Goal: Task Accomplishment & Management: Manage account settings

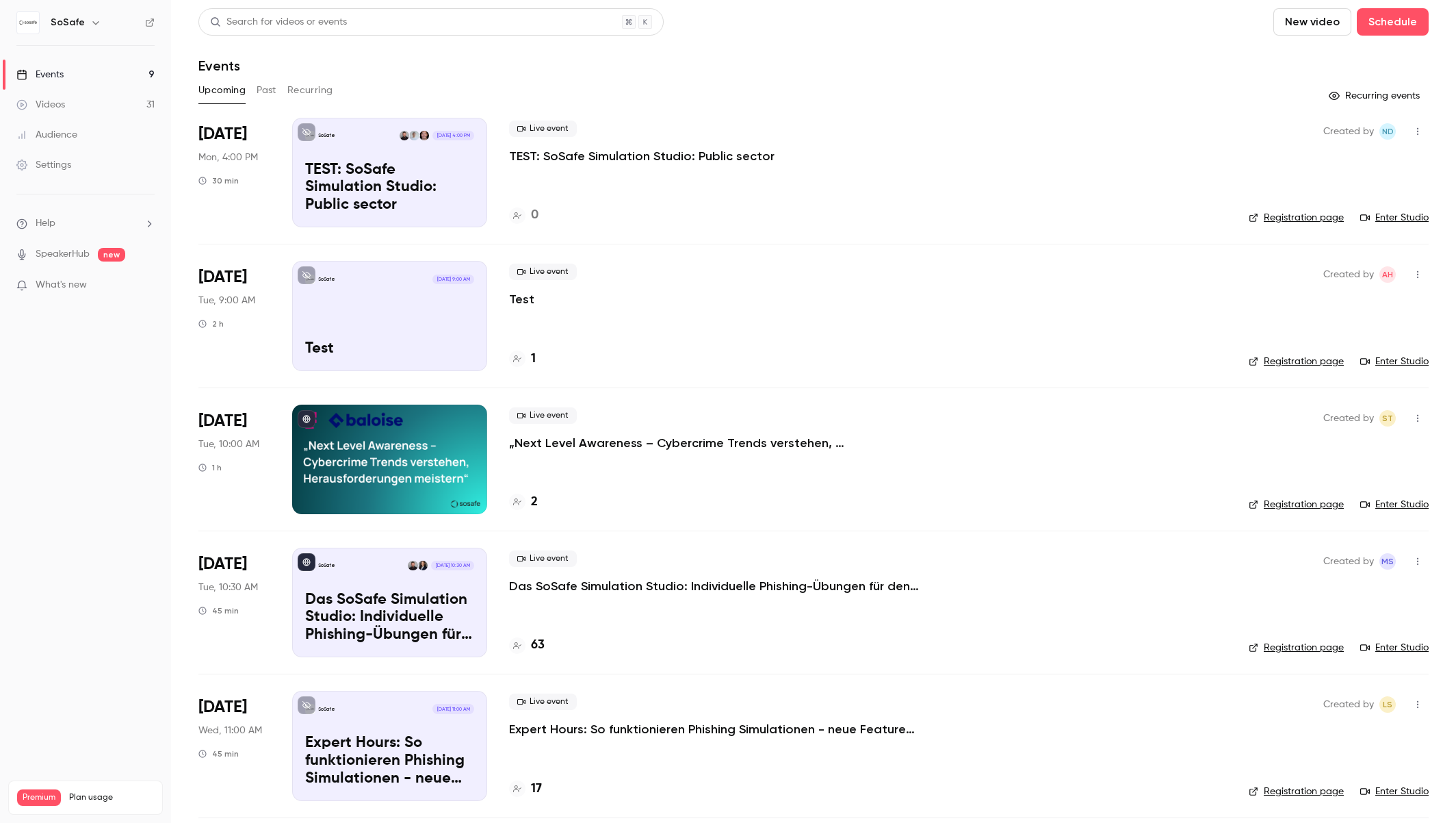
scroll to position [1, 0]
click at [643, 585] on p "Das SoSafe Simulation Studio: Individuelle Phishing-Übungen für den öffentliche…" at bounding box center [714, 584] width 411 height 16
click at [627, 183] on div "Live event TEST: SoSafe Simulation Studio: Public sector 1" at bounding box center [868, 172] width 718 height 109
click at [626, 158] on p "TEST: SoSafe Simulation Studio: Public sector" at bounding box center [642, 155] width 265 height 16
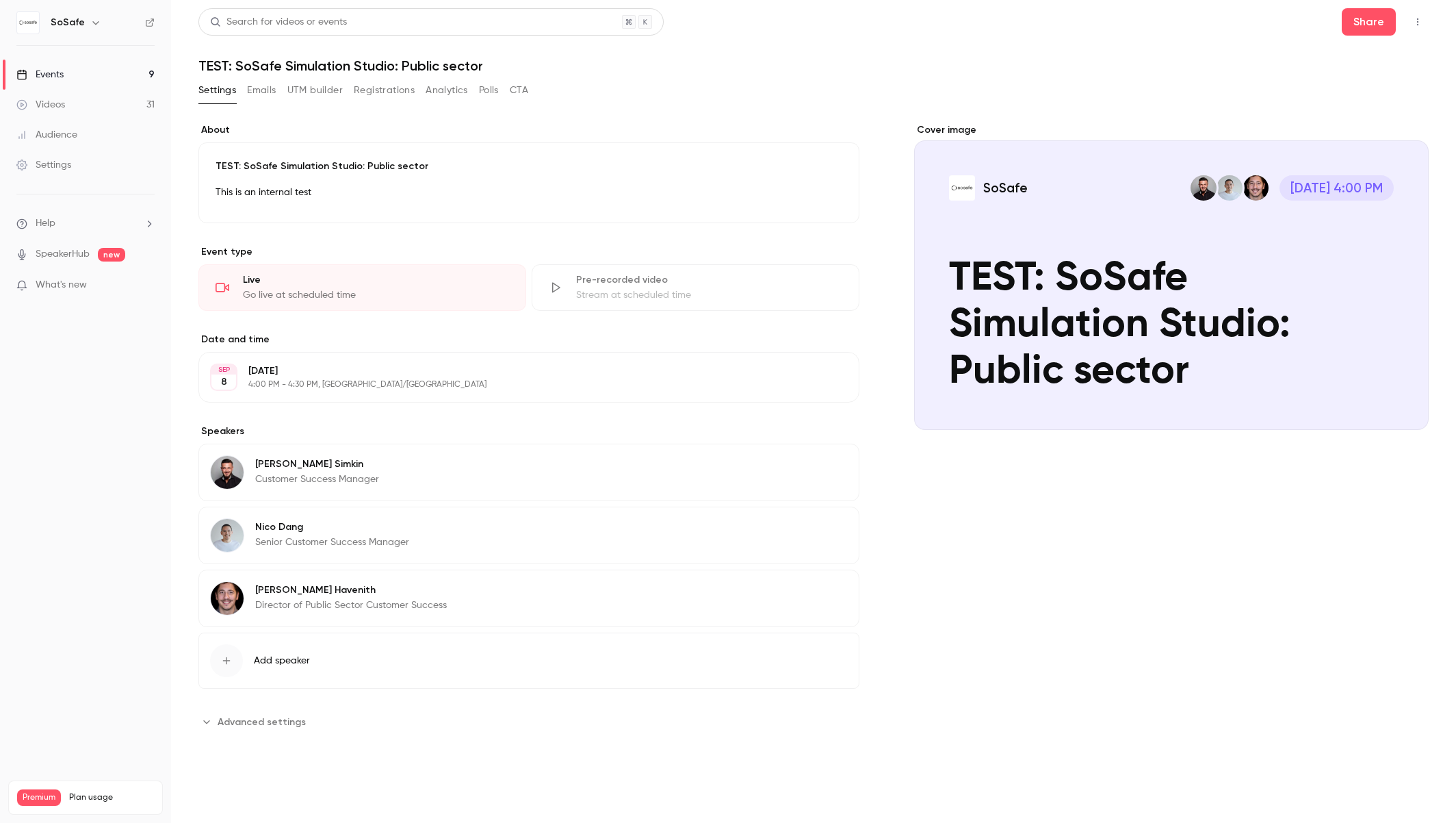
click at [401, 92] on button "Registrations" at bounding box center [384, 90] width 61 height 22
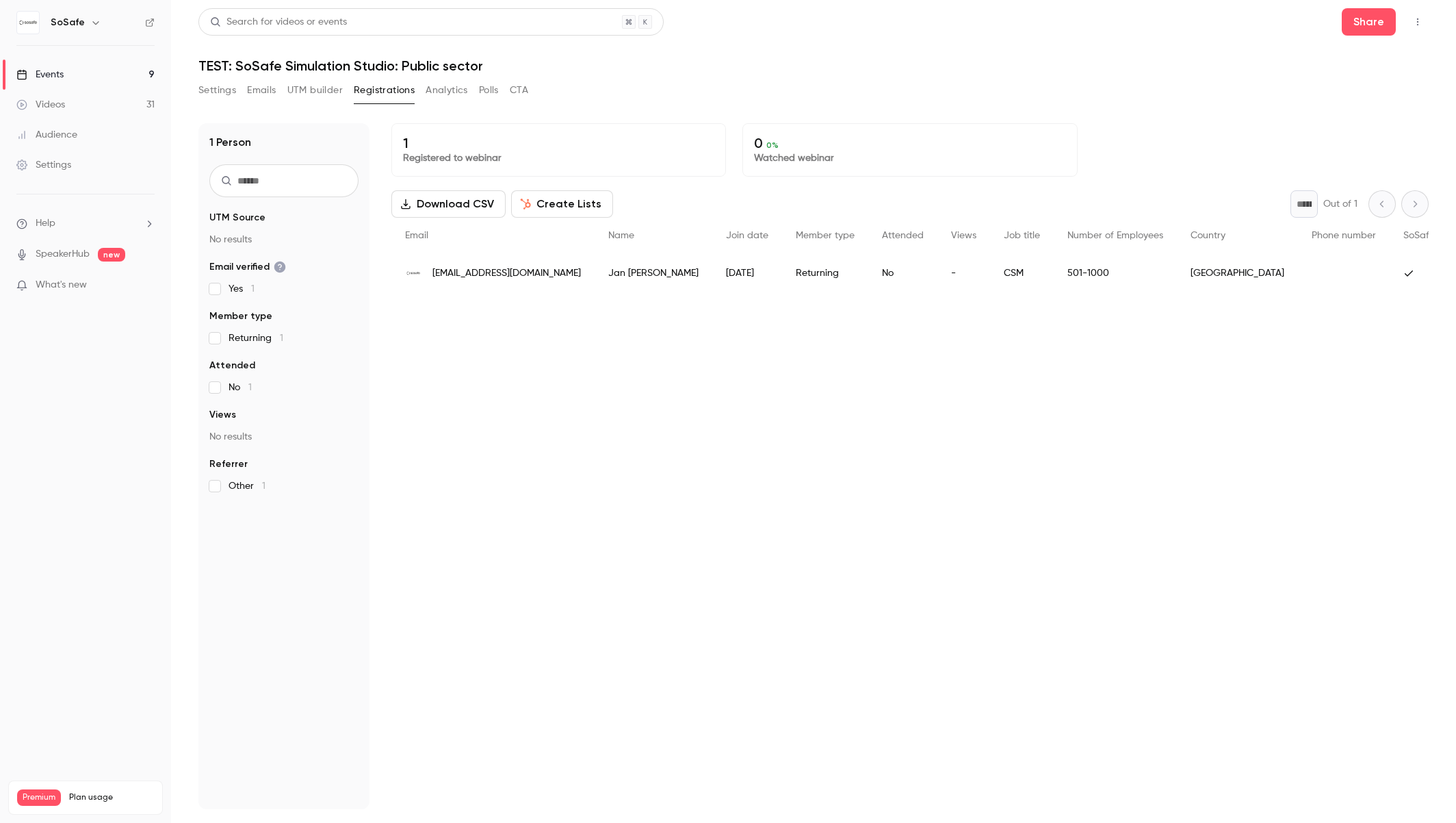
drag, startPoint x: 218, startPoint y: 88, endPoint x: 230, endPoint y: 88, distance: 12.0
click at [218, 88] on button "Settings" at bounding box center [217, 90] width 38 height 22
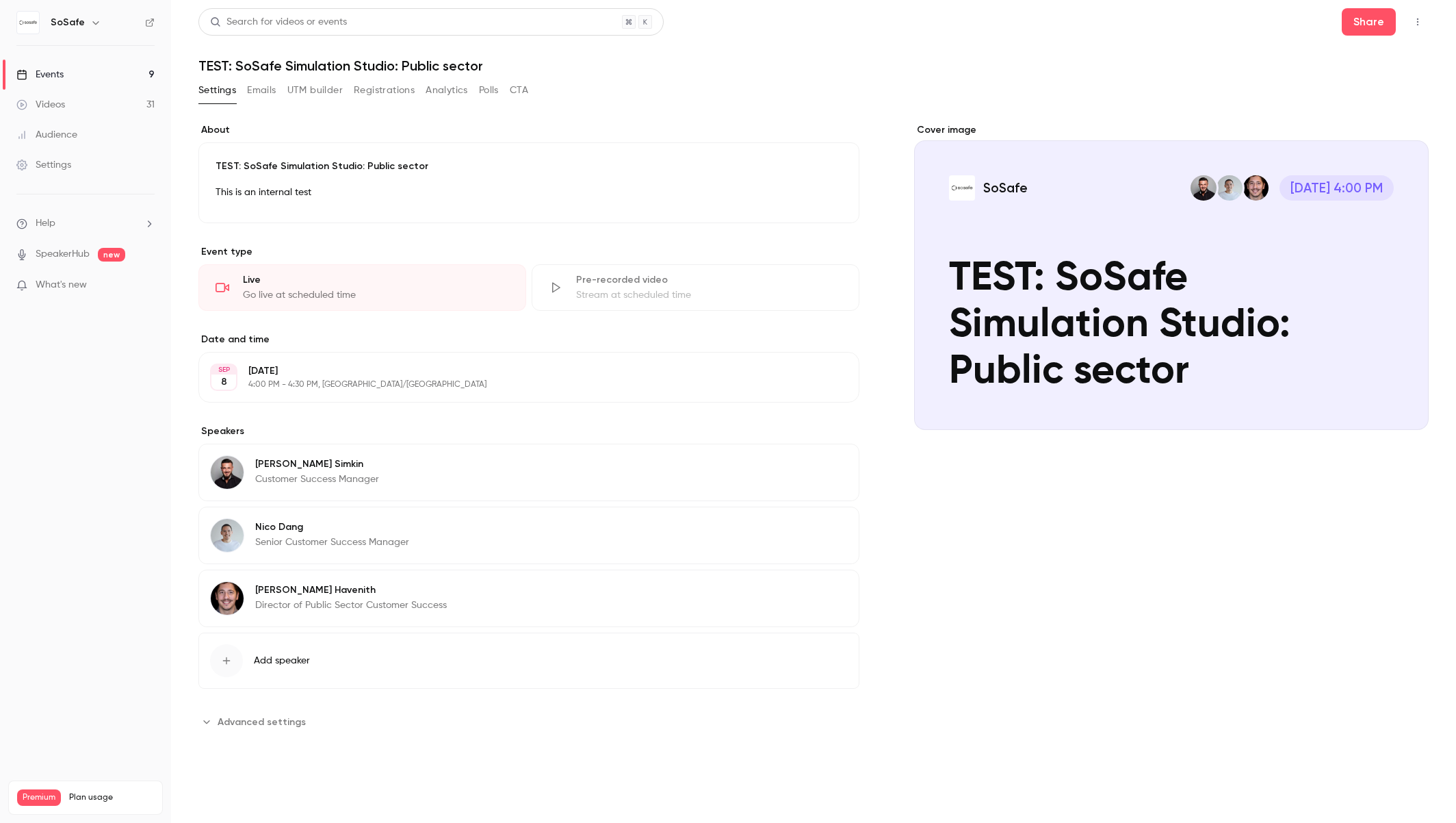
click at [66, 74] on link "Events 9" at bounding box center [85, 74] width 171 height 30
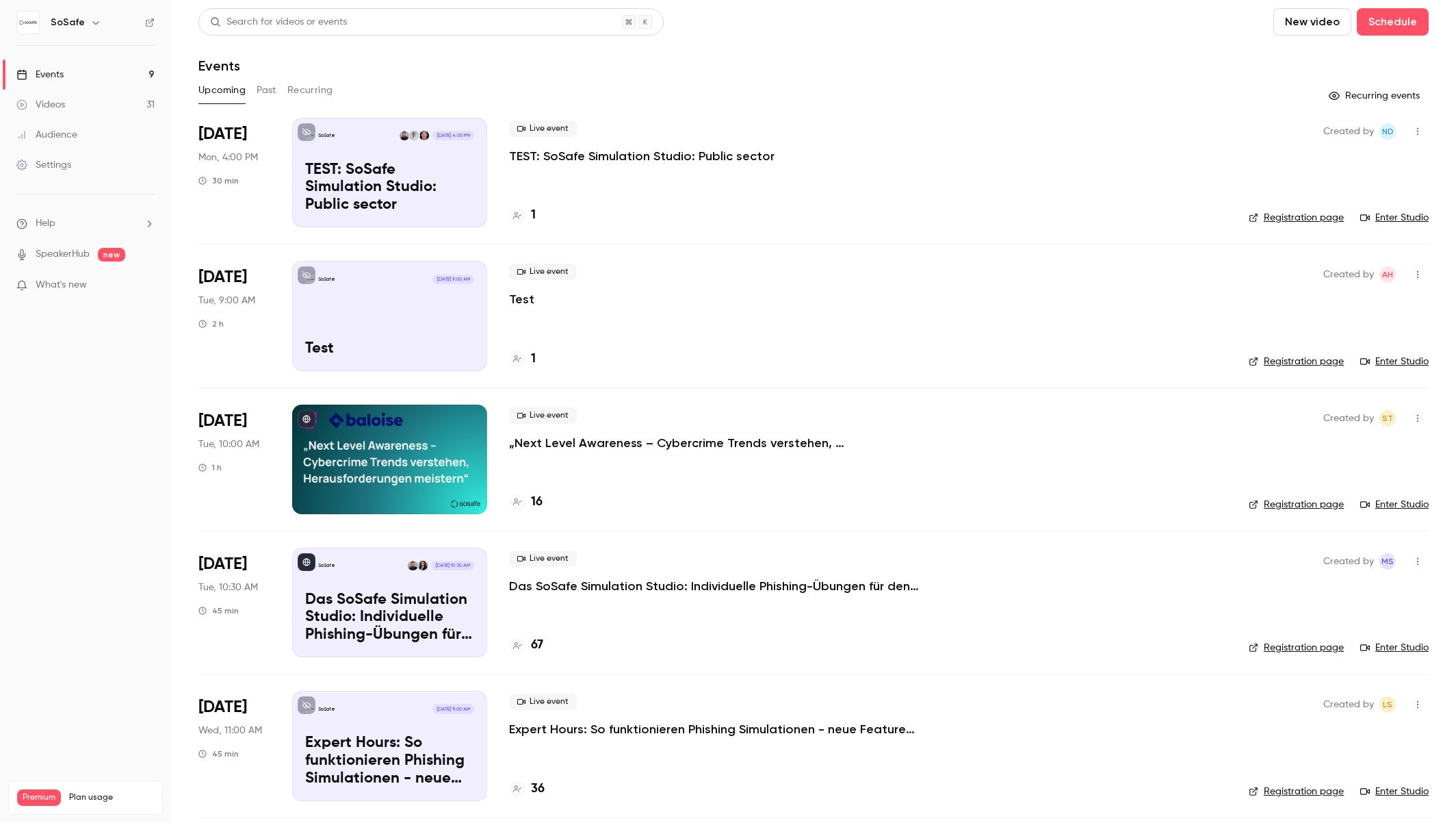
click at [601, 585] on p "Das SoSafe Simulation Studio: Individuelle Phishing-Übungen für den öffentliche…" at bounding box center [714, 585] width 411 height 16
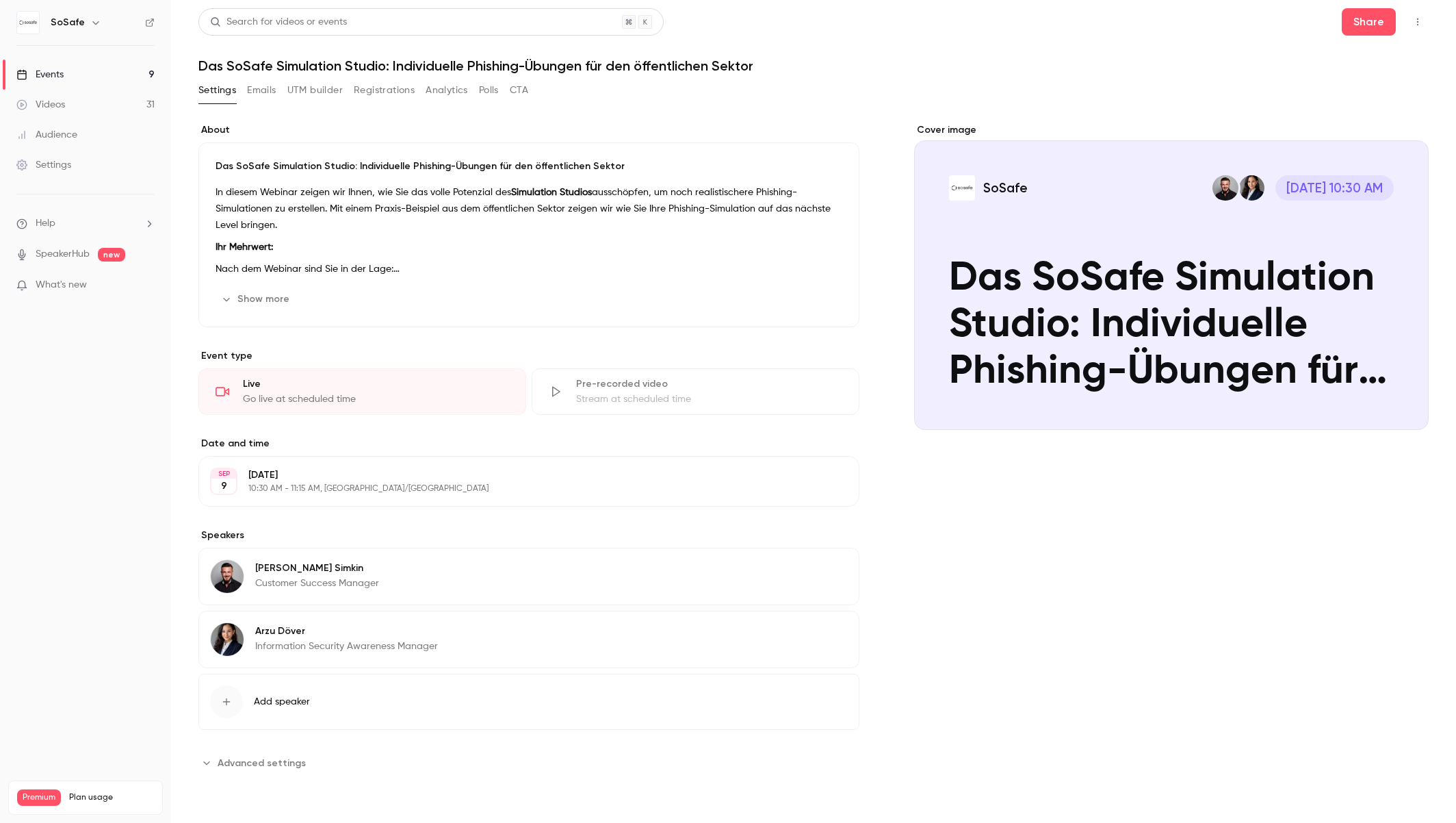
click at [404, 92] on button "Registrations" at bounding box center [384, 90] width 61 height 22
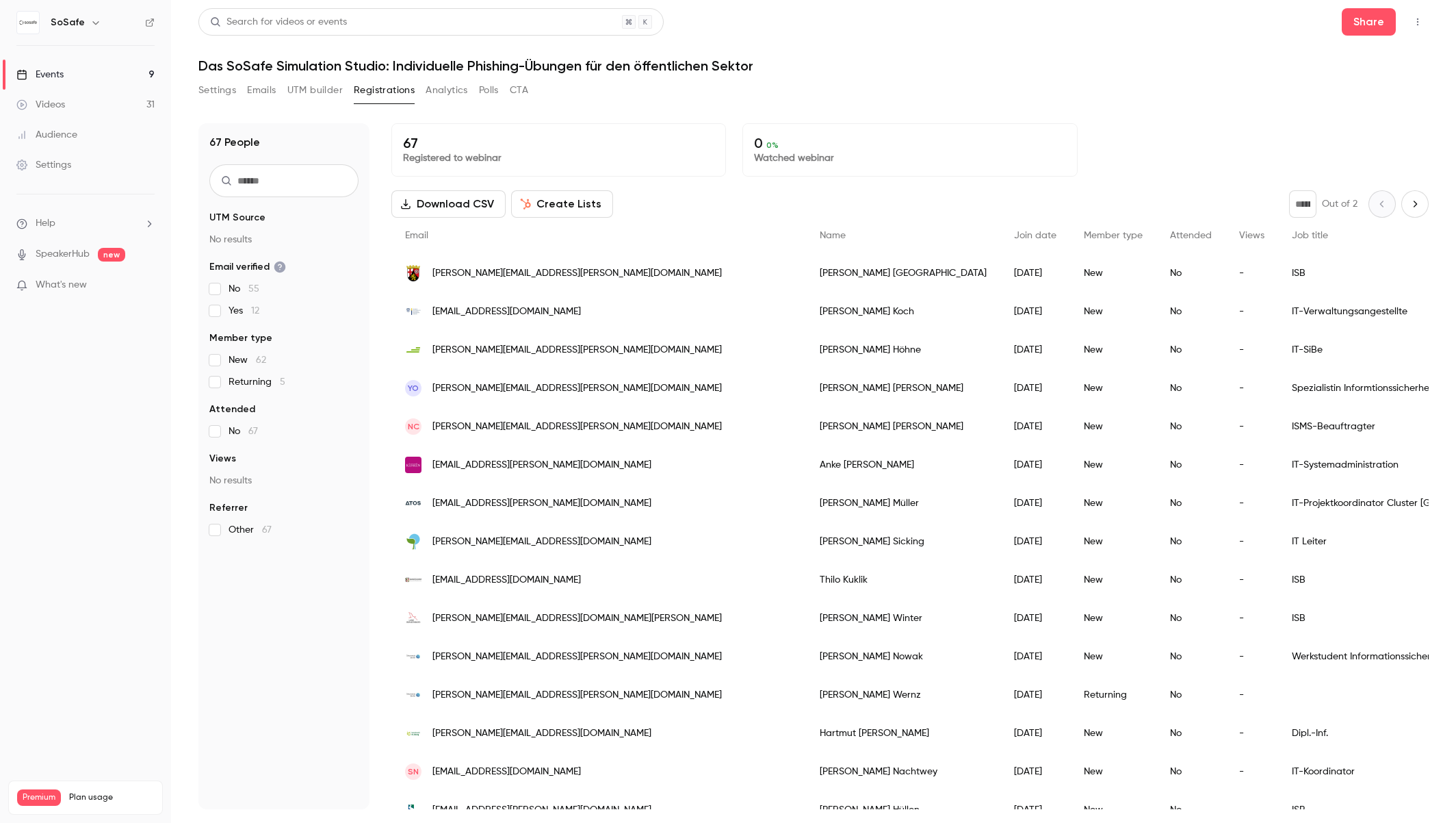
drag, startPoint x: 211, startPoint y: 90, endPoint x: 213, endPoint y: 103, distance: 13.2
click at [211, 90] on button "Settings" at bounding box center [217, 90] width 38 height 22
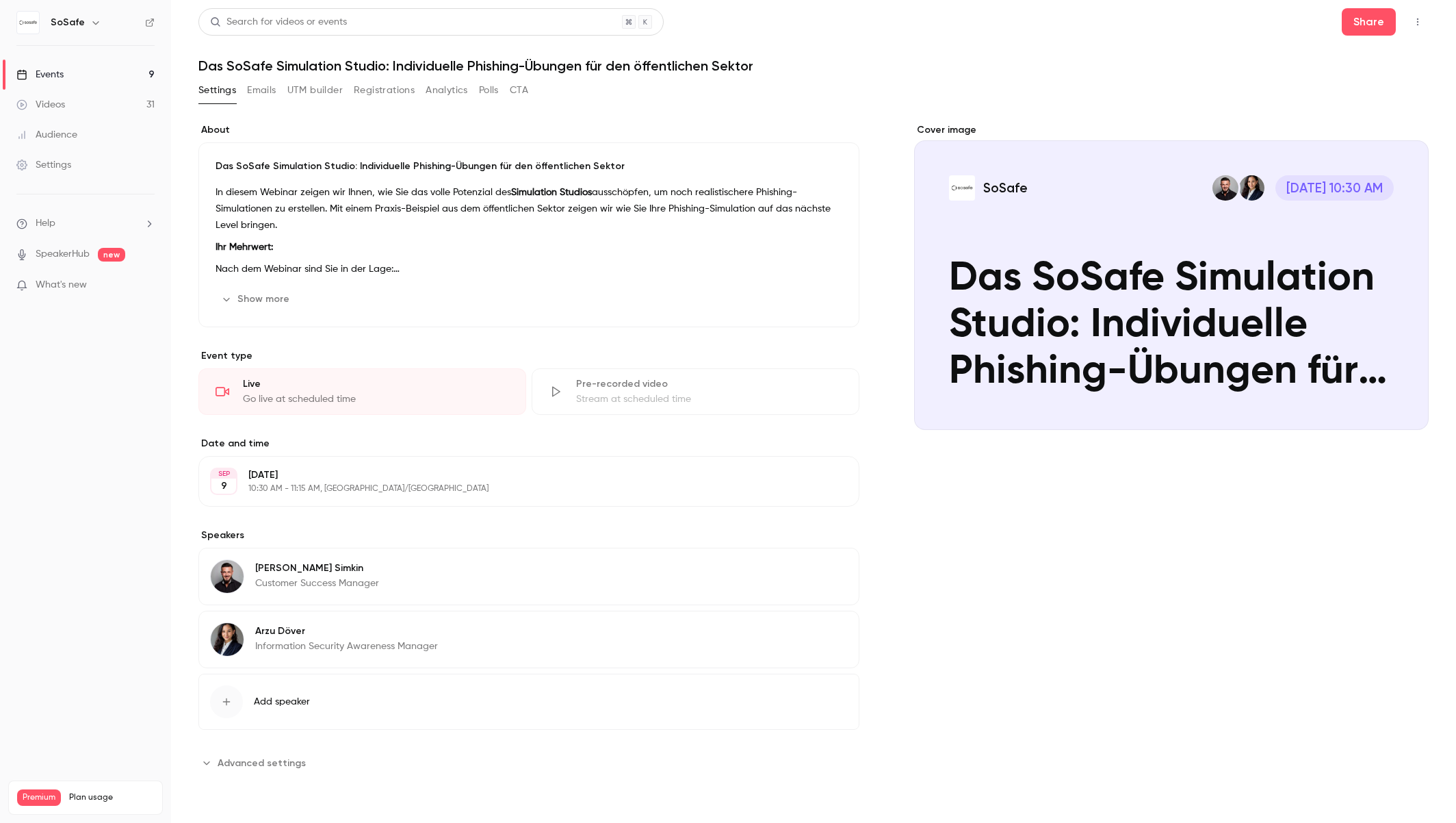
click at [279, 709] on button "Add speaker" at bounding box center [529, 702] width 661 height 56
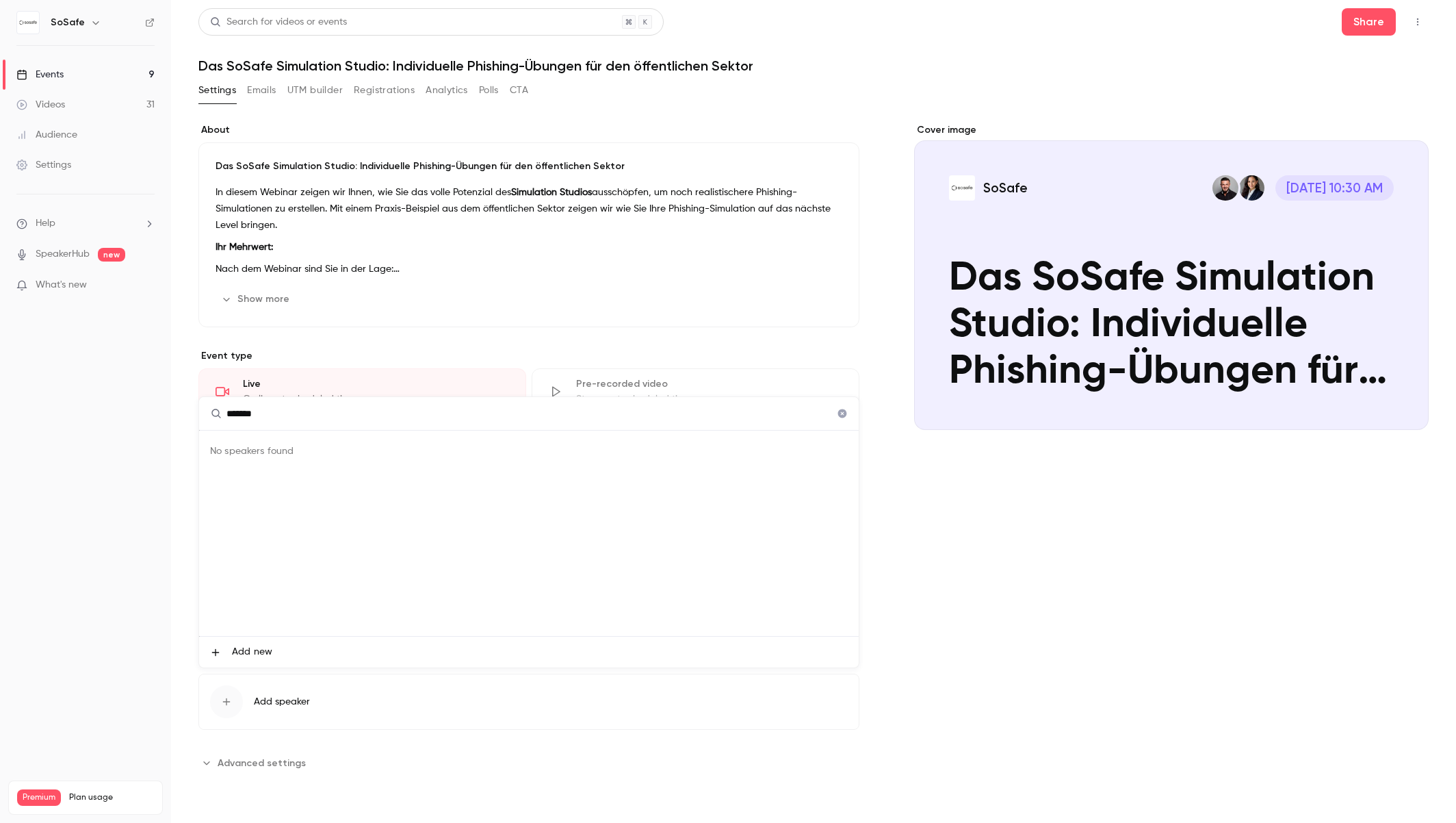
type input "*******"
click at [282, 656] on li "Add new" at bounding box center [529, 651] width 660 height 31
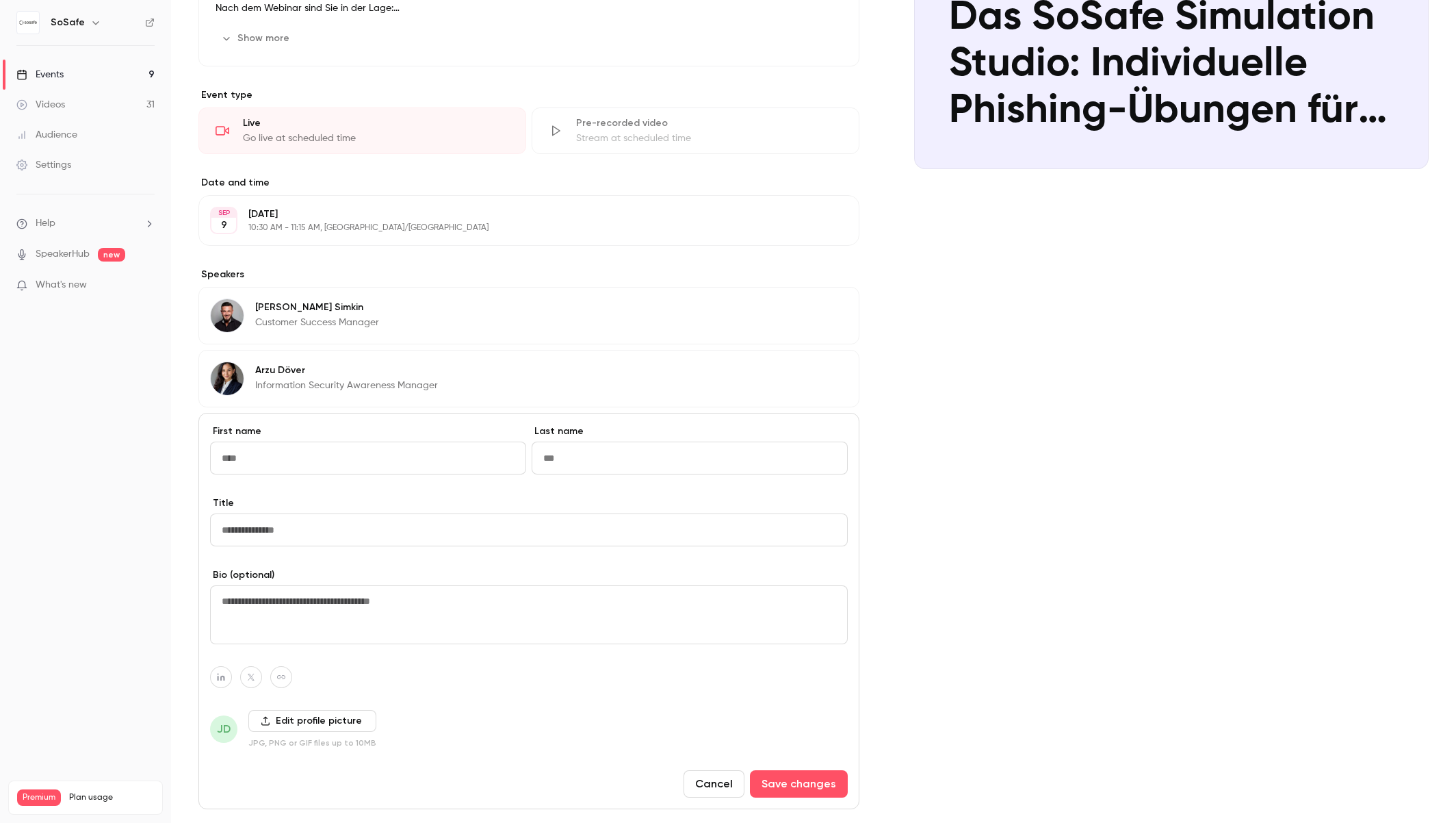
scroll to position [332, 0]
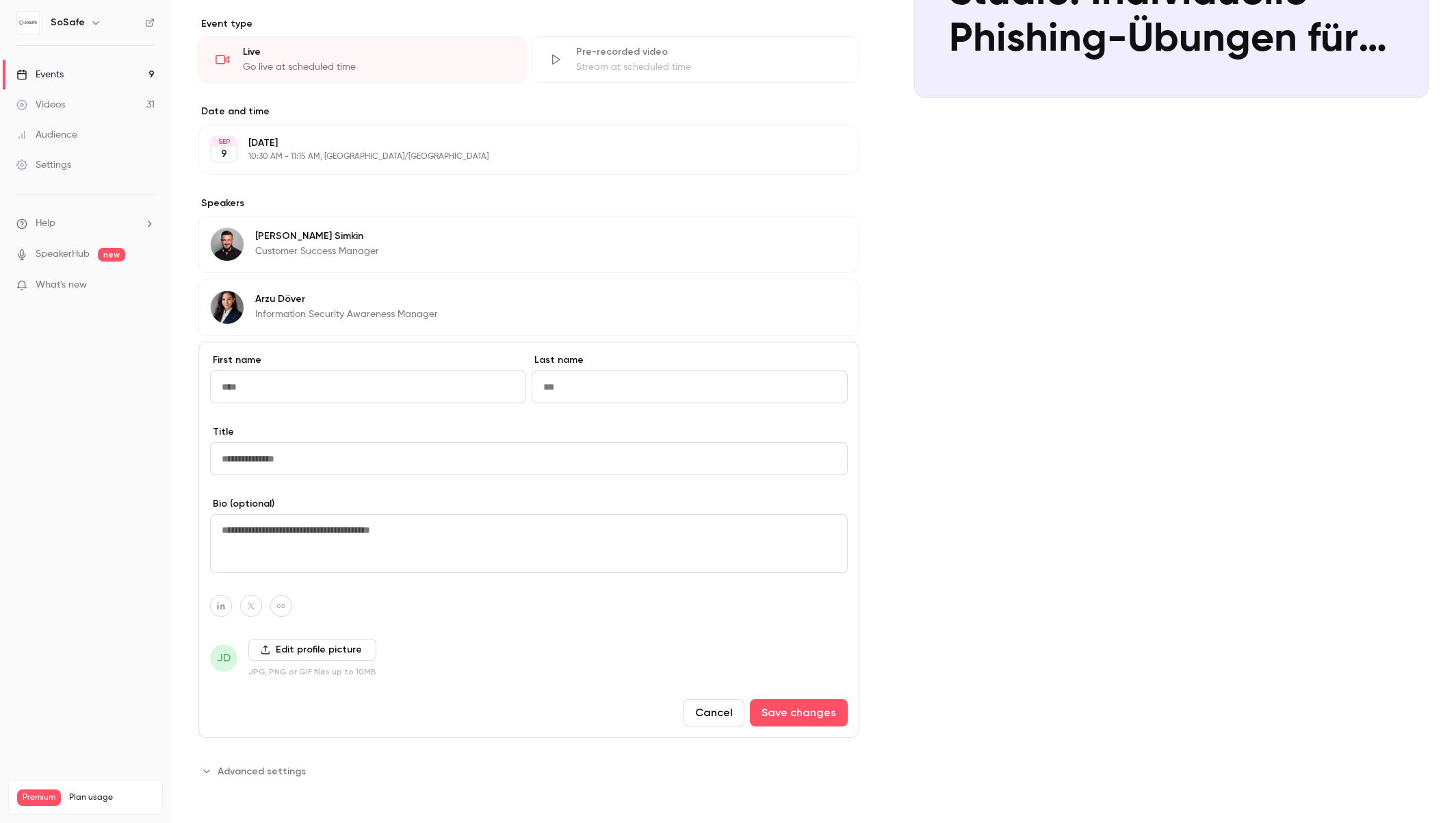
click at [350, 393] on input "First name" at bounding box center [368, 387] width 316 height 33
type input "****"
type input "**********"
drag, startPoint x: 223, startPoint y: 611, endPoint x: 244, endPoint y: 609, distance: 21.1
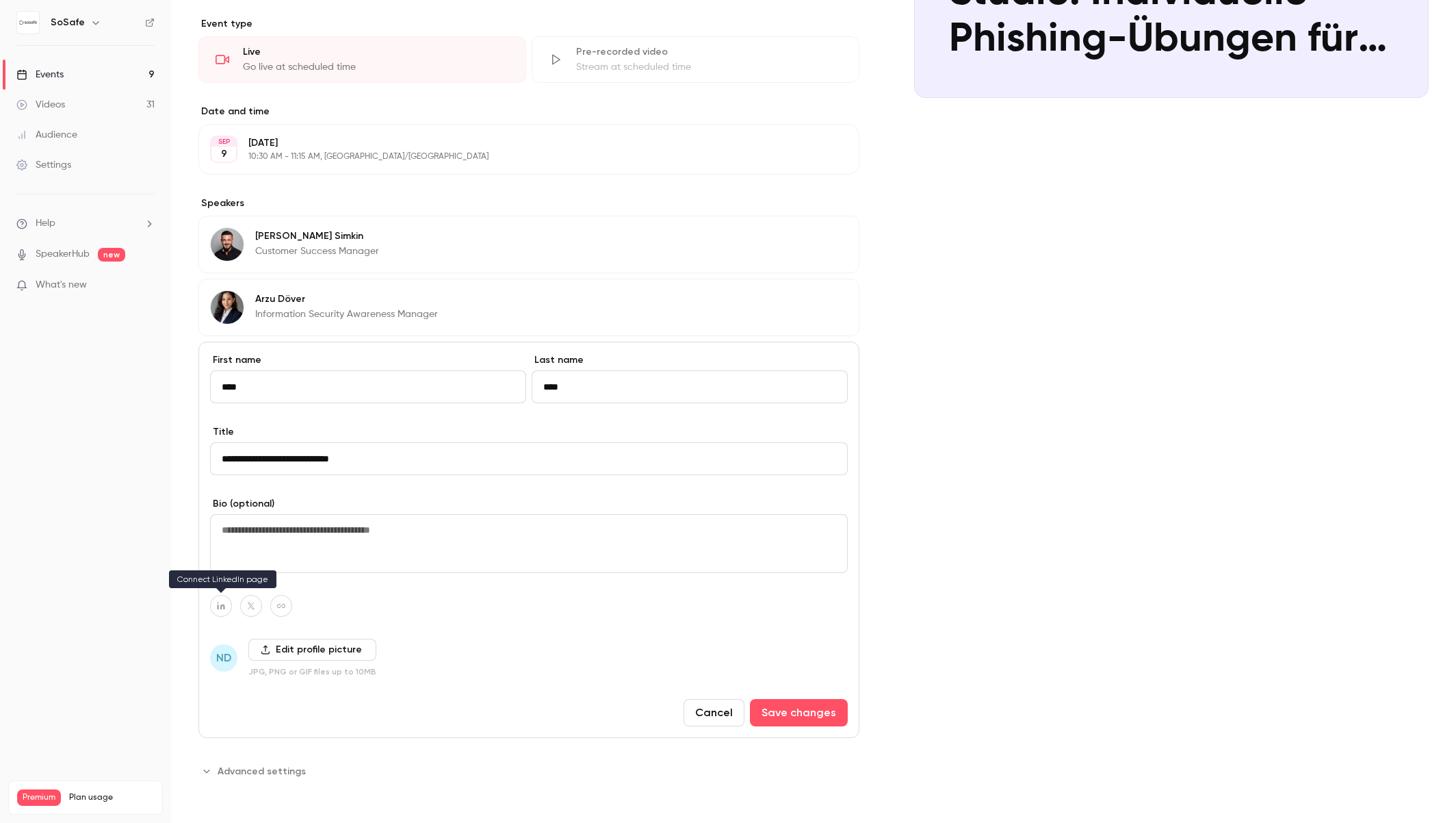
click at [223, 611] on button "button" at bounding box center [221, 606] width 22 height 22
type input "**********"
click at [414, 646] on div "ND Edit profile picture JPG, PNG or GIF files up to 10MB" at bounding box center [528, 658] width 638 height 38
click at [280, 653] on label "Edit profile picture" at bounding box center [312, 649] width 128 height 22
click at [0, 0] on input "Edit profile picture" at bounding box center [0, 0] width 0 height 0
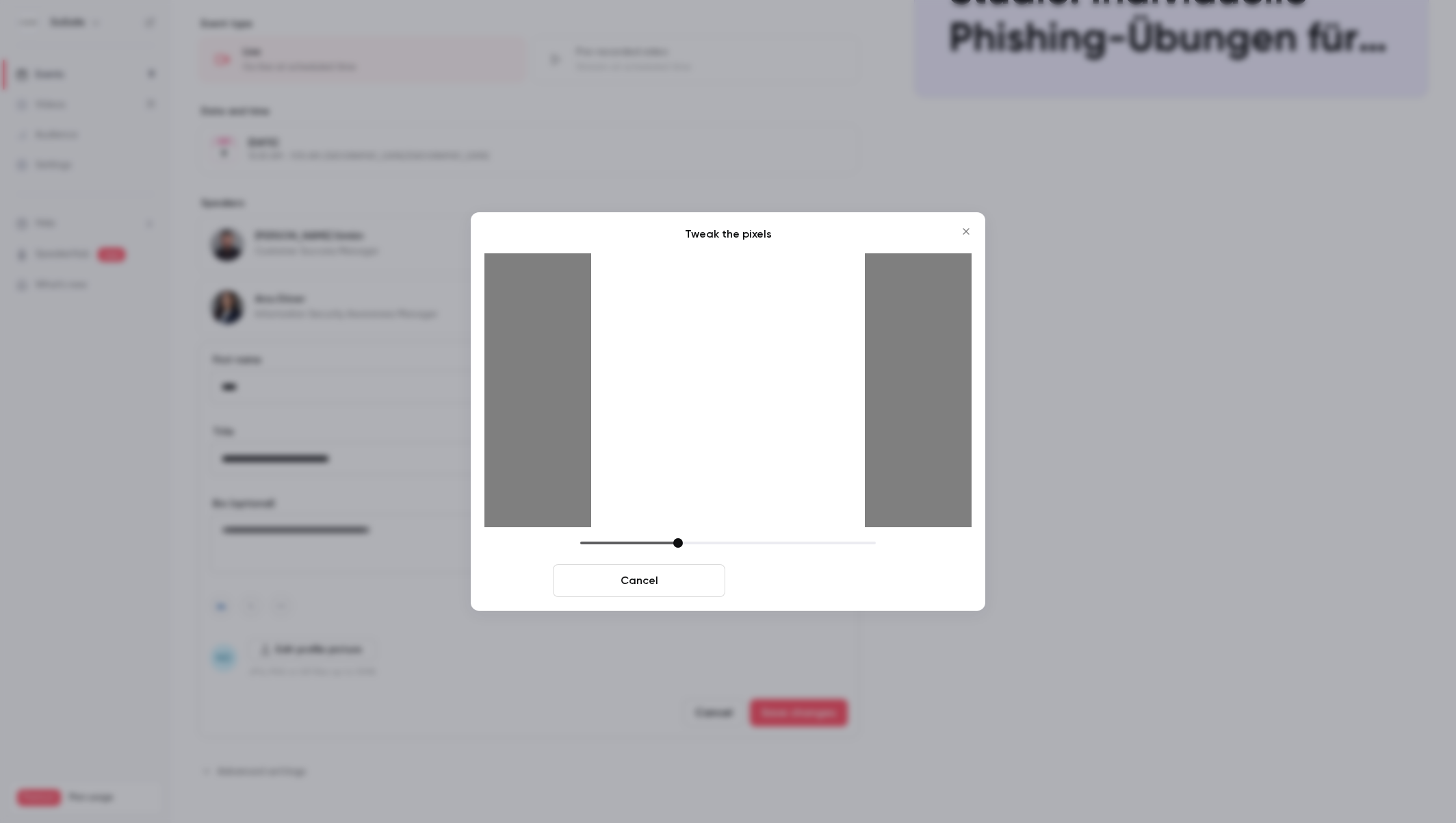
drag, startPoint x: 812, startPoint y: 584, endPoint x: 779, endPoint y: 583, distance: 33.0
click at [812, 583] on button "Crop and save" at bounding box center [817, 580] width 172 height 33
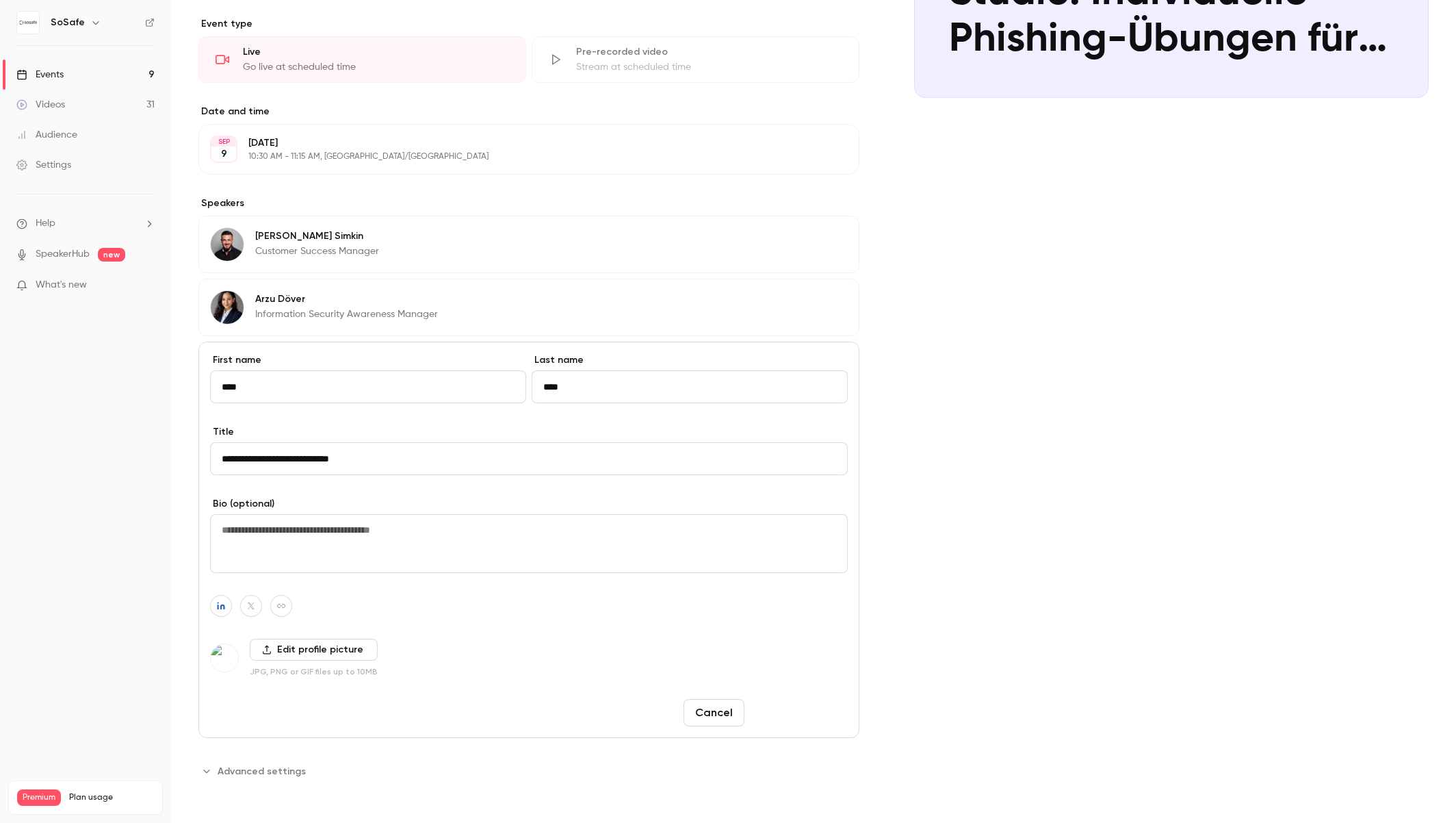
drag, startPoint x: 796, startPoint y: 714, endPoint x: 760, endPoint y: 703, distance: 37.6
click at [796, 713] on button "Save changes" at bounding box center [799, 712] width 98 height 28
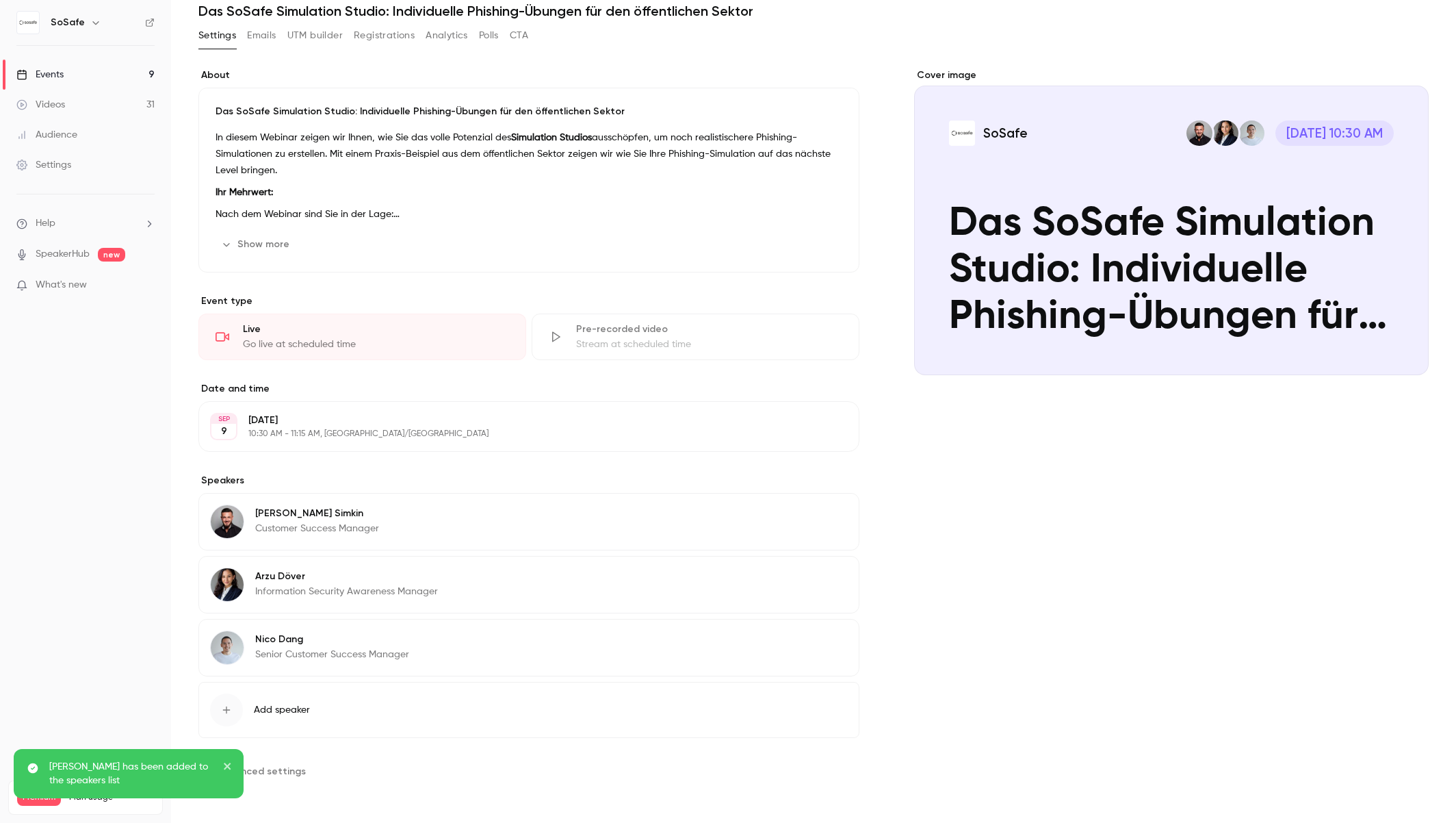
click at [233, 768] on div "[PERSON_NAME] has been added to the speakers list" at bounding box center [128, 773] width 230 height 49
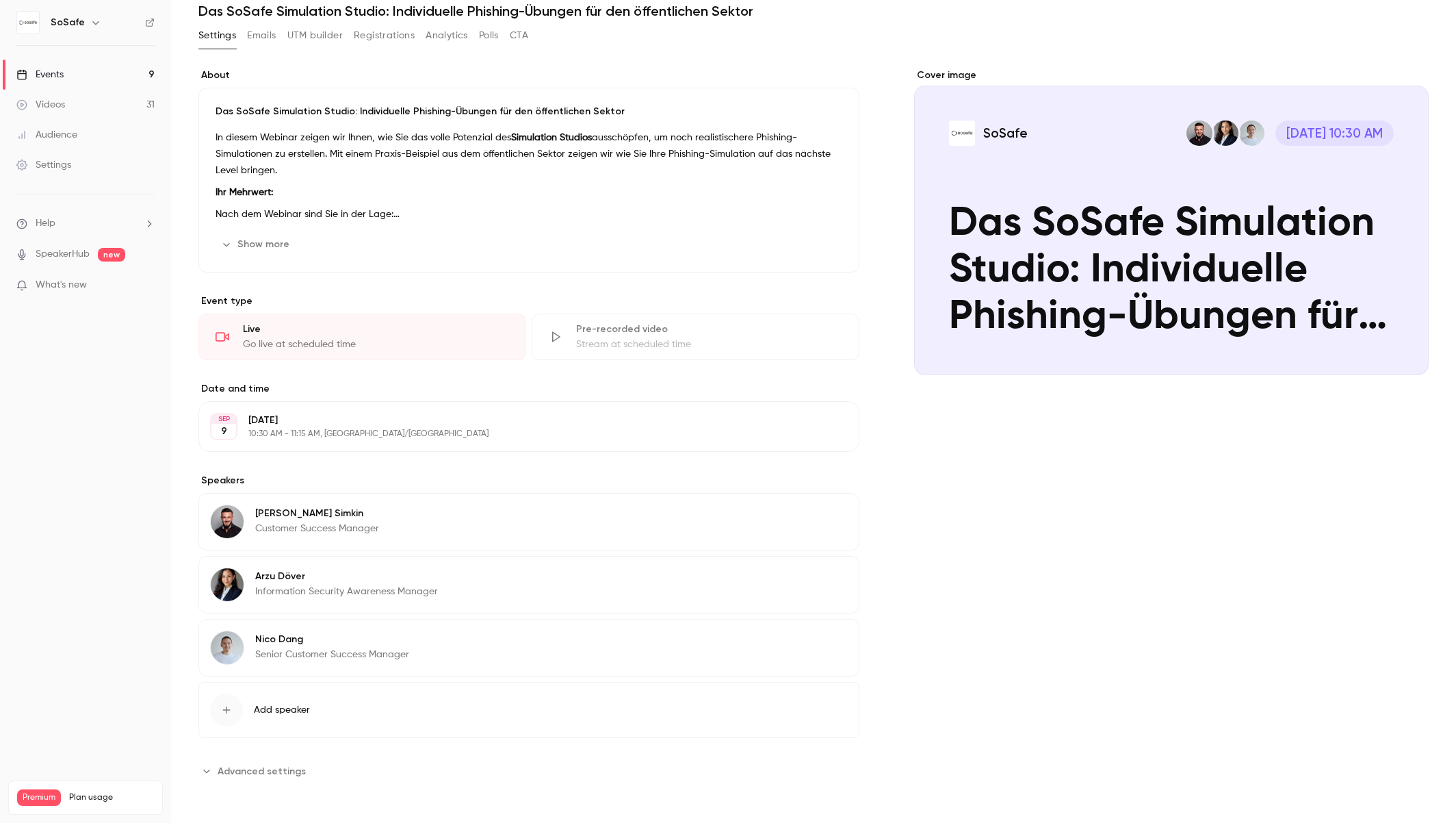
drag, startPoint x: 1218, startPoint y: 630, endPoint x: 1189, endPoint y: 617, distance: 31.8
click at [1218, 630] on div "Cover image SoSafe [DATE] 10:30 AM Das SoSafe Simulation Studio: Individuelle P…" at bounding box center [1172, 424] width 515 height 713
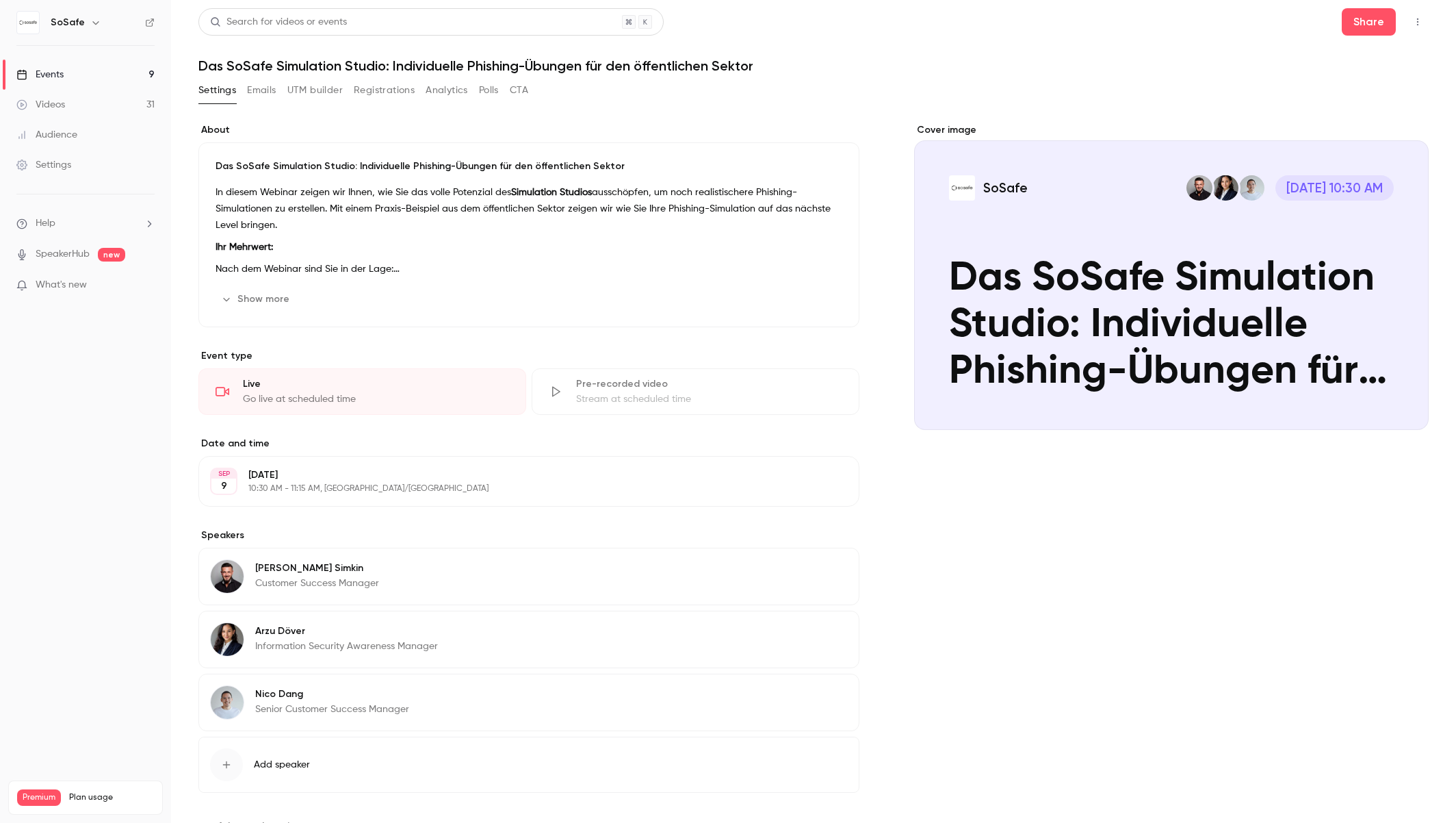
scroll to position [4, 0]
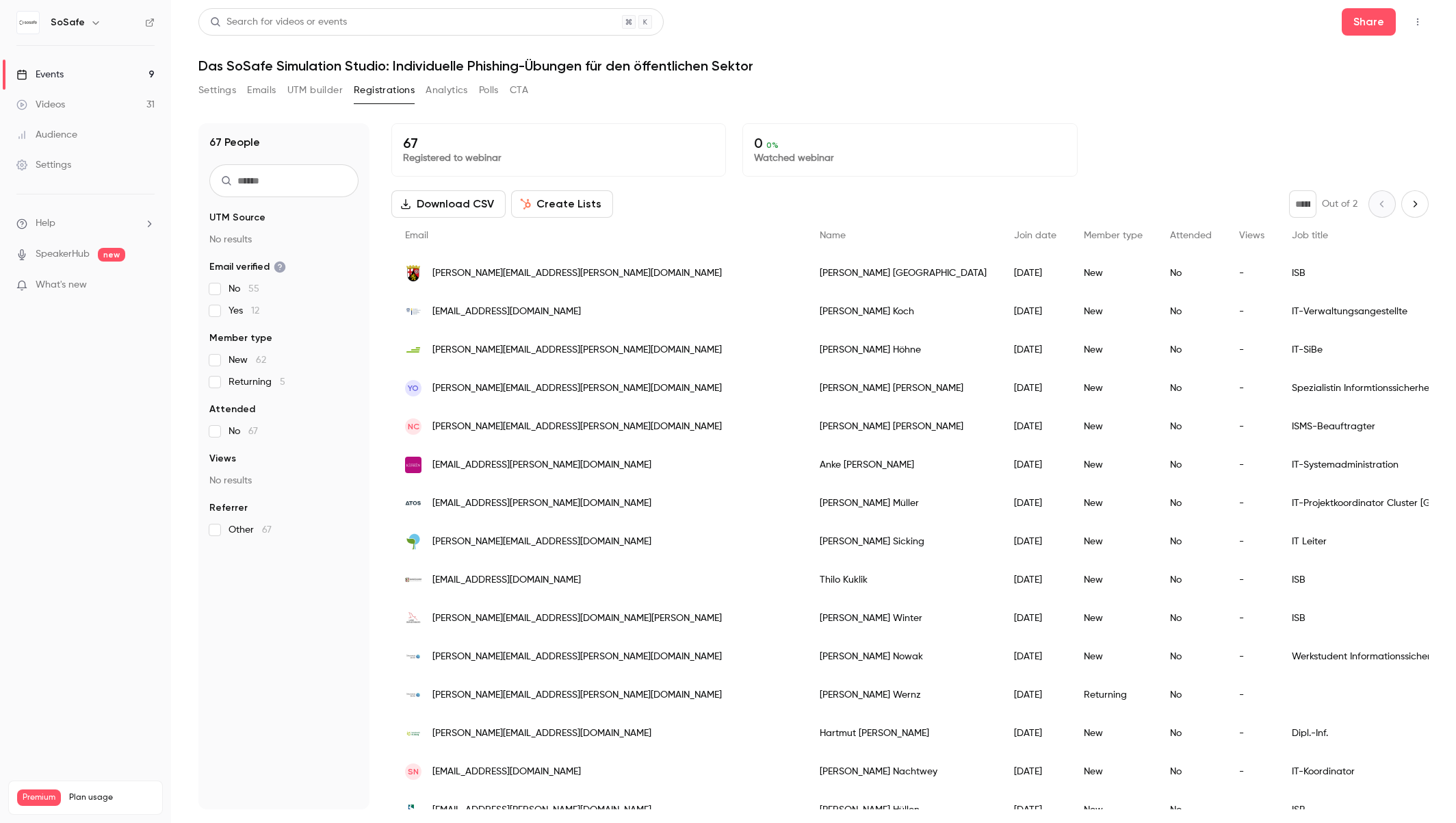
click at [65, 79] on link "Events 9" at bounding box center [85, 74] width 171 height 30
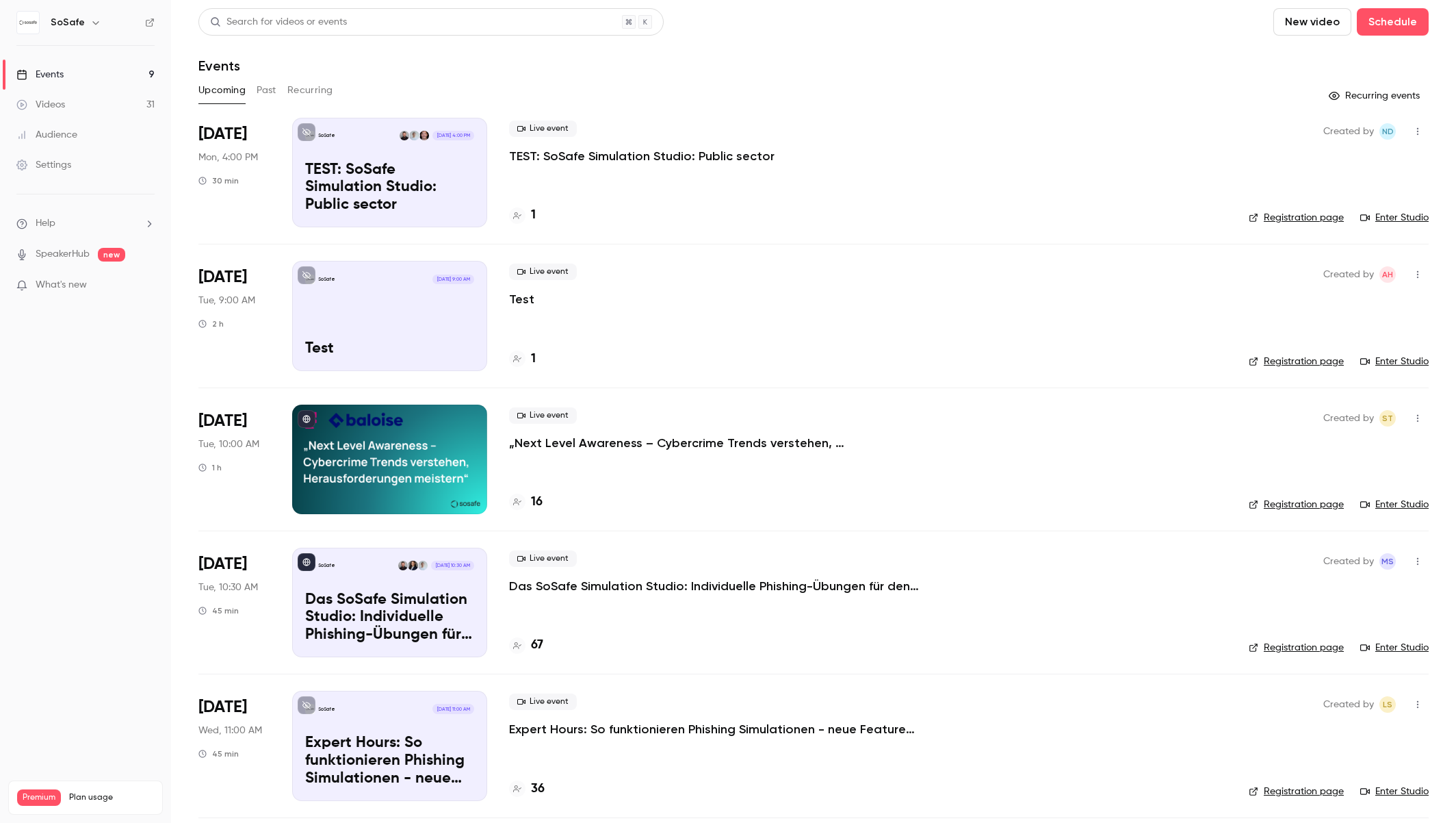
click at [608, 309] on div "Live event Test 1" at bounding box center [868, 316] width 718 height 109
click at [611, 156] on p "TEST: SoSafe Simulation Studio: Public sector" at bounding box center [642, 155] width 265 height 16
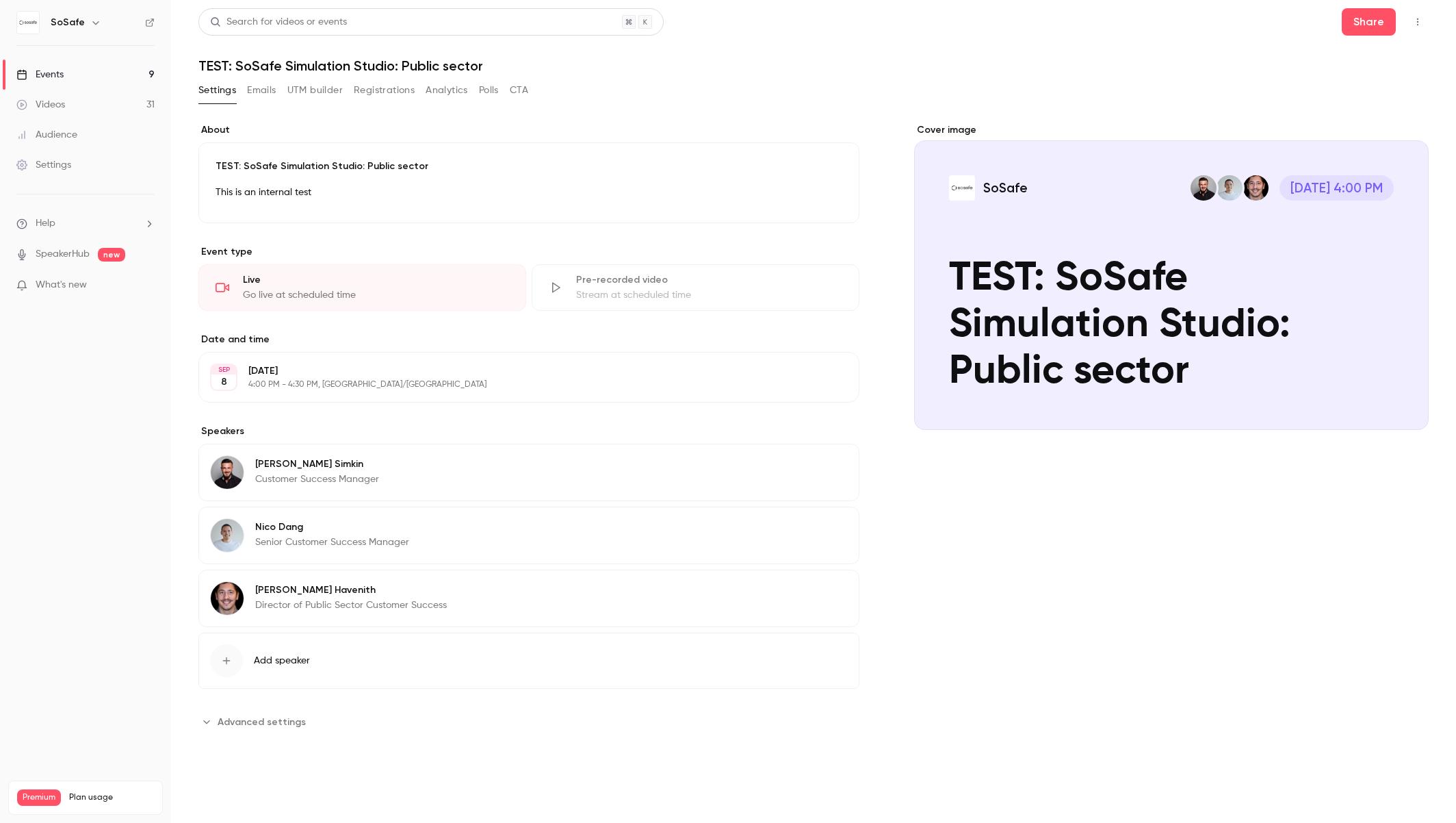
click at [389, 97] on button "Registrations" at bounding box center [384, 90] width 61 height 22
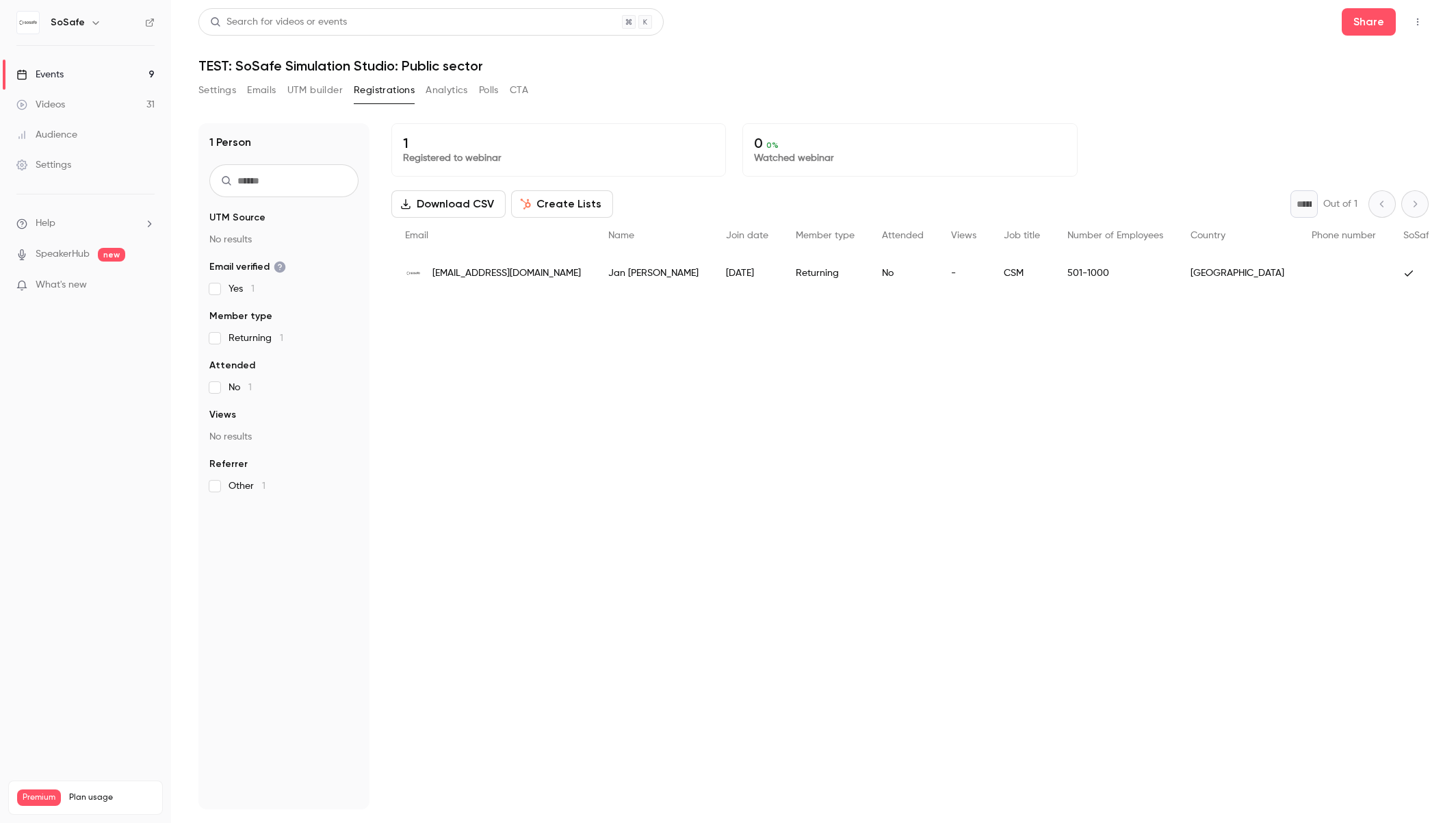
click at [220, 89] on button "Settings" at bounding box center [217, 90] width 38 height 22
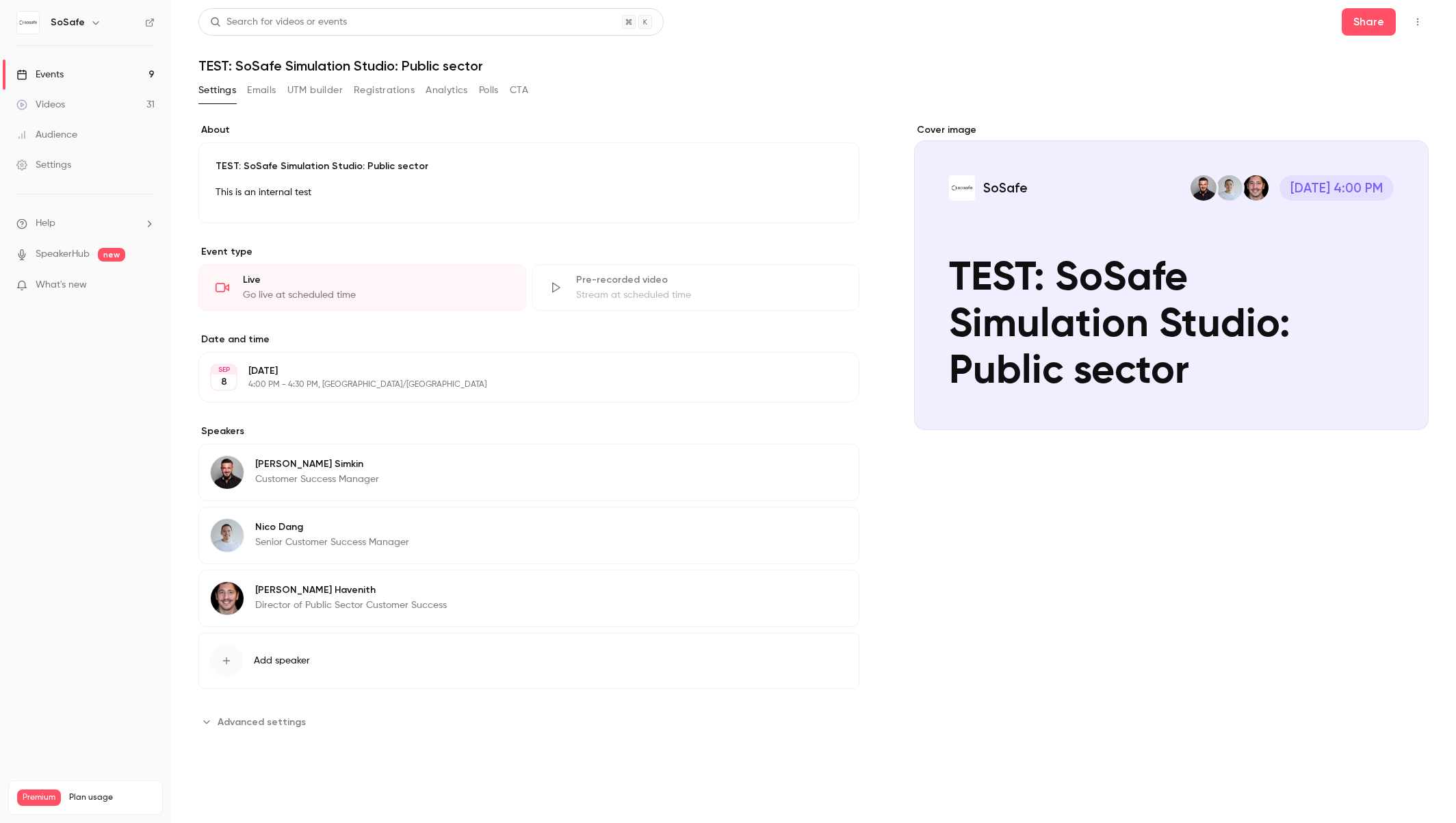
click at [1421, 23] on icon "button" at bounding box center [1418, 22] width 11 height 10
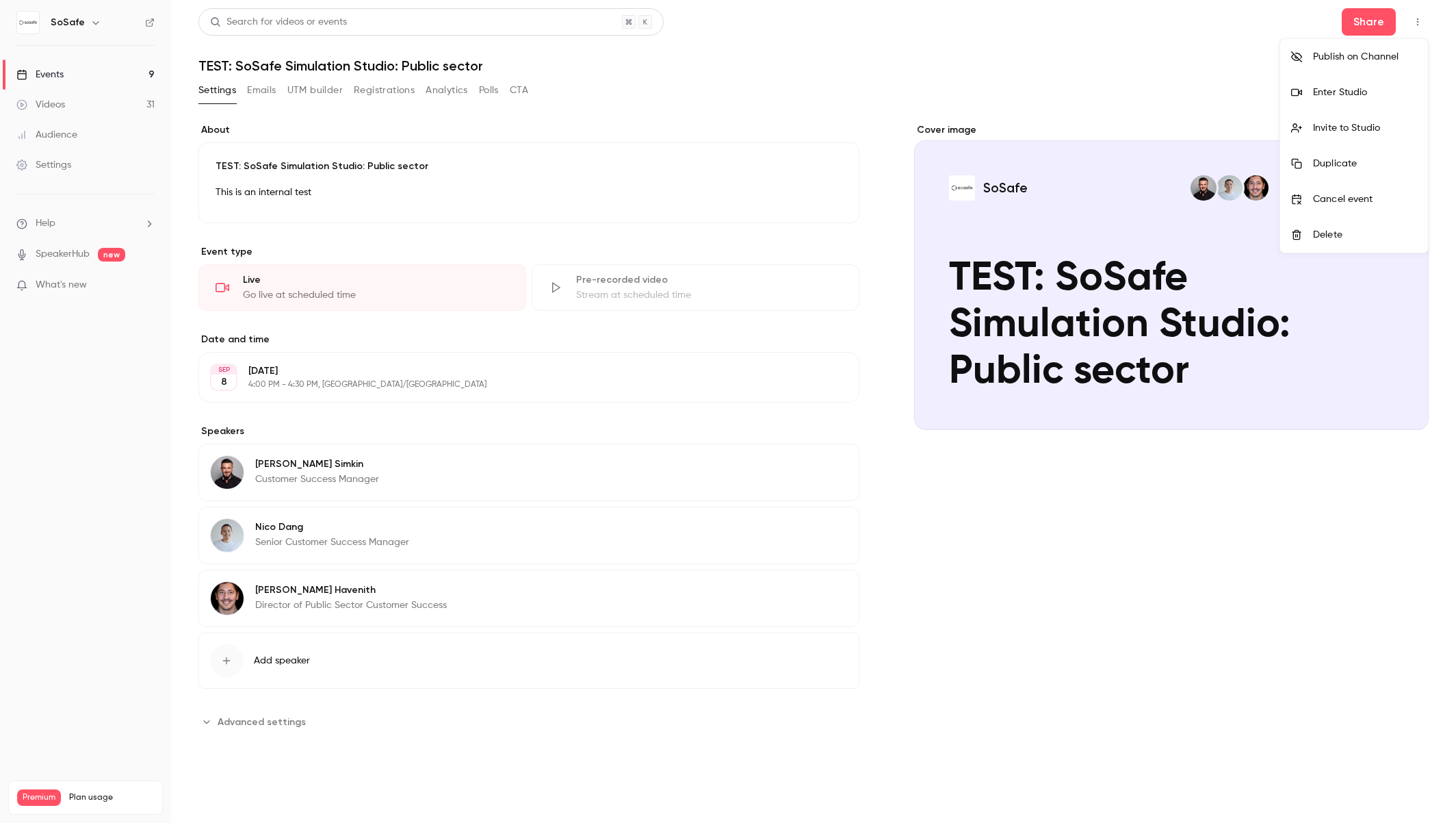
click at [516, 157] on div at bounding box center [728, 412] width 1456 height 823
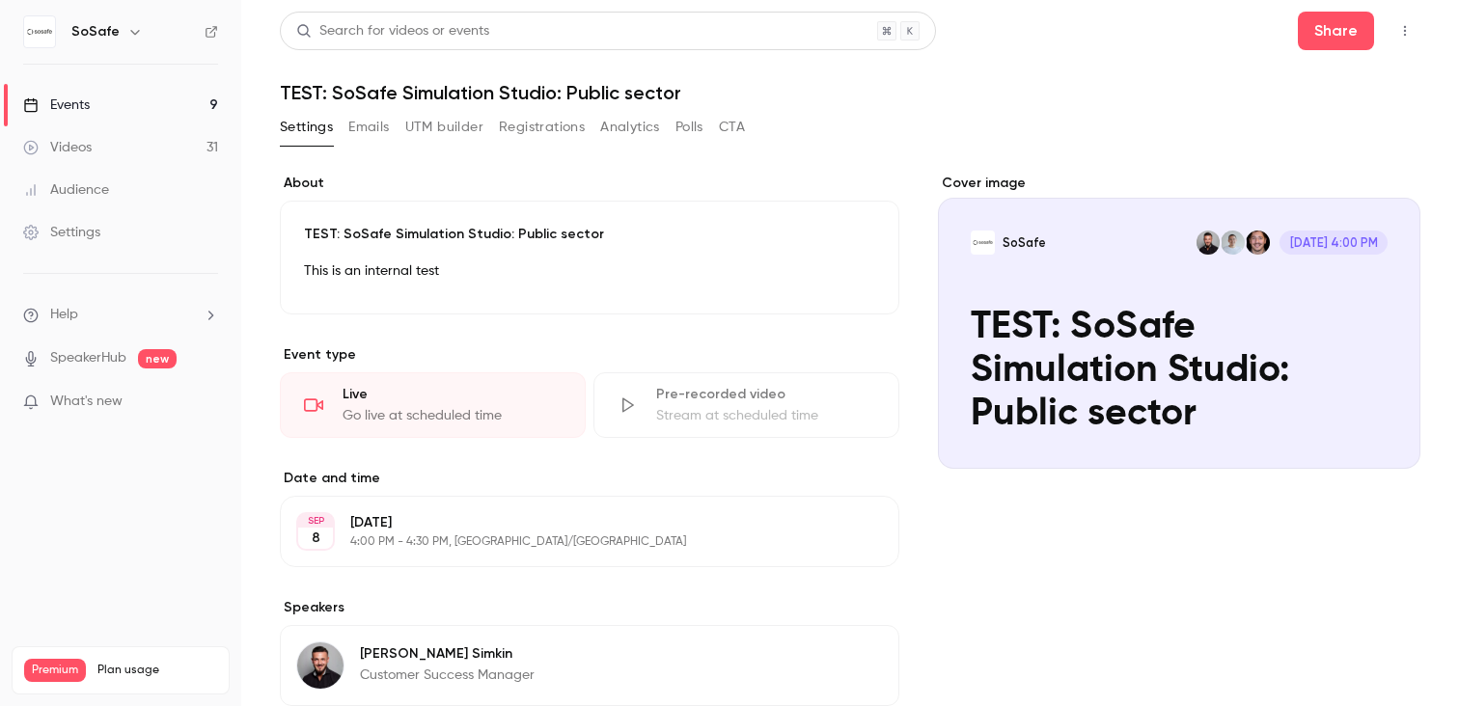
click at [687, 123] on button "Polls" at bounding box center [689, 127] width 28 height 31
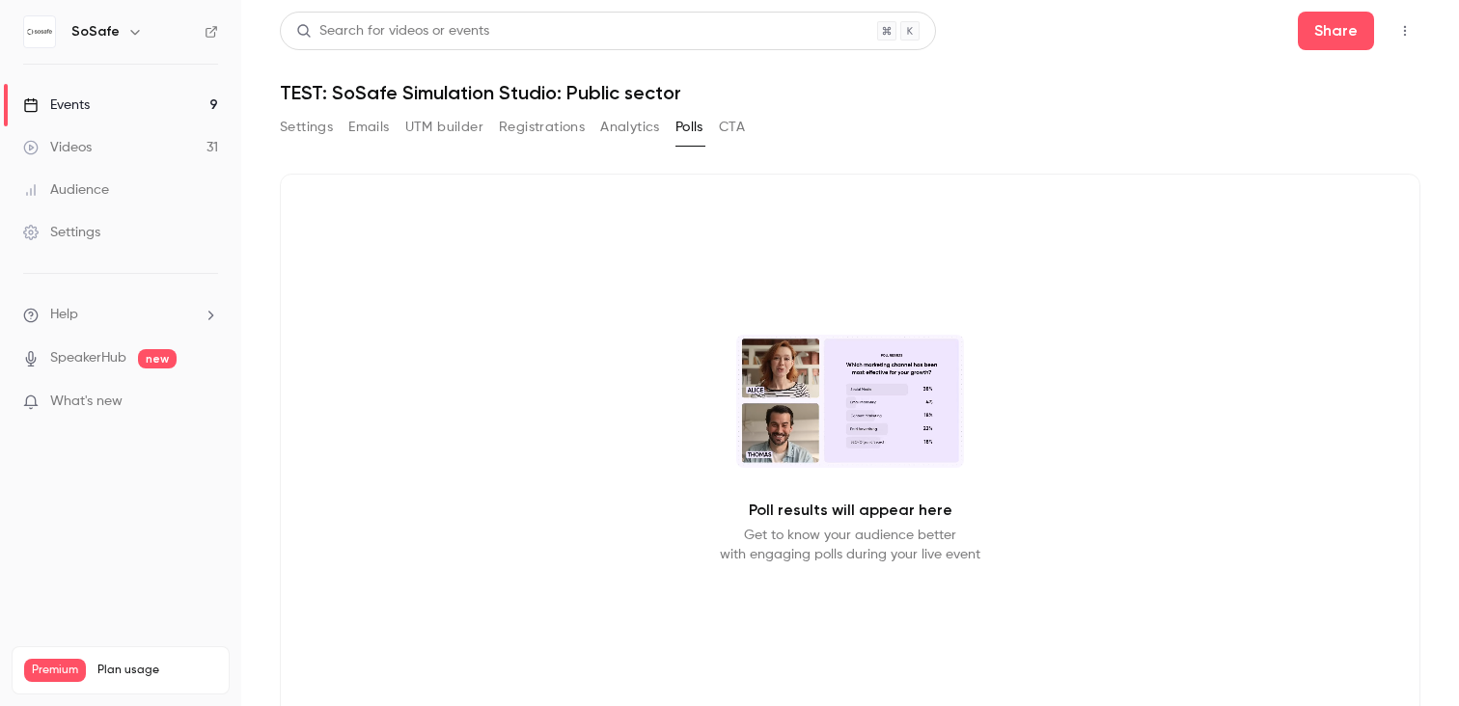
click at [1420, 37] on main "Search for videos or events Share TEST: SoSafe Simulation Studio: Public sector…" at bounding box center [850, 353] width 1218 height 706
click at [1402, 36] on icon "button" at bounding box center [1404, 31] width 15 height 14
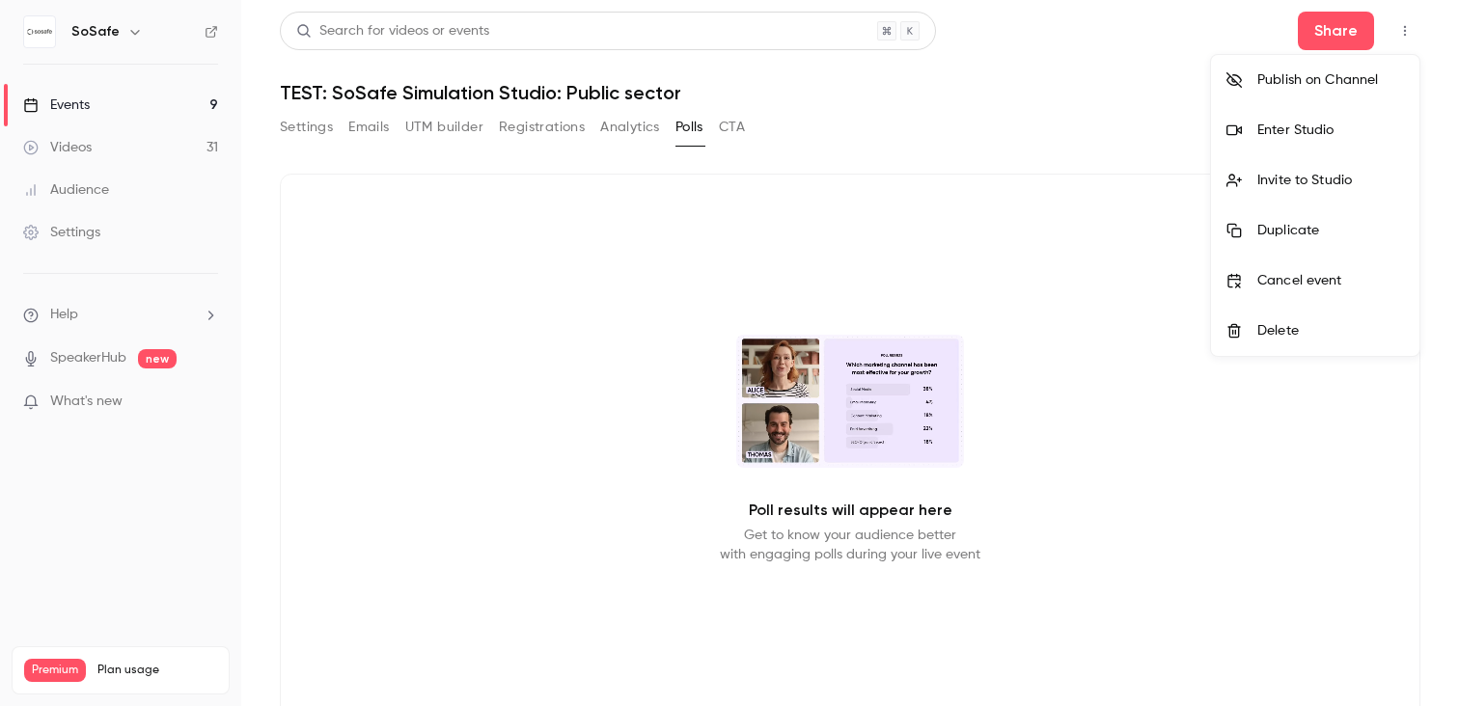
click at [1403, 32] on div at bounding box center [729, 353] width 1459 height 706
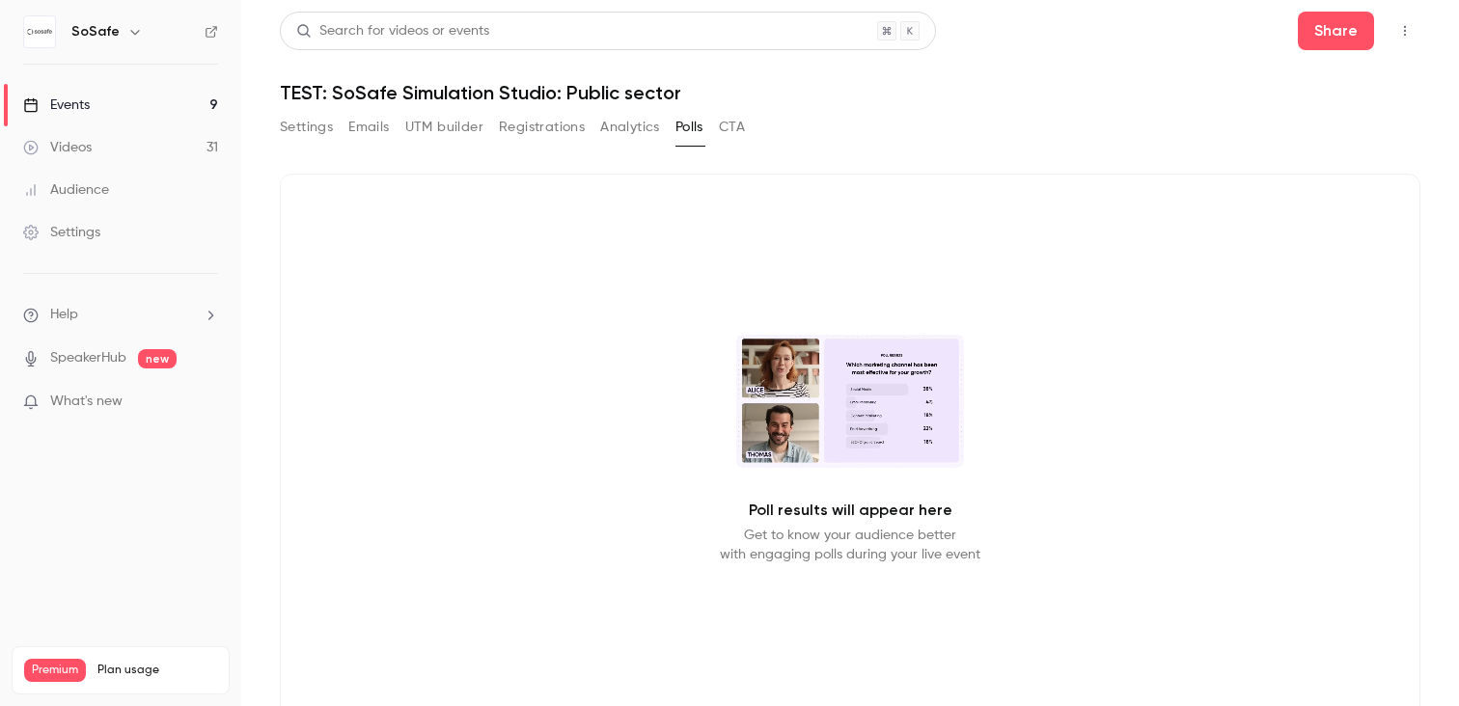
click at [736, 130] on button "CTA" at bounding box center [732, 127] width 26 height 31
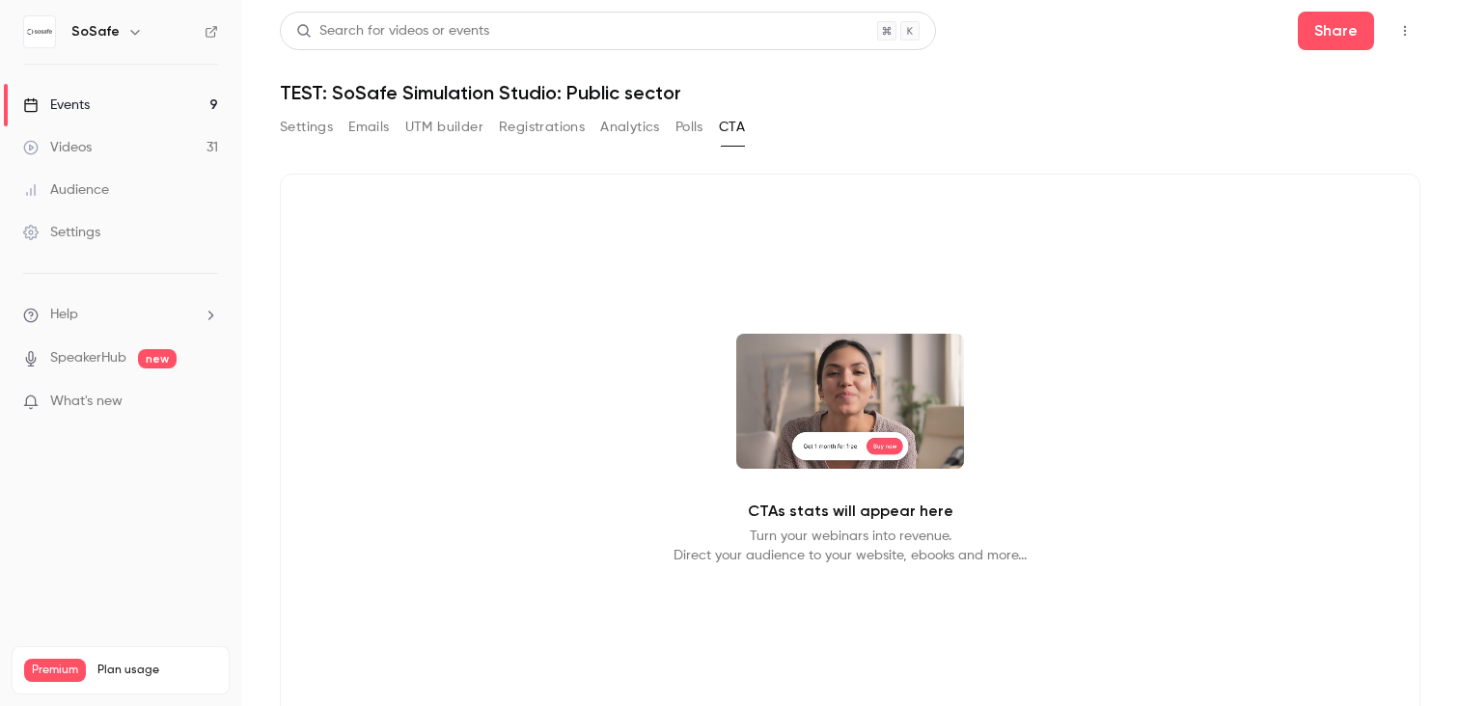
click at [682, 128] on button "Polls" at bounding box center [689, 127] width 28 height 31
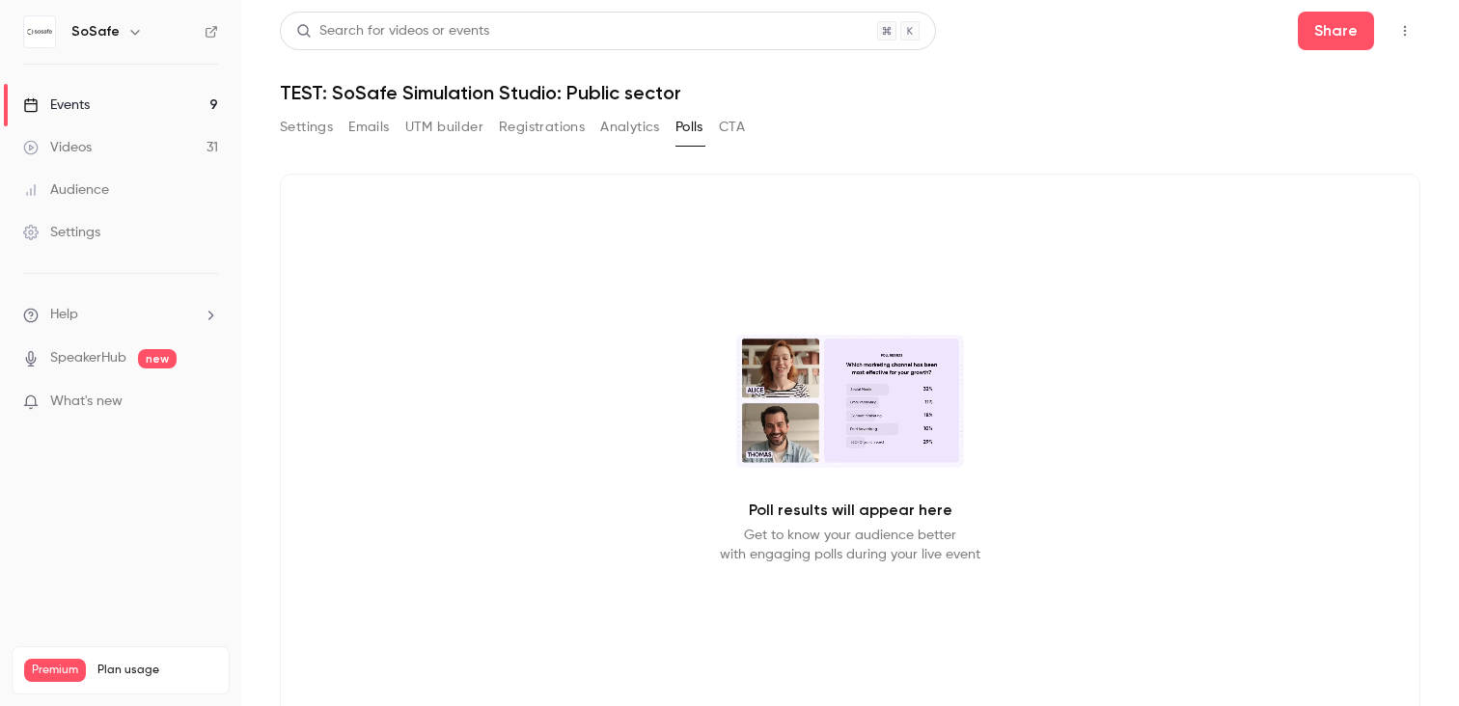
click at [69, 113] on div "Events" at bounding box center [56, 105] width 67 height 19
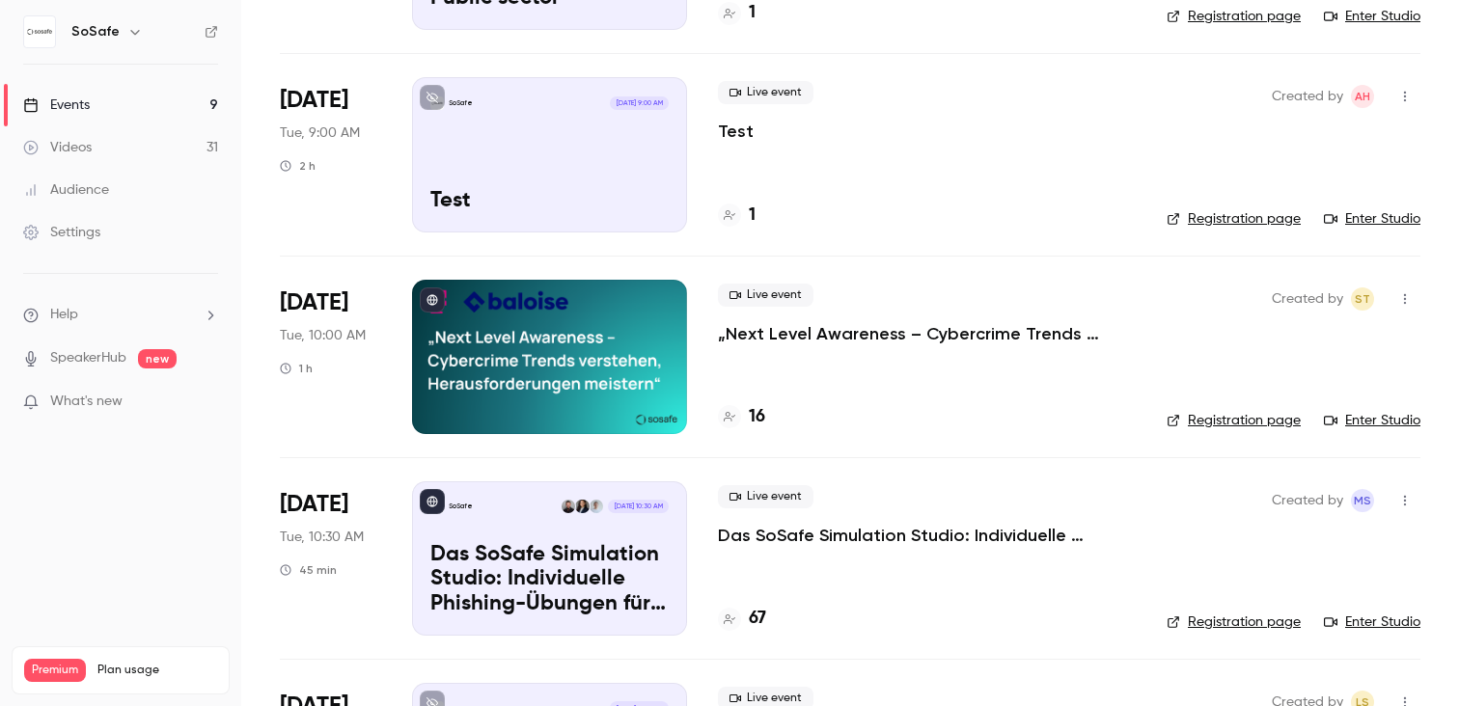
scroll to position [289, 0]
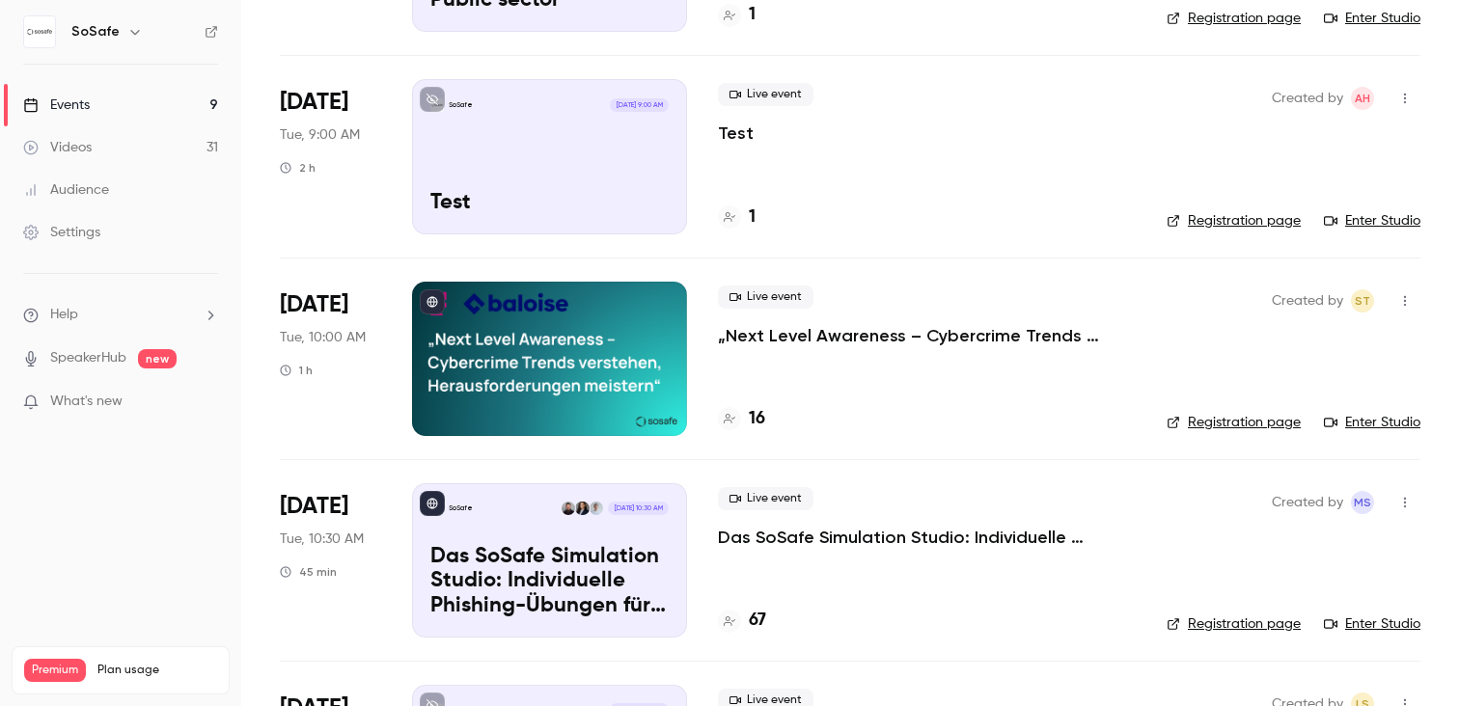
click at [824, 537] on p "Das SoSafe Simulation Studio: Individuelle Phishing-Übungen für den öffentliche…" at bounding box center [927, 537] width 418 height 23
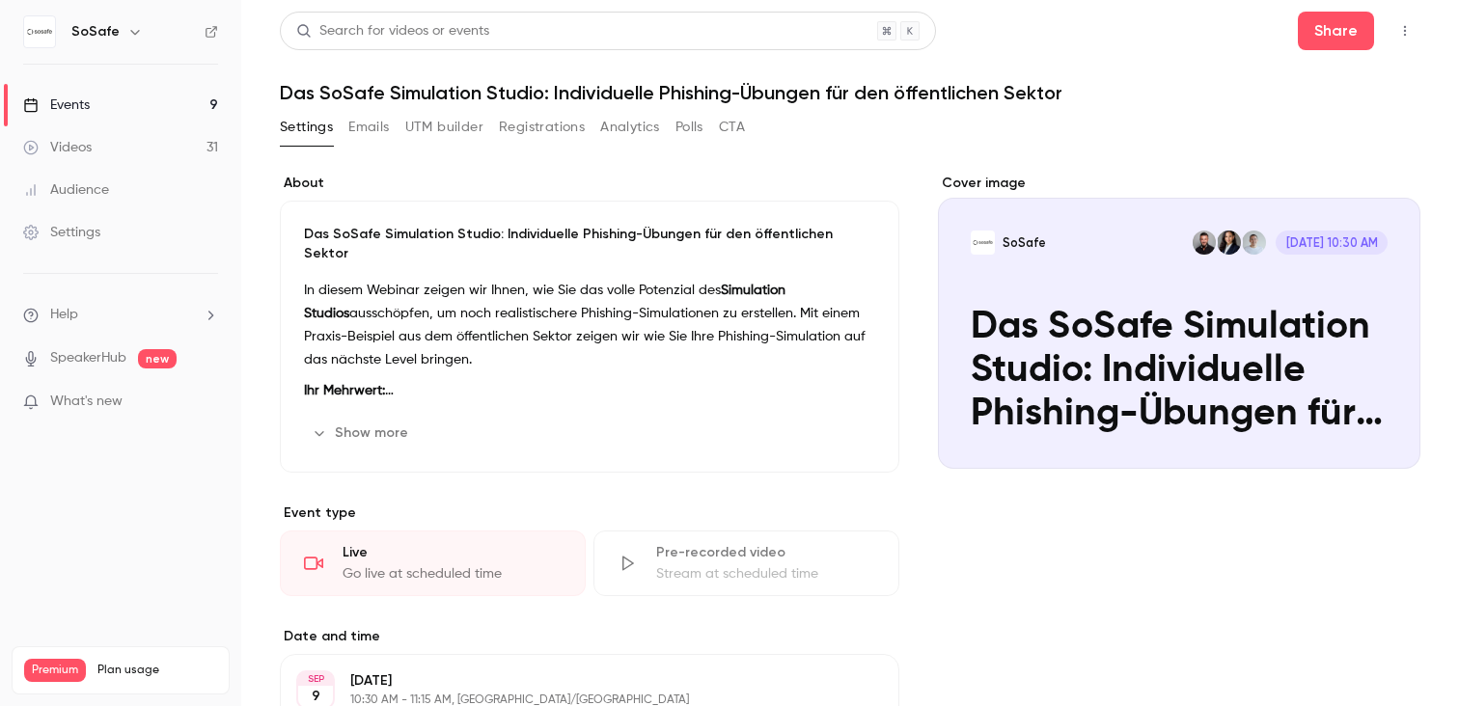
click at [370, 123] on button "Emails" at bounding box center [368, 127] width 41 height 31
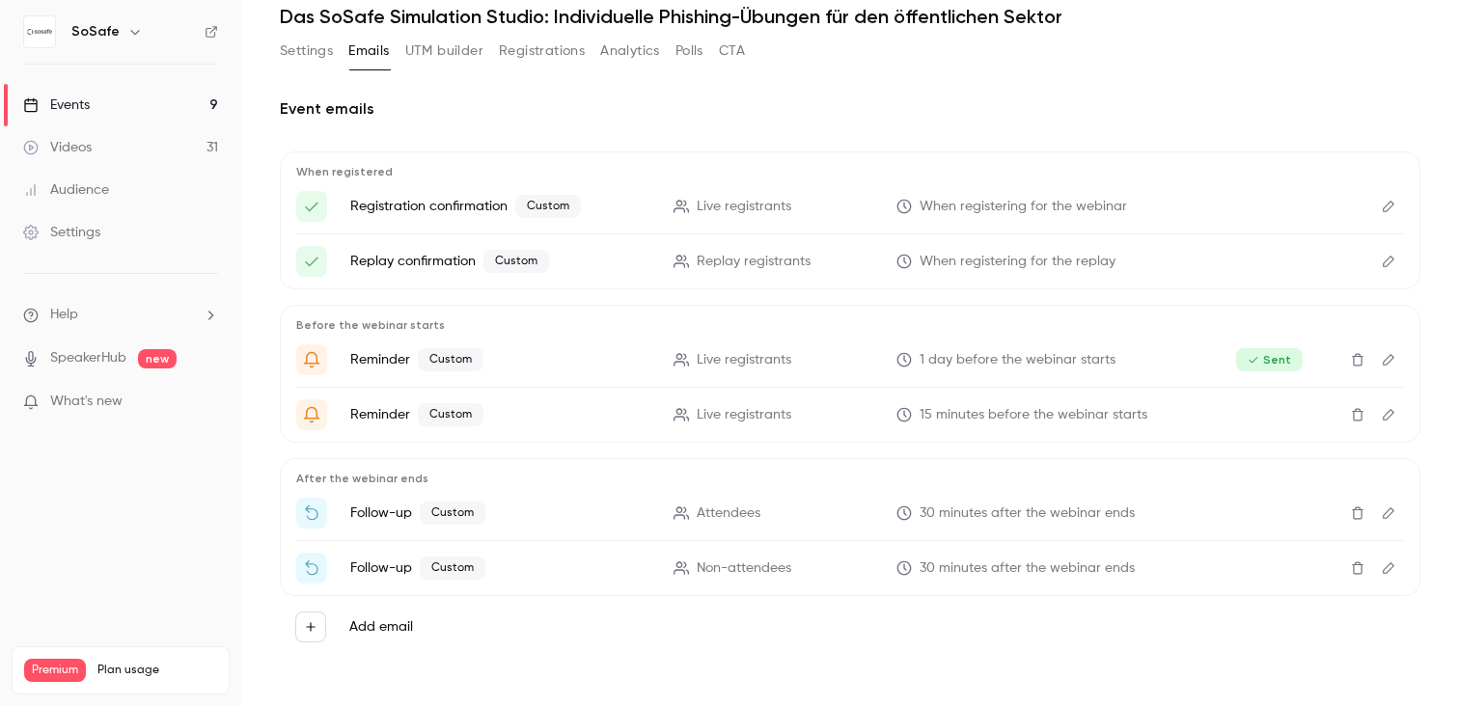
scroll to position [78, 0]
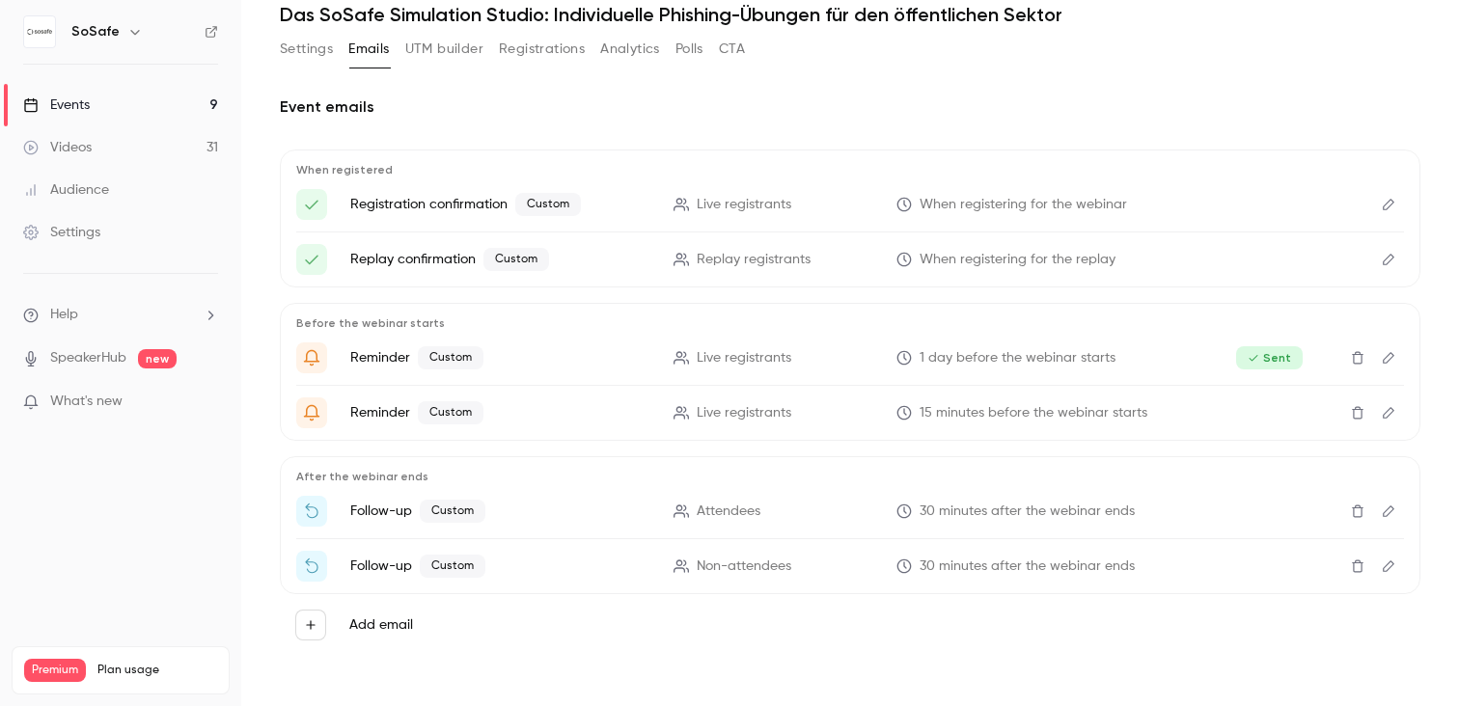
click at [1389, 512] on icon "Edit" at bounding box center [1389, 512] width 12 height 12
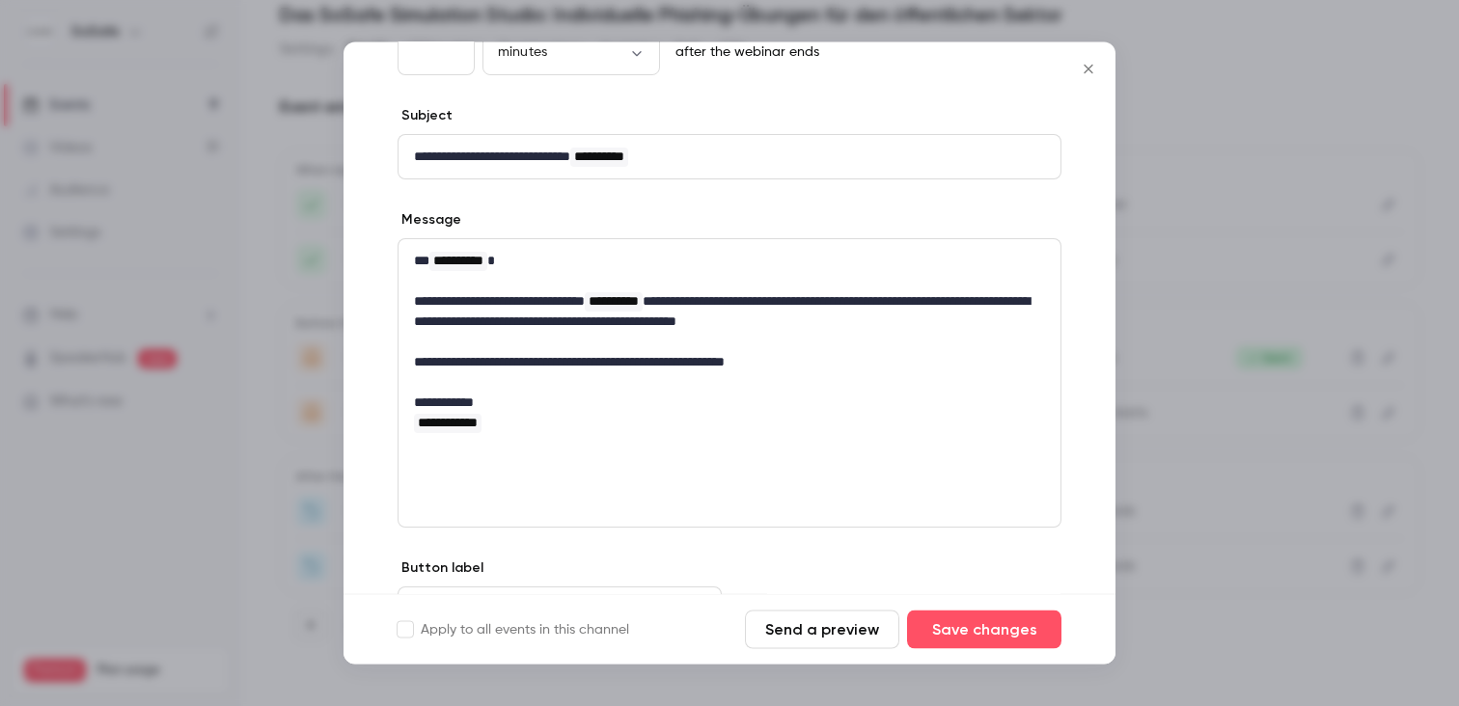
scroll to position [261, 0]
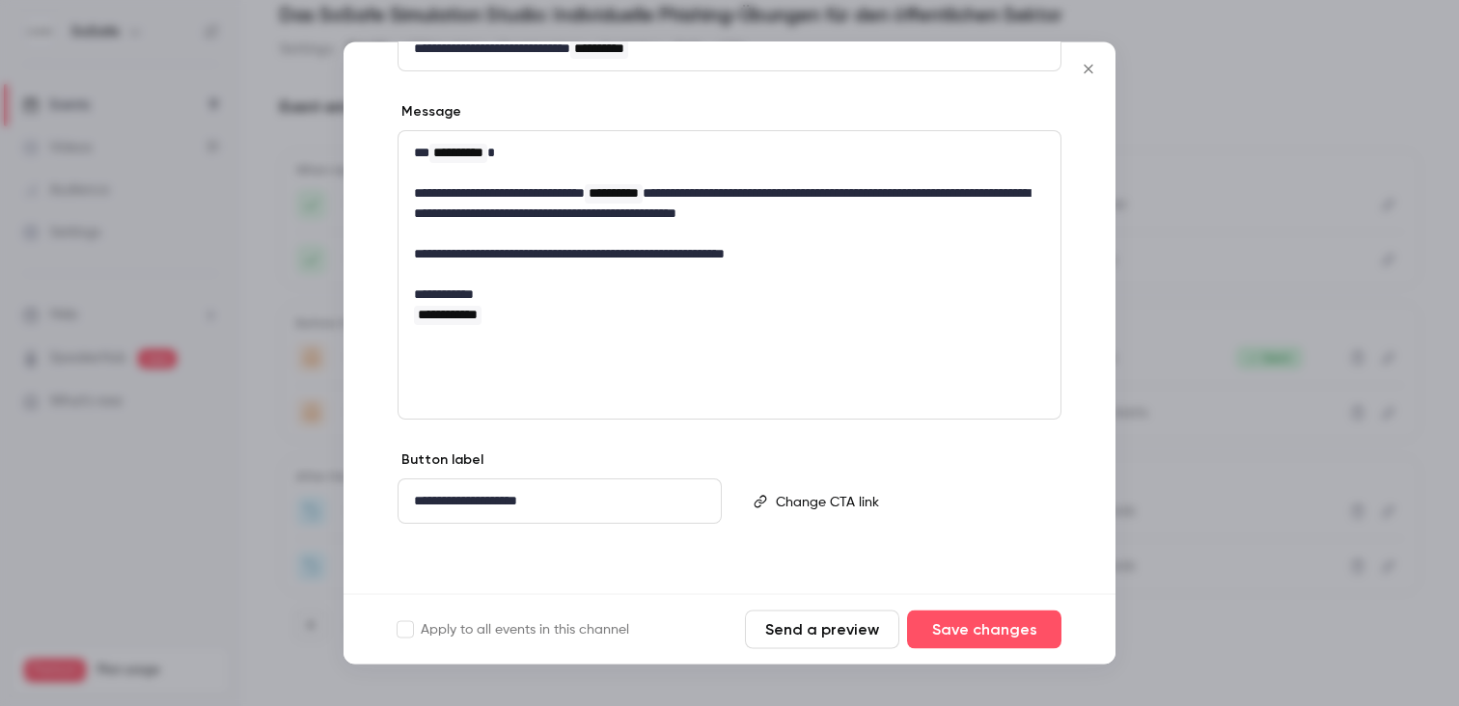
click at [1088, 70] on icon "Close" at bounding box center [1088, 69] width 9 height 9
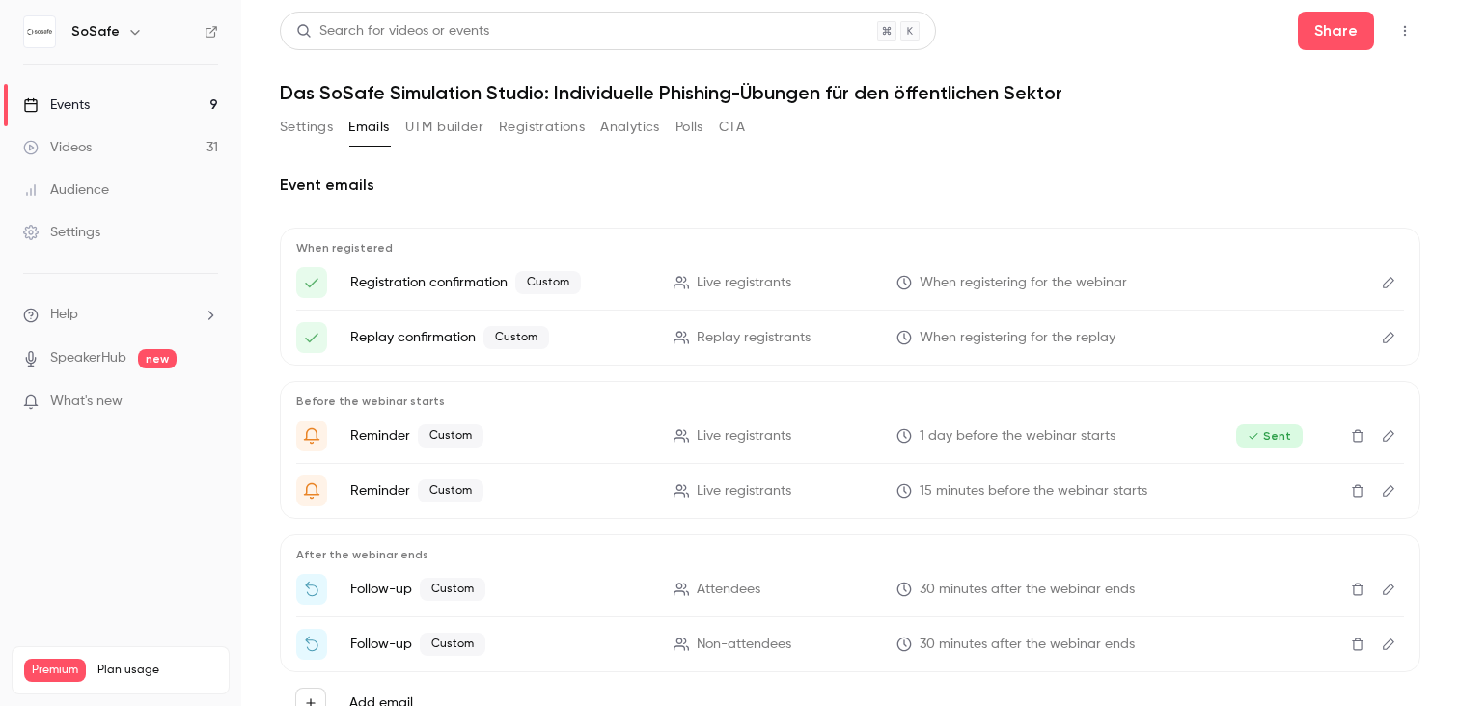
scroll to position [78, 0]
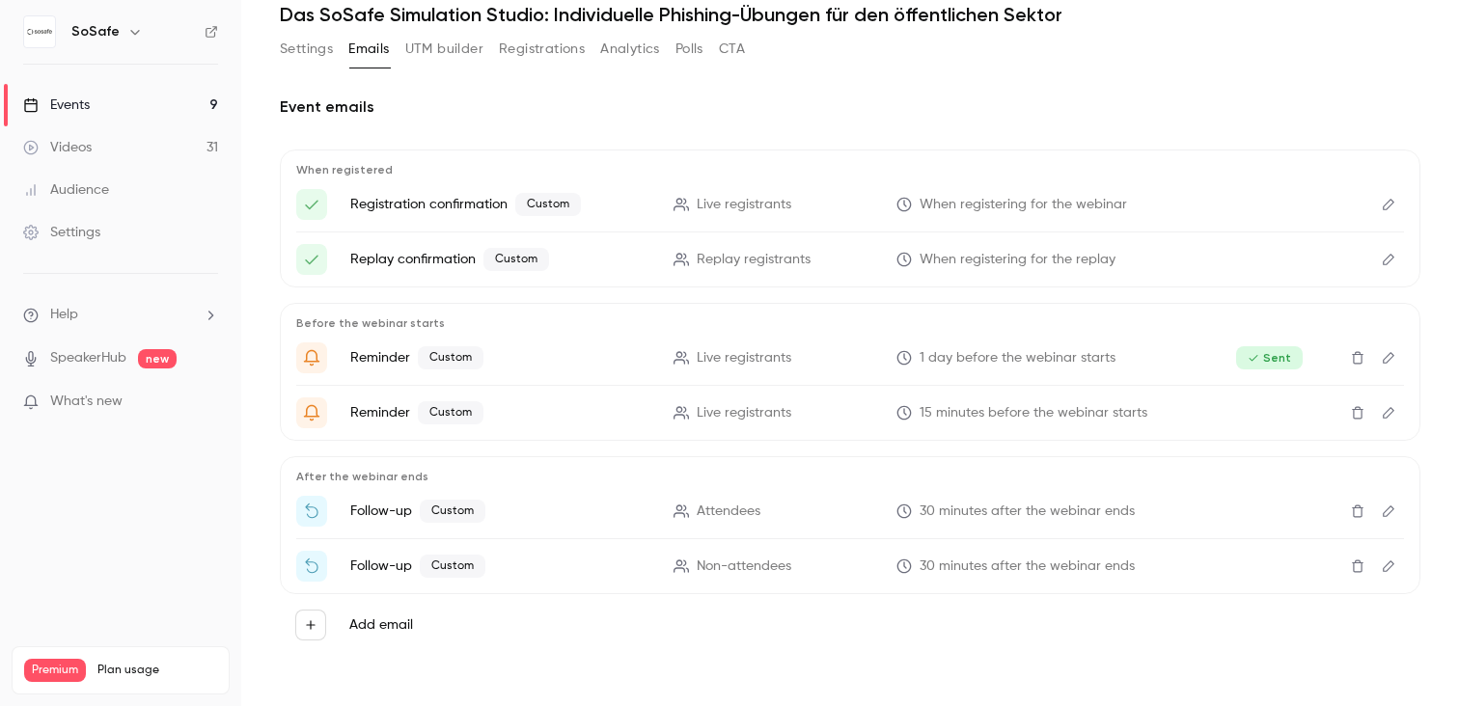
click at [1386, 516] on icon "Edit" at bounding box center [1389, 512] width 12 height 12
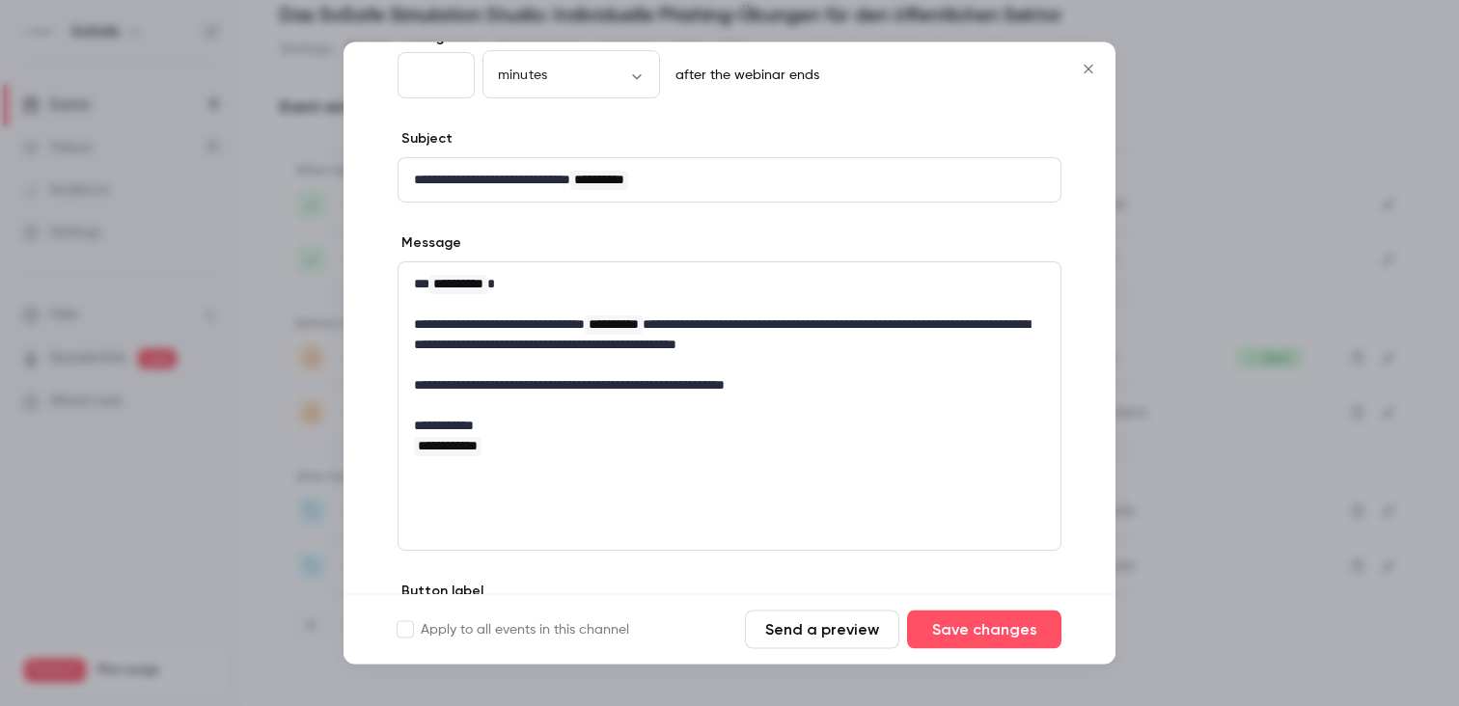
scroll to position [130, 0]
click at [1088, 69] on icon "Close" at bounding box center [1088, 69] width 9 height 9
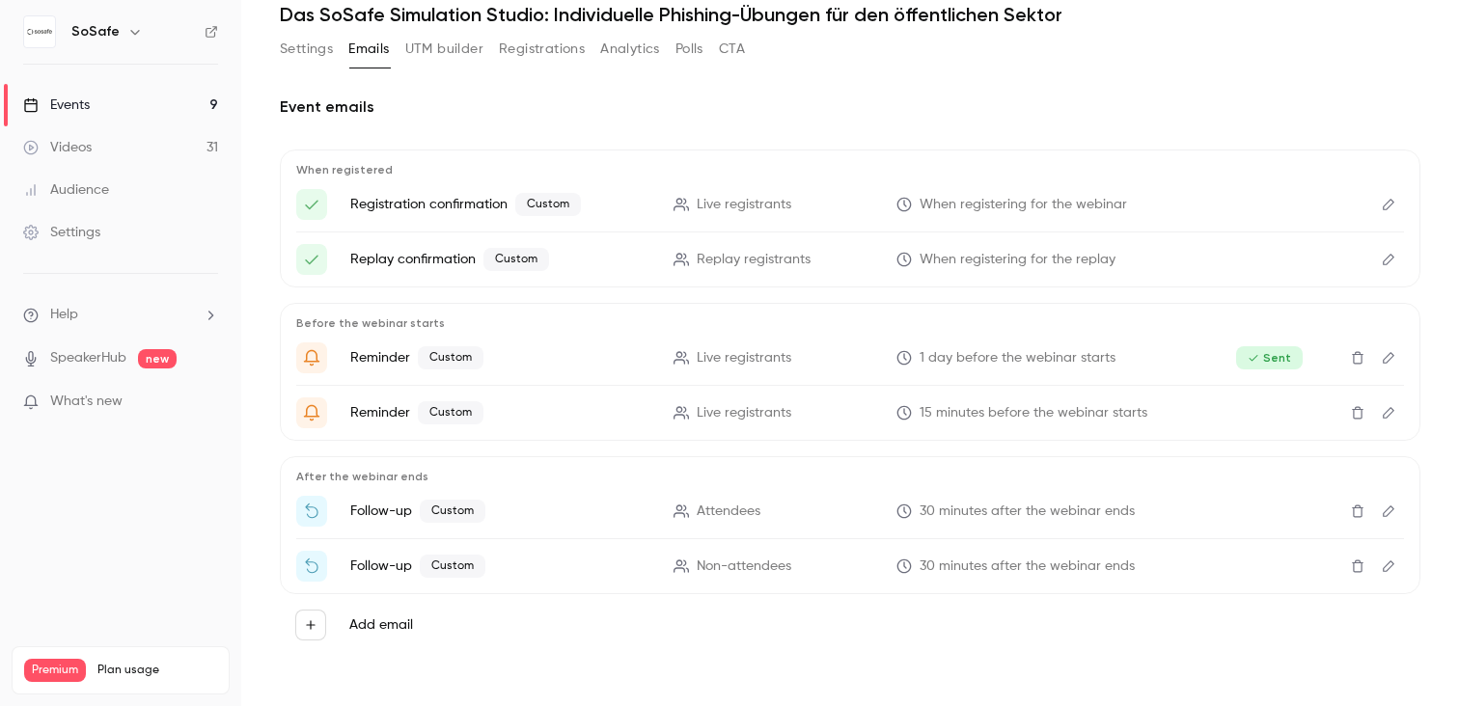
scroll to position [37, 0]
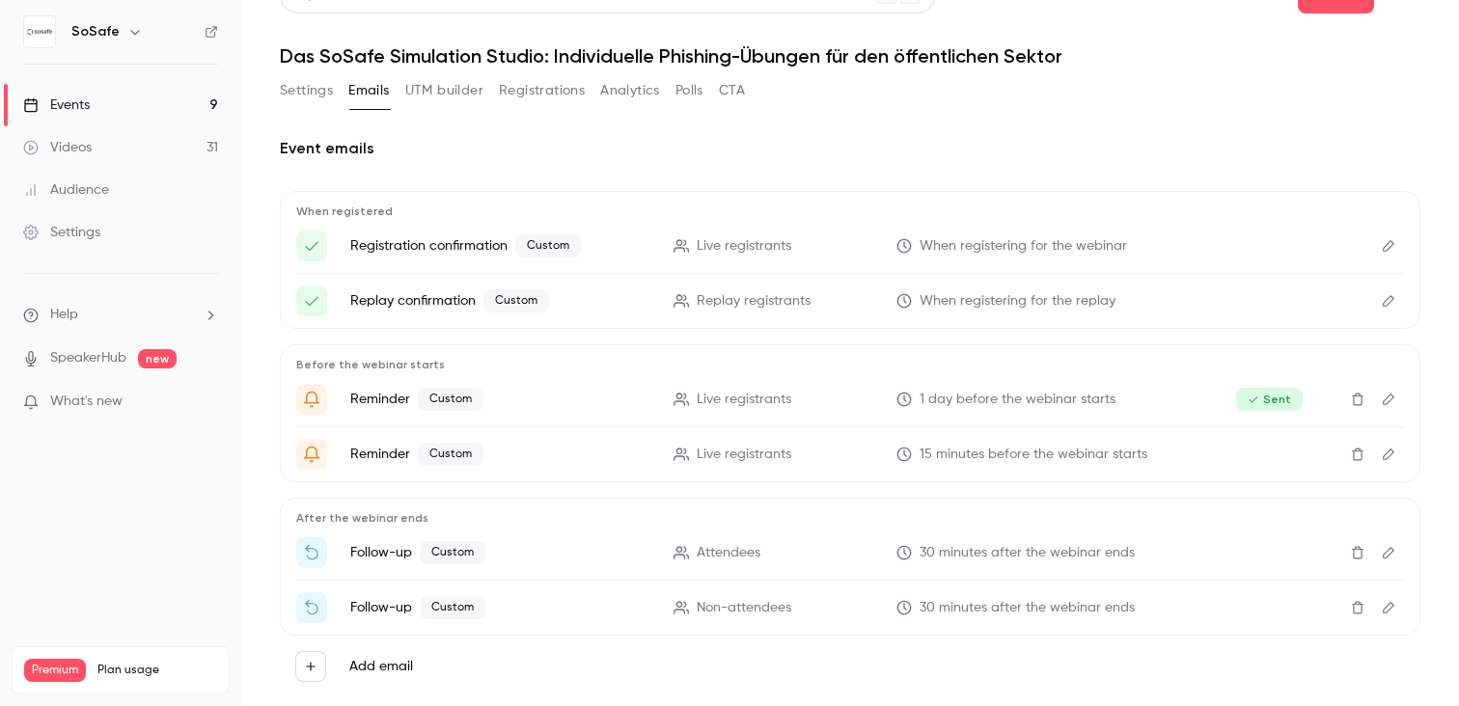
click at [1385, 243] on icon "Edit" at bounding box center [1388, 246] width 15 height 14
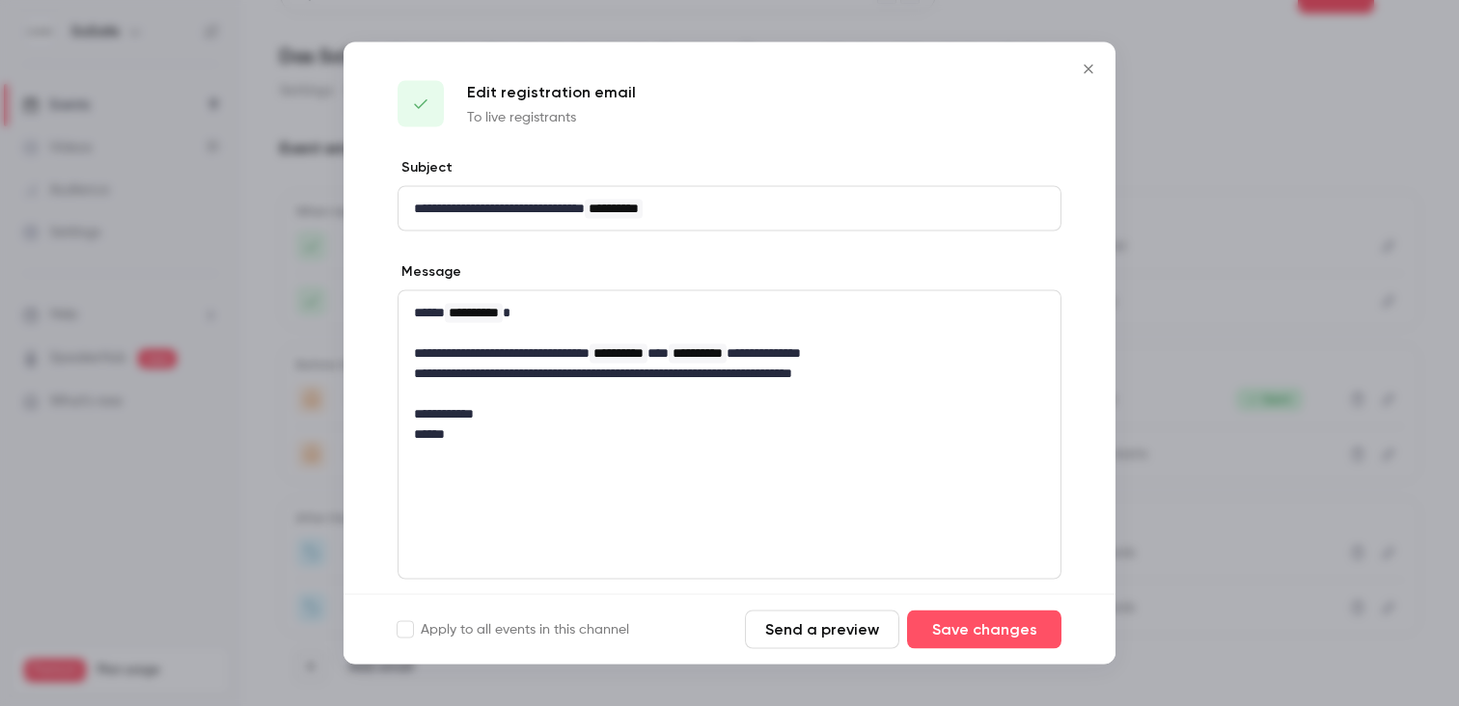
click at [1090, 64] on icon "Close" at bounding box center [1088, 69] width 23 height 15
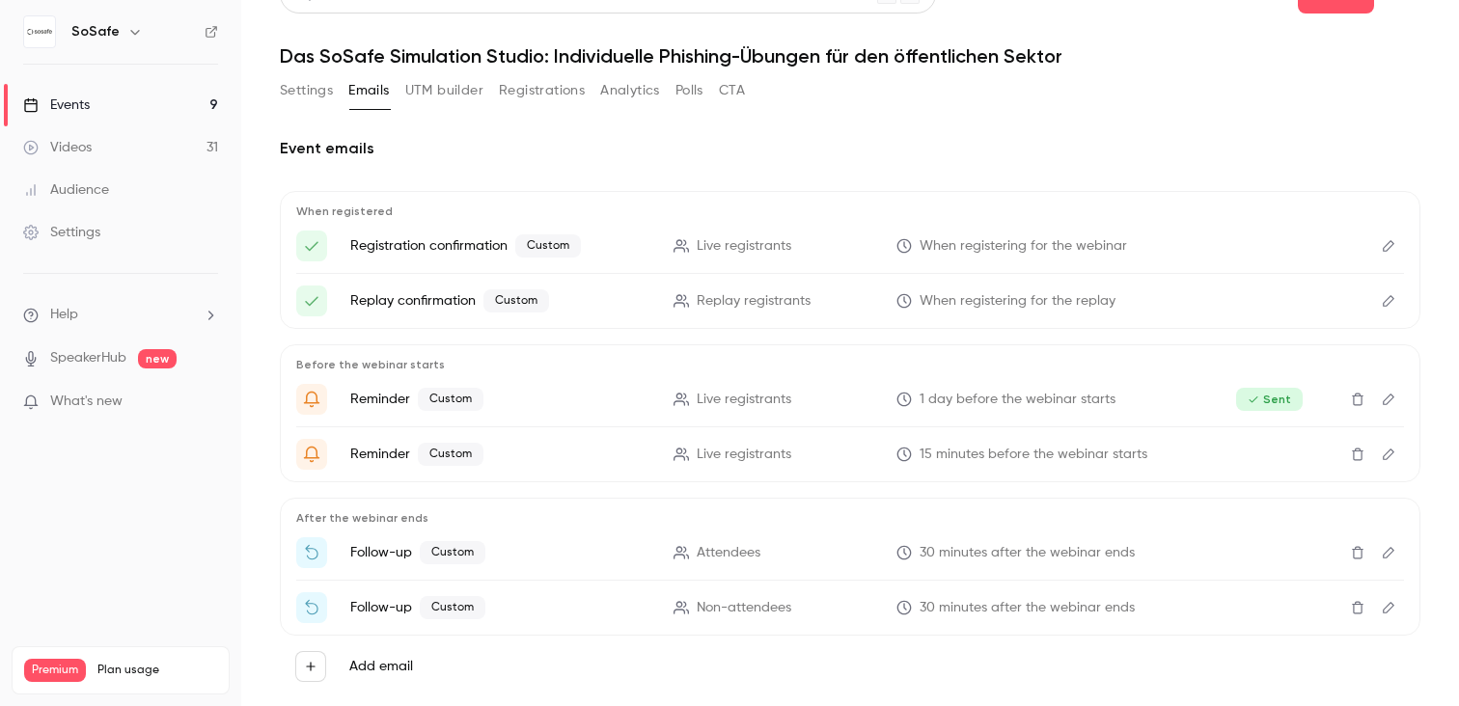
click at [1390, 301] on icon "Edit" at bounding box center [1388, 301] width 15 height 14
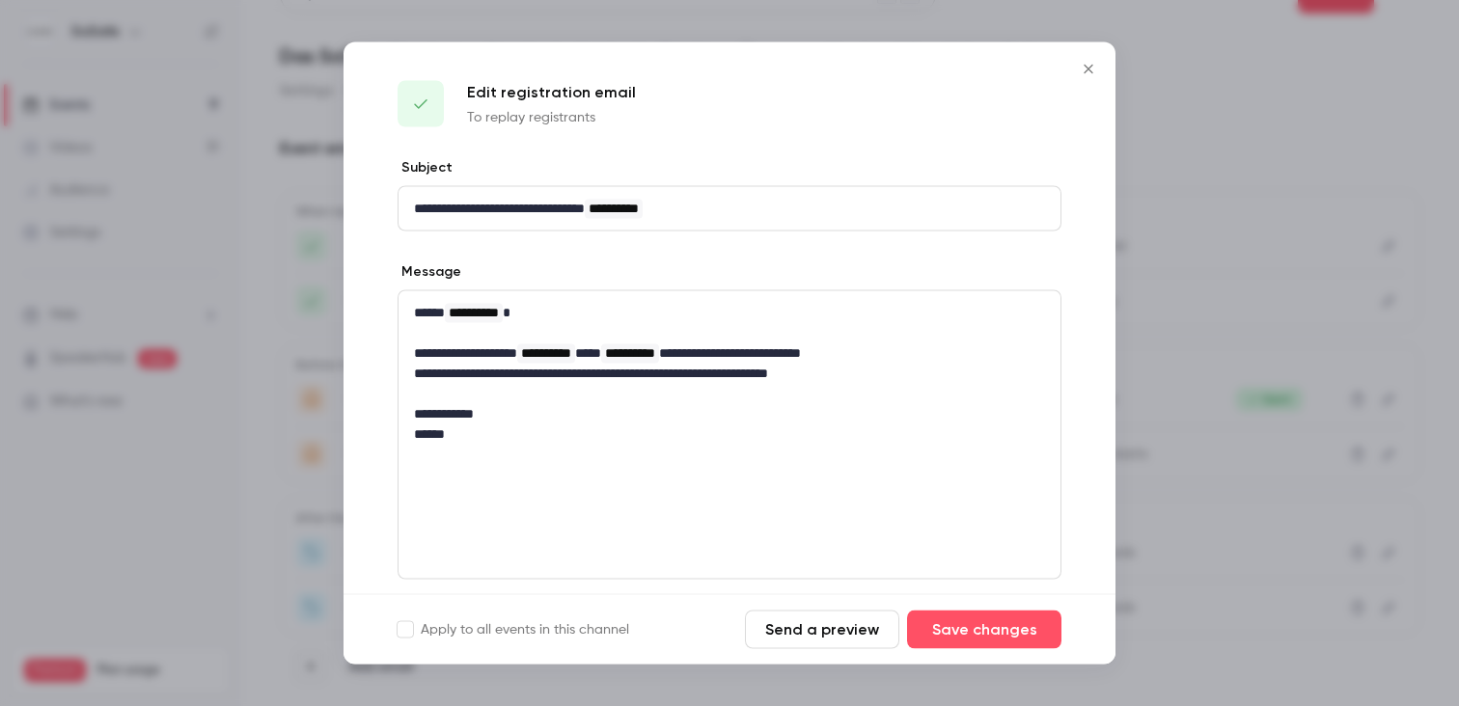
click at [1093, 72] on icon "Close" at bounding box center [1088, 69] width 23 height 15
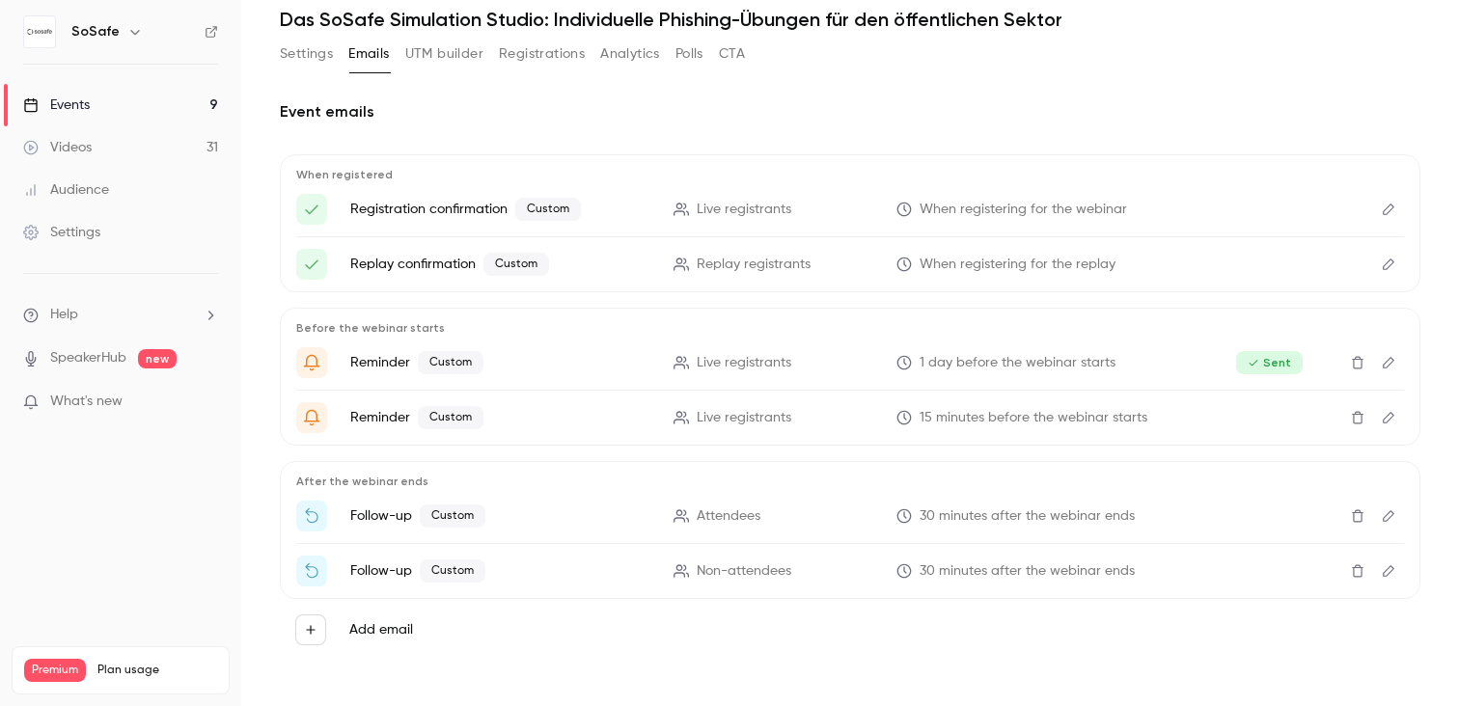
scroll to position [78, 0]
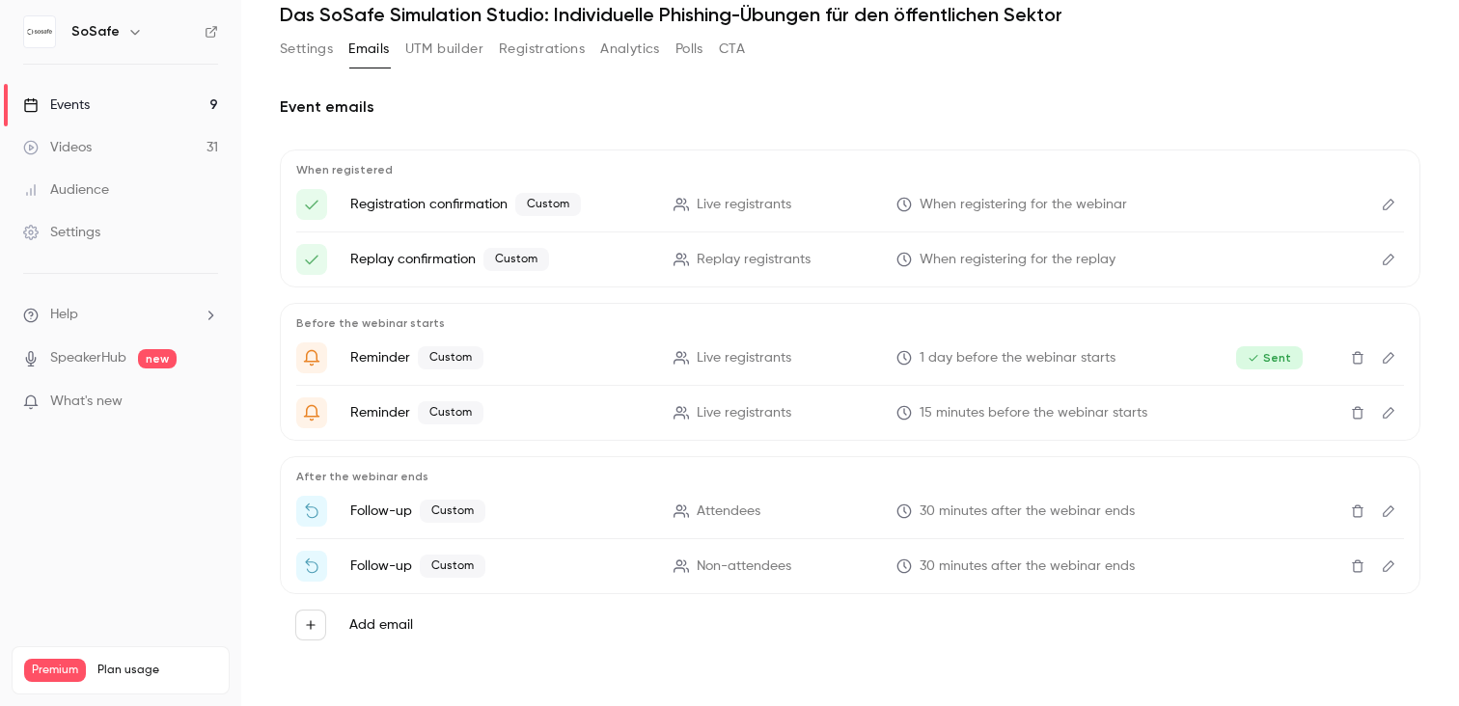
click at [1393, 364] on icon "Edit" at bounding box center [1388, 358] width 15 height 14
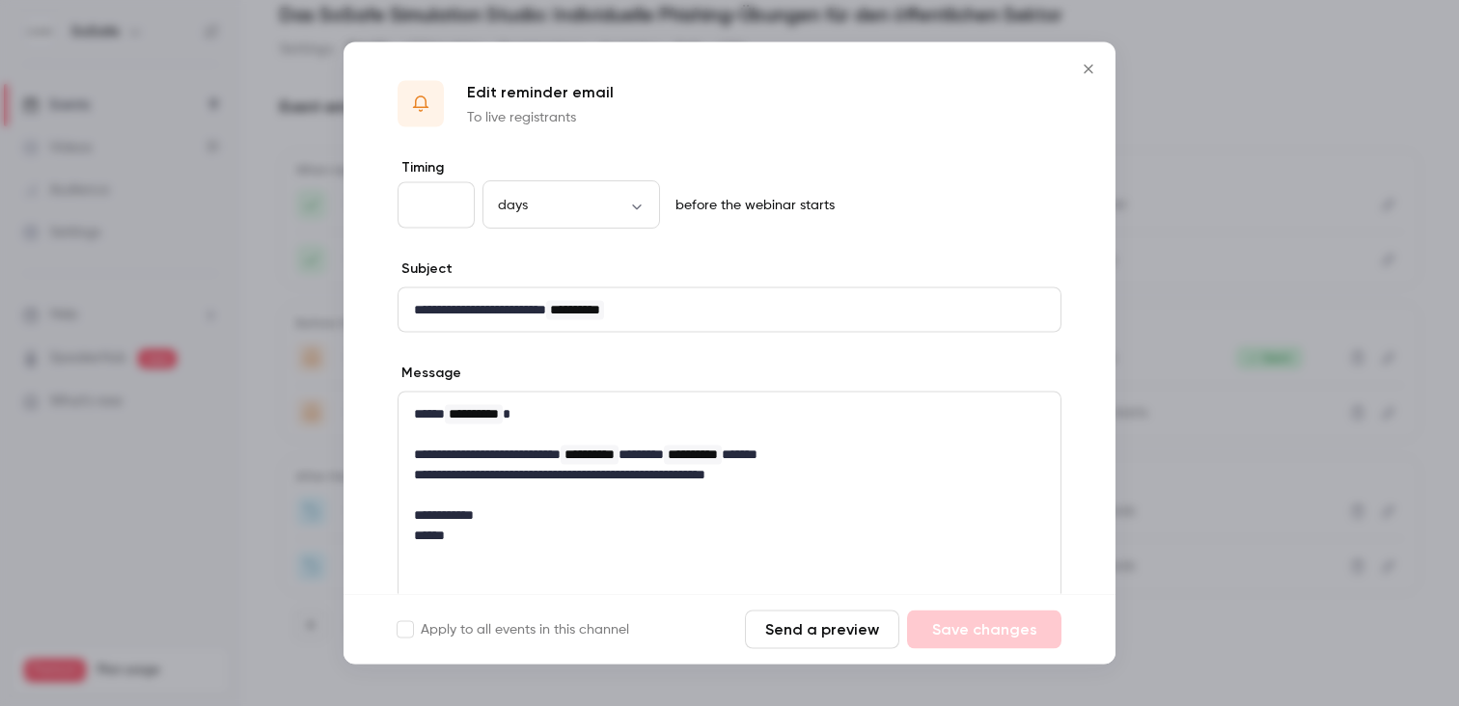
click at [1089, 70] on icon "Close" at bounding box center [1088, 69] width 9 height 9
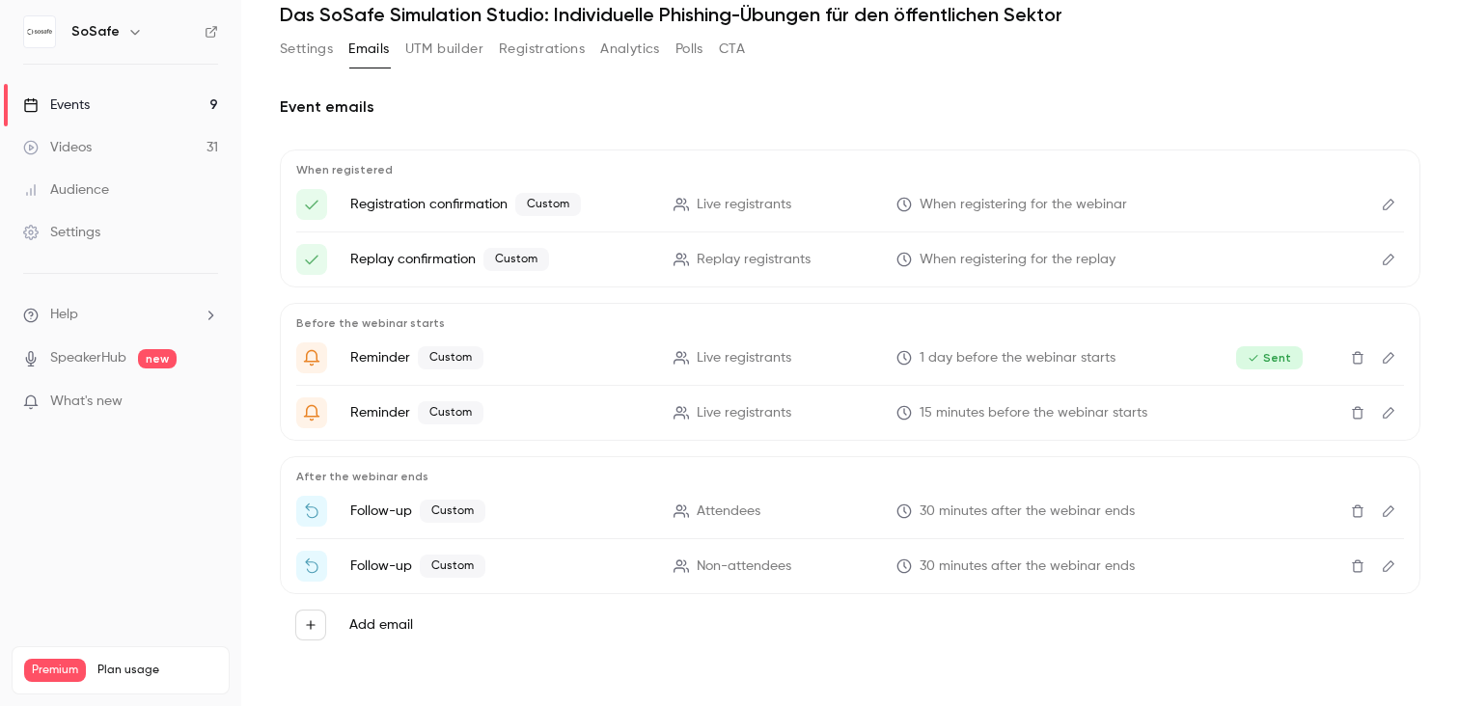
click at [1388, 412] on icon "Edit" at bounding box center [1388, 413] width 15 height 14
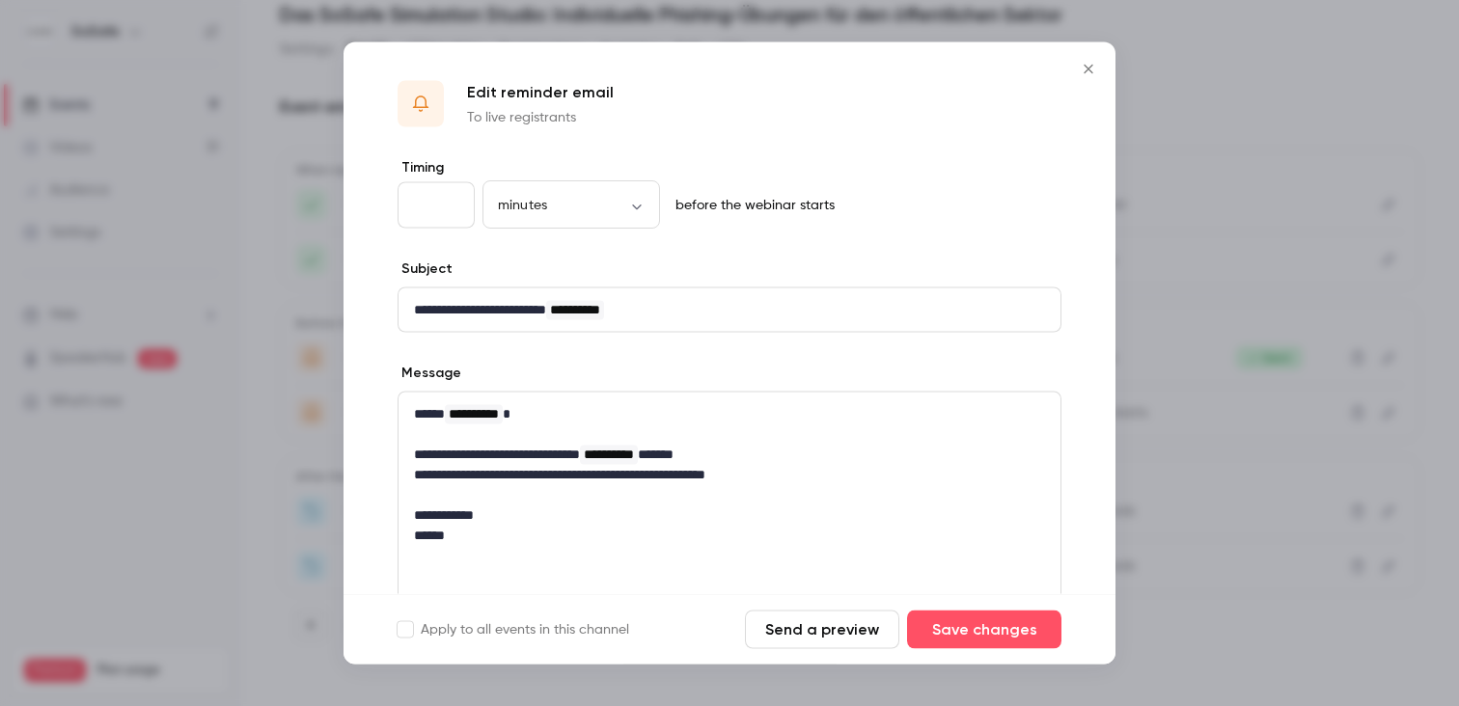
click at [1086, 75] on icon "Close" at bounding box center [1088, 69] width 23 height 15
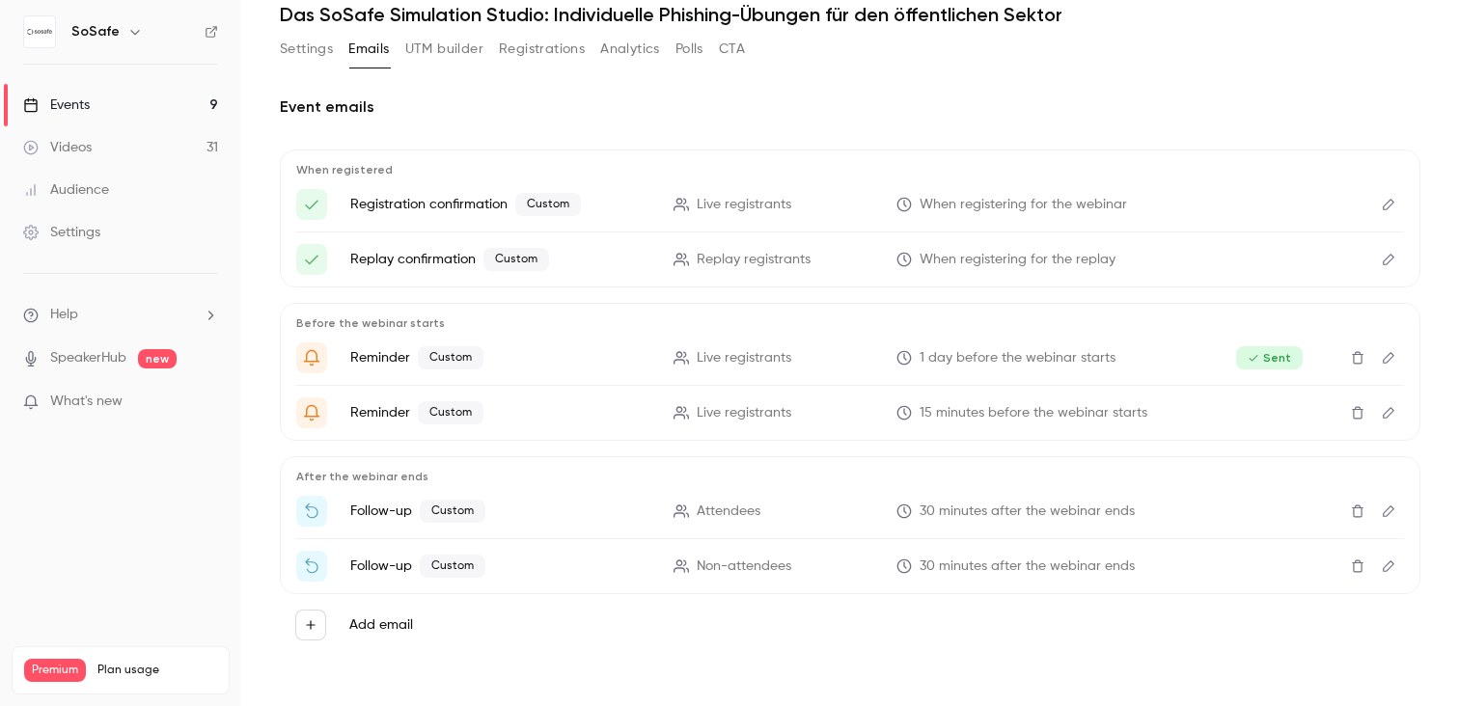
click at [1390, 516] on icon "Edit" at bounding box center [1388, 512] width 15 height 14
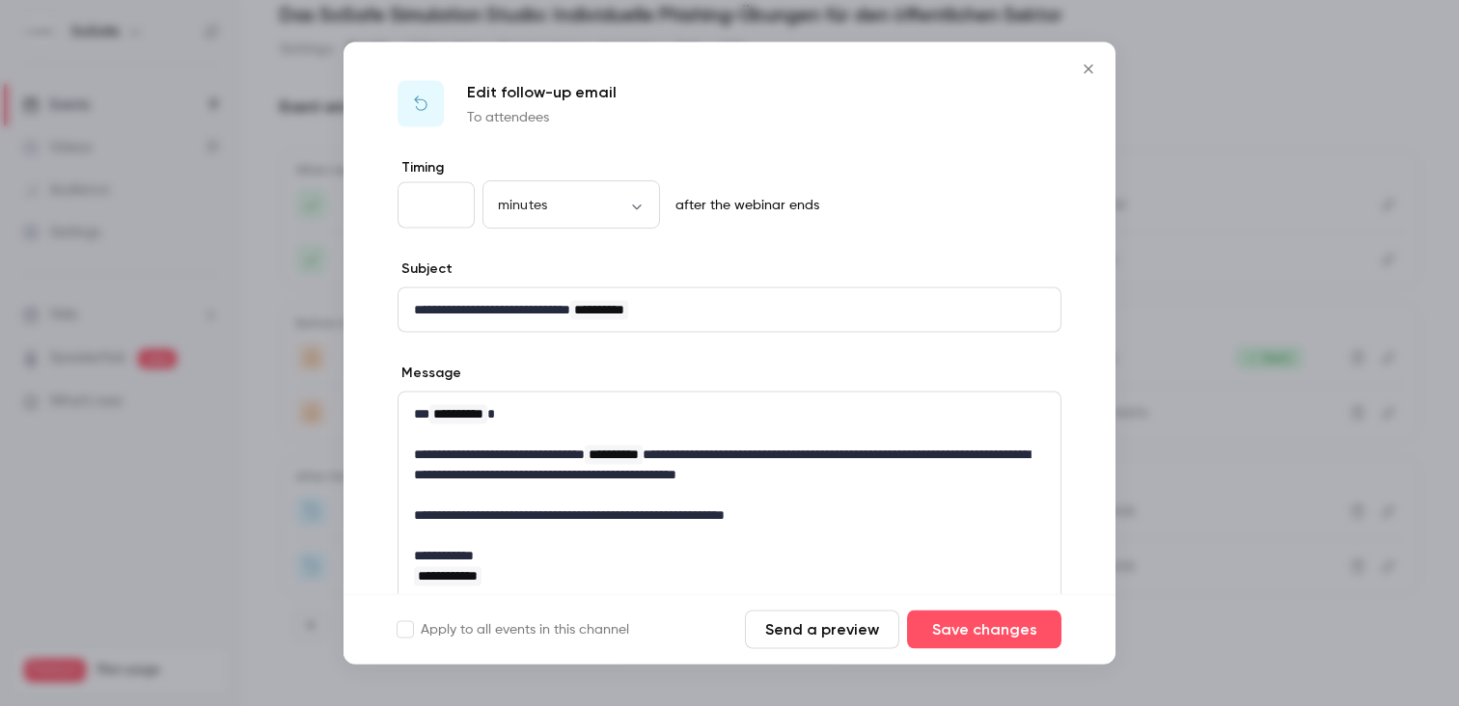
click at [1083, 77] on button "Close" at bounding box center [1088, 69] width 39 height 39
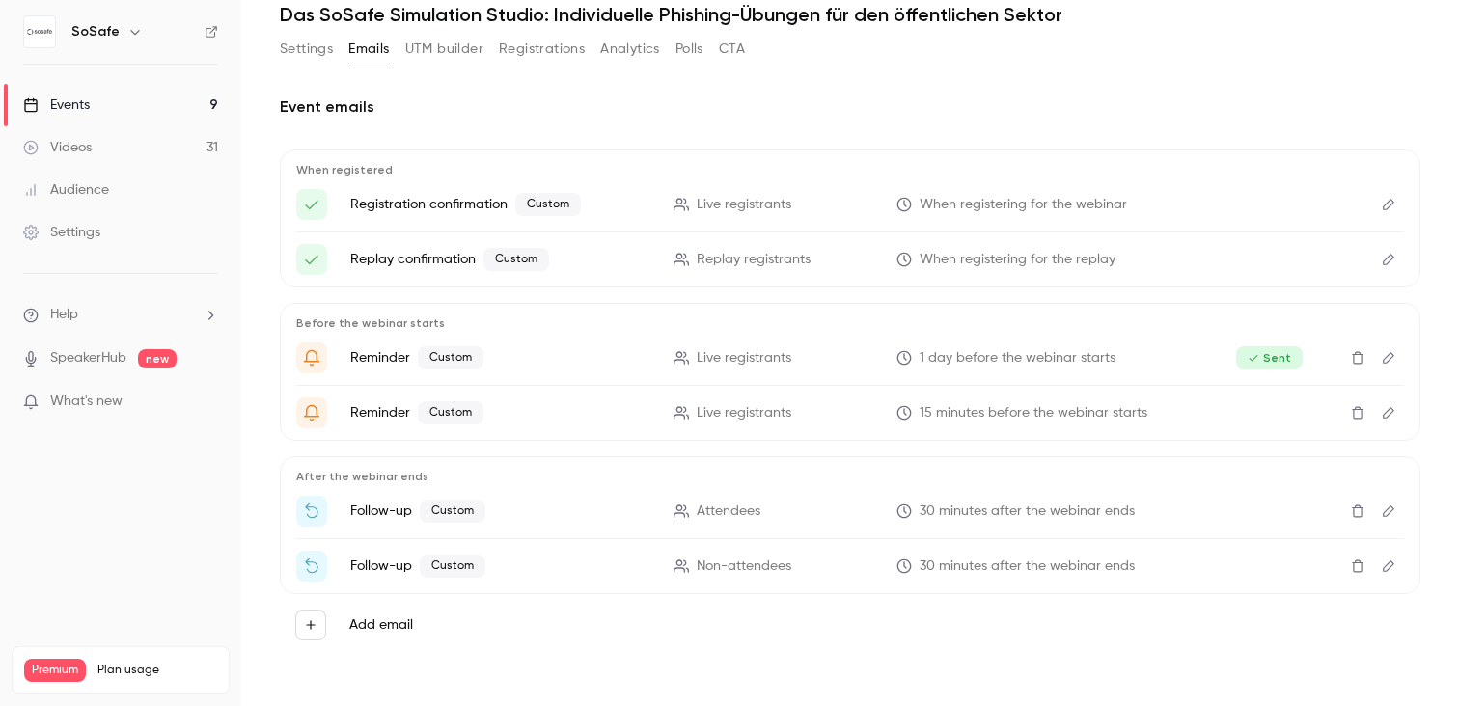
click at [1388, 567] on icon "Edit" at bounding box center [1388, 567] width 15 height 14
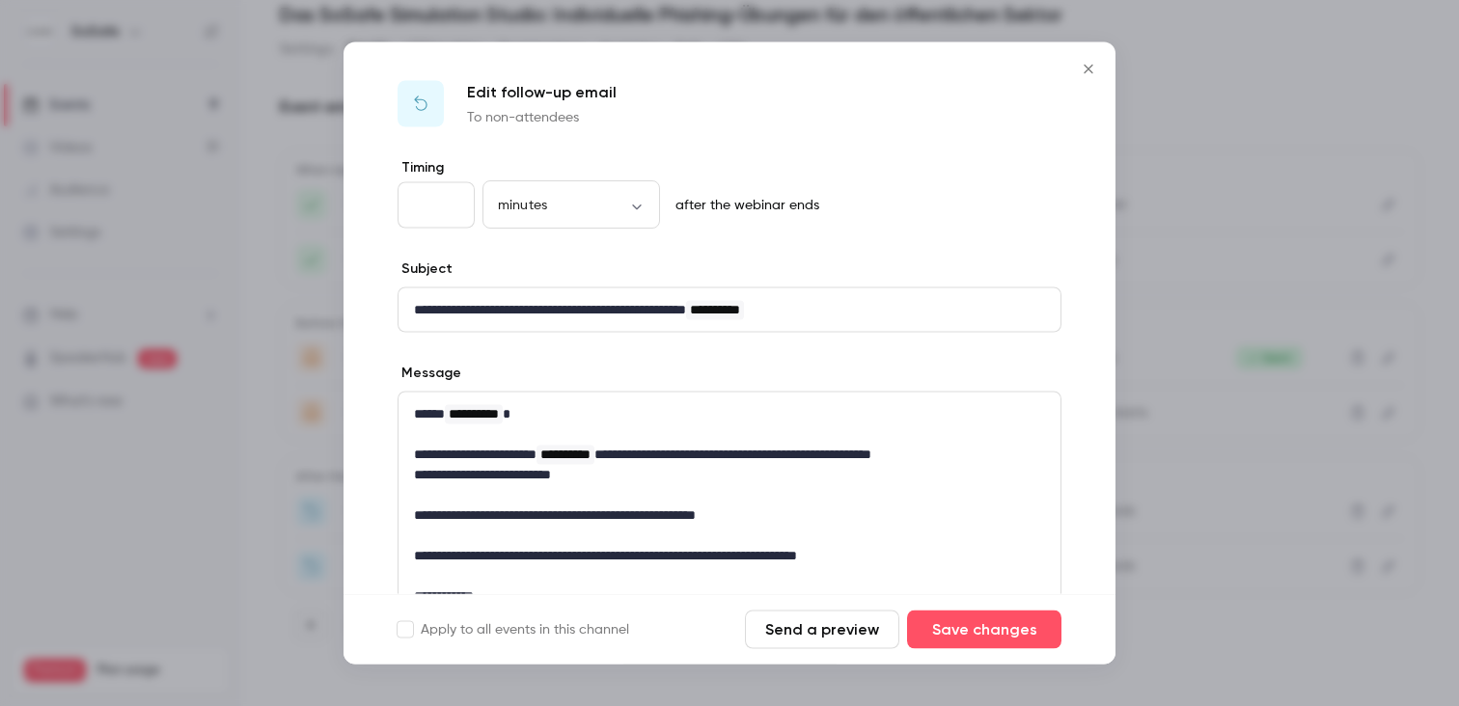
click at [1089, 73] on icon "Close" at bounding box center [1088, 69] width 23 height 15
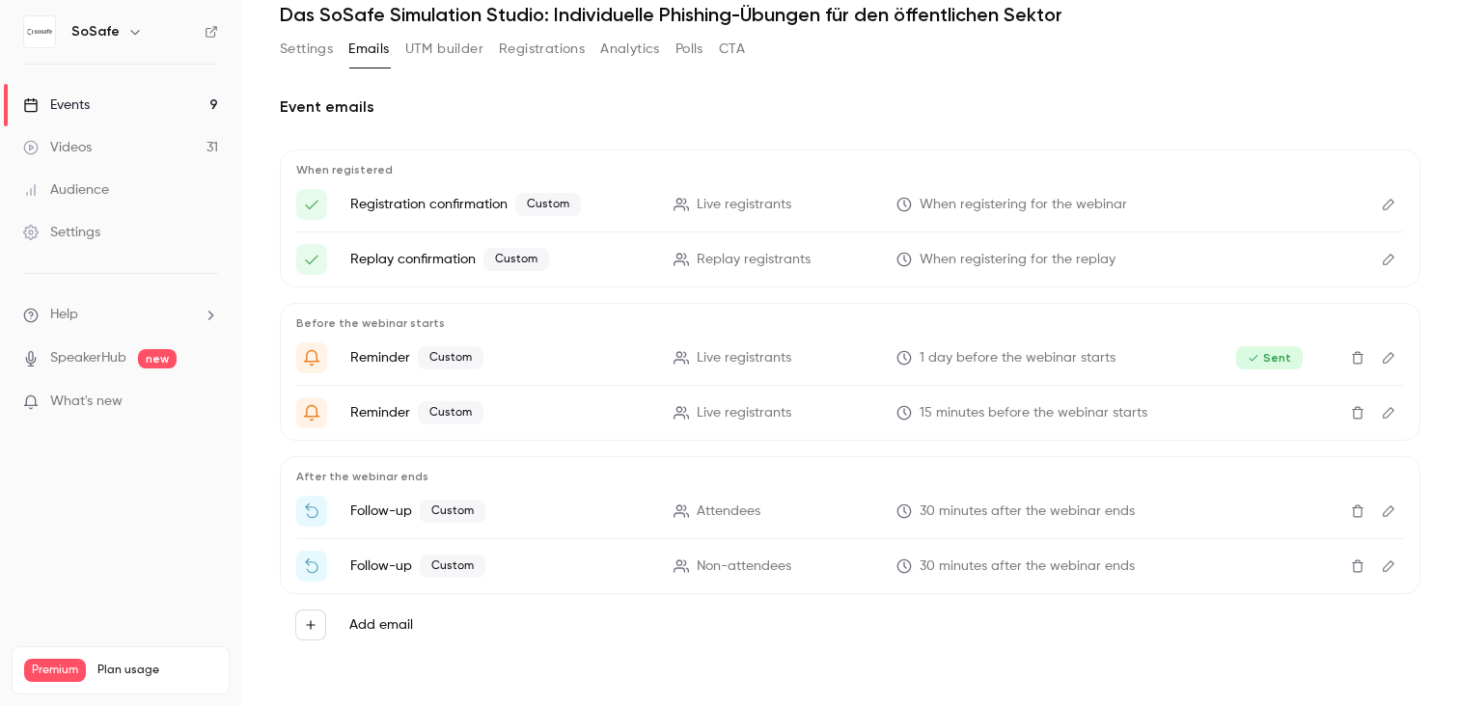
click at [1386, 501] on button "Edit" at bounding box center [1388, 511] width 31 height 31
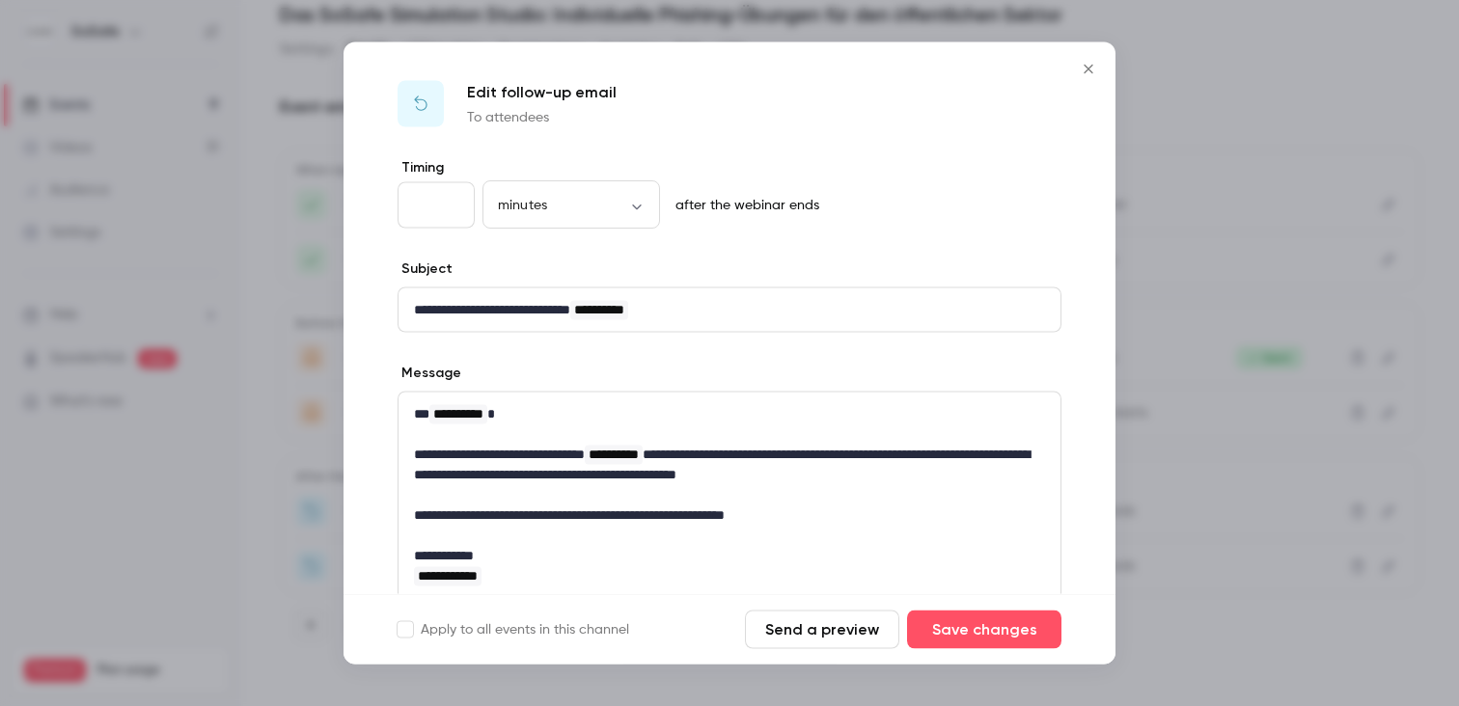
click at [425, 419] on p "**********" at bounding box center [729, 414] width 631 height 20
click at [972, 636] on button "Save changes" at bounding box center [984, 630] width 154 height 39
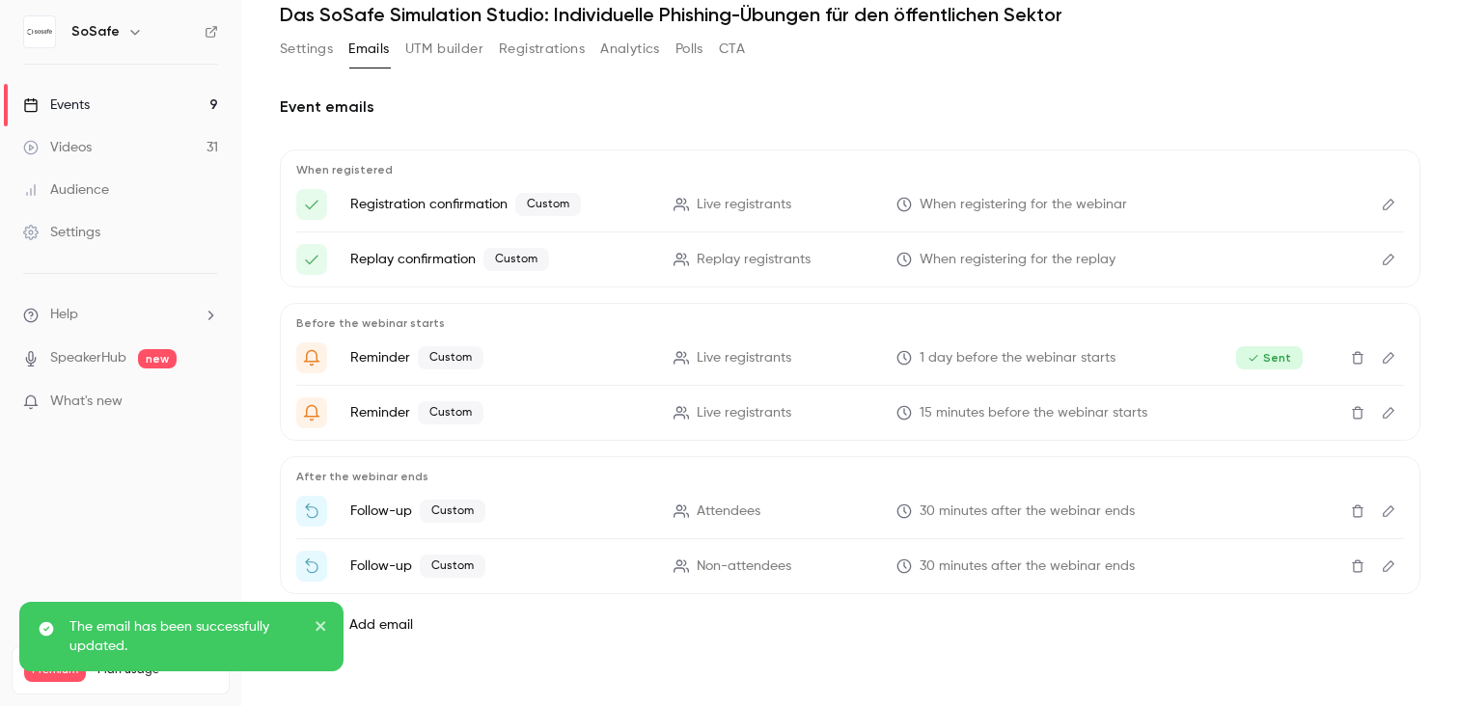
click at [317, 635] on button "close" at bounding box center [322, 629] width 14 height 23
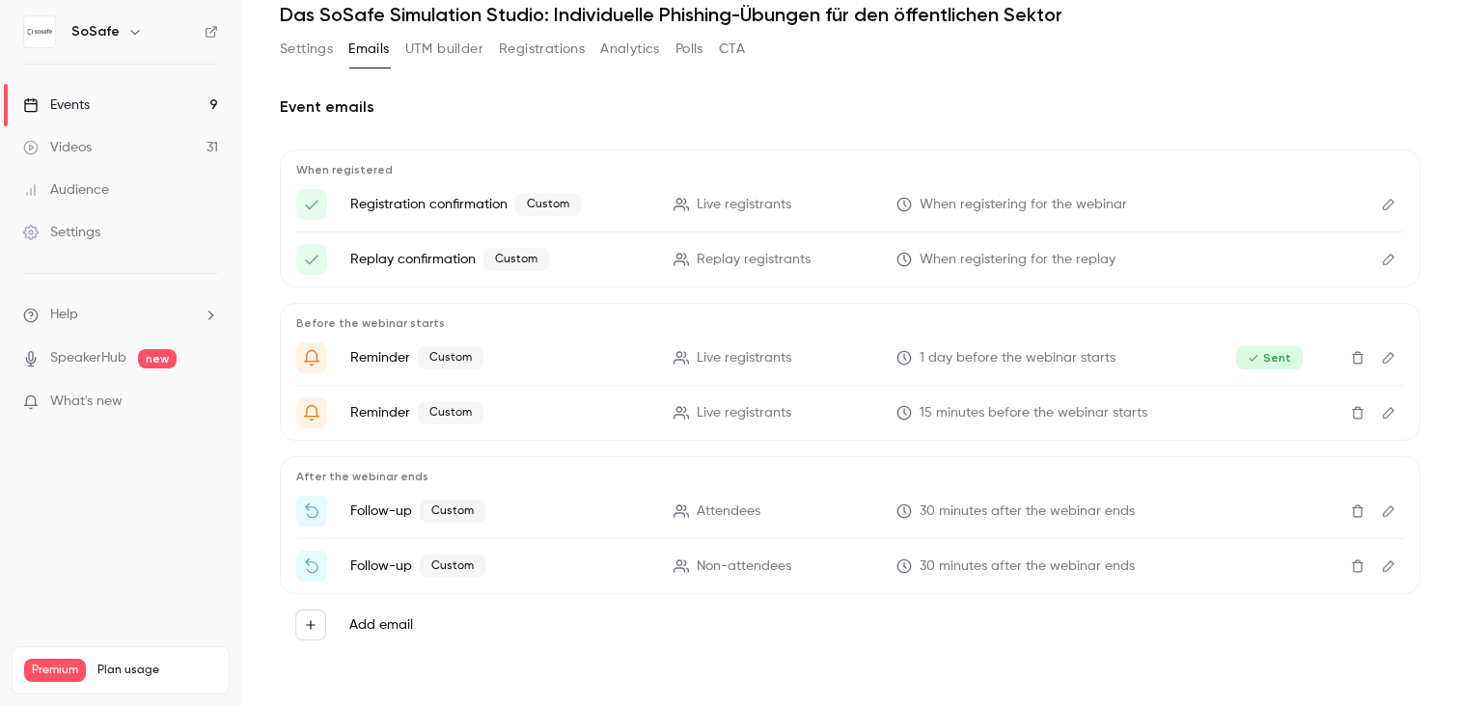
click at [691, 54] on button "Polls" at bounding box center [689, 49] width 28 height 31
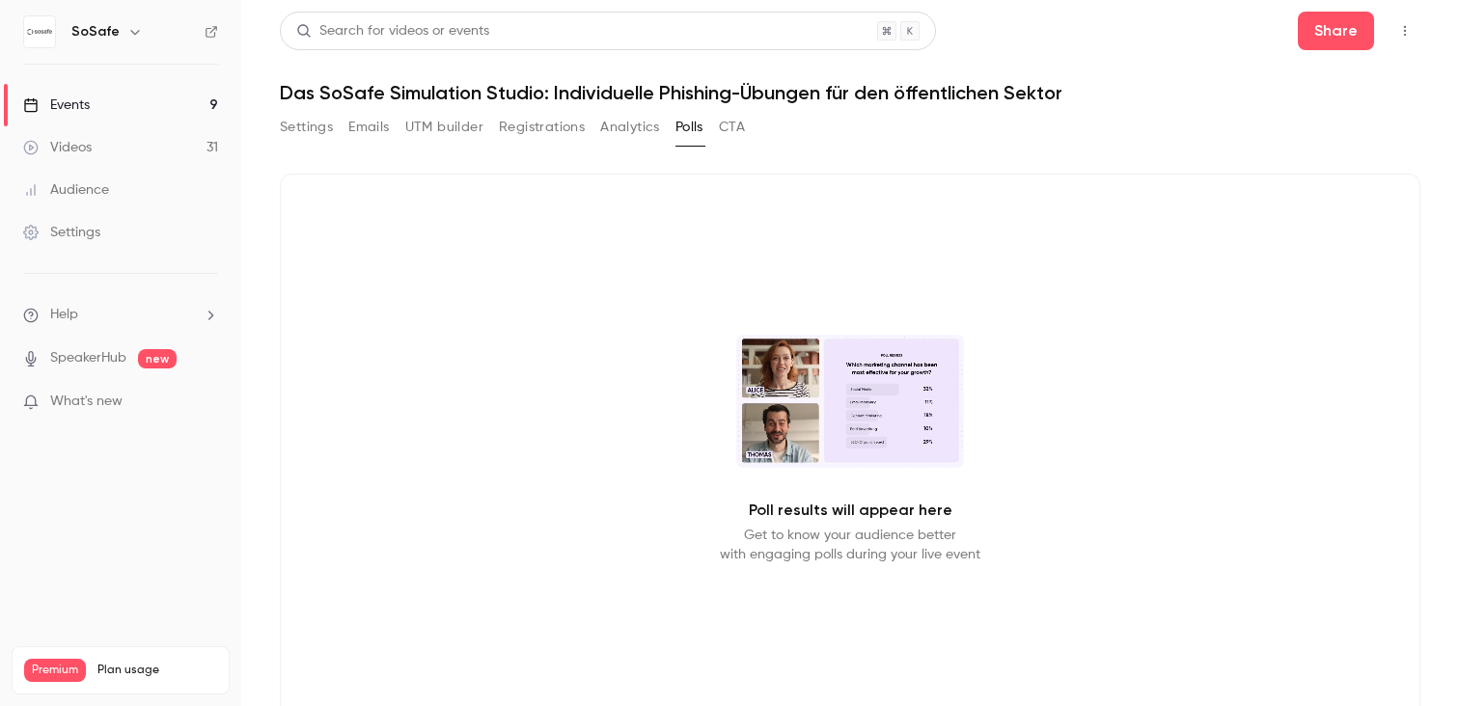
click at [80, 113] on div "Events" at bounding box center [56, 105] width 67 height 19
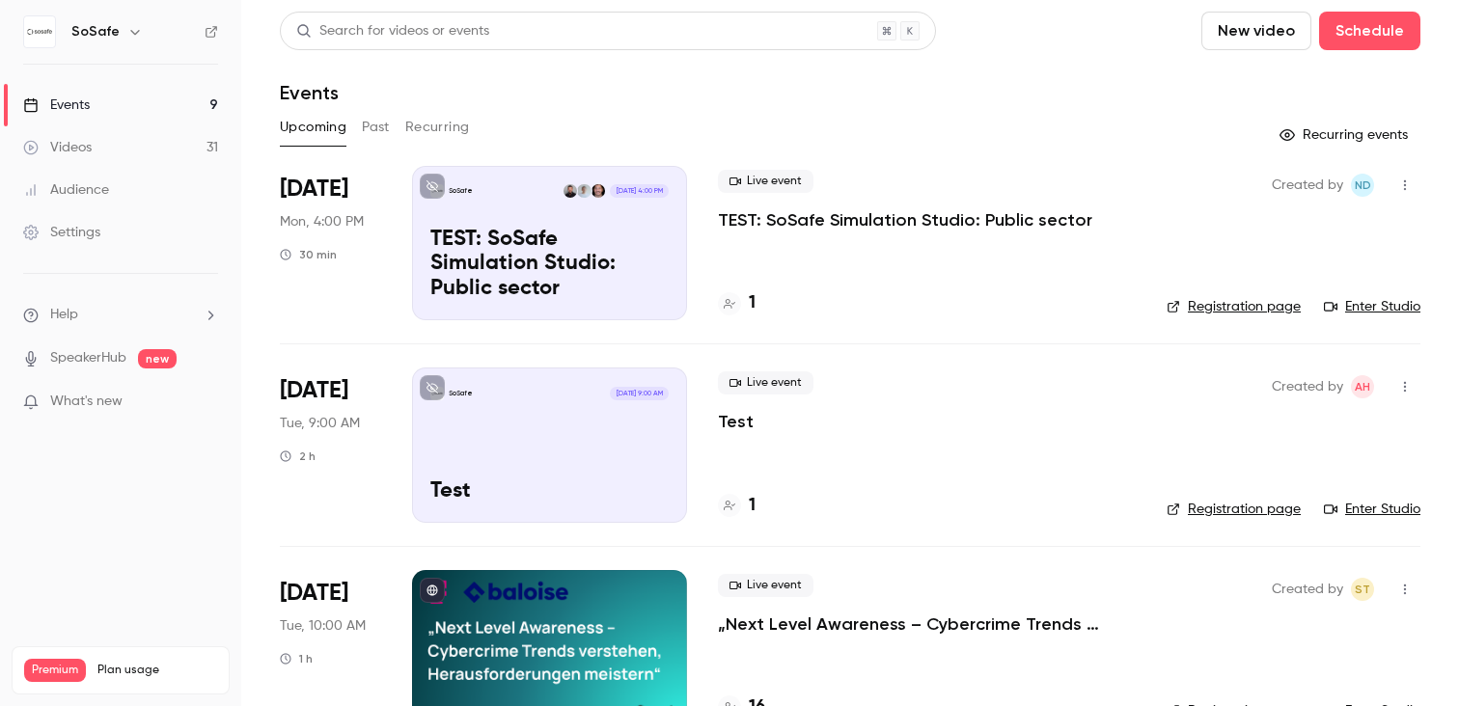
click at [837, 225] on p "TEST: SoSafe Simulation Studio: Public sector" at bounding box center [905, 219] width 374 height 23
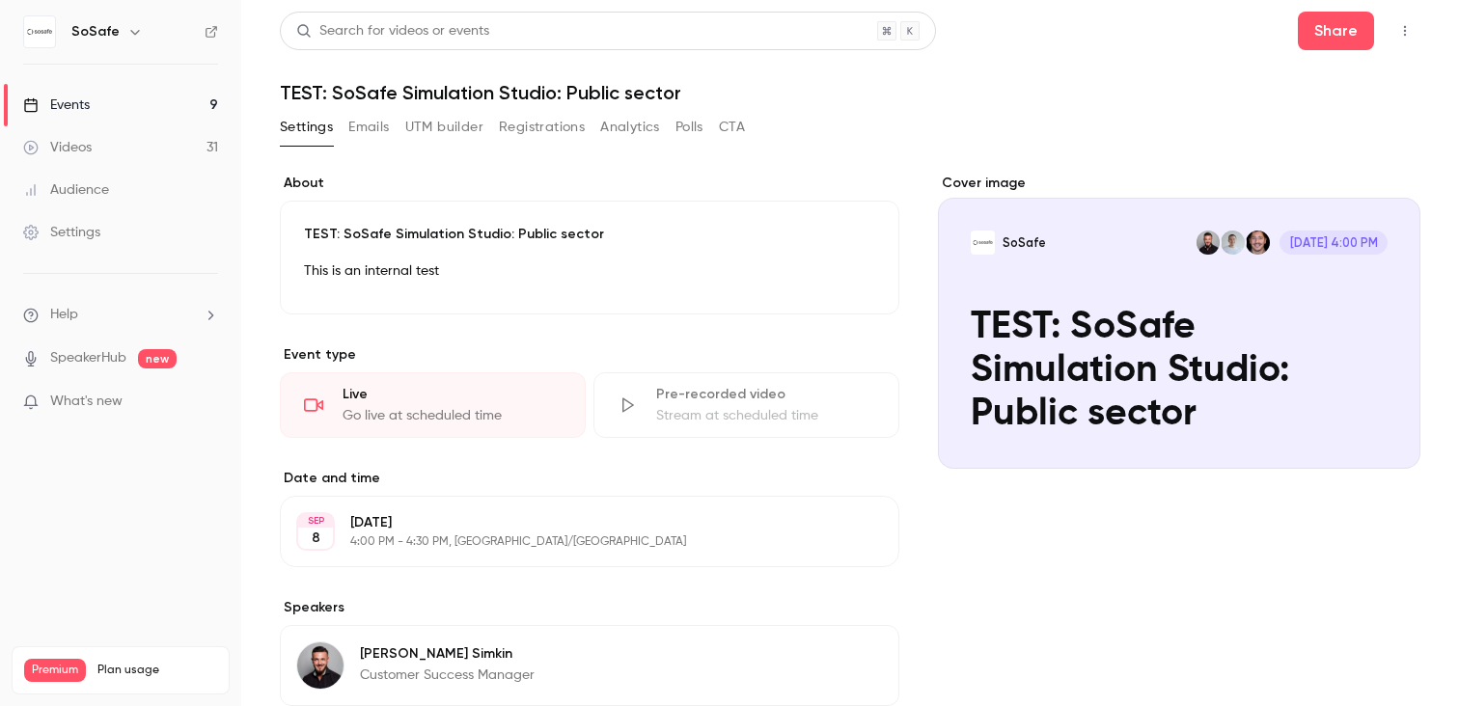
click at [1407, 36] on icon "button" at bounding box center [1404, 31] width 15 height 14
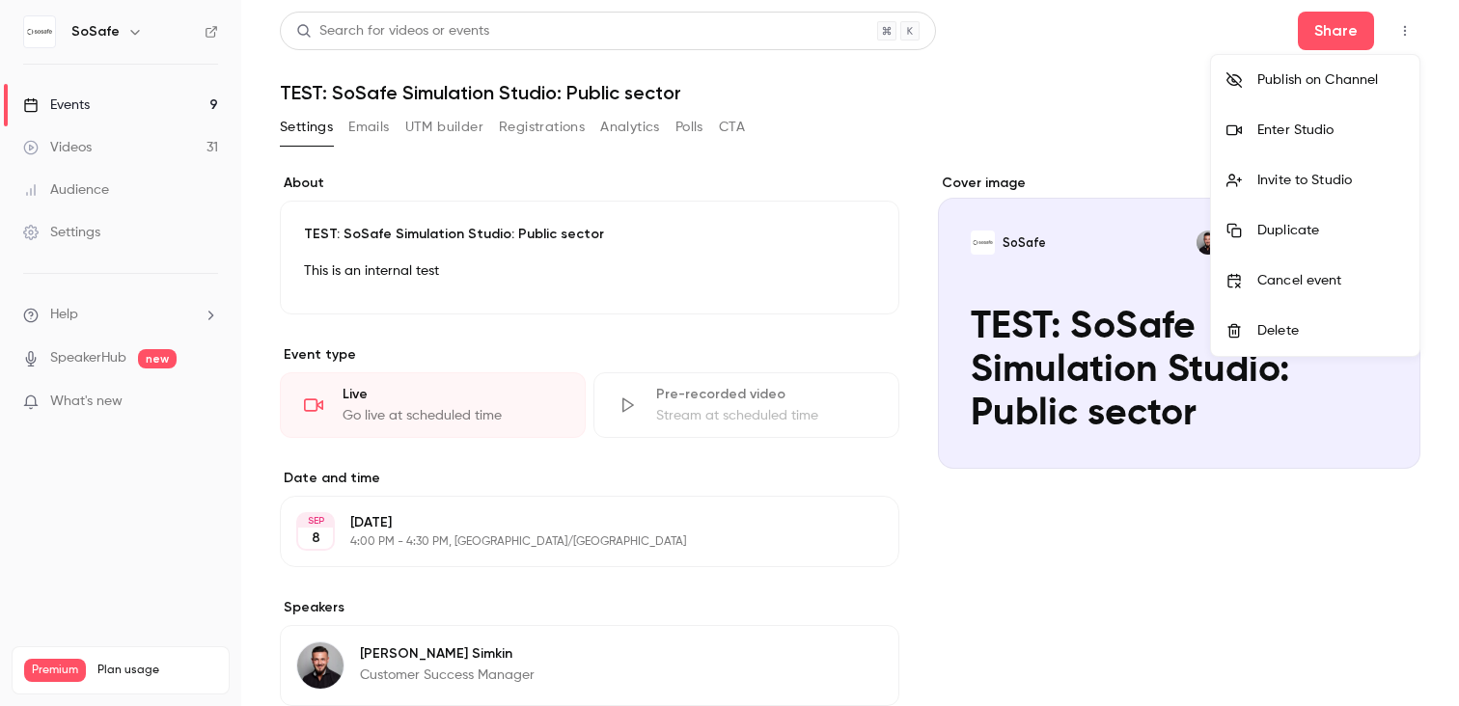
click at [759, 222] on div at bounding box center [729, 353] width 1459 height 706
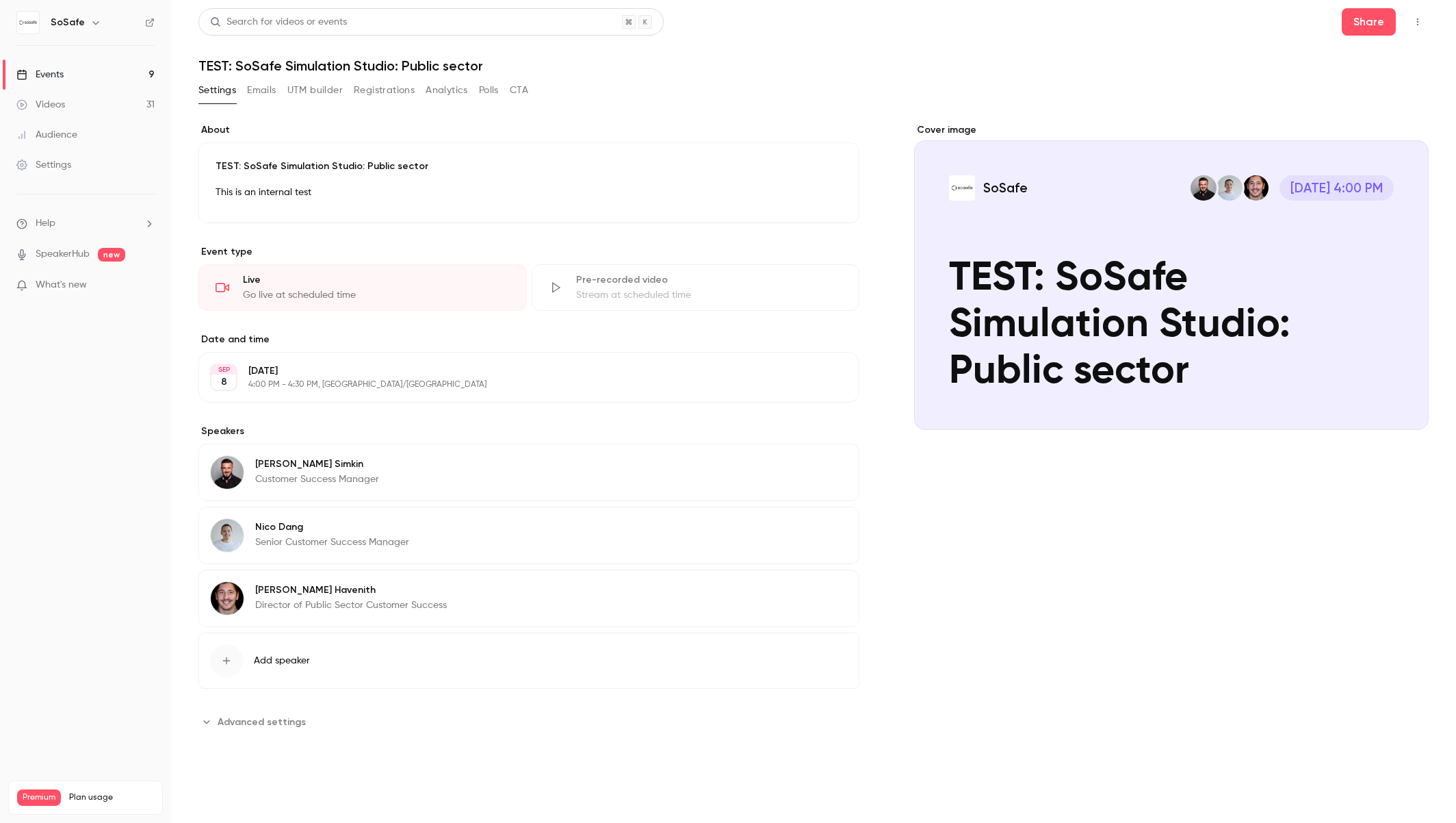
drag, startPoint x: 398, startPoint y: 94, endPoint x: 403, endPoint y: 104, distance: 11.2
click at [398, 94] on button "Registrations" at bounding box center [384, 90] width 61 height 22
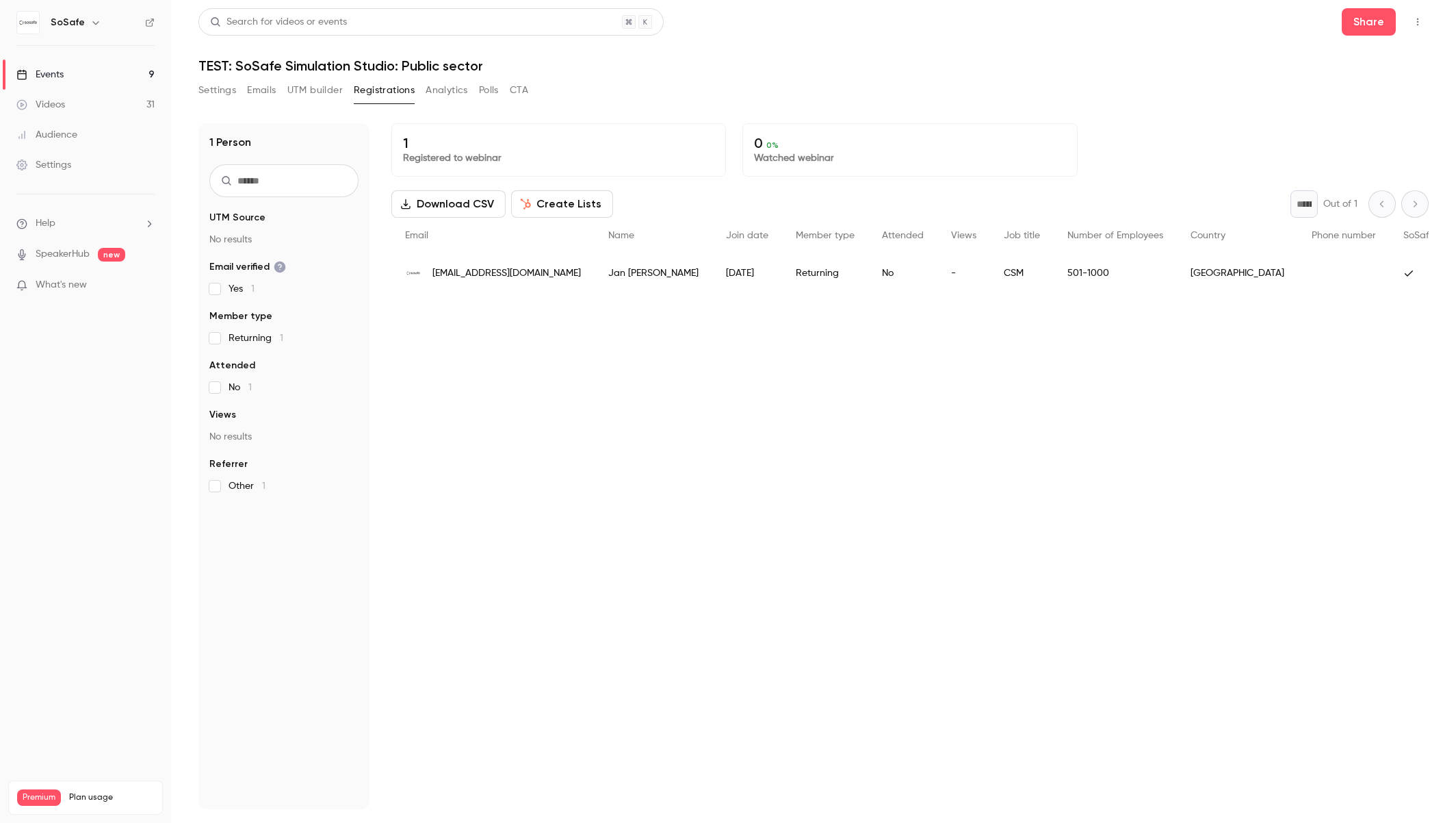
click at [226, 96] on button "Settings" at bounding box center [217, 90] width 38 height 22
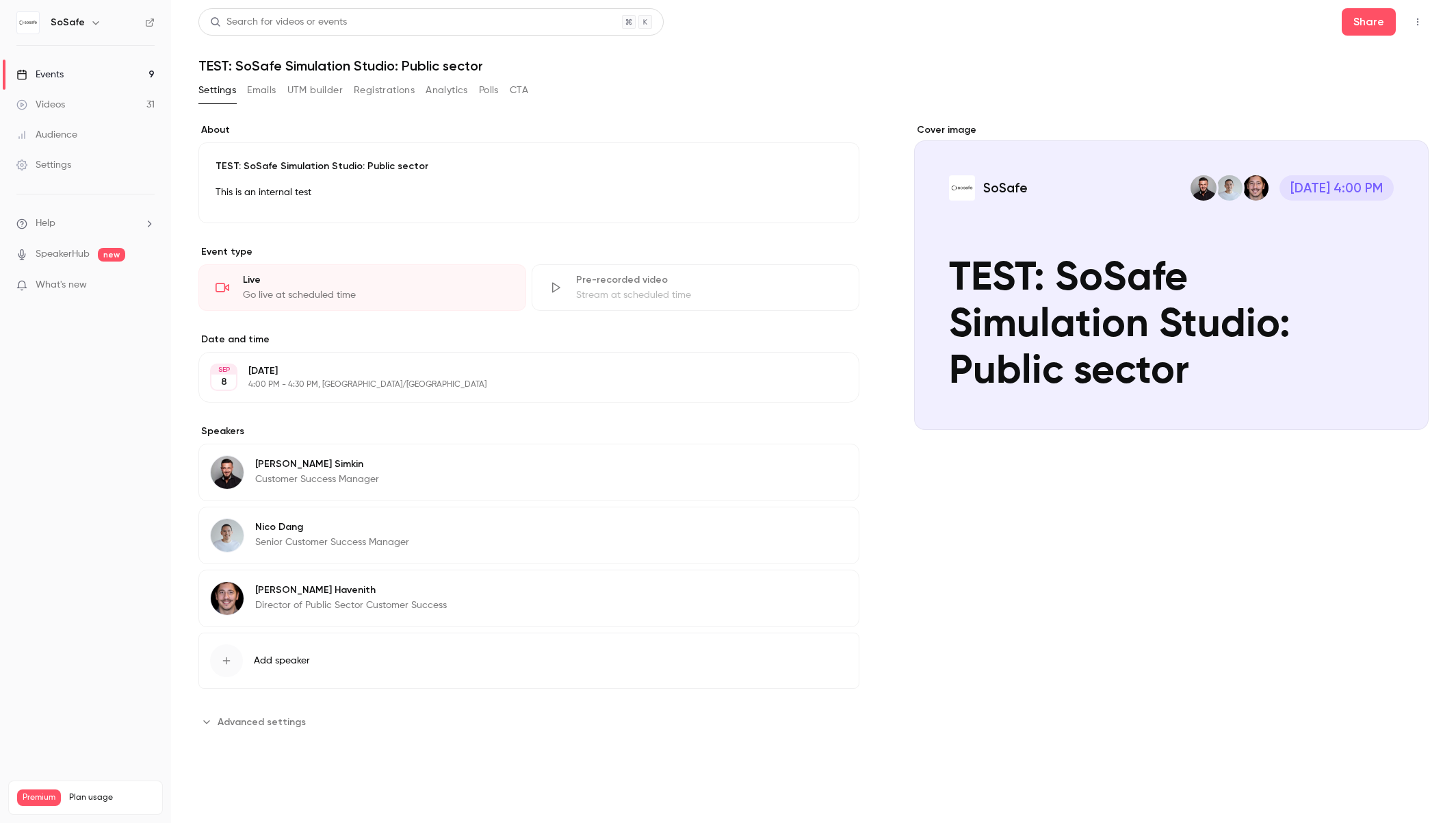
drag, startPoint x: 1028, startPoint y: 501, endPoint x: 528, endPoint y: 270, distance: 550.8
click at [1028, 500] on div "Cover image SoSafe [DATE] 4:00 PM TEST: SoSafe Simulation Studio: Public sector" at bounding box center [1172, 428] width 515 height 609
click at [396, 88] on button "Registrations" at bounding box center [384, 90] width 61 height 22
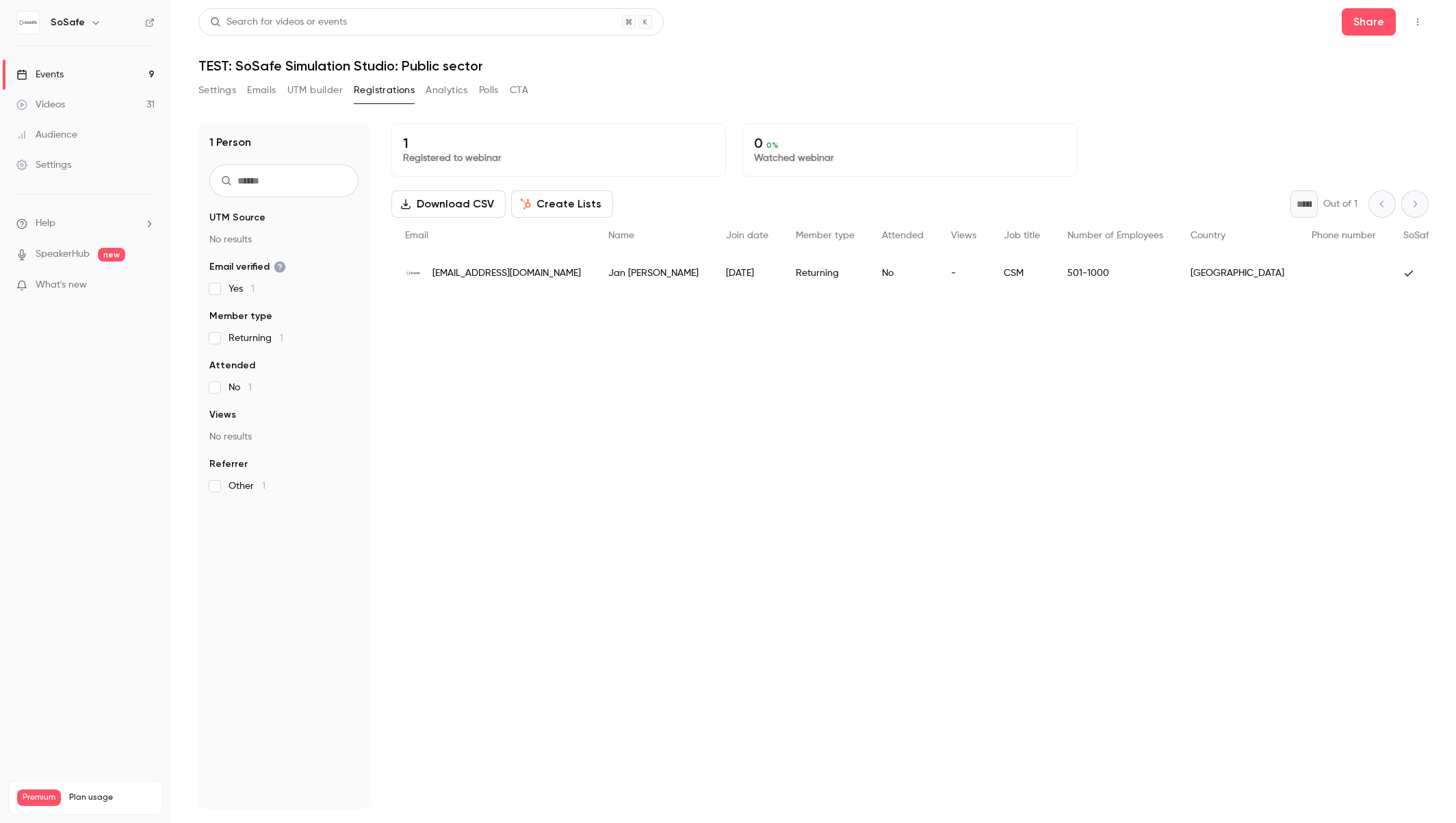
click at [214, 94] on button "Settings" at bounding box center [217, 90] width 38 height 22
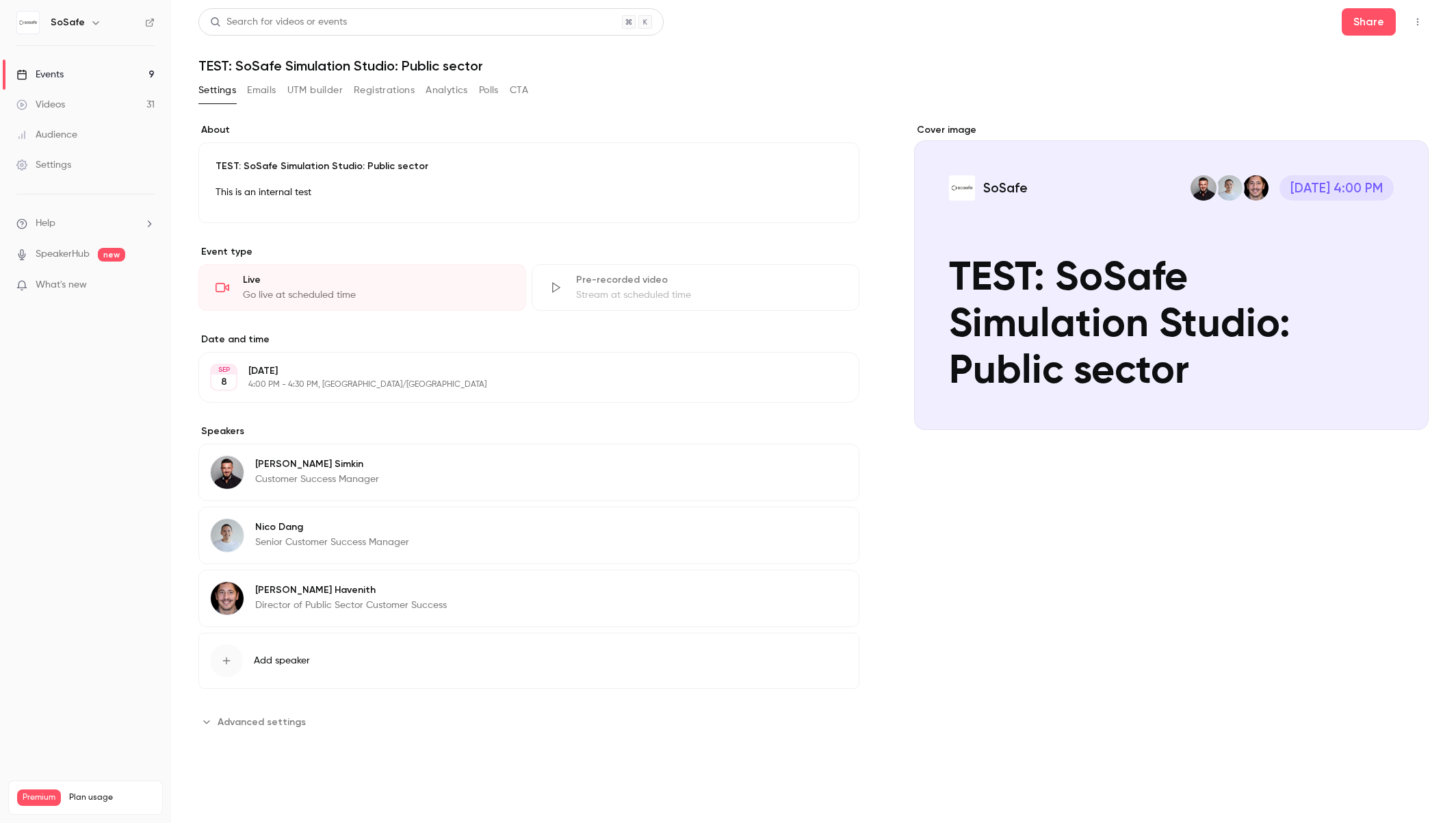
click at [400, 97] on button "Registrations" at bounding box center [384, 90] width 61 height 22
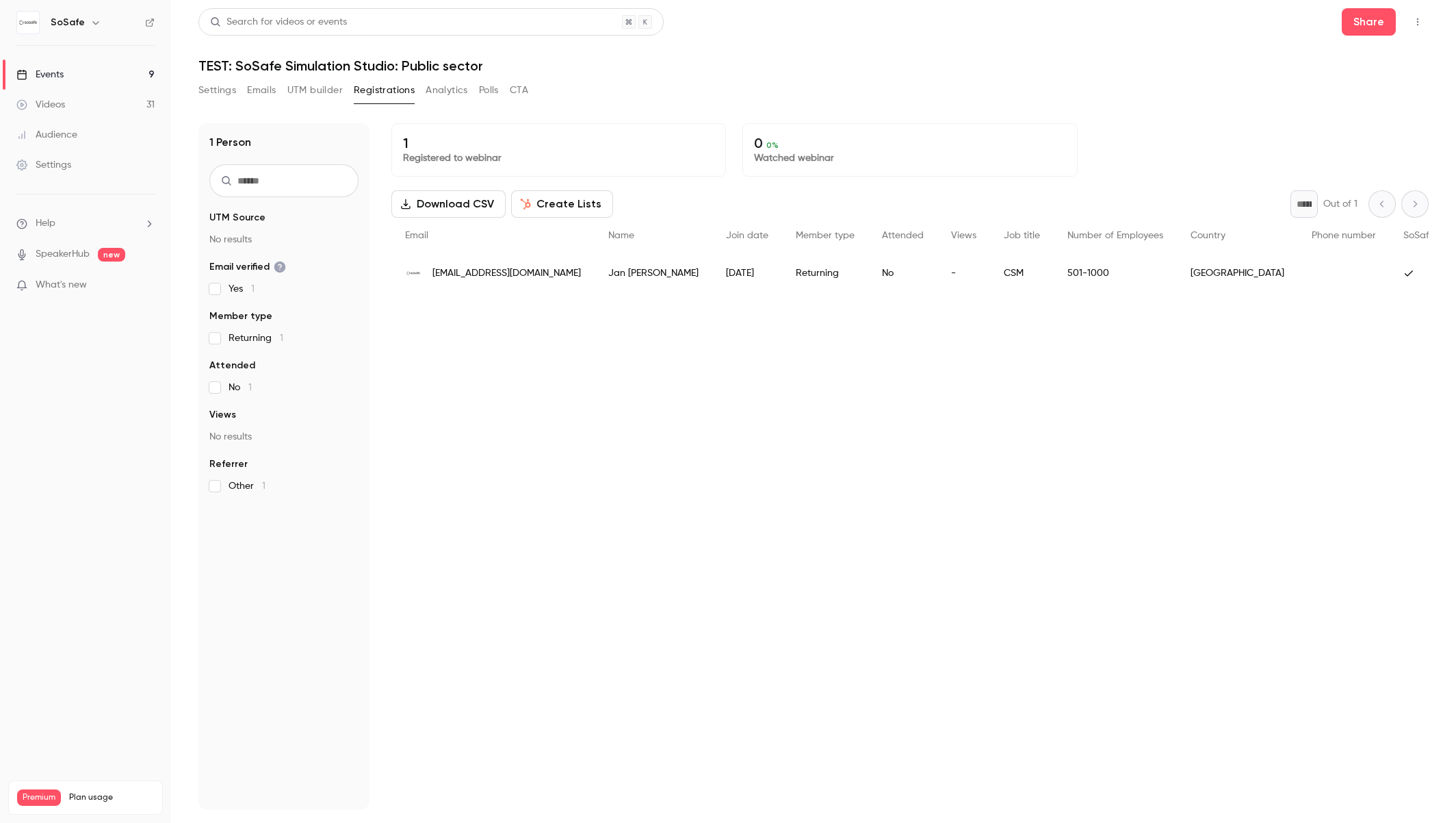
click at [234, 94] on button "Settings" at bounding box center [217, 90] width 38 height 22
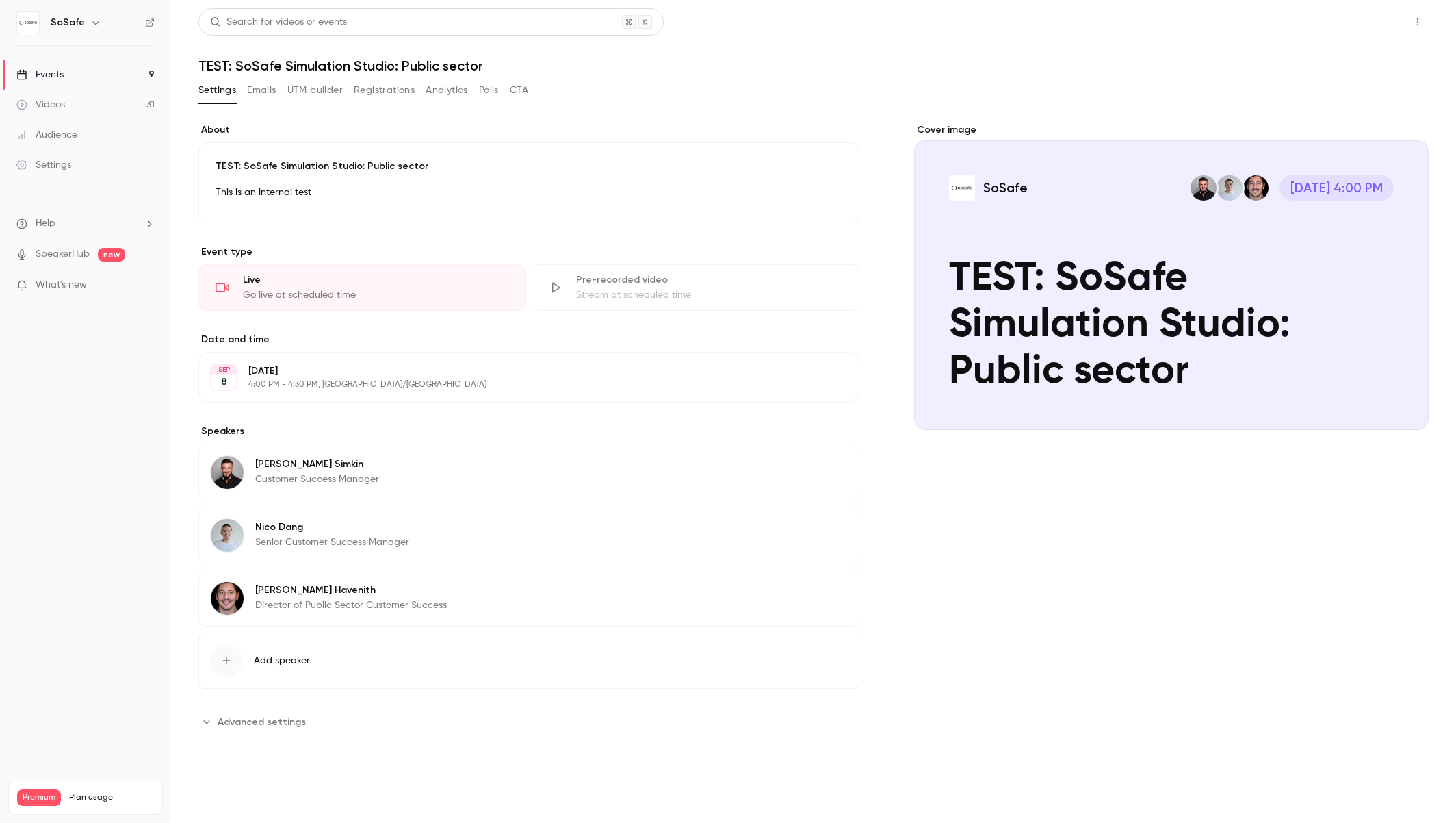
click at [1374, 23] on button "Share" at bounding box center [1369, 22] width 54 height 28
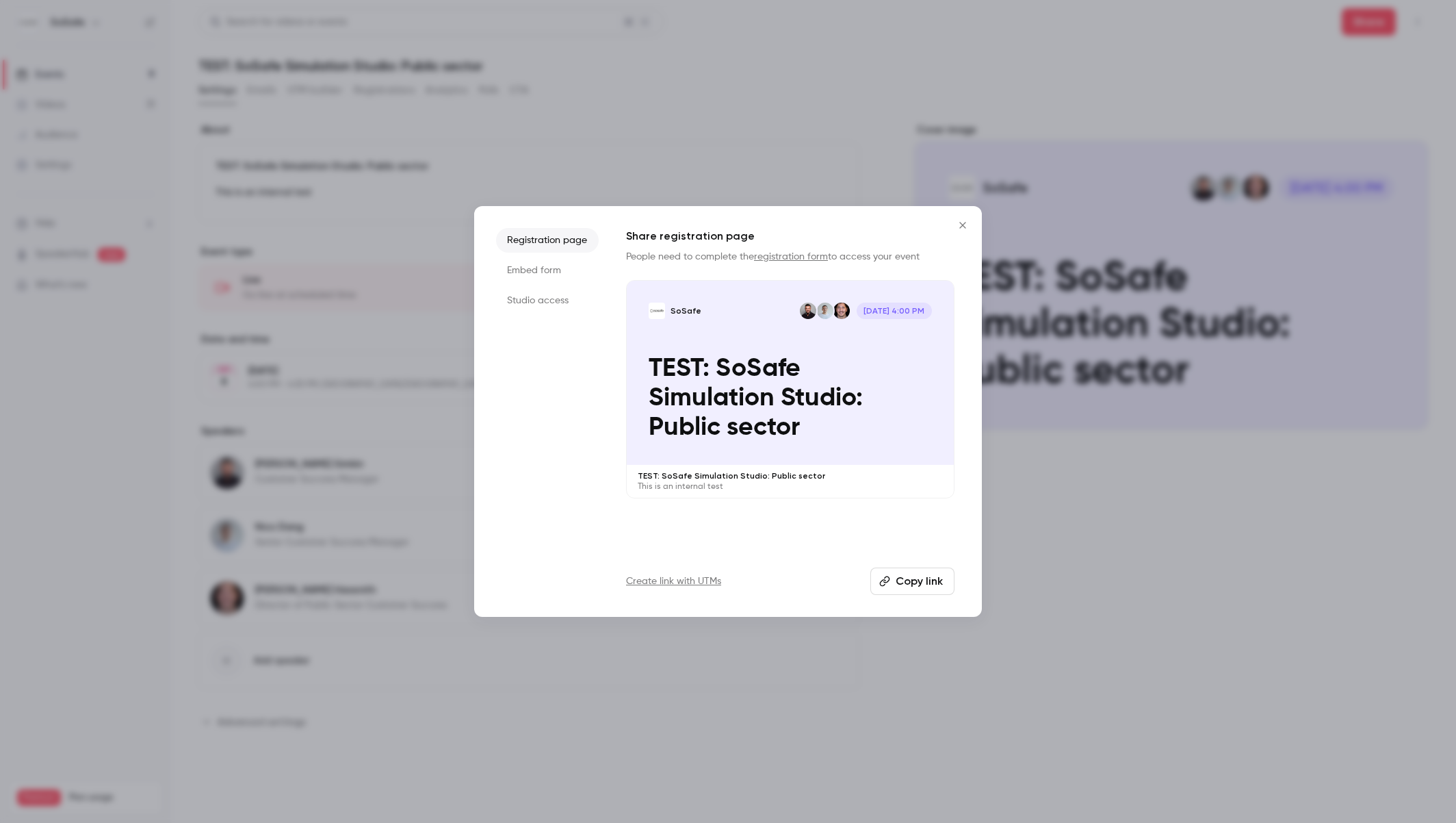
click at [901, 582] on button "Copy link" at bounding box center [912, 581] width 84 height 28
click at [963, 225] on icon "Close" at bounding box center [962, 225] width 6 height 6
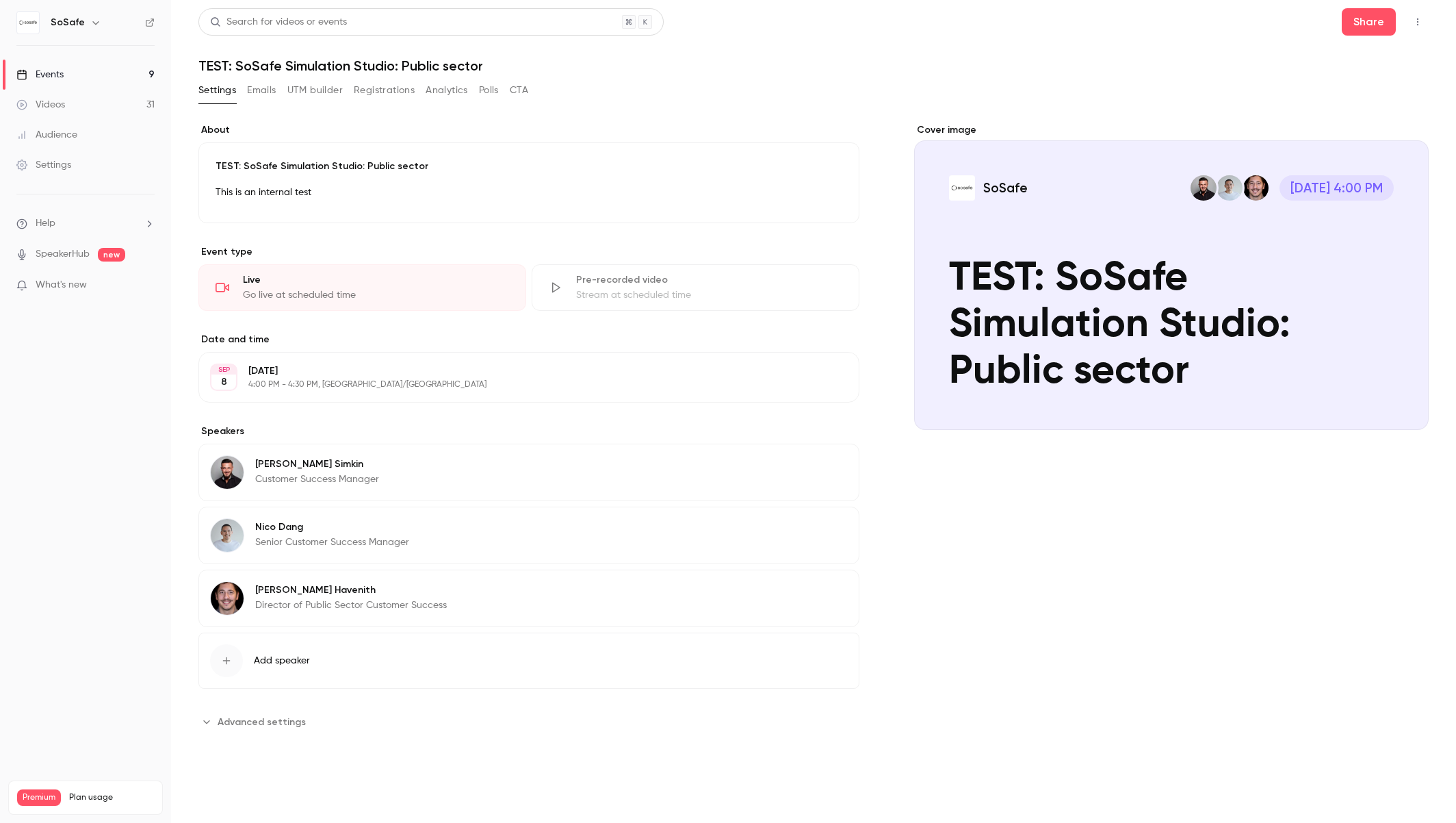
click at [827, 595] on button "Edit" at bounding box center [823, 592] width 50 height 22
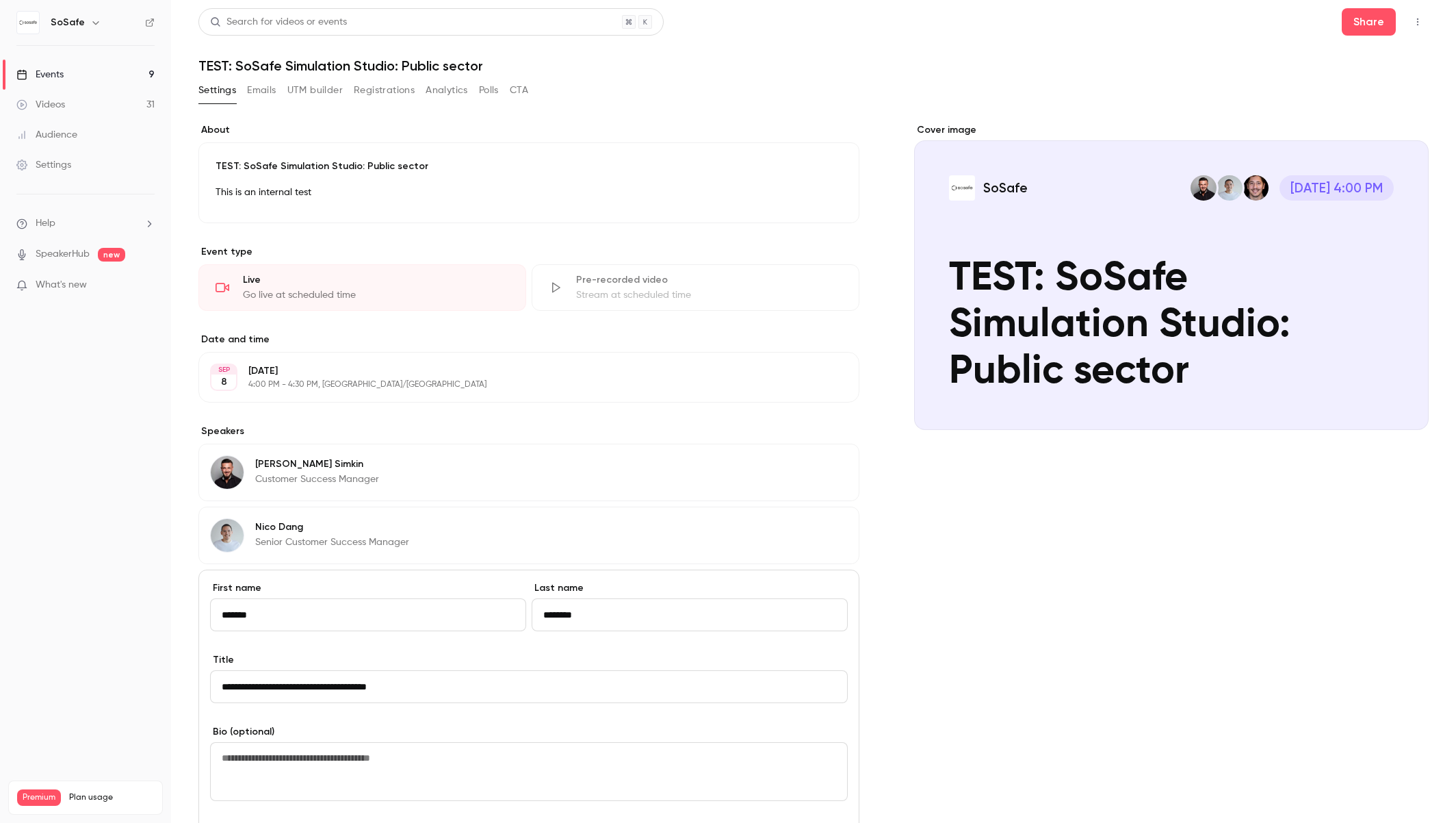
scroll to position [289, 0]
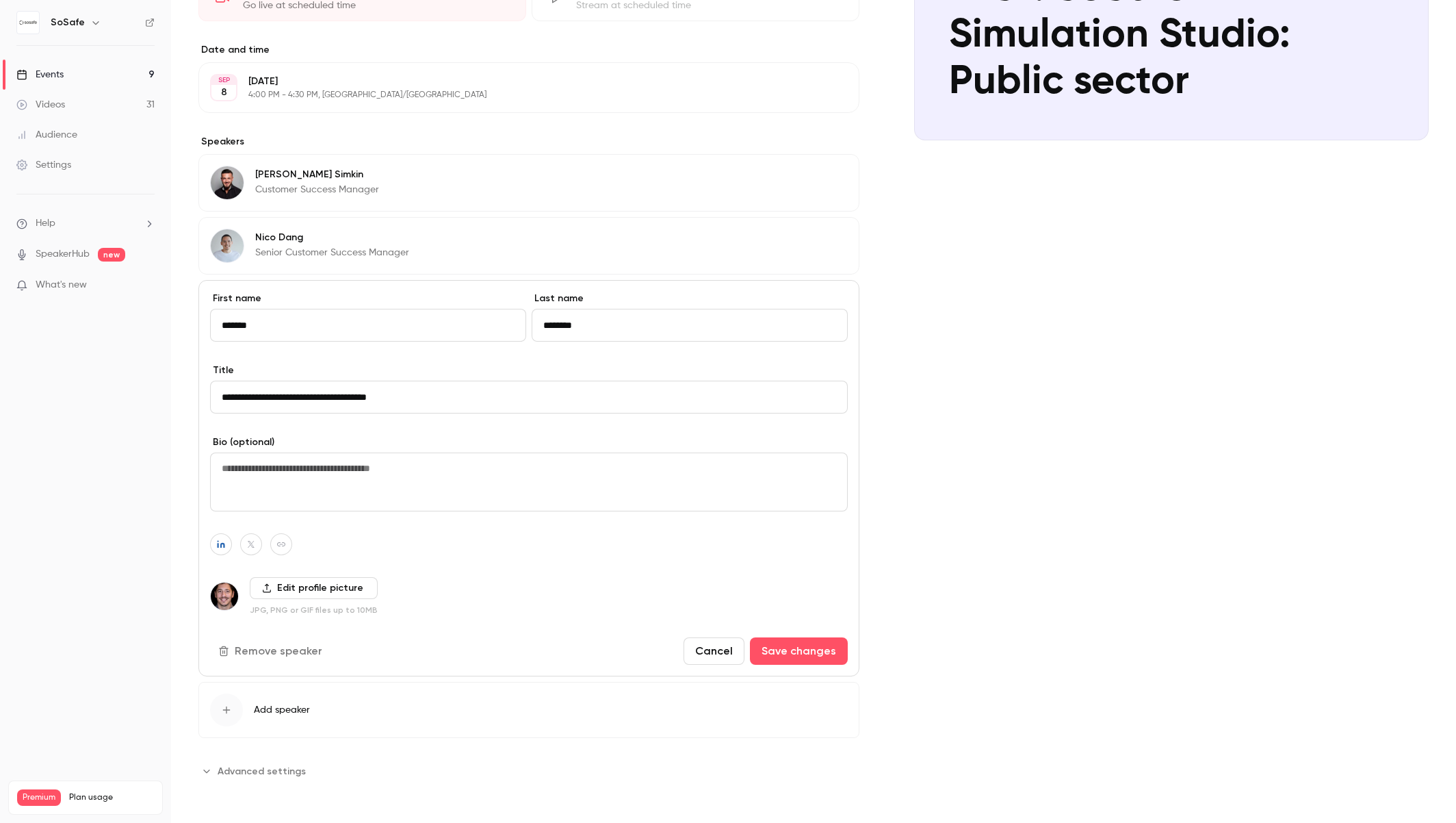
click at [289, 653] on button "Remove speaker" at bounding box center [272, 651] width 123 height 28
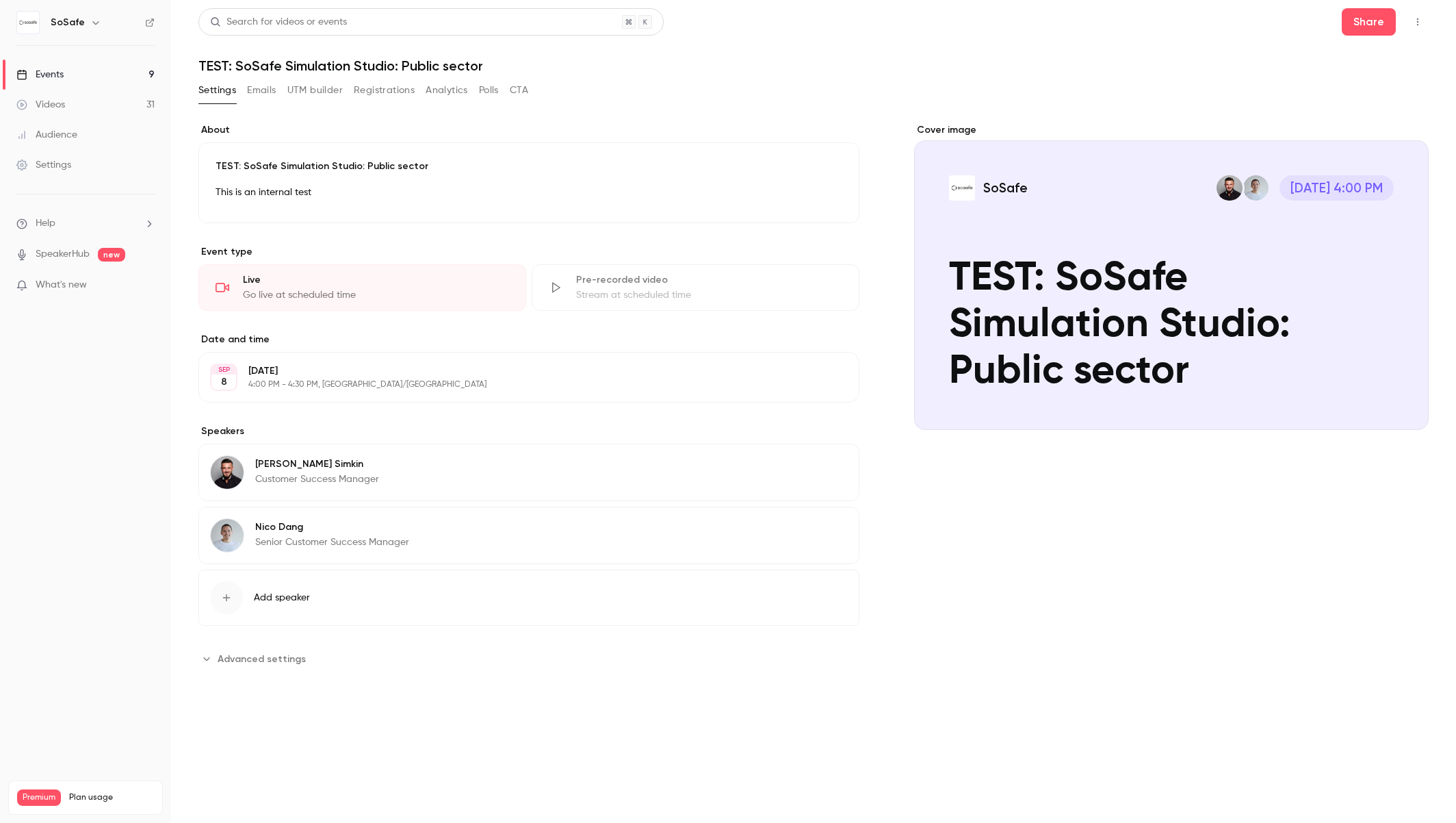
click at [1321, 82] on div "Settings Emails UTM builder Registrations Analytics Polls CTA" at bounding box center [813, 93] width 1230 height 28
click at [772, 62] on h1 "TEST: SoSafe Simulation Studio: Public sector" at bounding box center [813, 65] width 1230 height 16
click at [1421, 29] on button "button" at bounding box center [1418, 21] width 22 height 22
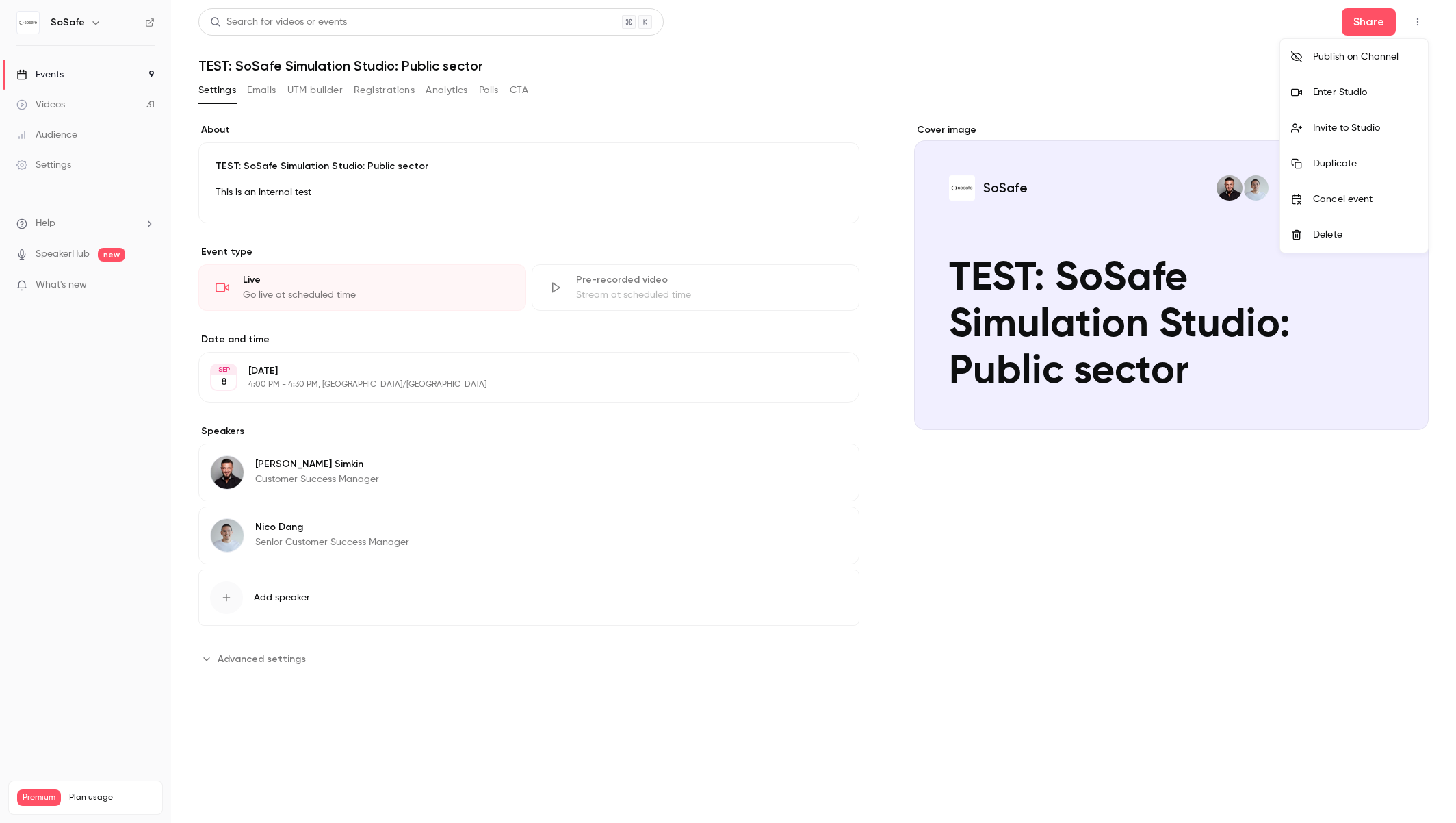
drag, startPoint x: 1155, startPoint y: 69, endPoint x: 1018, endPoint y: 70, distance: 137.0
click at [1157, 69] on div at bounding box center [728, 412] width 1456 height 823
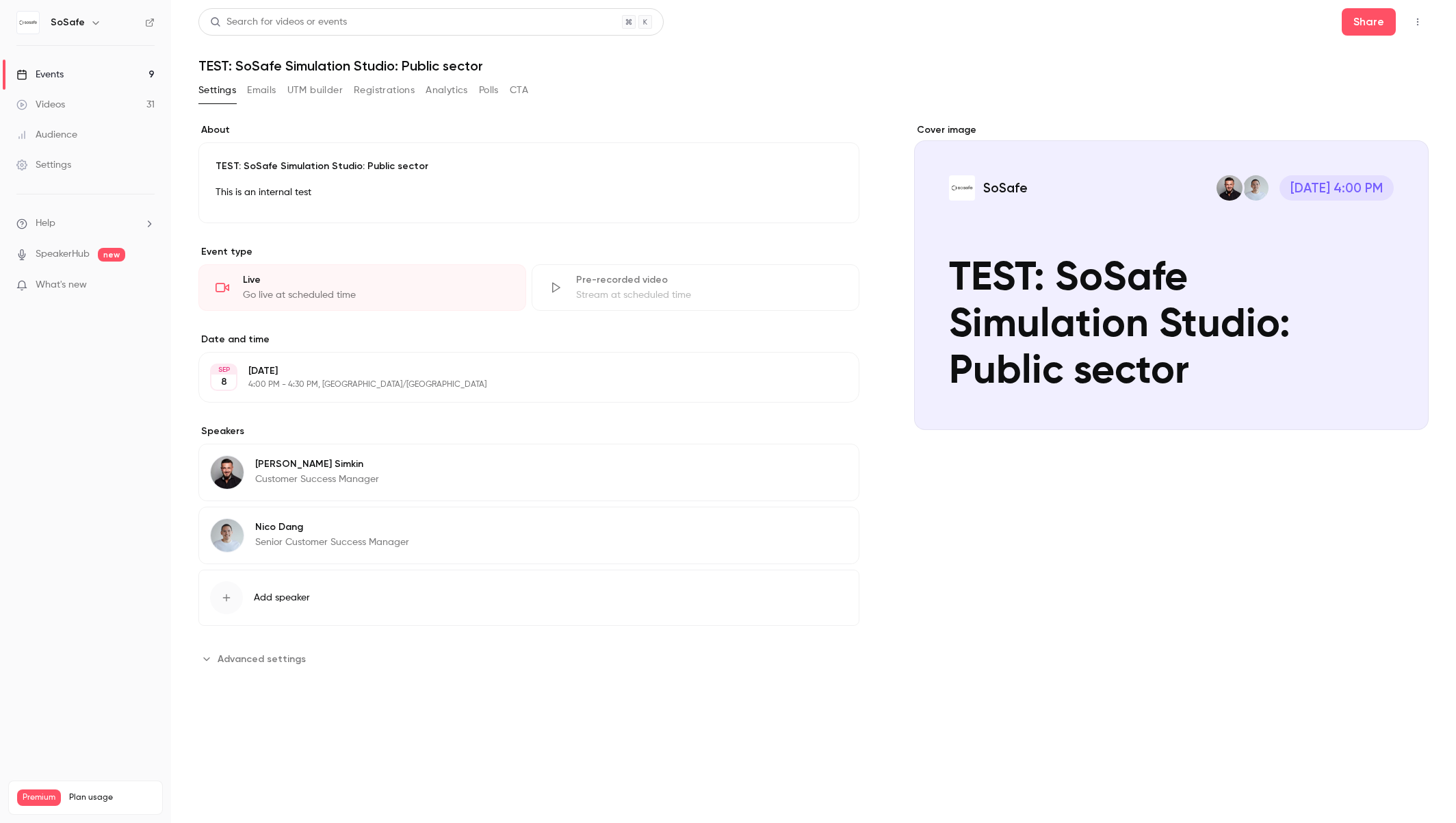
click at [65, 78] on link "Events 9" at bounding box center [85, 74] width 171 height 30
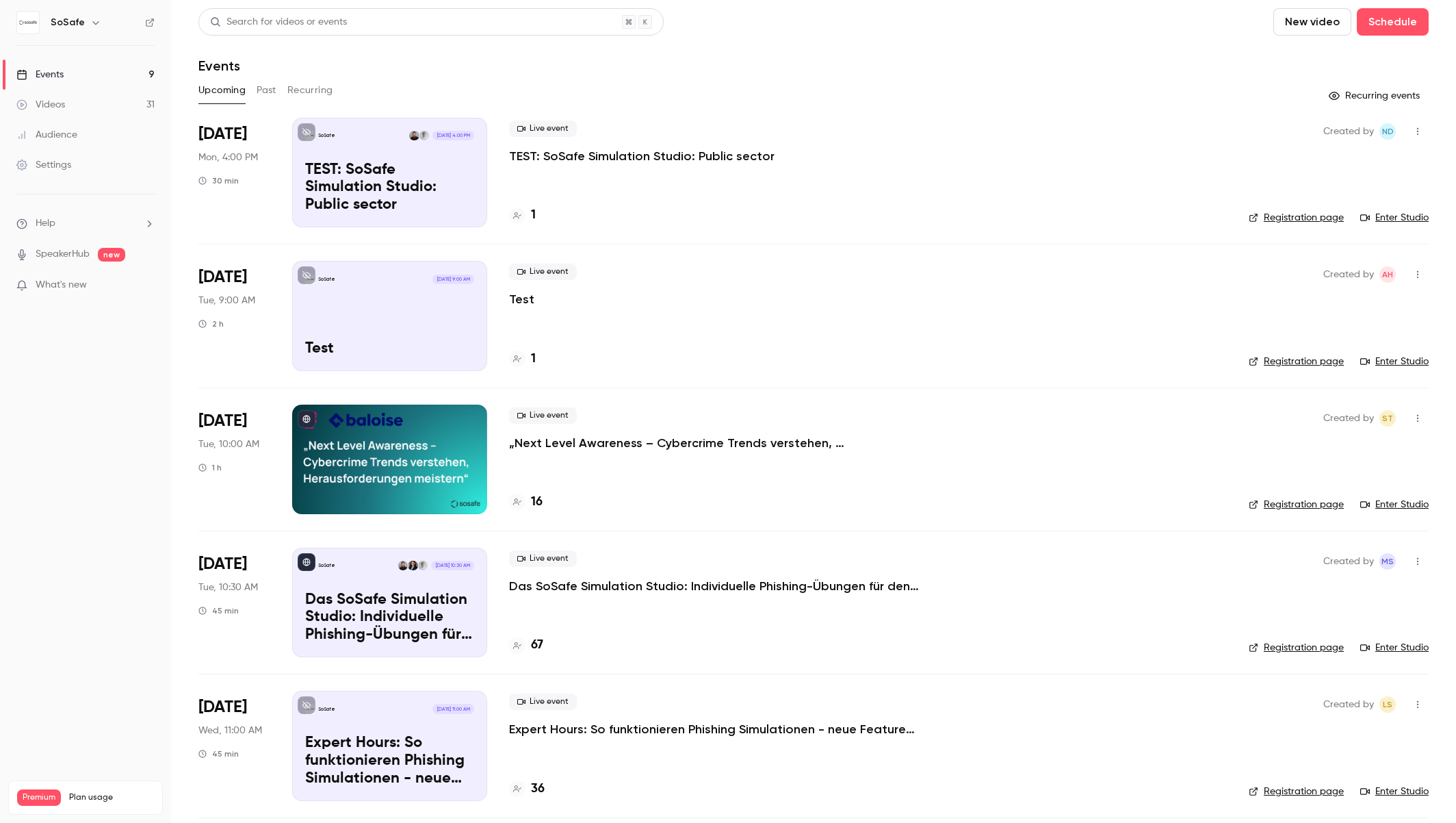
click at [902, 166] on div "Live event TEST: SoSafe Simulation Studio: Public sector 1" at bounding box center [868, 172] width 718 height 109
click at [1394, 219] on link "Enter Studio" at bounding box center [1394, 217] width 68 height 13
click at [645, 210] on div "1" at bounding box center [868, 215] width 718 height 18
click at [604, 162] on p "TEST: SoSafe Simulation Studio: Public sector" at bounding box center [642, 155] width 265 height 16
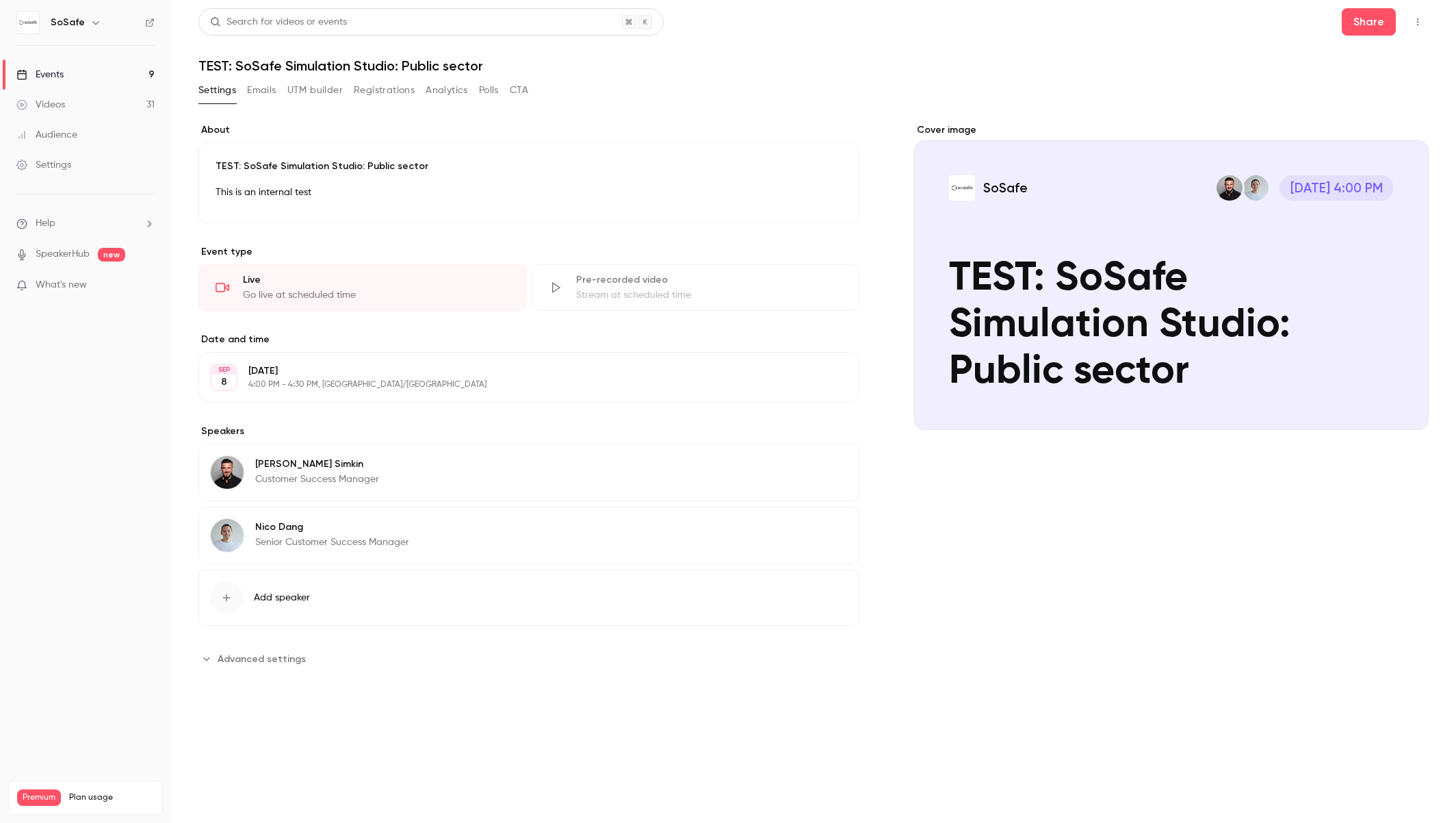
click at [86, 181] on ul "Events 9 Videos 31 Audience Settings" at bounding box center [85, 120] width 171 height 148
click at [81, 166] on link "Settings" at bounding box center [85, 165] width 171 height 30
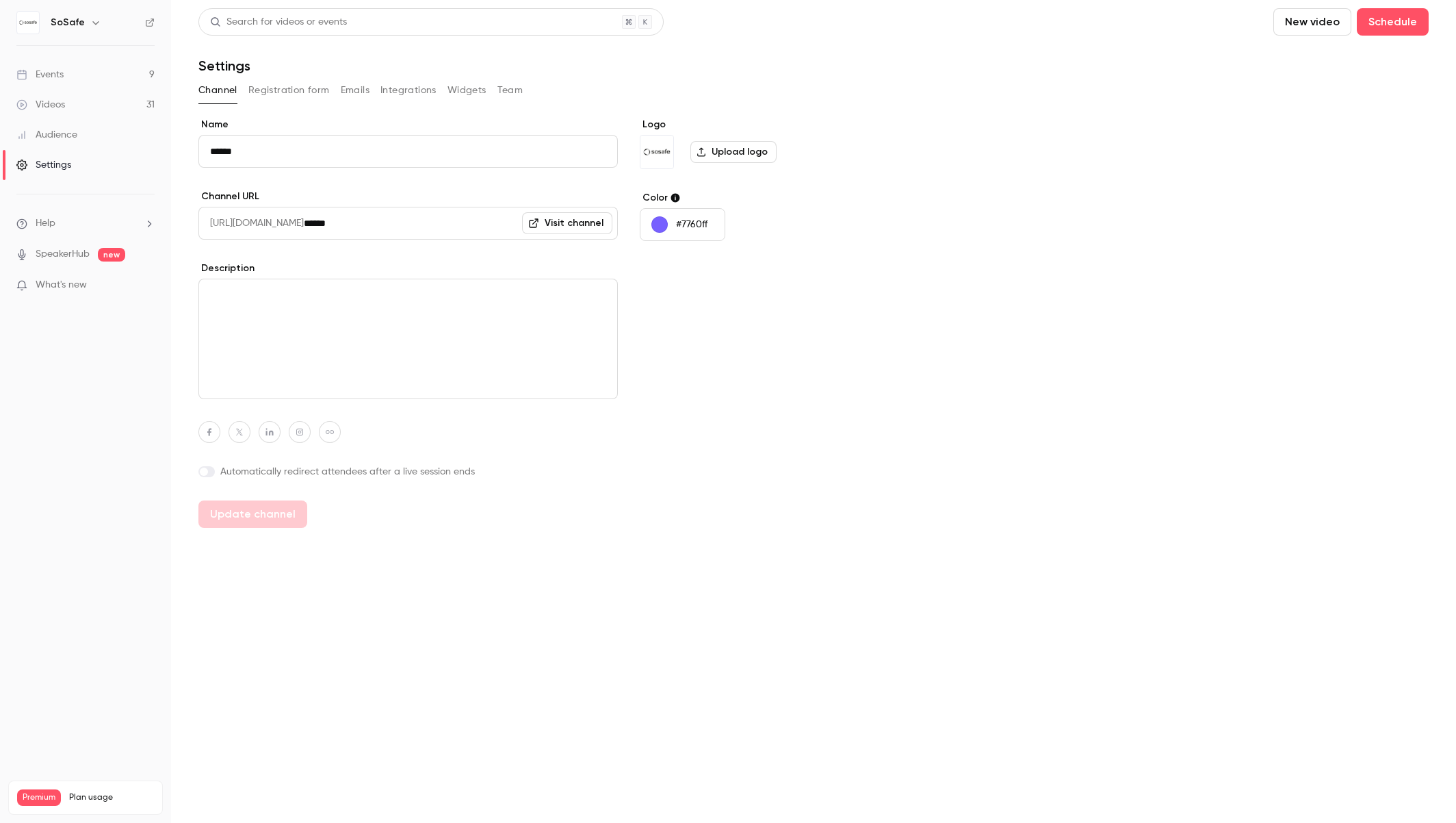
click at [246, 94] on div "Channel Registration form Emails Integrations Widgets Team" at bounding box center [813, 90] width 1230 height 22
drag, startPoint x: 279, startPoint y: 93, endPoint x: 312, endPoint y: 93, distance: 33.0
click at [279, 93] on button "Registration form" at bounding box center [289, 90] width 82 height 22
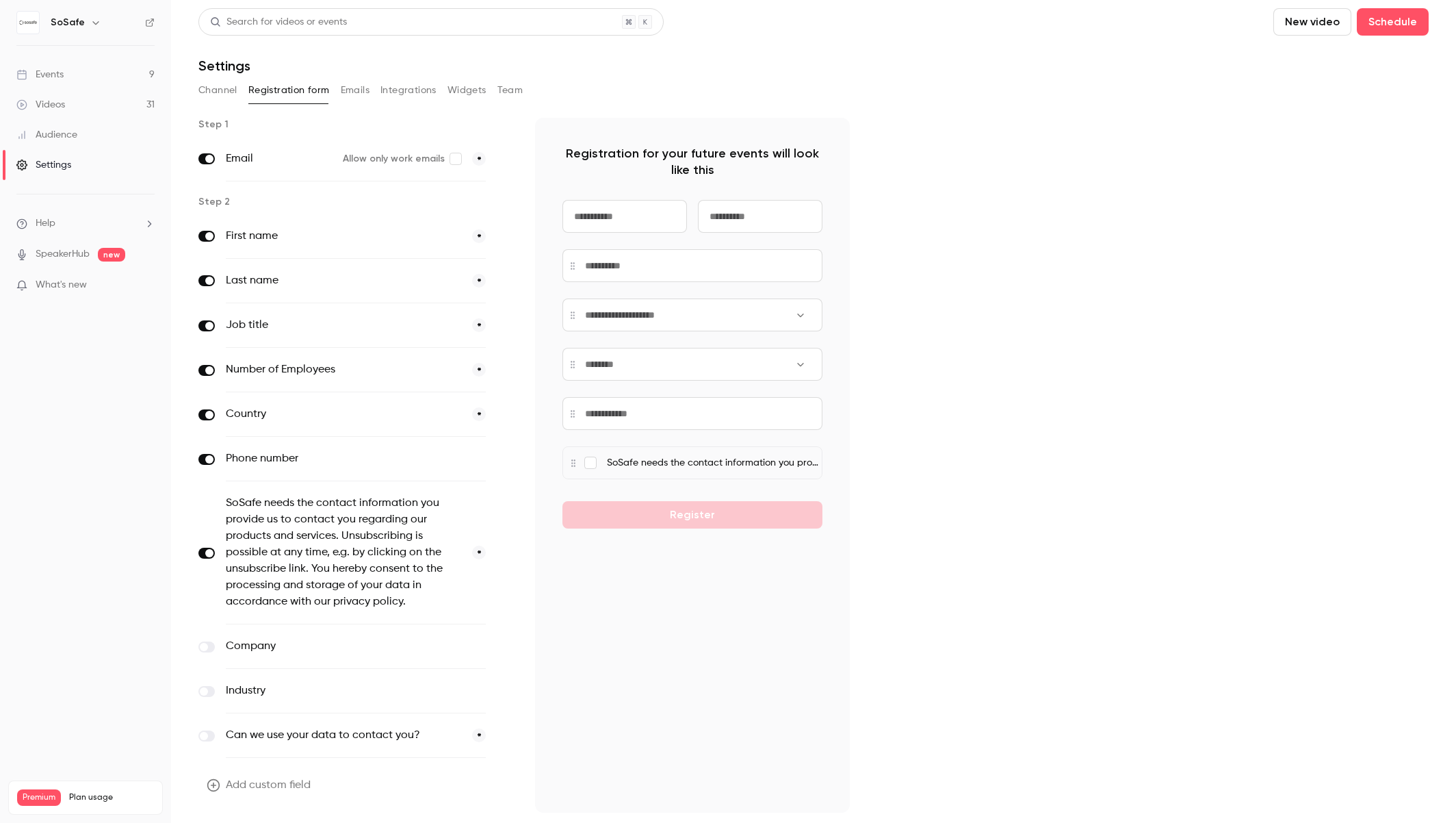
click at [360, 93] on button "Emails" at bounding box center [355, 90] width 29 height 22
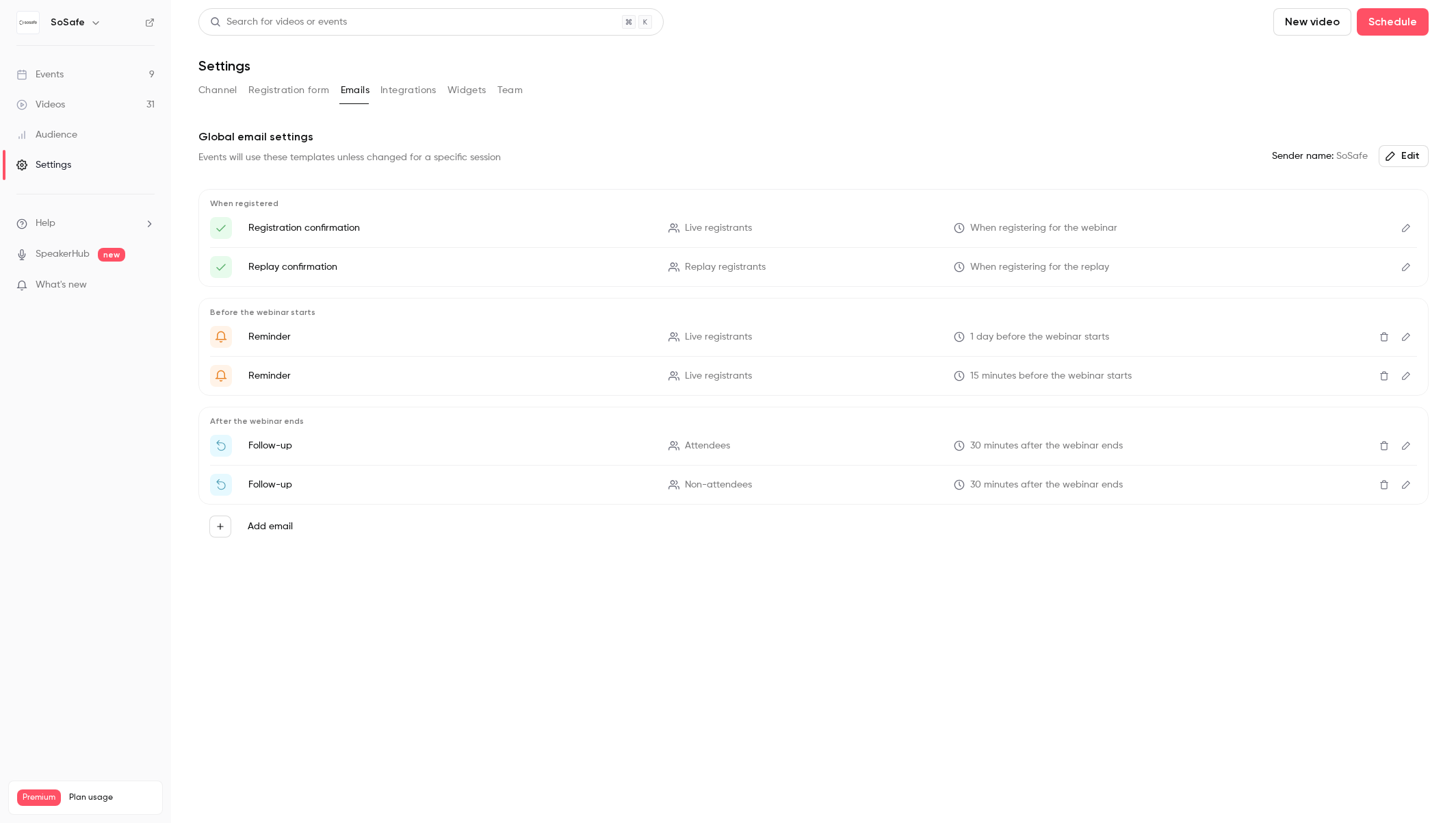
click at [398, 91] on button "Integrations" at bounding box center [409, 90] width 56 height 22
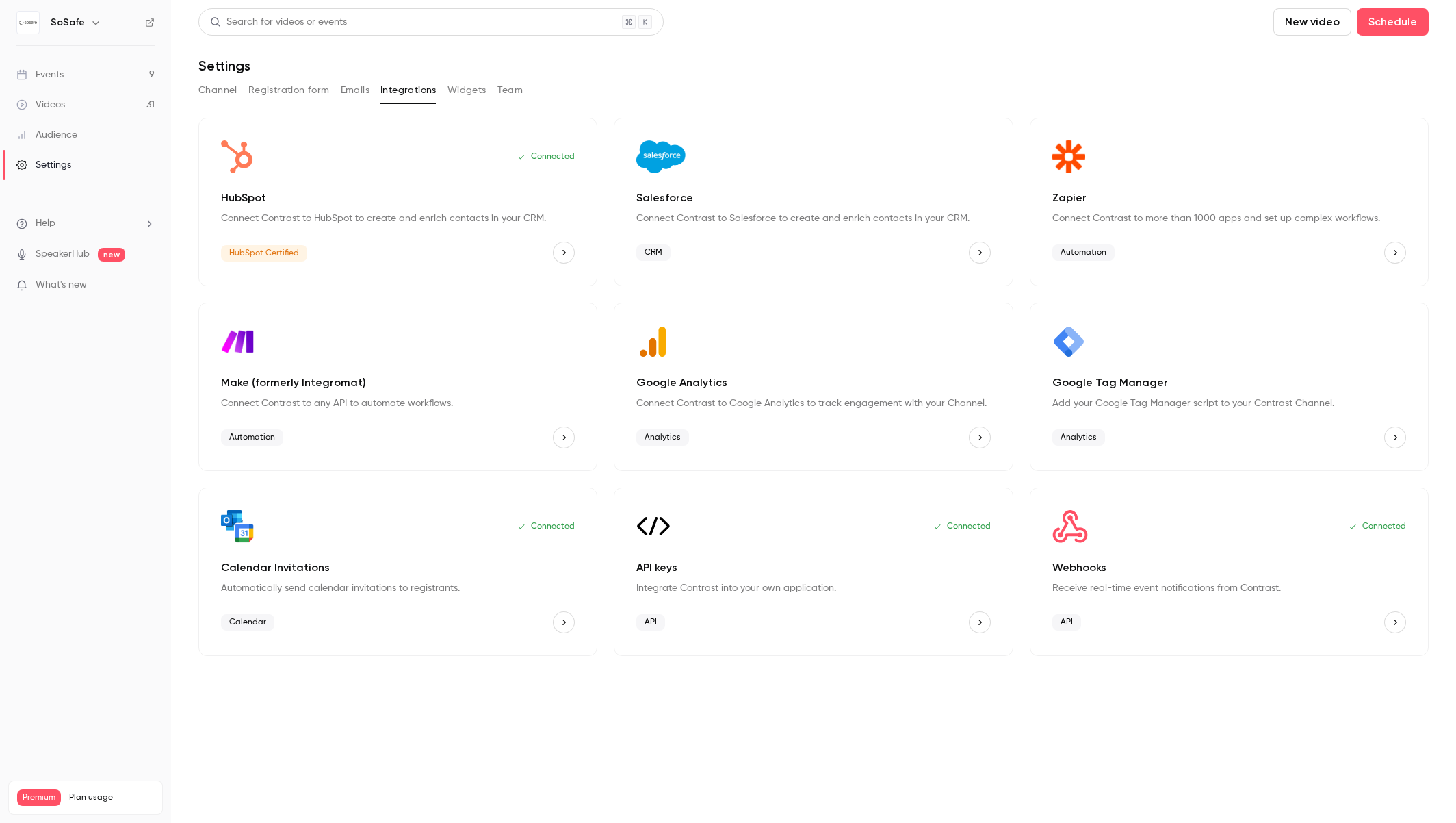
click at [474, 93] on button "Widgets" at bounding box center [467, 90] width 39 height 22
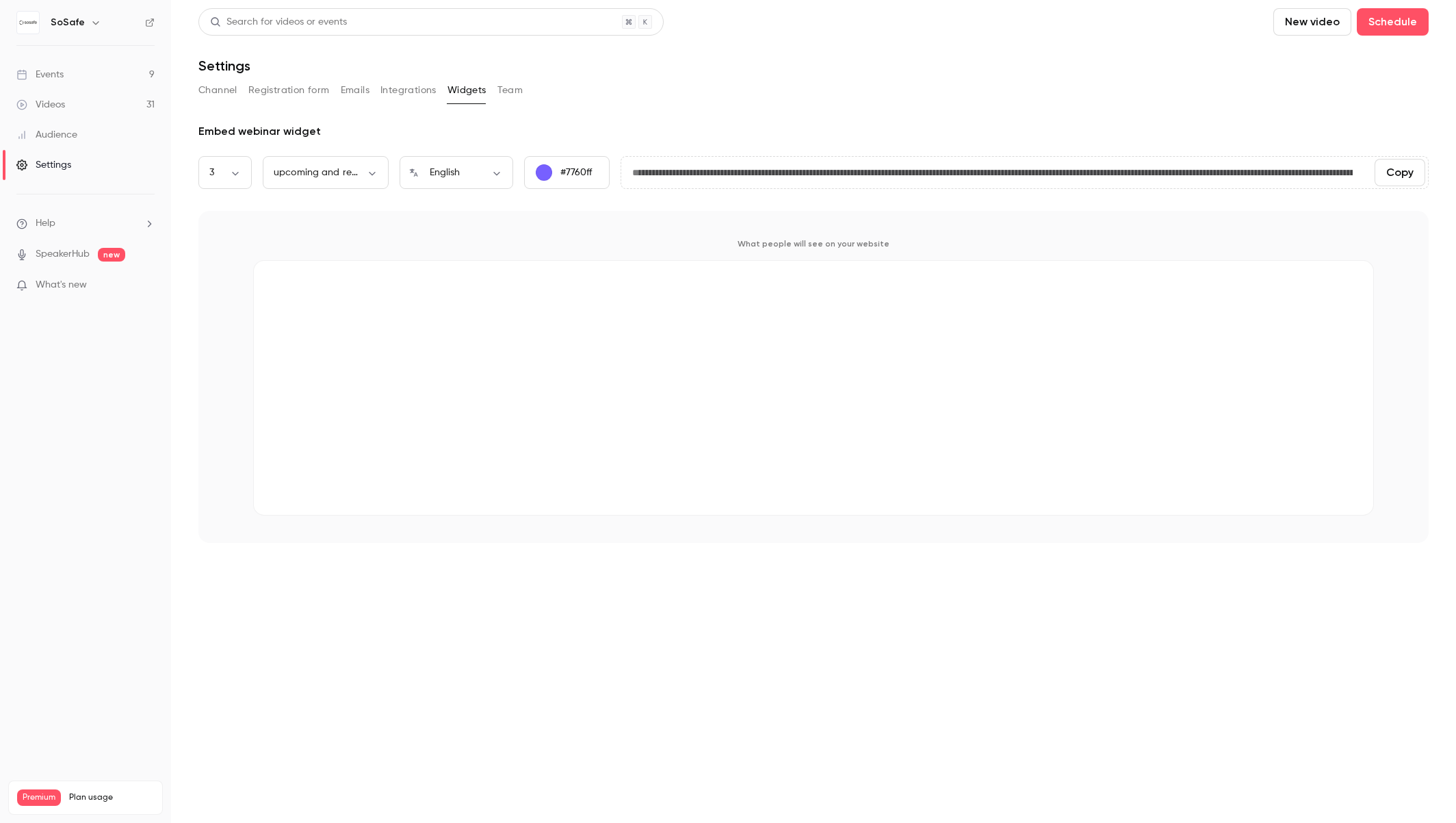
click at [509, 92] on button "Team" at bounding box center [511, 90] width 26 height 22
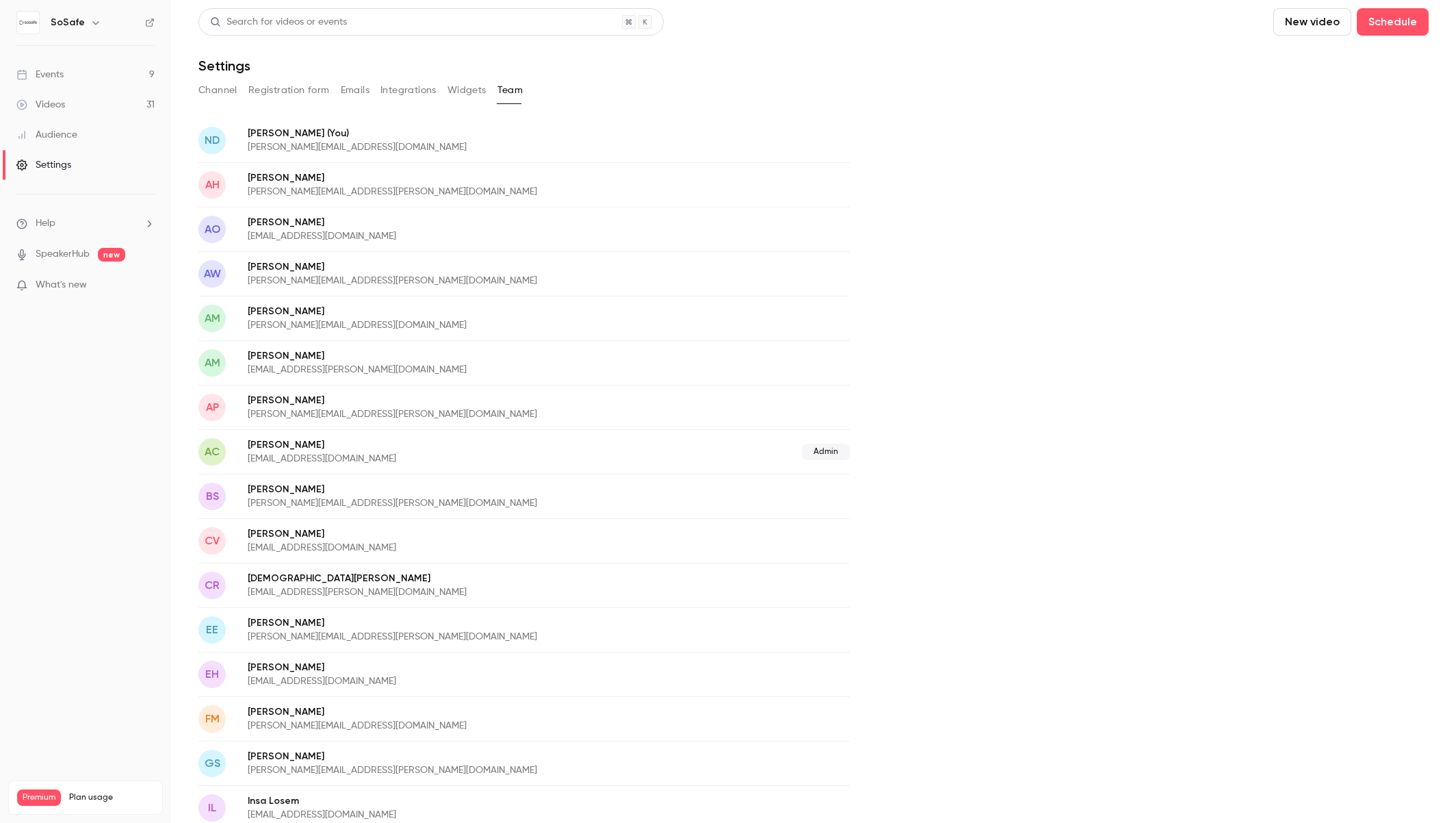
click at [82, 136] on link "Audience" at bounding box center [85, 135] width 171 height 30
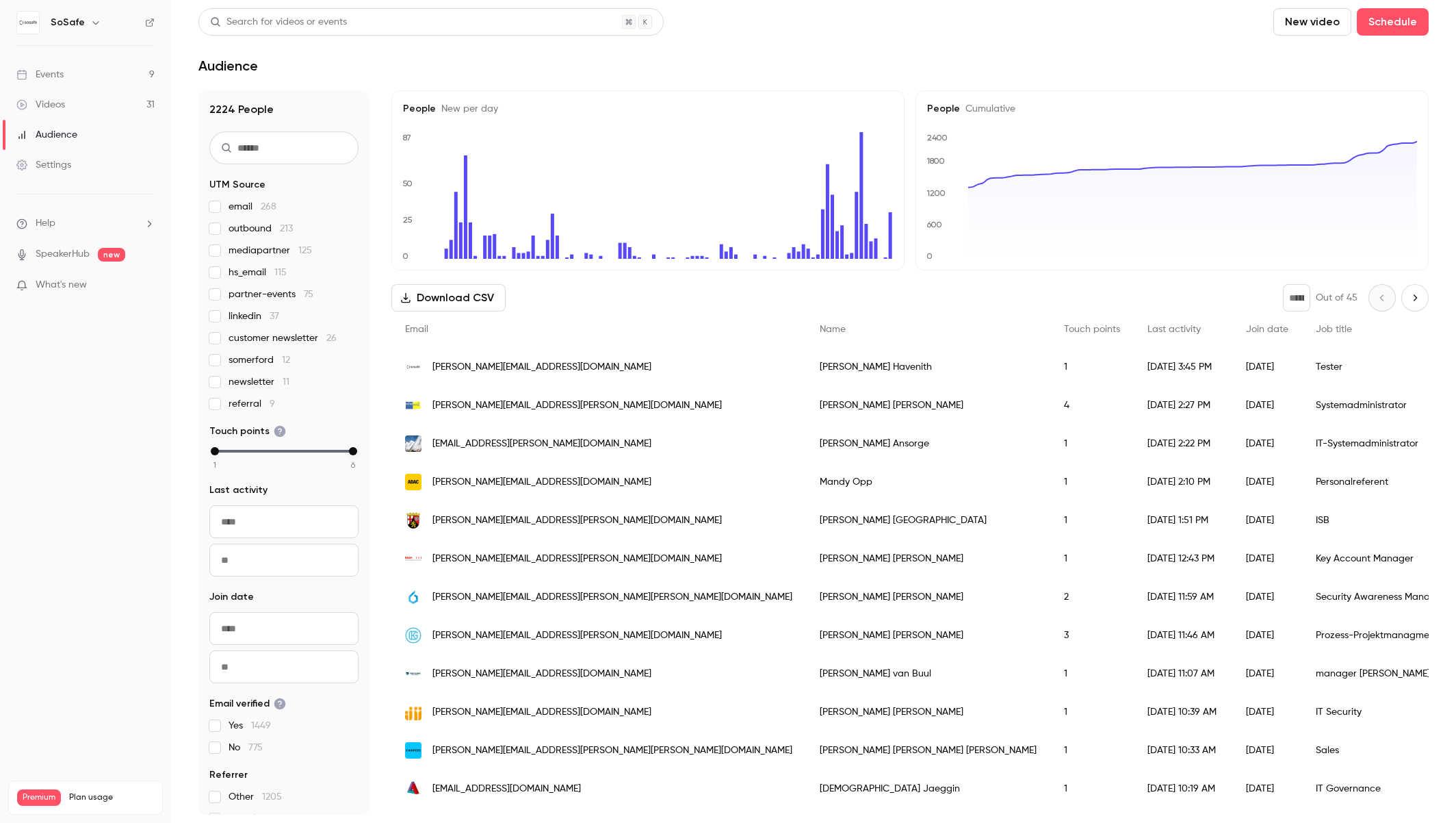
click at [70, 74] on link "Events 9" at bounding box center [85, 74] width 171 height 30
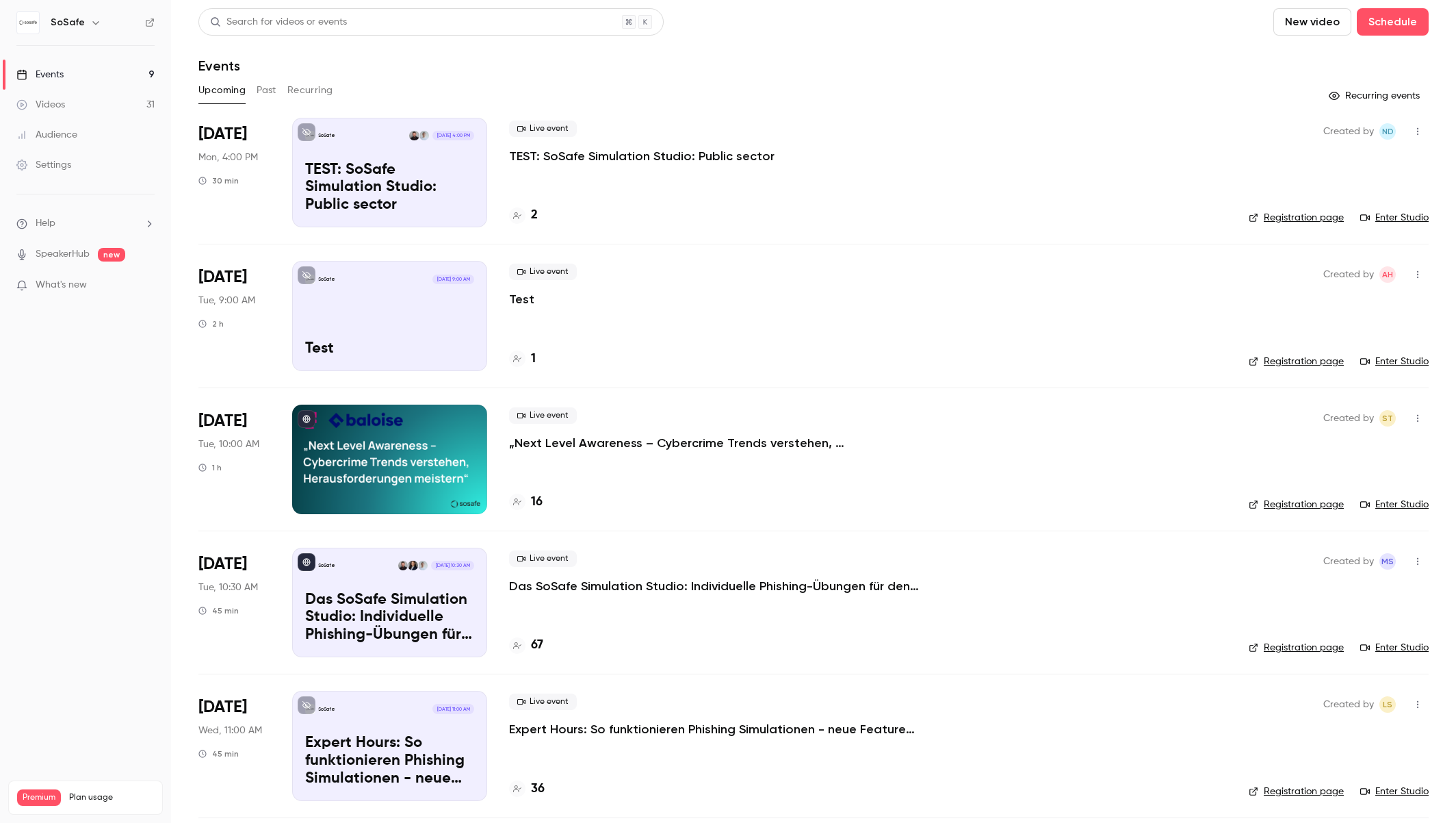
click at [1421, 131] on icon "button" at bounding box center [1418, 132] width 11 height 10
click at [884, 184] on div at bounding box center [728, 412] width 1456 height 823
click at [696, 160] on p "TEST: SoSafe Simulation Studio: Public sector" at bounding box center [642, 155] width 265 height 16
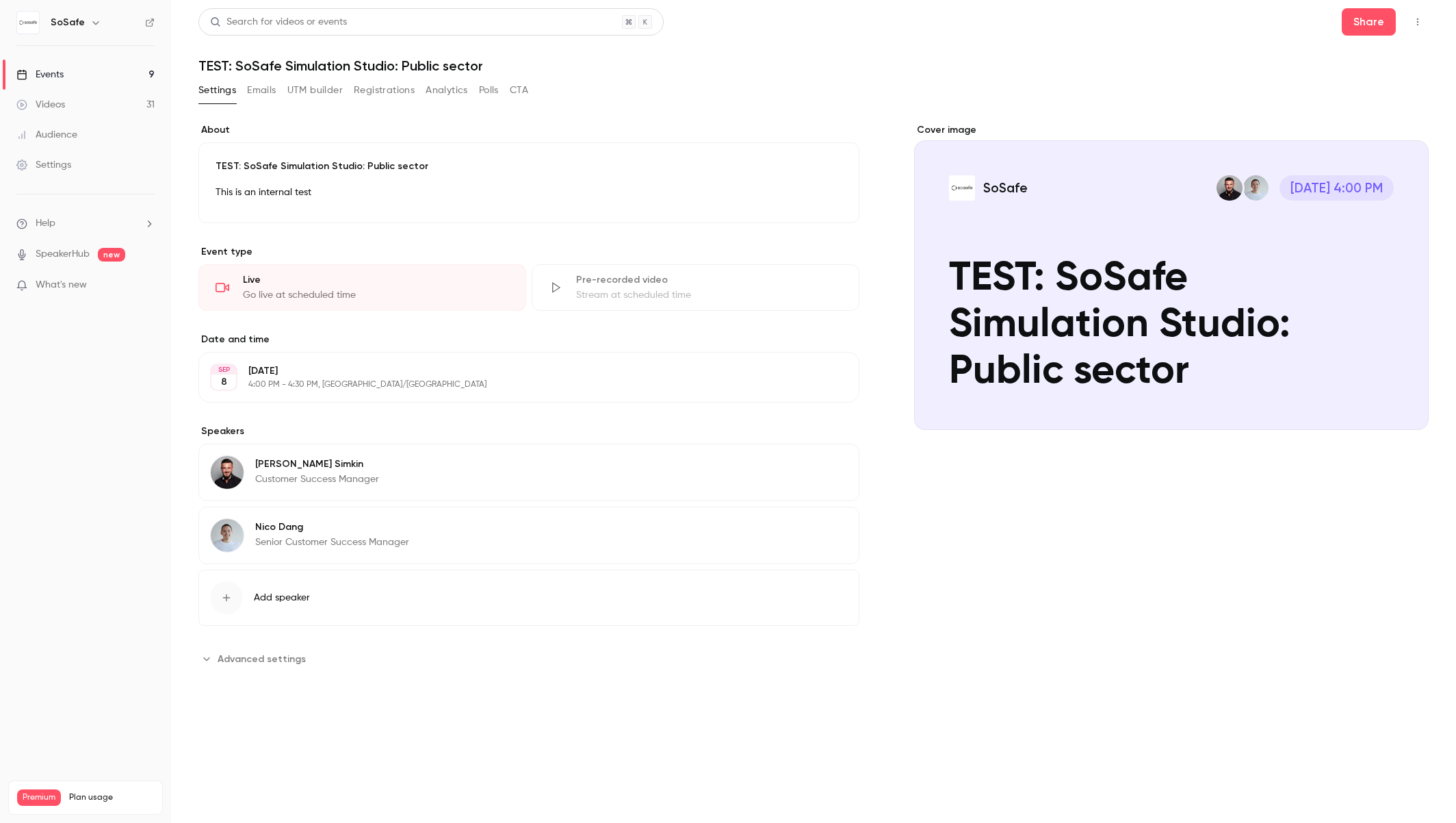
click at [260, 661] on span "Advanced settings" at bounding box center [262, 659] width 88 height 14
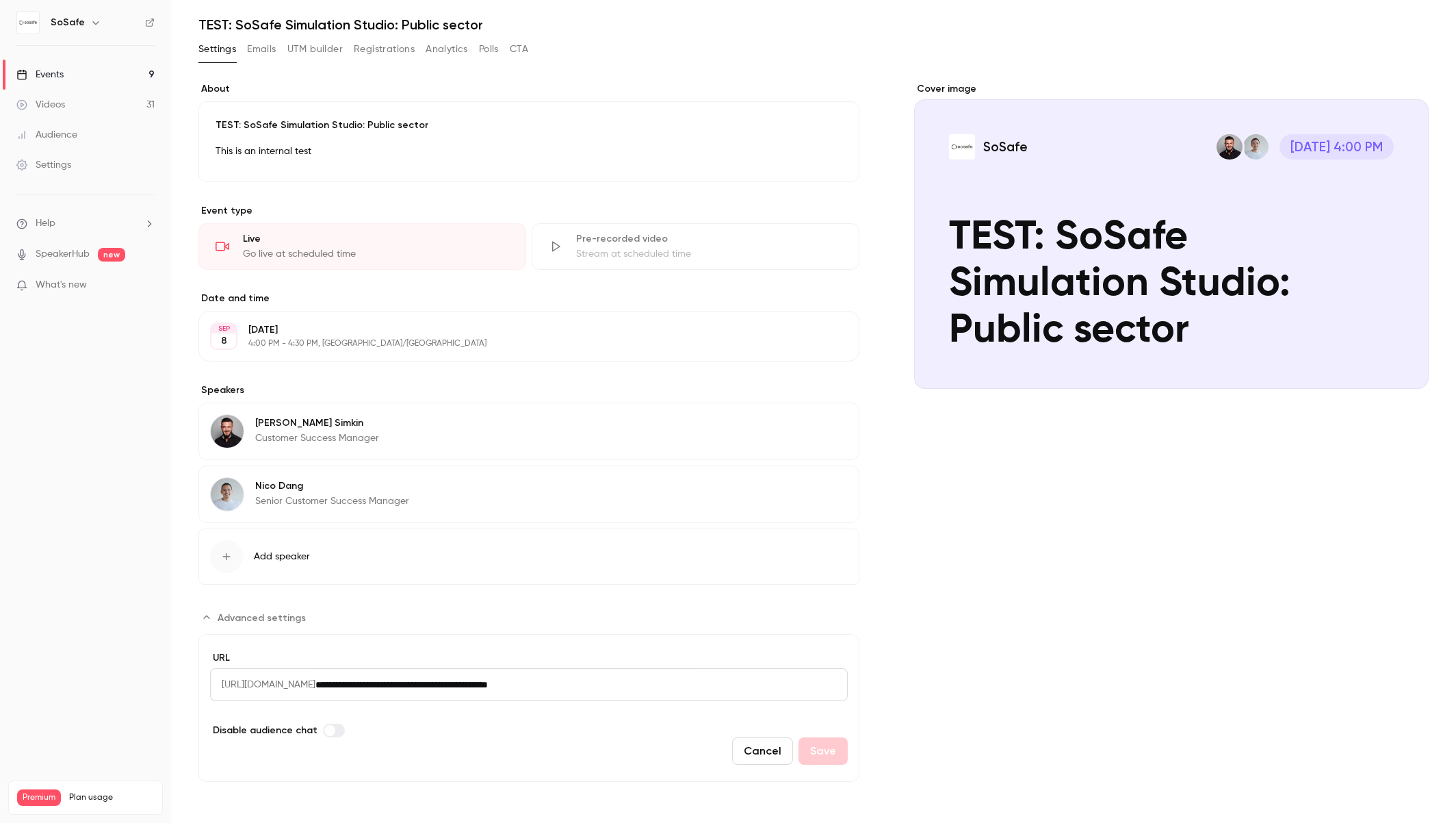
click at [325, 731] on span "Advanced settings" at bounding box center [329, 730] width 11 height 11
click at [809, 751] on button "Save" at bounding box center [823, 751] width 49 height 28
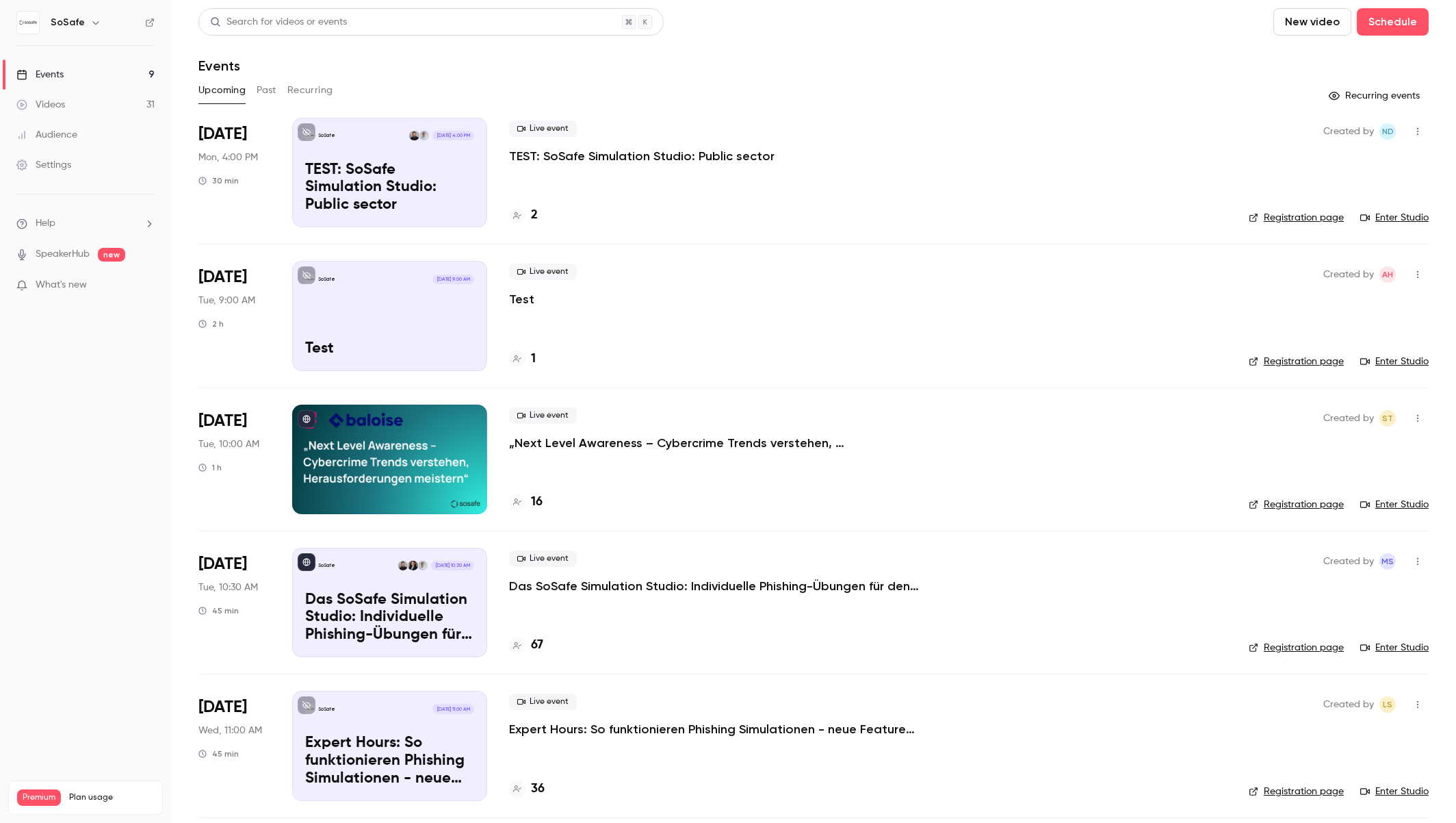
click at [602, 586] on p "Das SoSafe Simulation Studio: Individuelle Phishing-Übungen für den öffentliche…" at bounding box center [714, 585] width 411 height 16
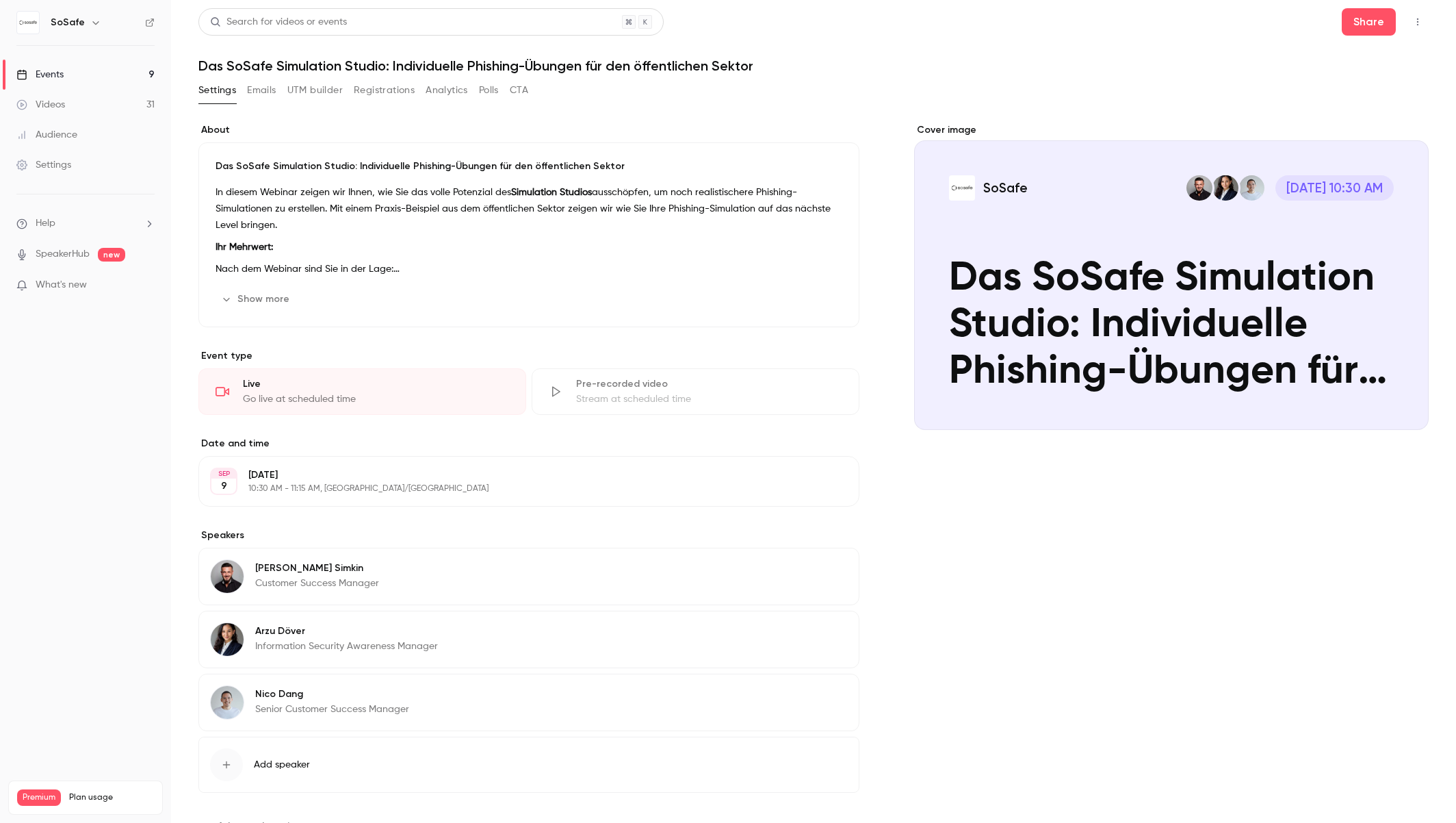
scroll to position [55, 0]
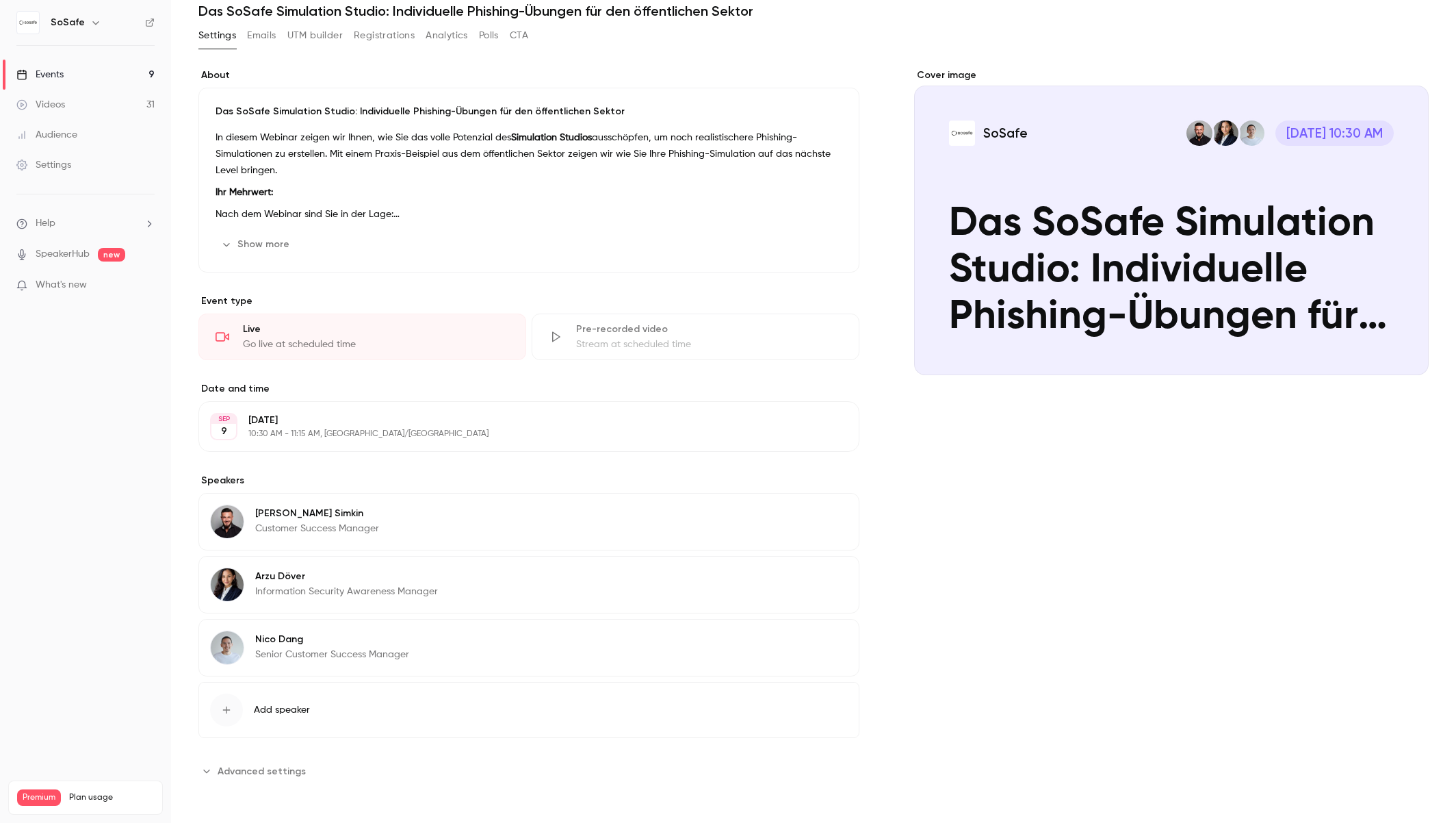
drag, startPoint x: 243, startPoint y: 776, endPoint x: 248, endPoint y: 770, distance: 7.8
click at [244, 776] on span "Advanced settings" at bounding box center [262, 771] width 88 height 14
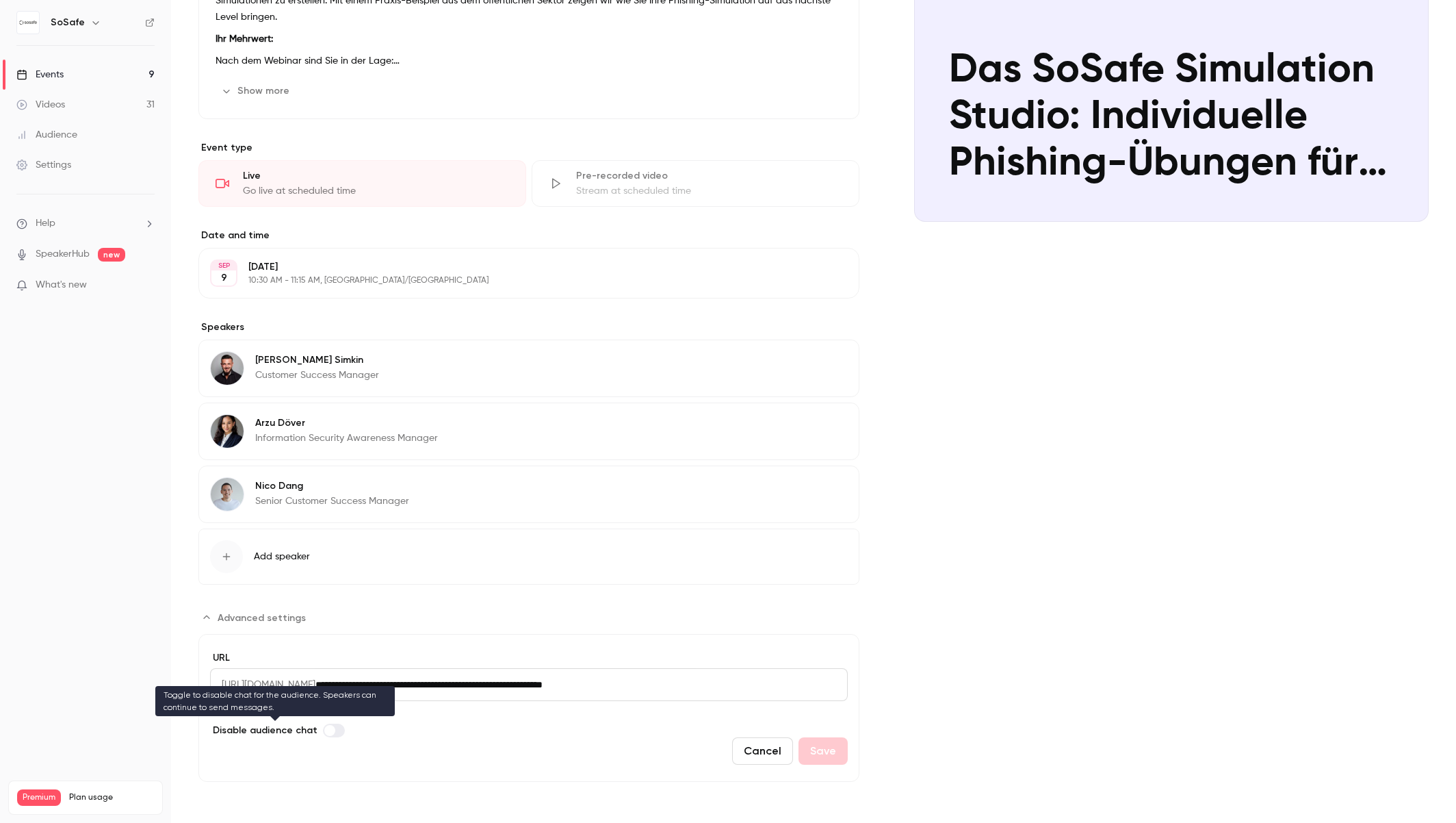
click at [330, 731] on label "Advanced settings" at bounding box center [333, 730] width 22 height 13
click at [331, 730] on label "Advanced settings" at bounding box center [333, 730] width 22 height 13
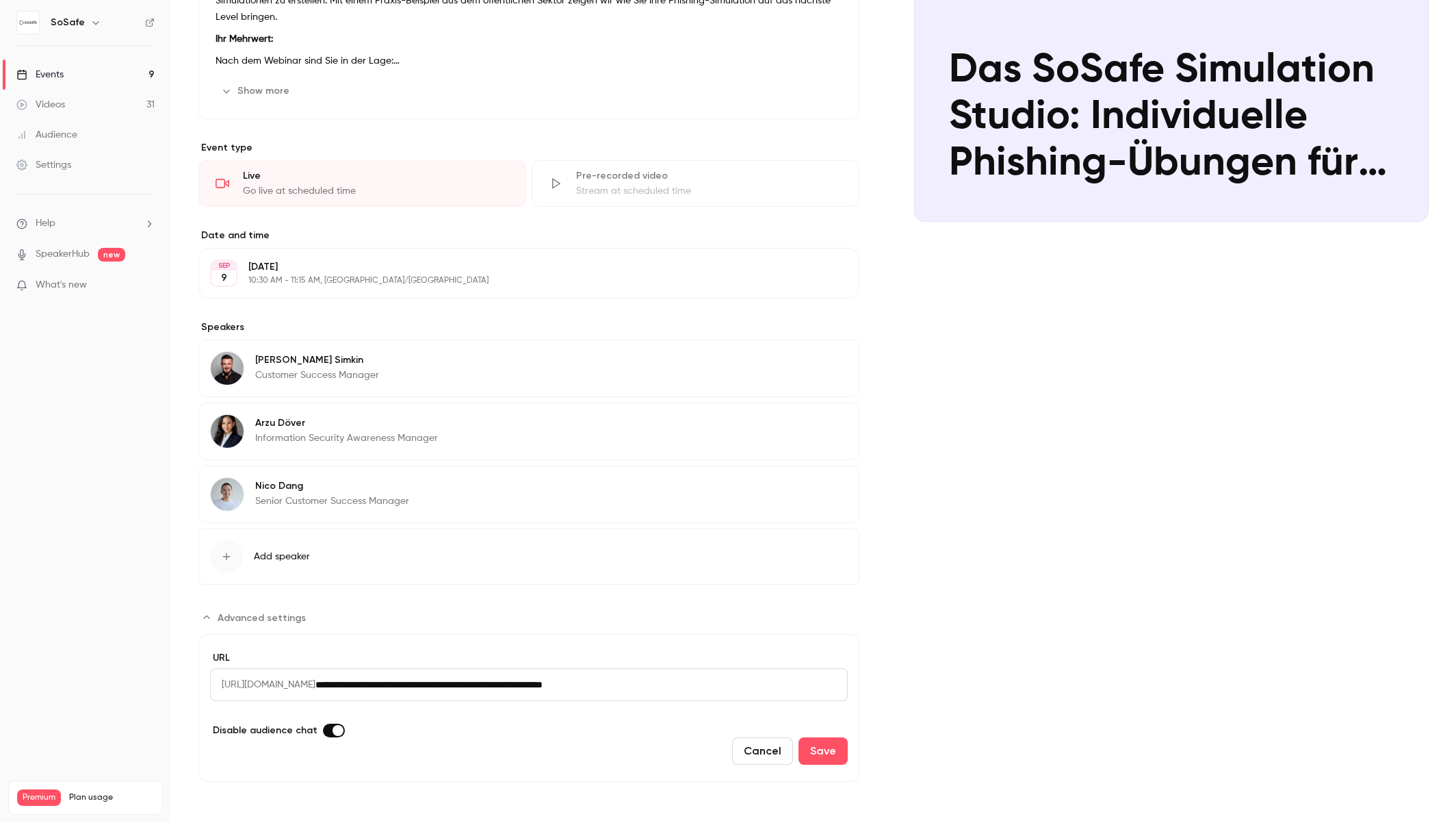
click at [826, 753] on button "Save" at bounding box center [823, 751] width 49 height 28
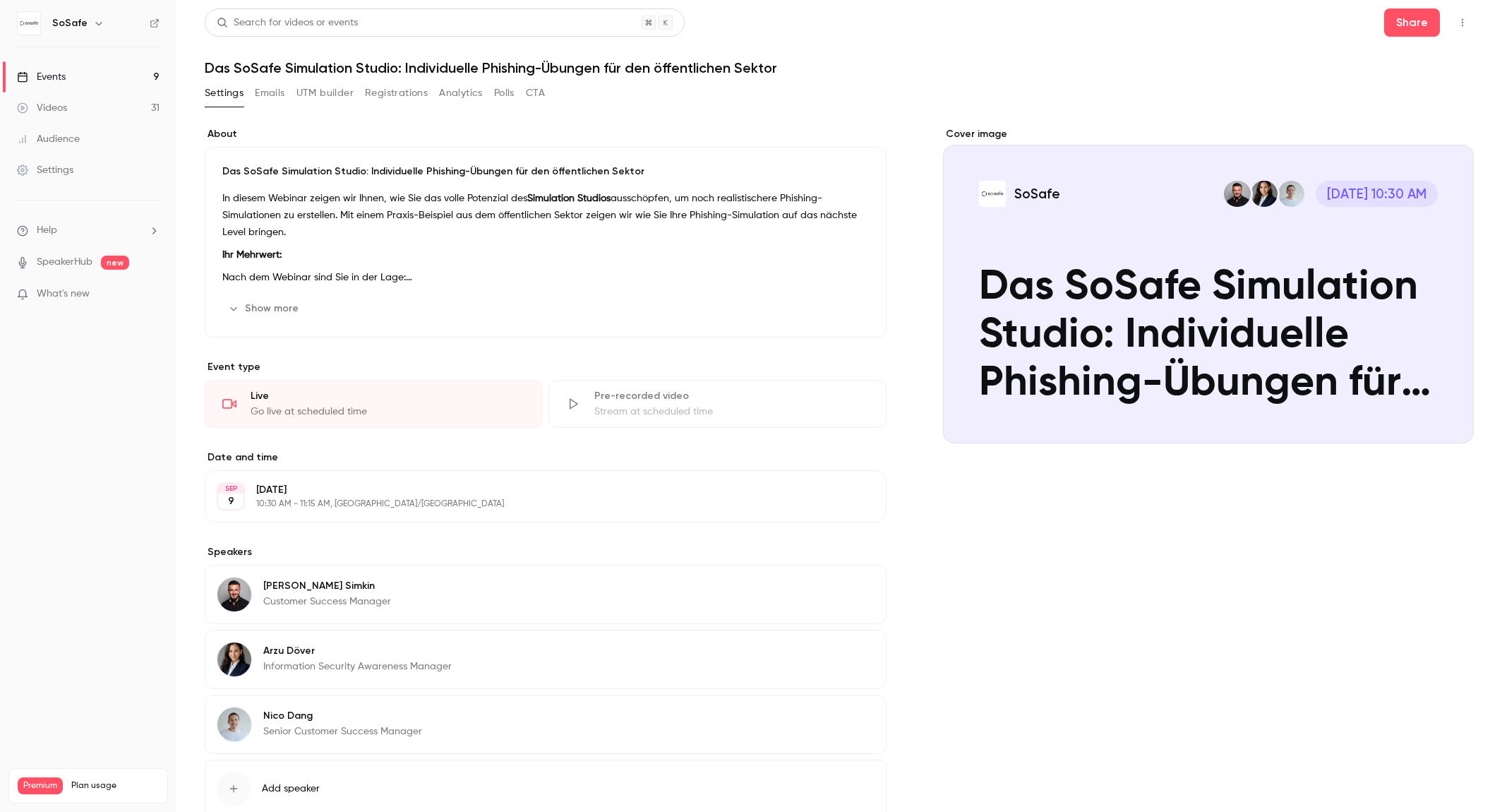
scroll to position [93, 0]
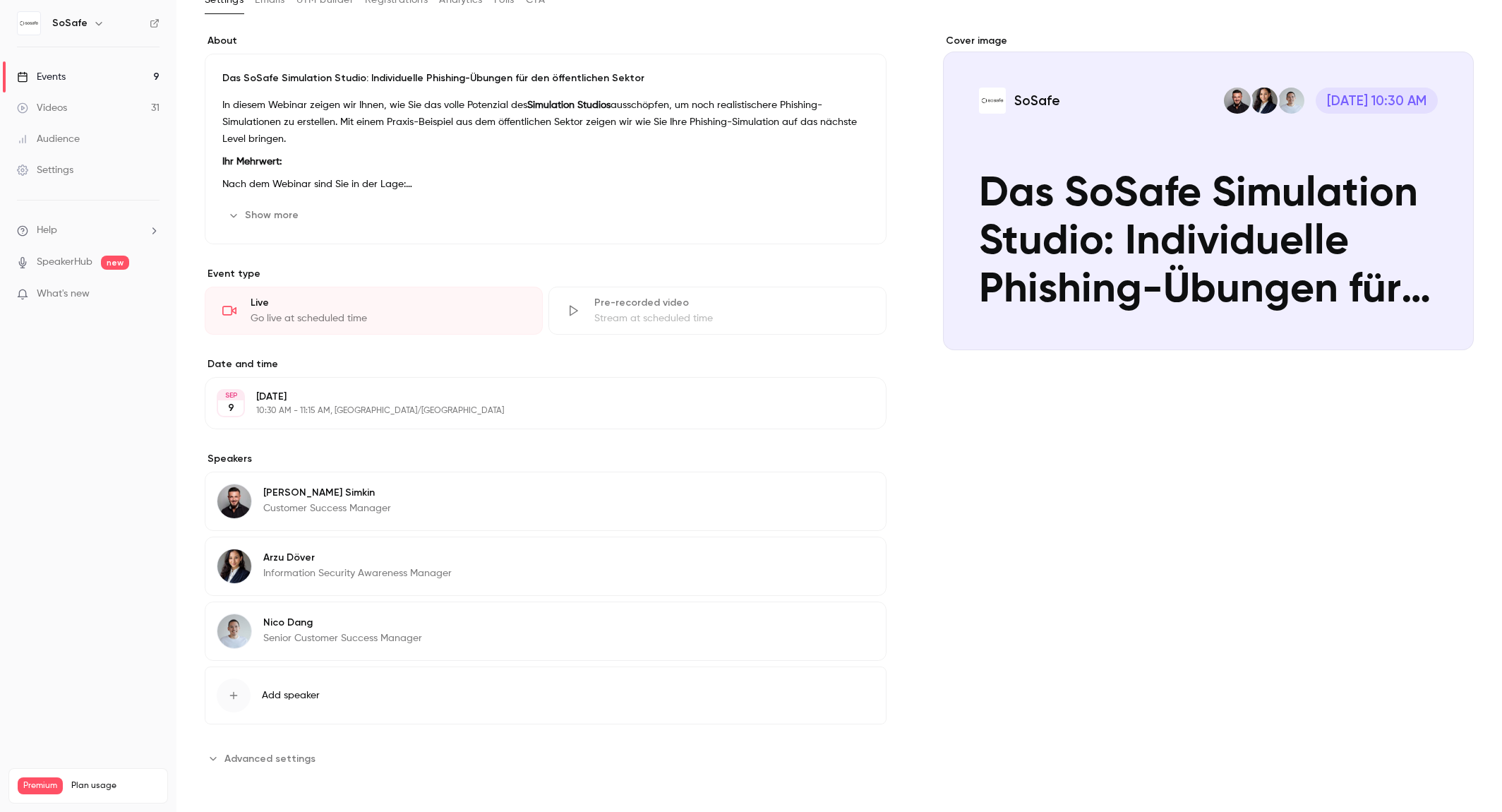
click at [218, 762] on button "Advanced settings" at bounding box center [264, 758] width 119 height 23
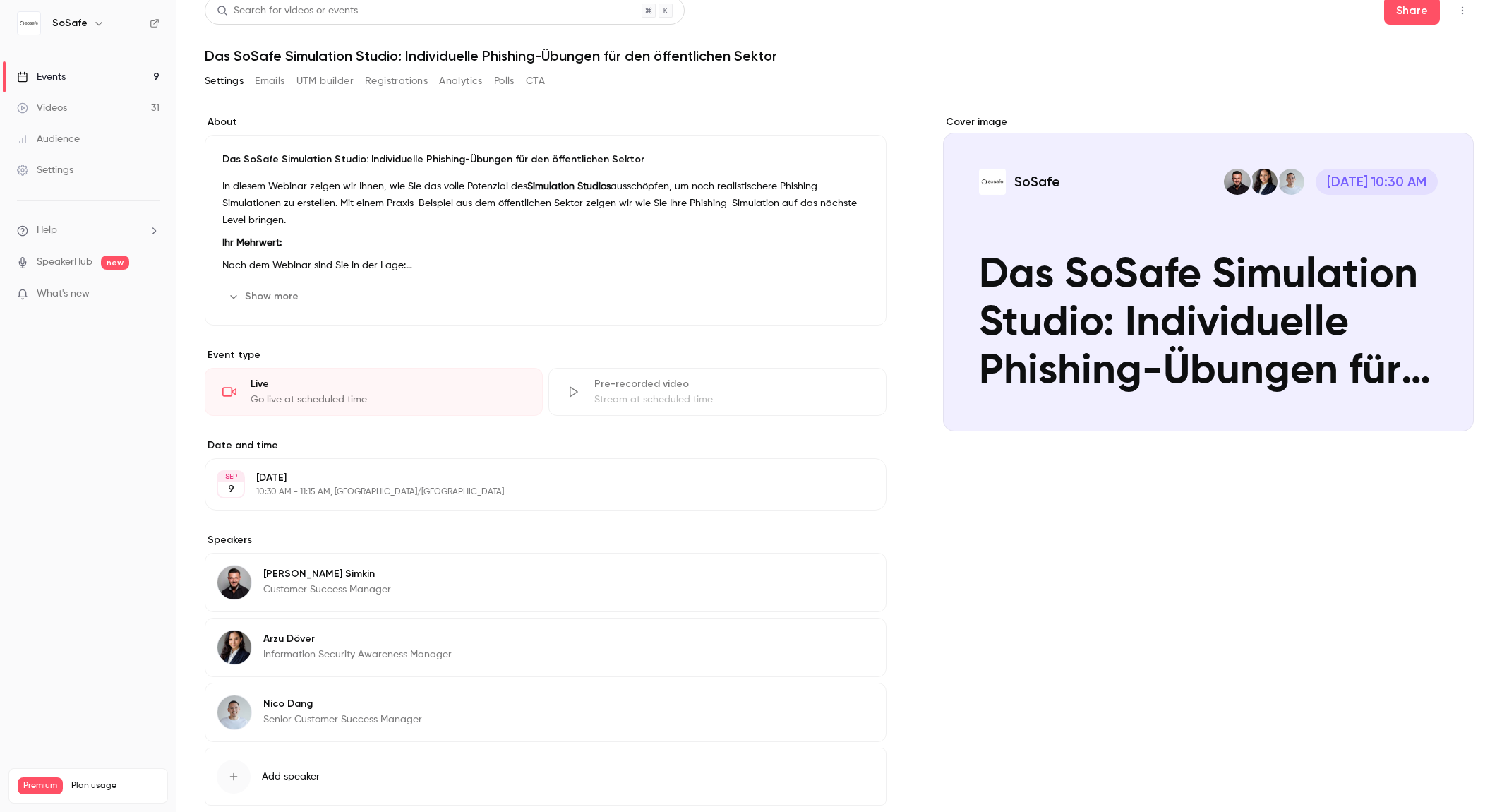
scroll to position [0, 0]
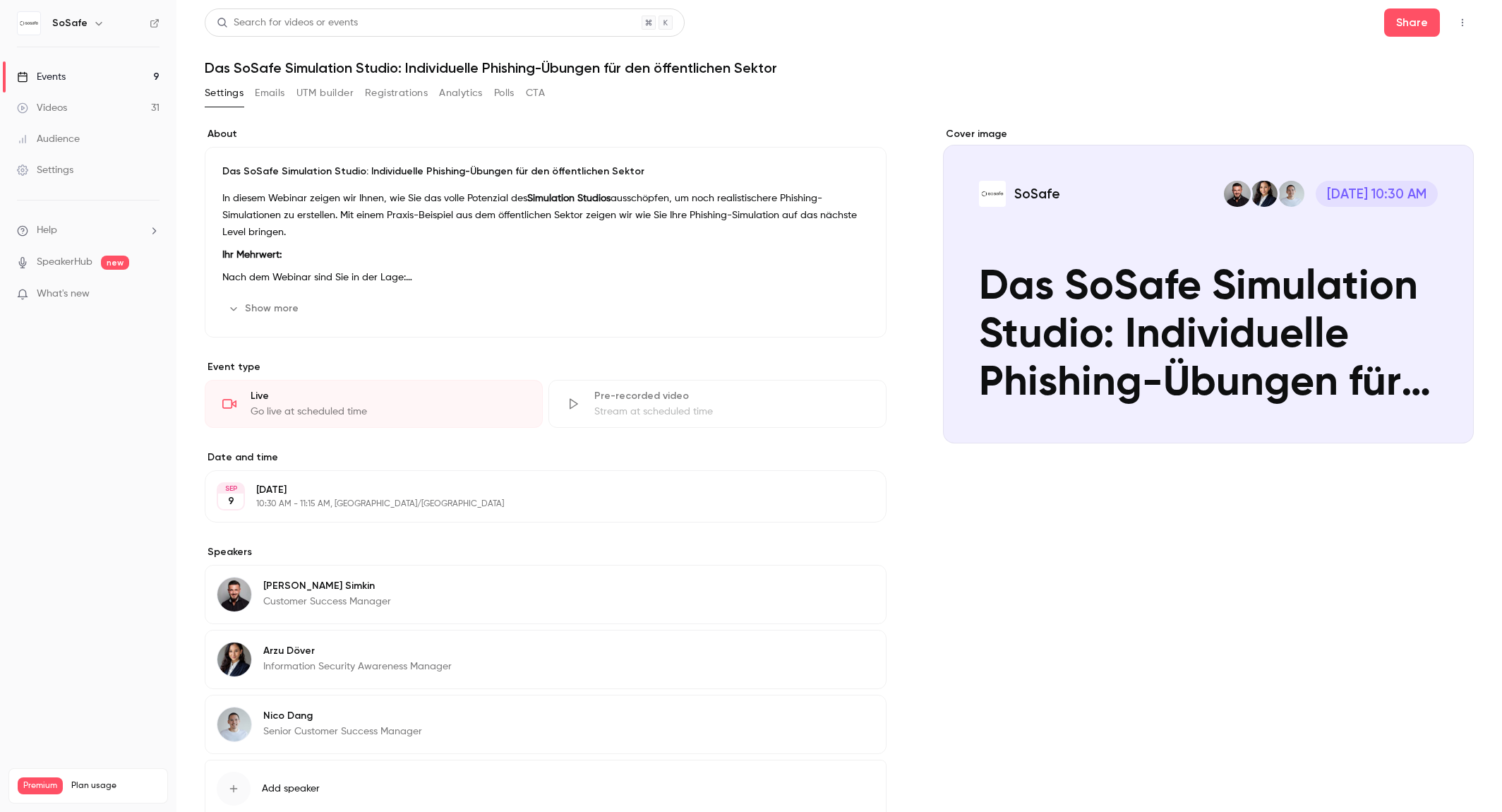
click at [263, 304] on button "Show more" at bounding box center [265, 308] width 85 height 23
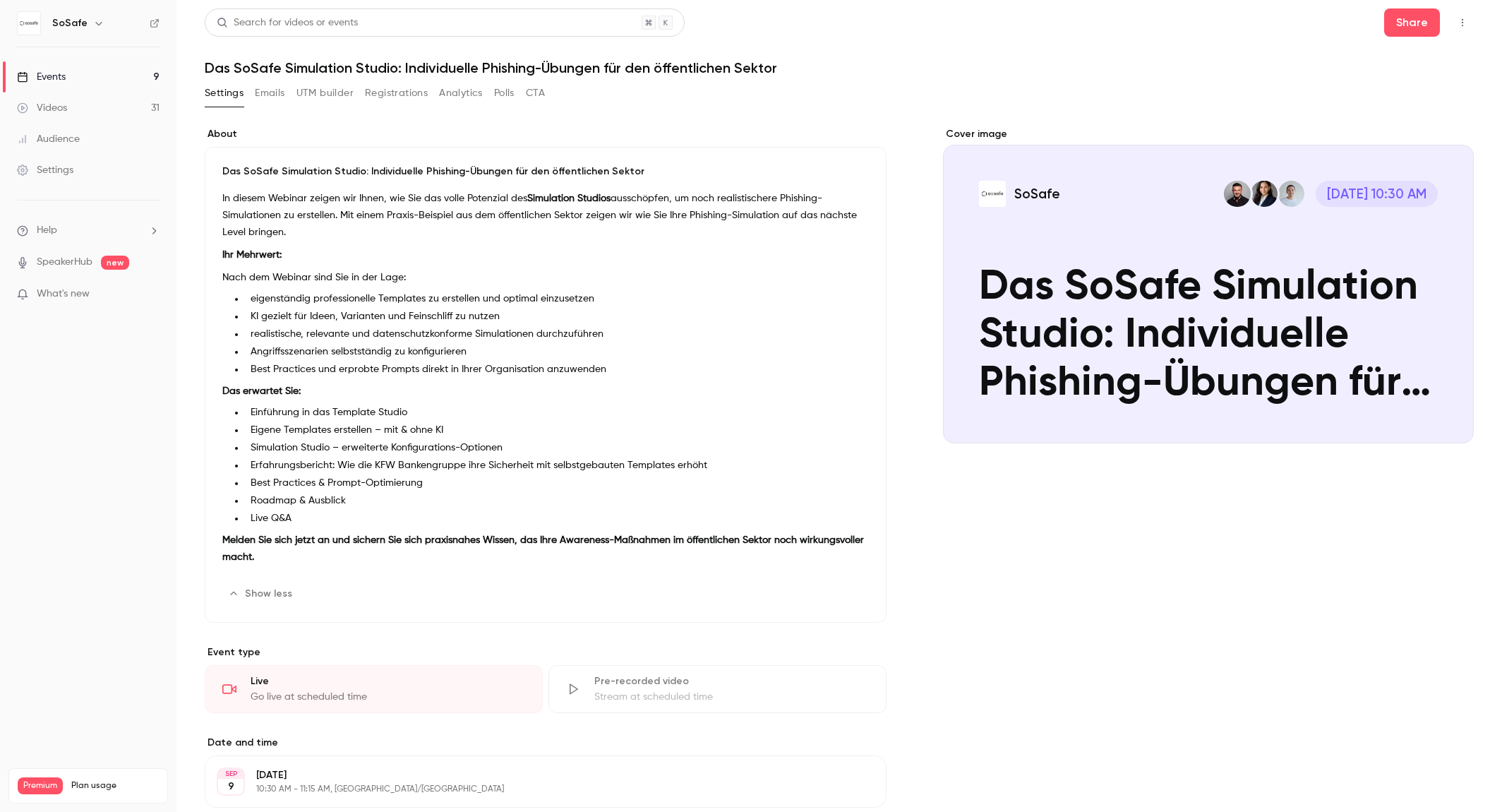
click at [270, 99] on button "Emails" at bounding box center [269, 93] width 30 height 23
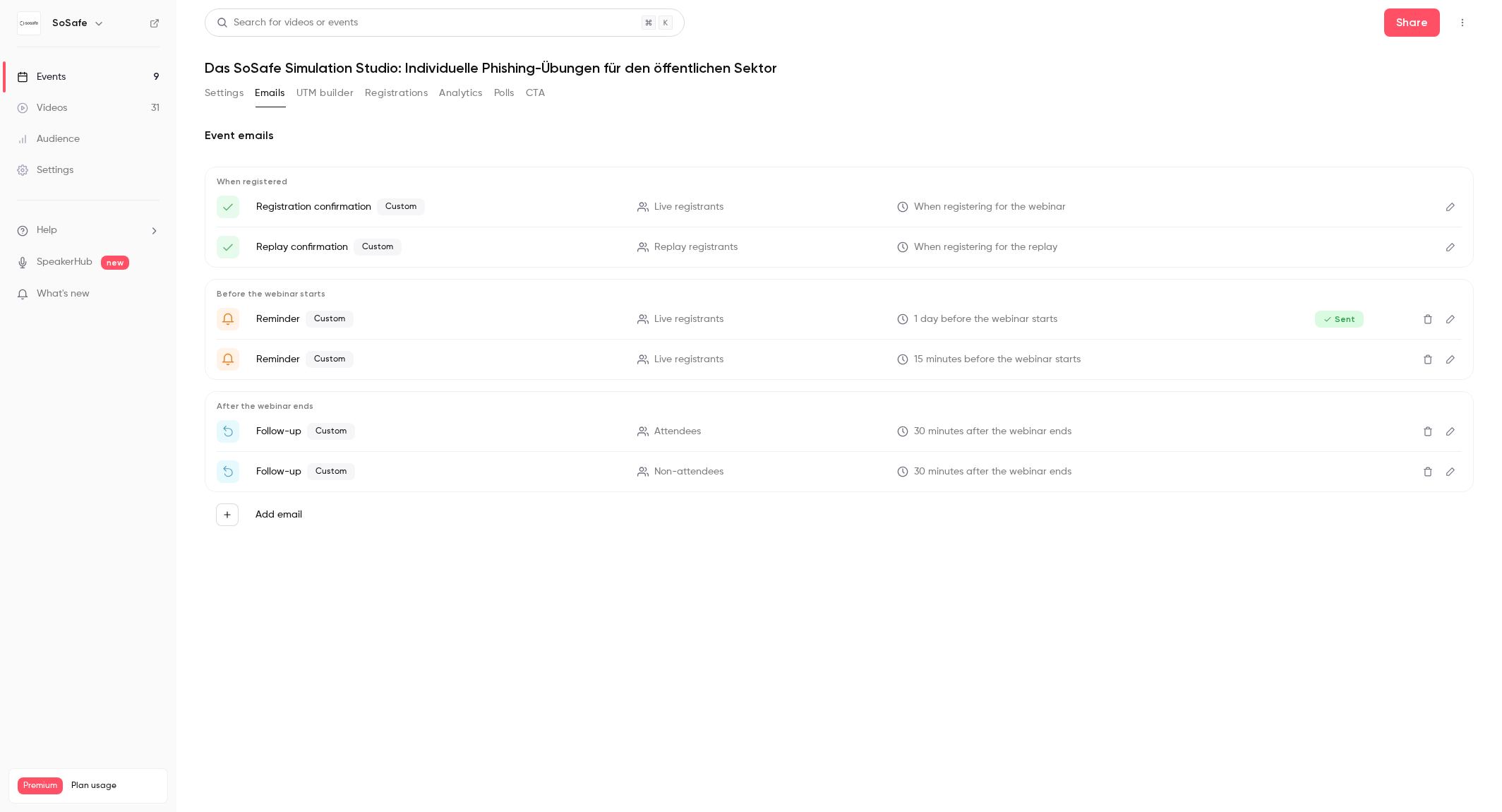
click at [310, 96] on button "UTM builder" at bounding box center [325, 93] width 57 height 23
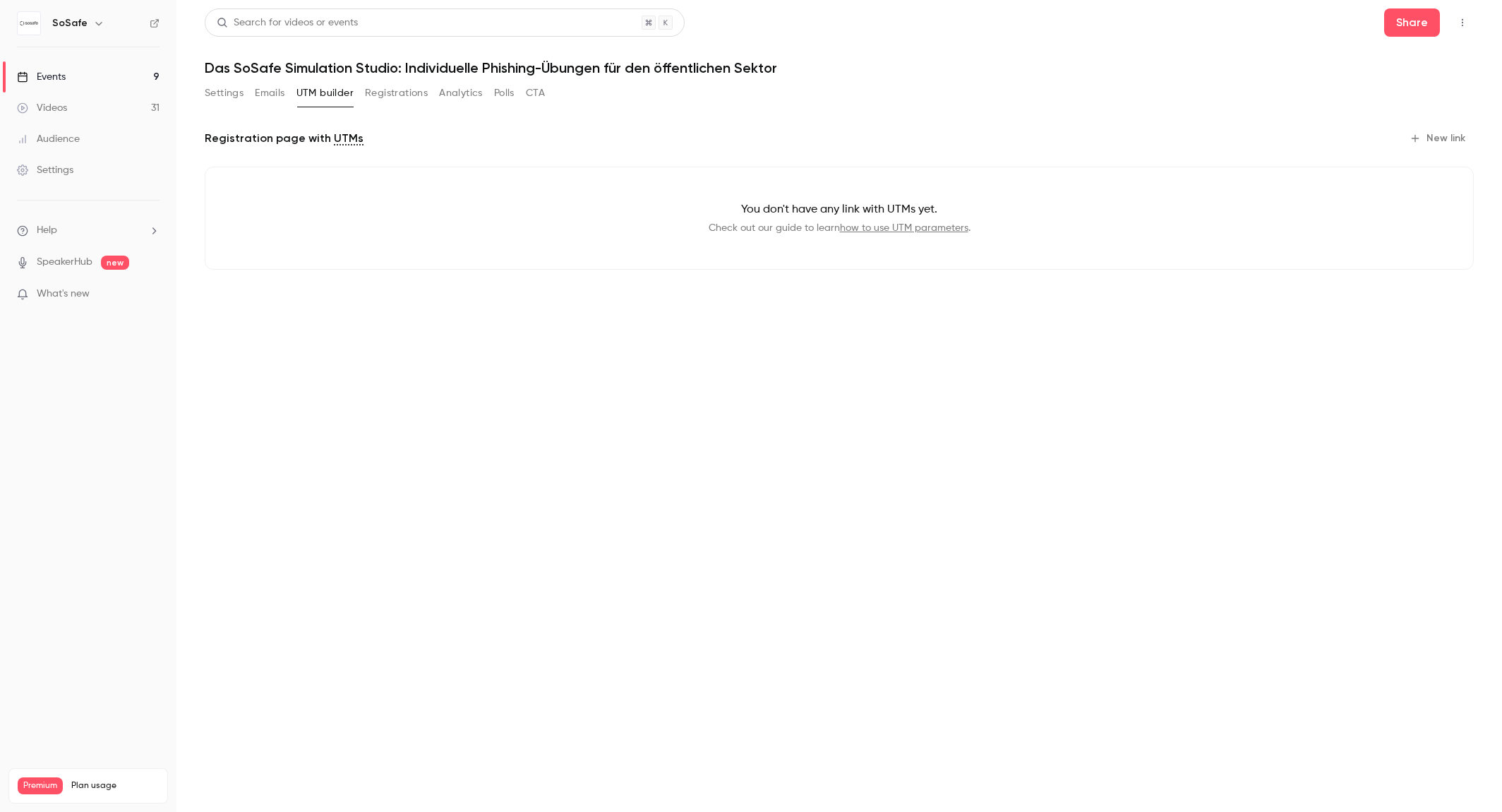
click at [393, 97] on button "Registrations" at bounding box center [397, 93] width 63 height 23
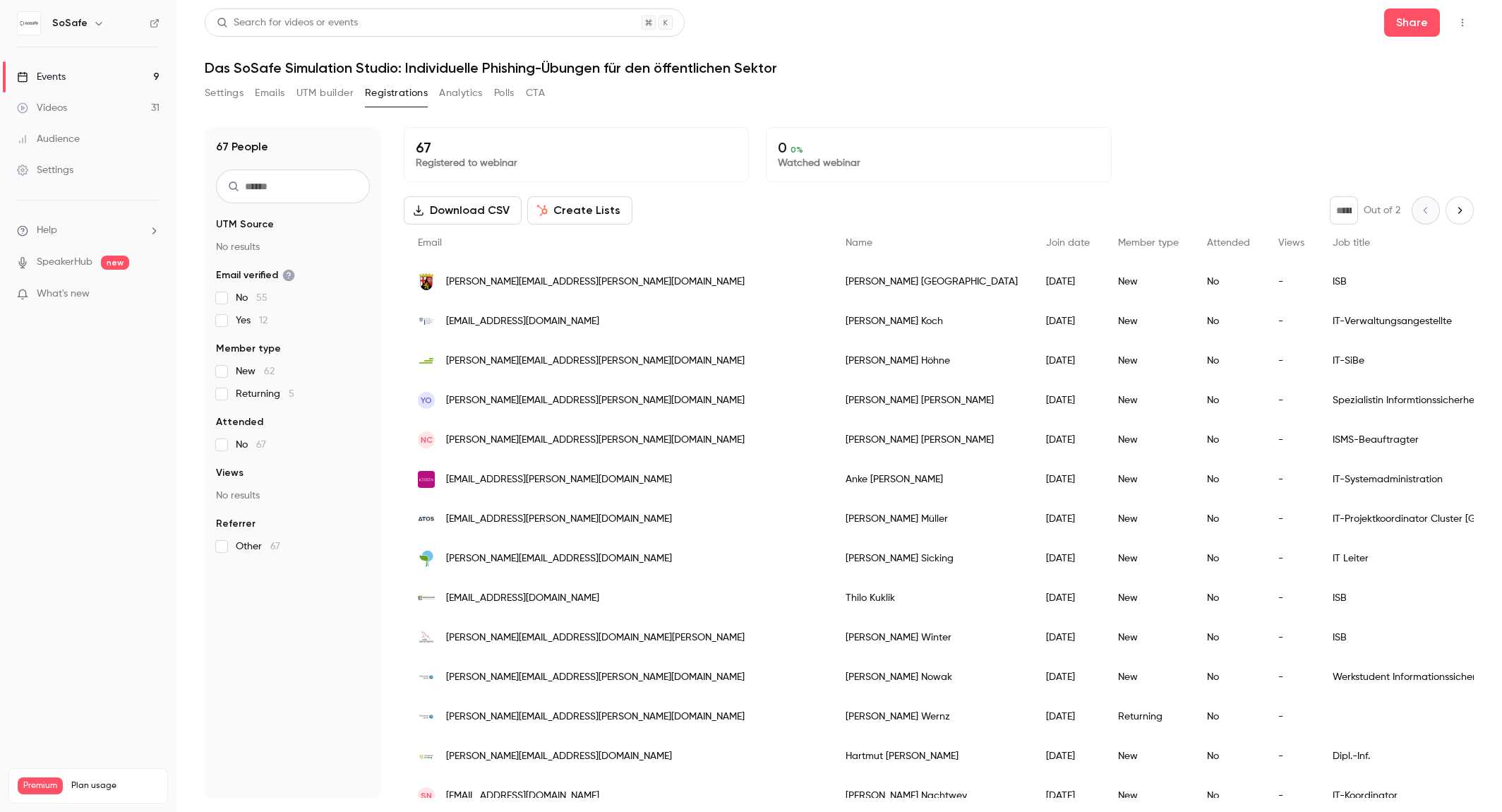
click at [454, 97] on button "Analytics" at bounding box center [461, 93] width 44 height 23
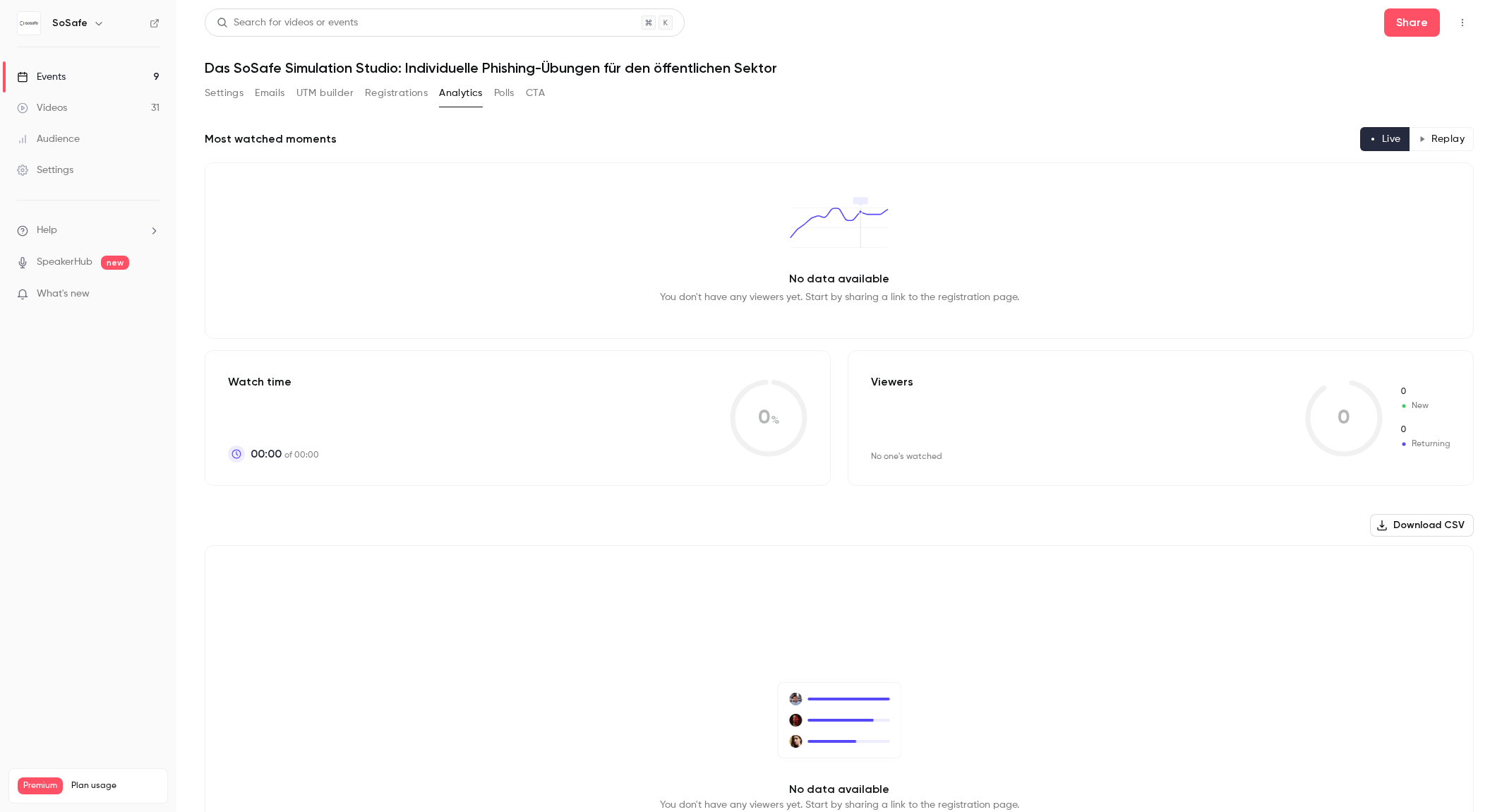
click at [505, 94] on button "Polls" at bounding box center [504, 93] width 20 height 23
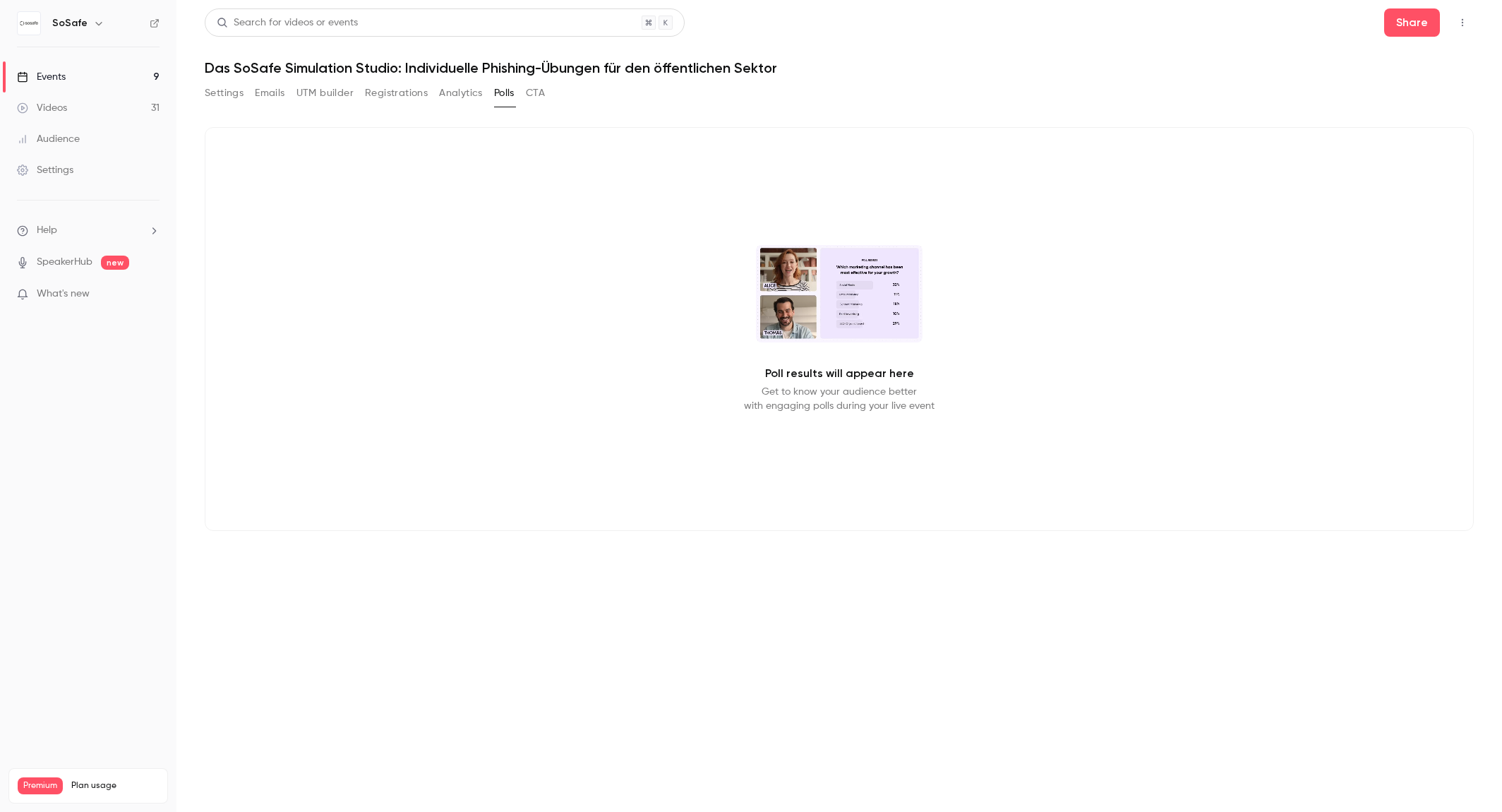
click at [541, 94] on button "CTA" at bounding box center [536, 93] width 19 height 23
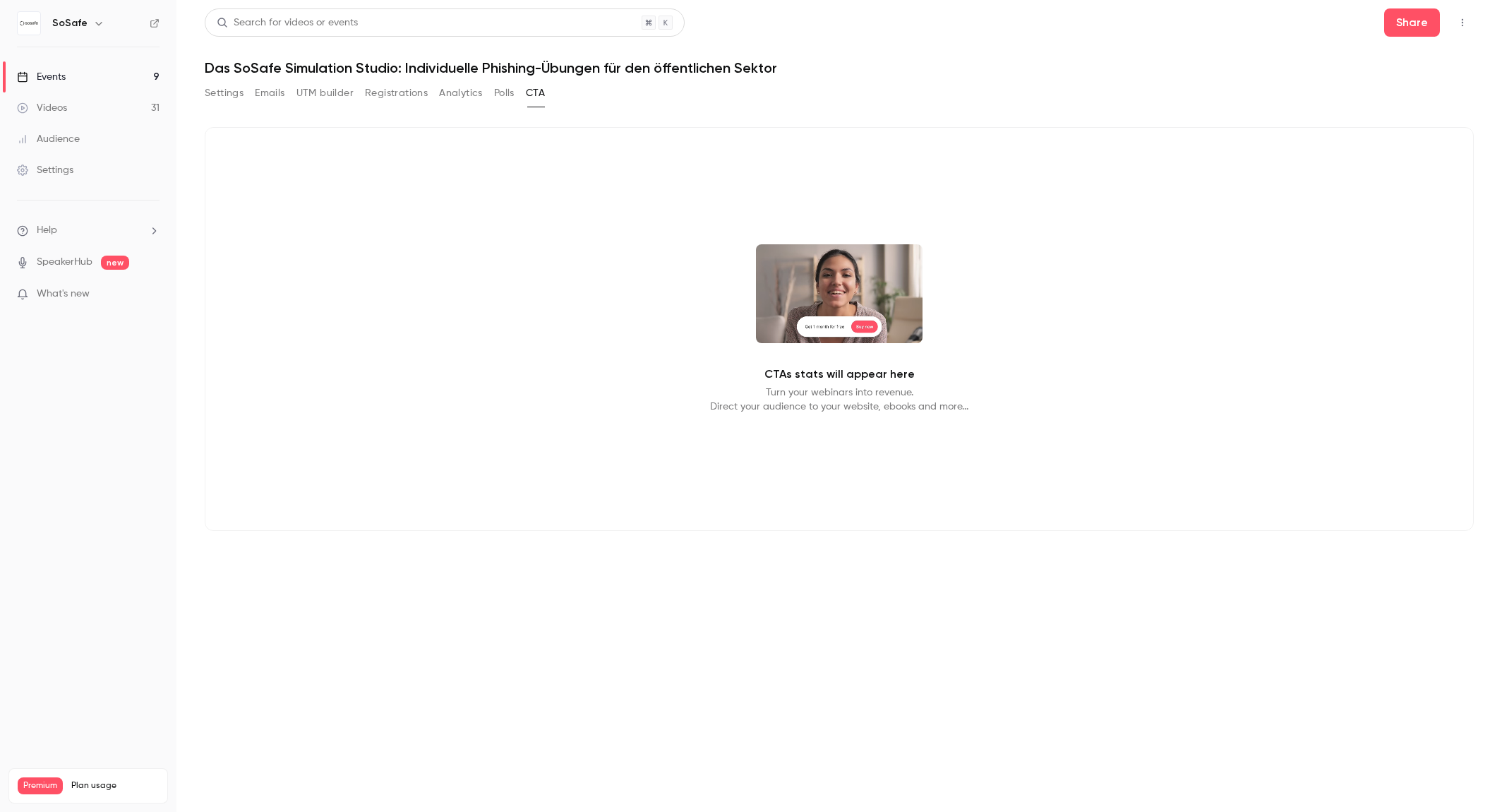
click at [494, 98] on div "Settings Emails UTM builder Registrations Analytics Polls CTA" at bounding box center [375, 93] width 340 height 23
click at [503, 97] on button "Polls" at bounding box center [504, 93] width 20 height 23
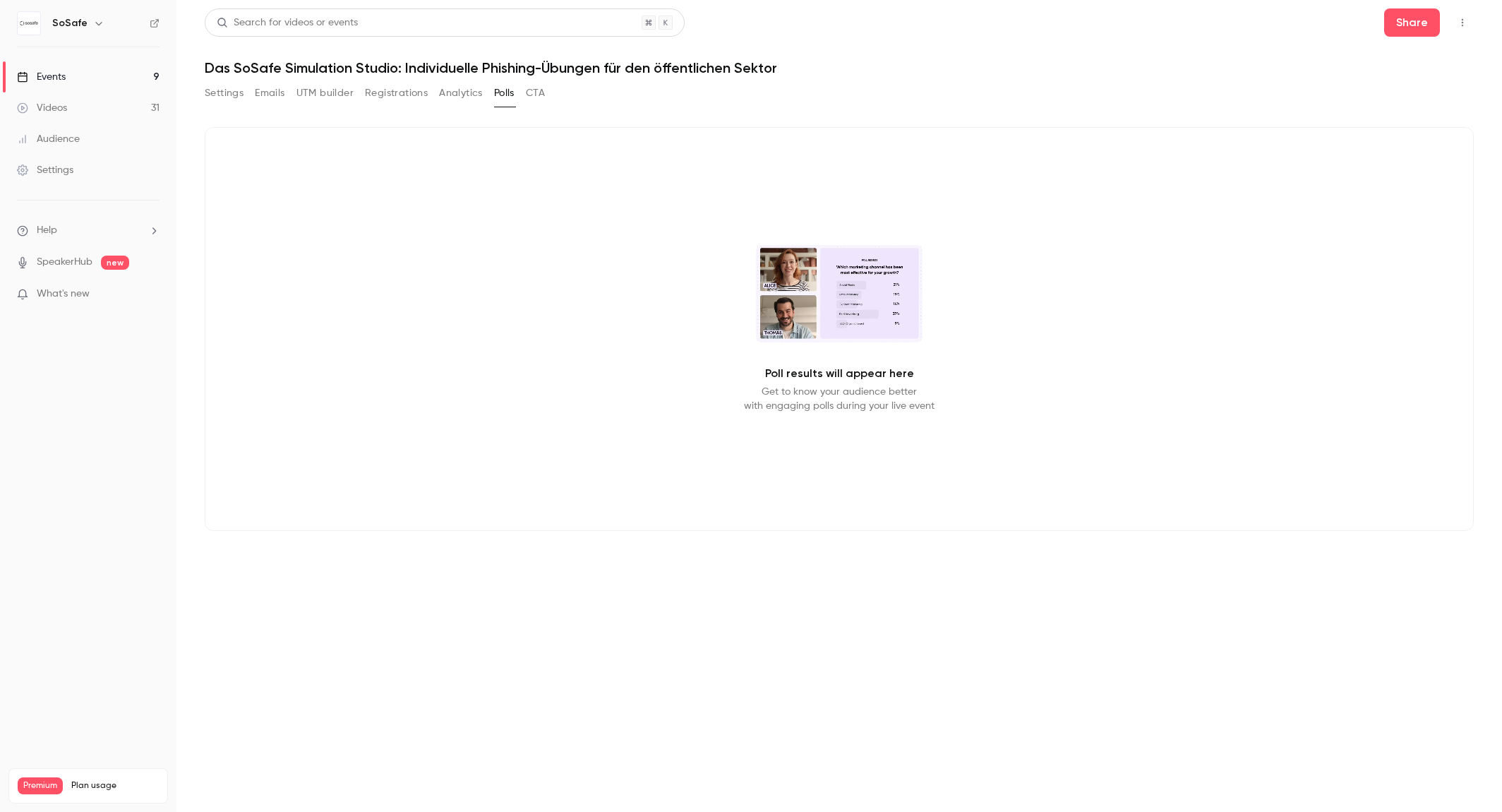
click at [454, 96] on button "Analytics" at bounding box center [461, 93] width 44 height 23
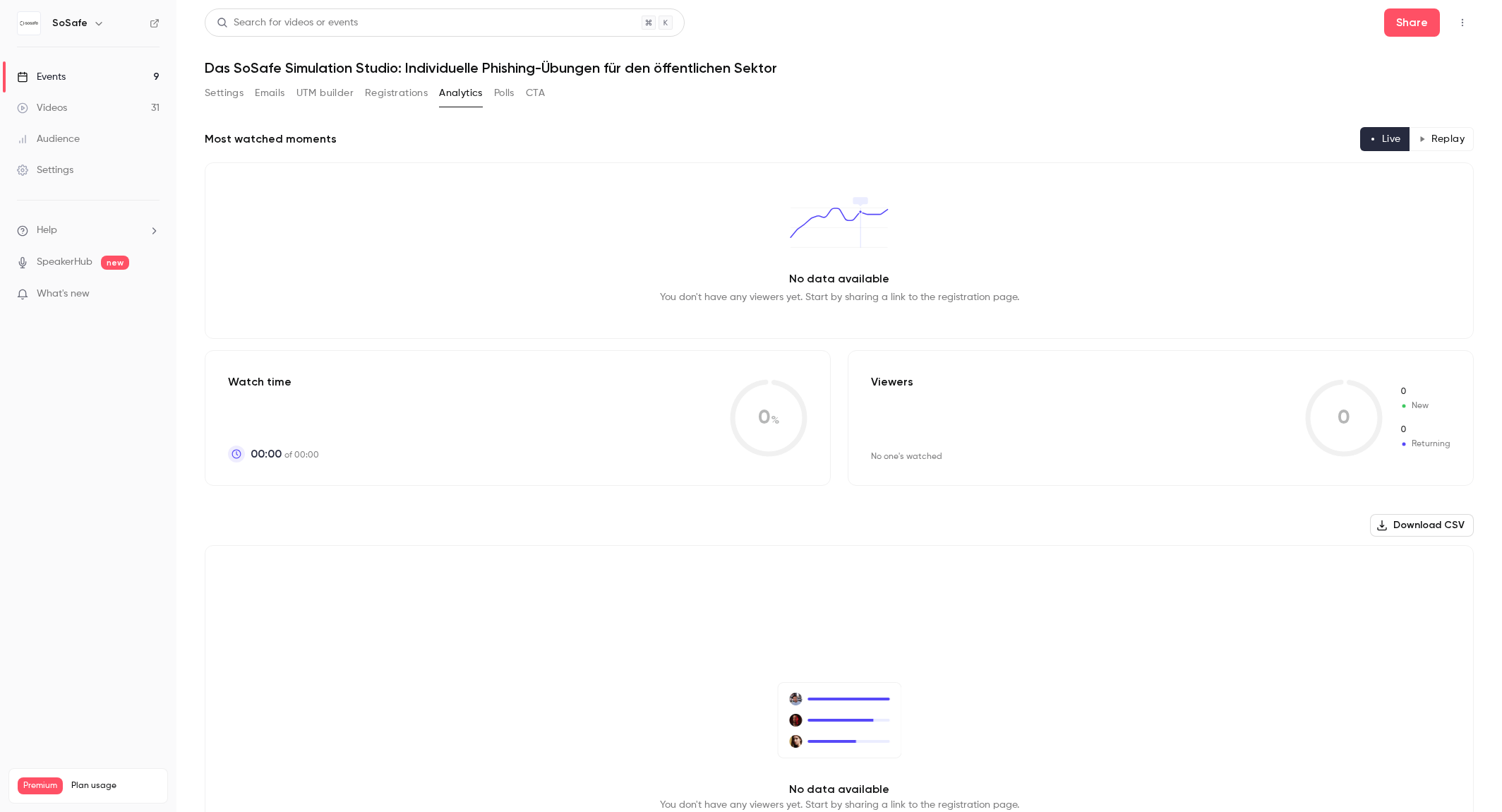
drag, startPoint x: 386, startPoint y: 94, endPoint x: 372, endPoint y: 94, distance: 14.0
click at [386, 94] on button "Registrations" at bounding box center [397, 93] width 63 height 23
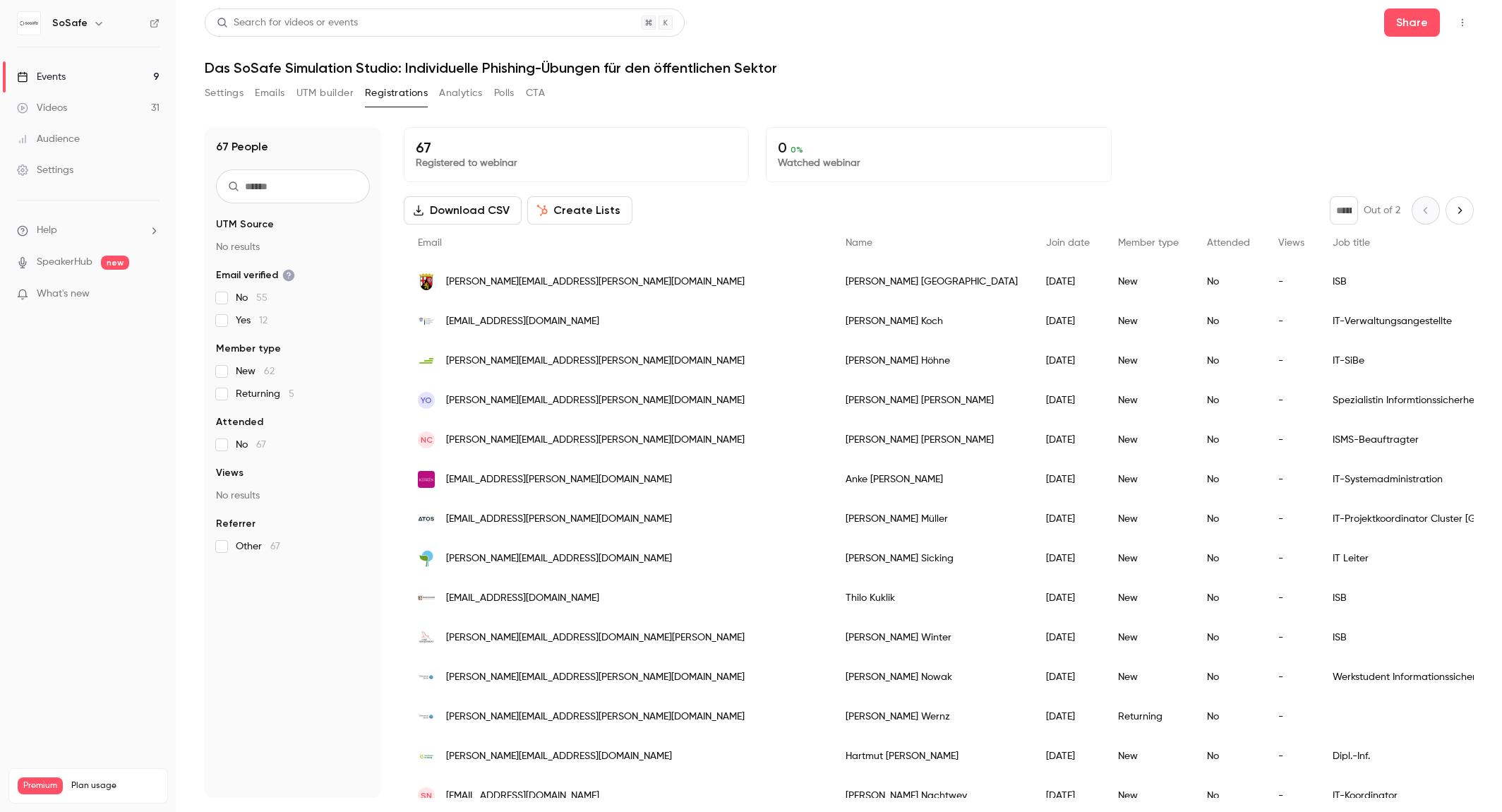
click at [320, 93] on button "UTM builder" at bounding box center [325, 93] width 57 height 23
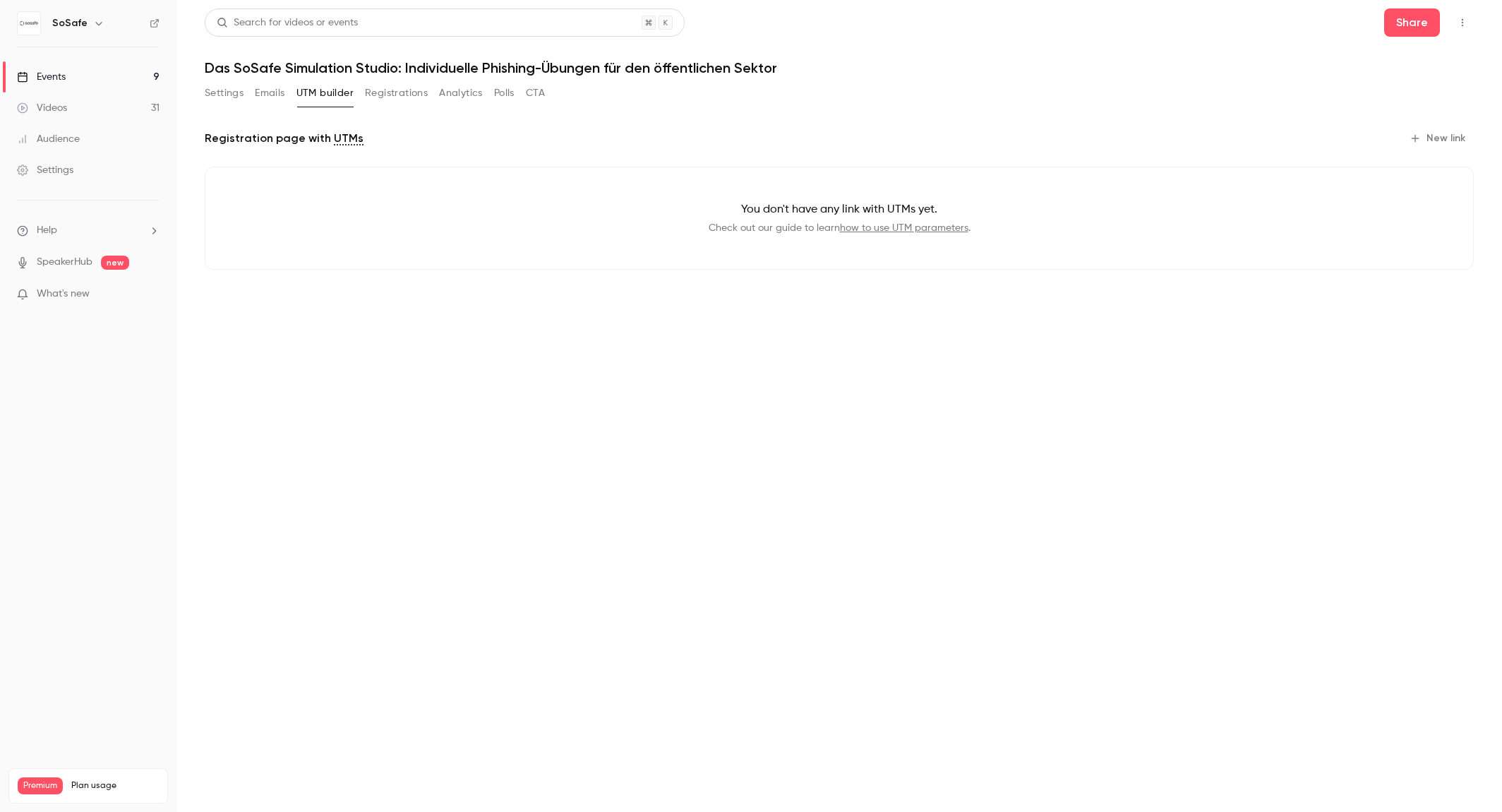
click at [263, 97] on button "Emails" at bounding box center [269, 93] width 30 height 23
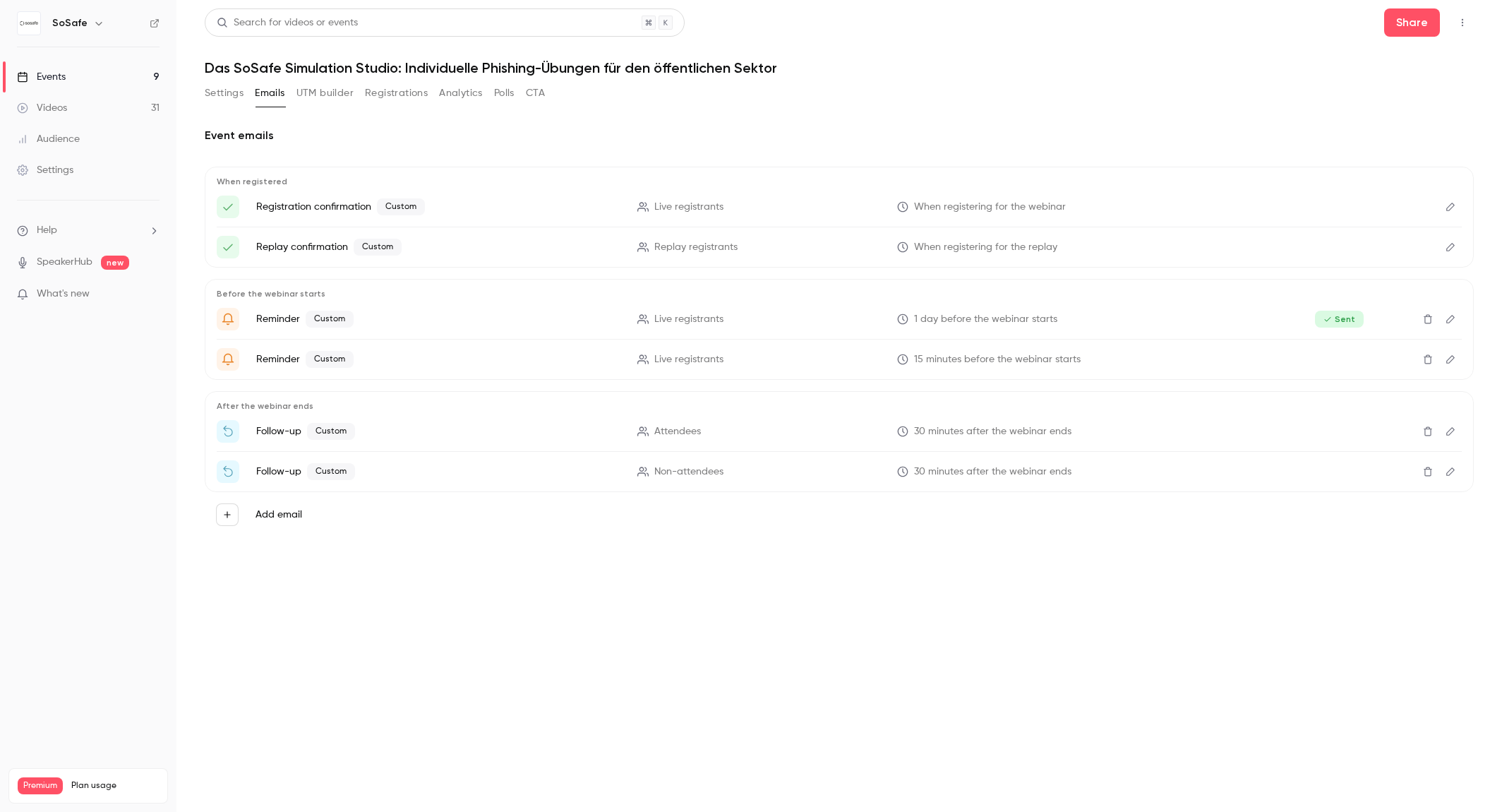
click at [239, 95] on button "Settings" at bounding box center [224, 93] width 39 height 23
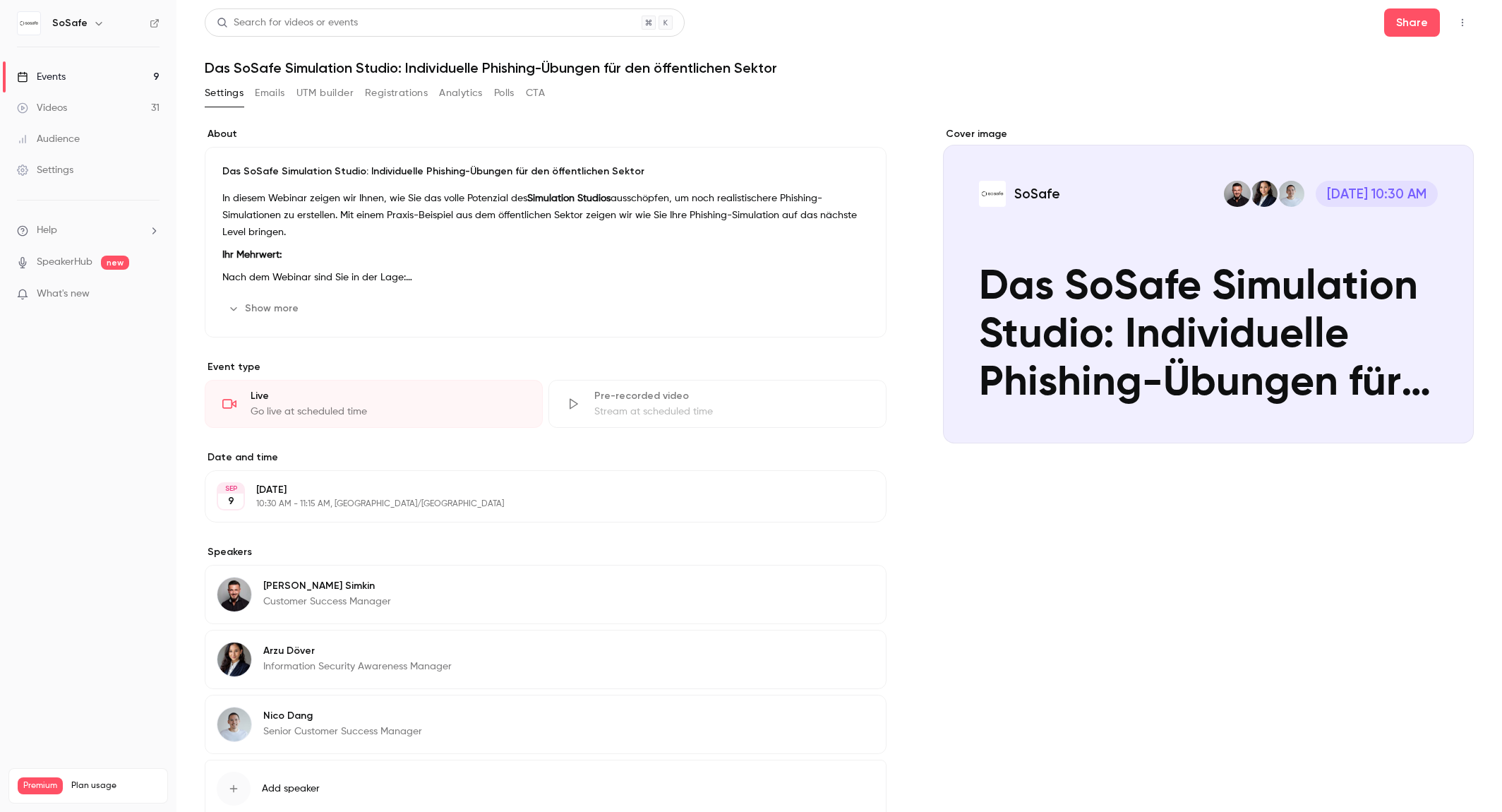
click at [1463, 26] on icon "button" at bounding box center [1462, 23] width 11 height 10
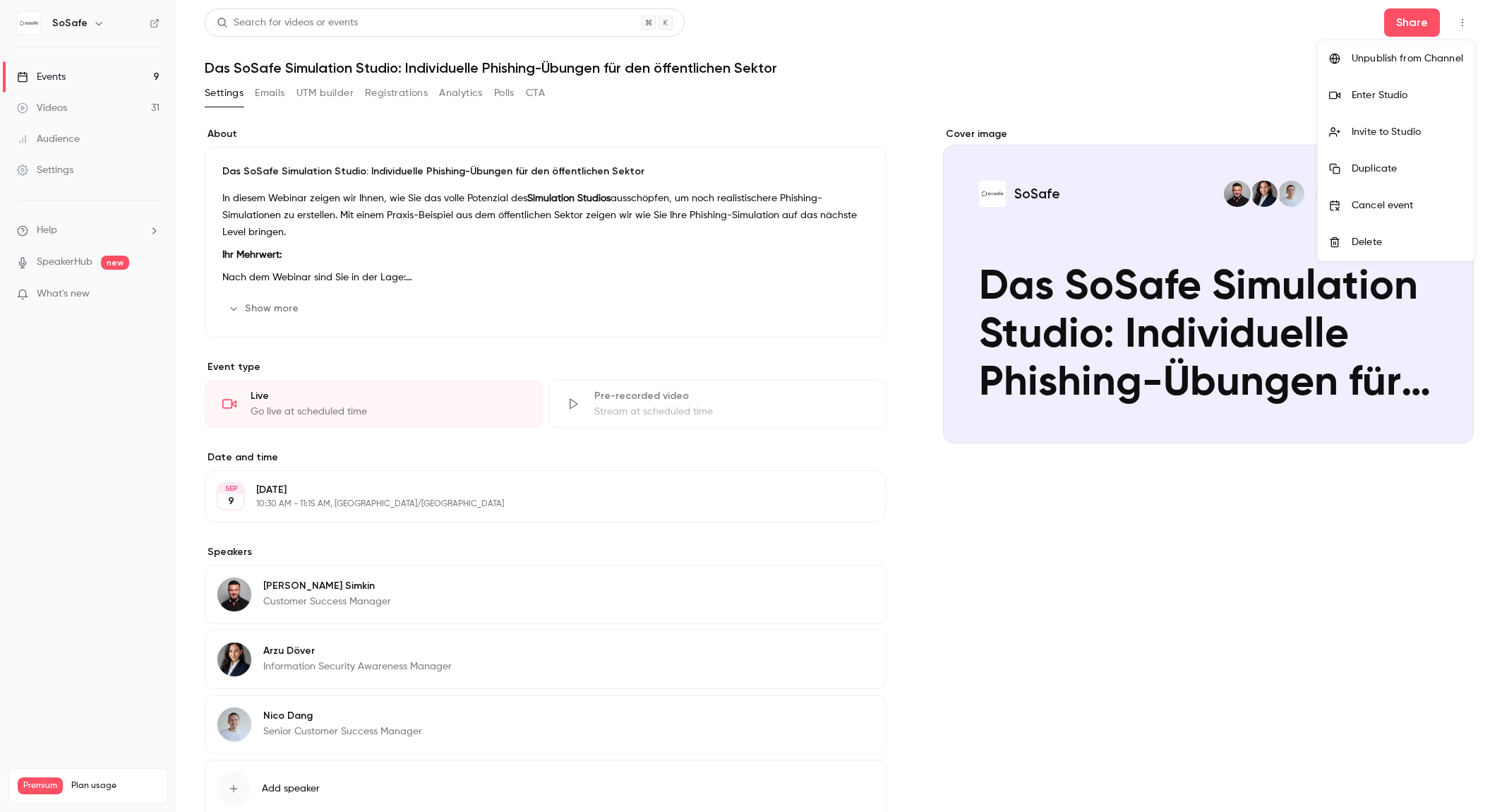
click at [673, 233] on div at bounding box center [751, 406] width 1502 height 812
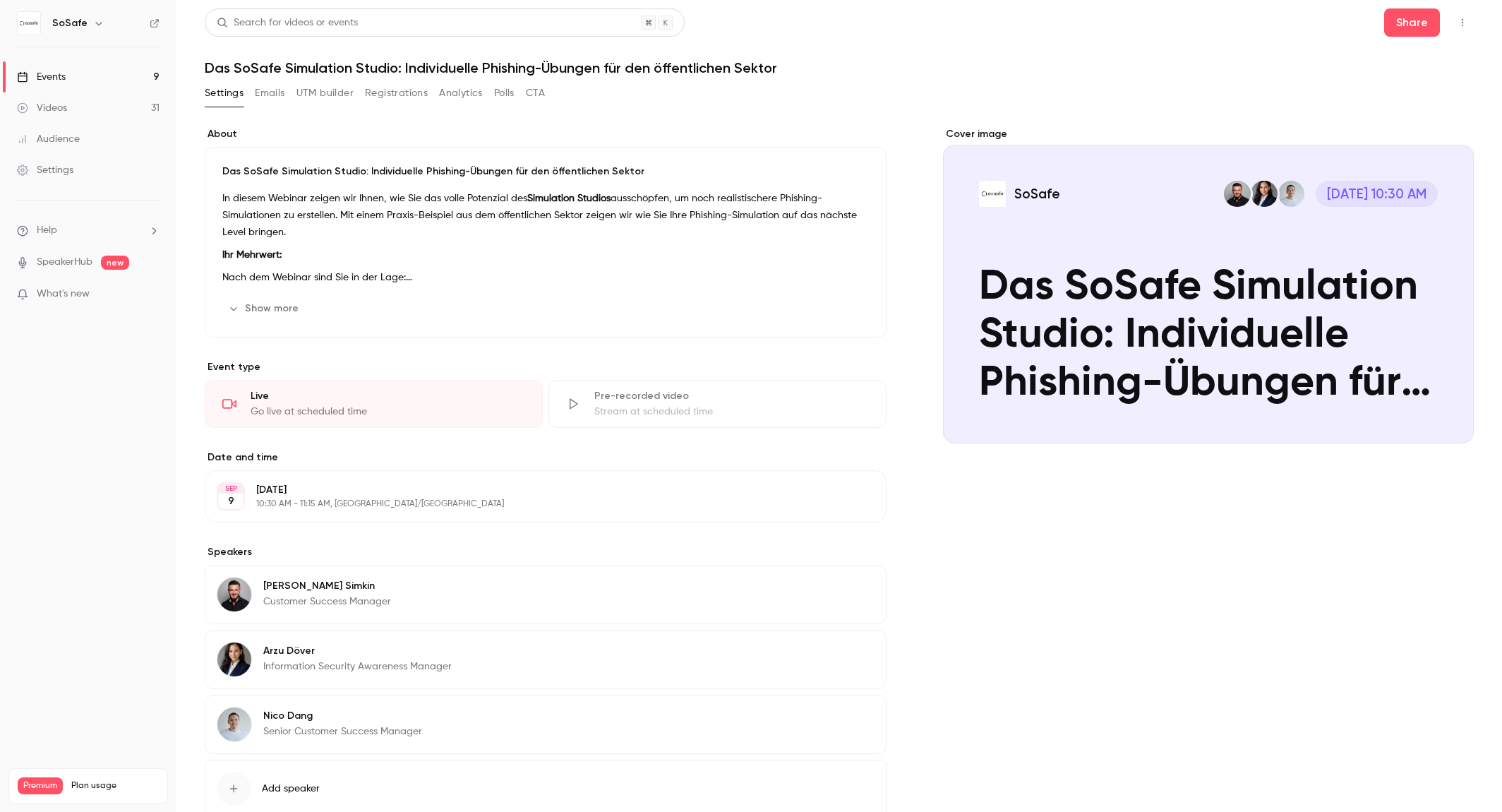
drag, startPoint x: 277, startPoint y: 306, endPoint x: 288, endPoint y: 305, distance: 11.0
click at [277, 306] on button "Show more" at bounding box center [265, 308] width 85 height 23
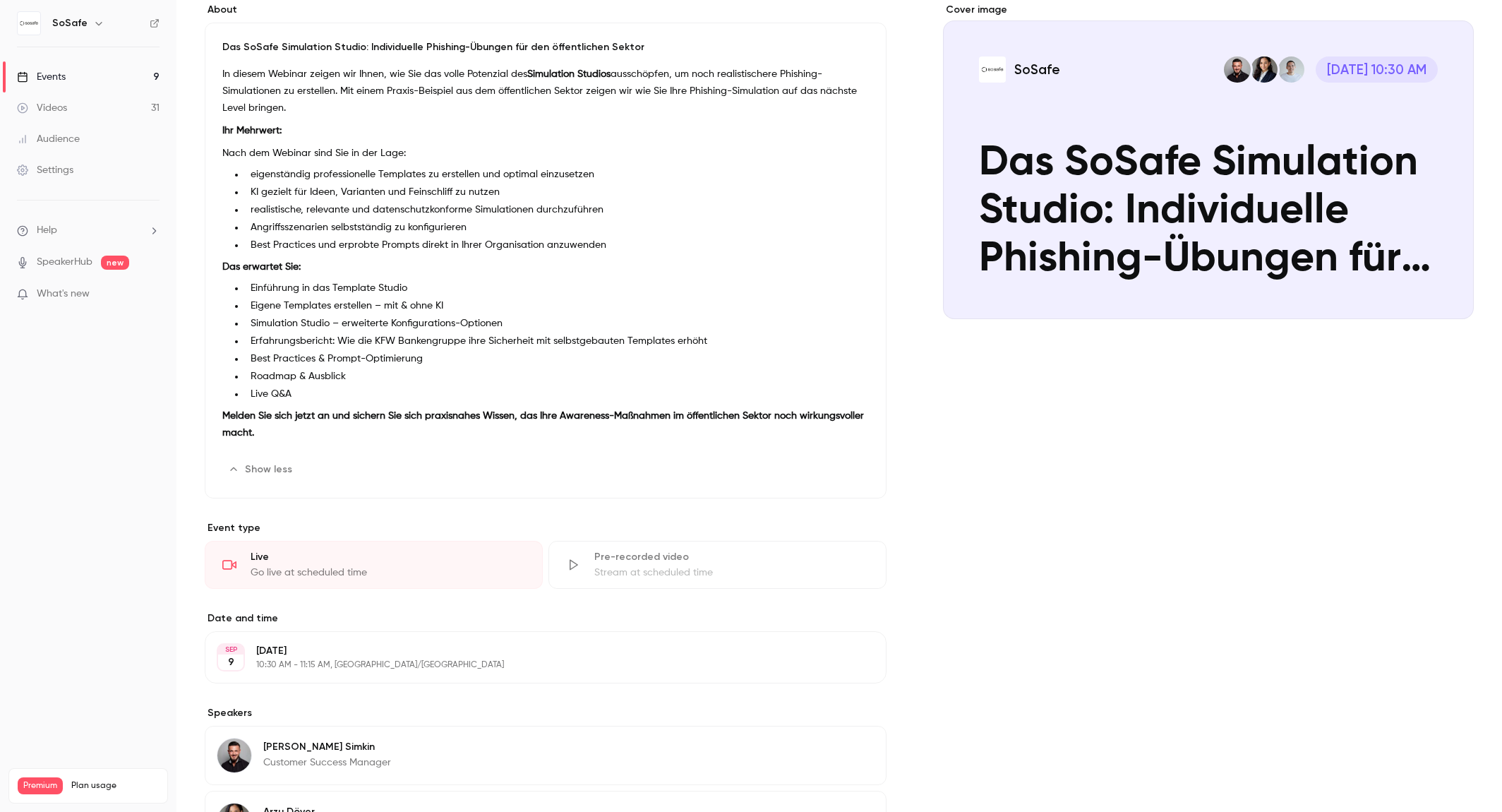
scroll to position [378, 0]
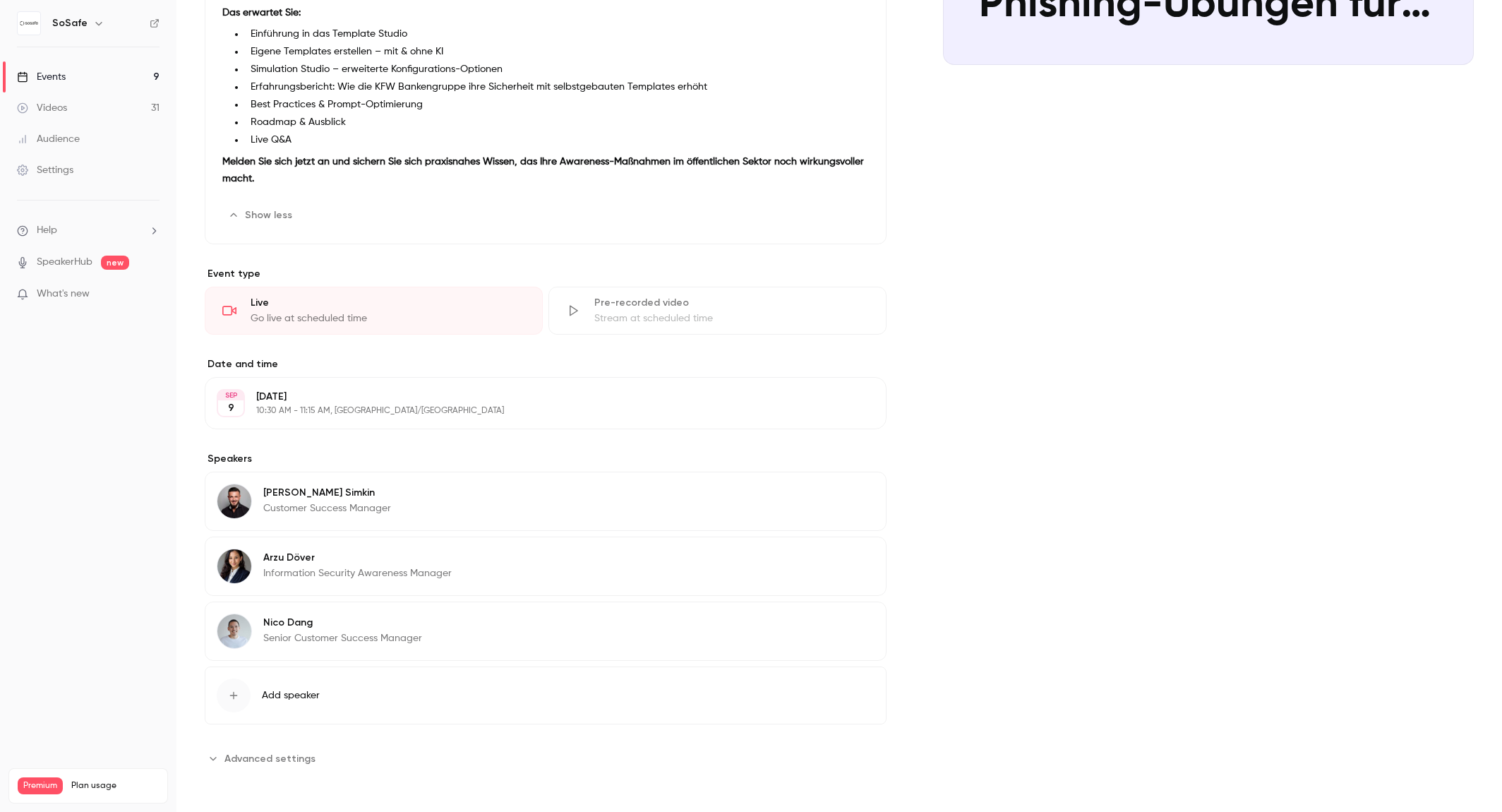
click at [271, 754] on span "Advanced settings" at bounding box center [270, 759] width 91 height 15
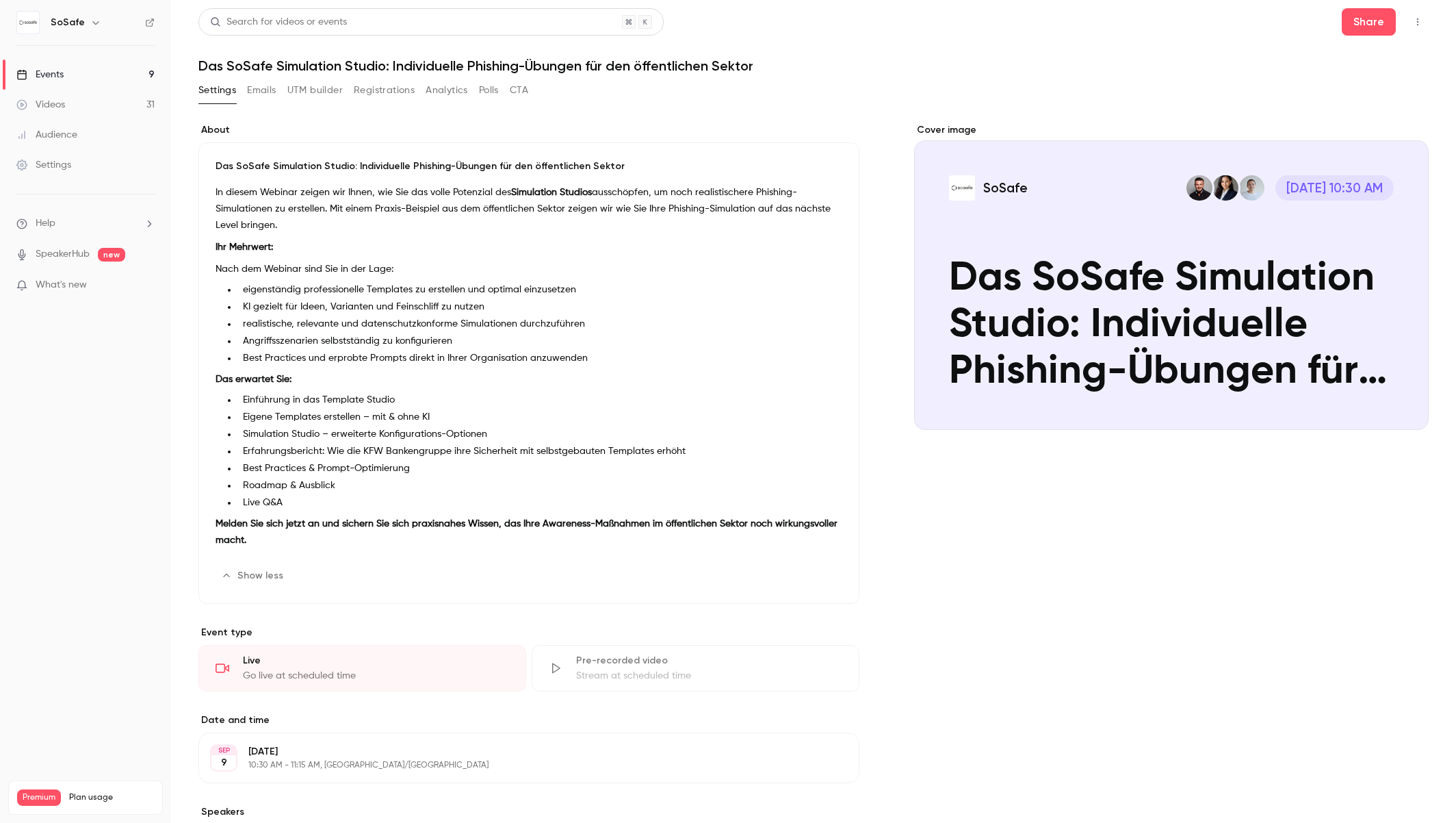
scroll to position [0, 0]
click at [114, 72] on link "Events 9" at bounding box center [85, 74] width 171 height 30
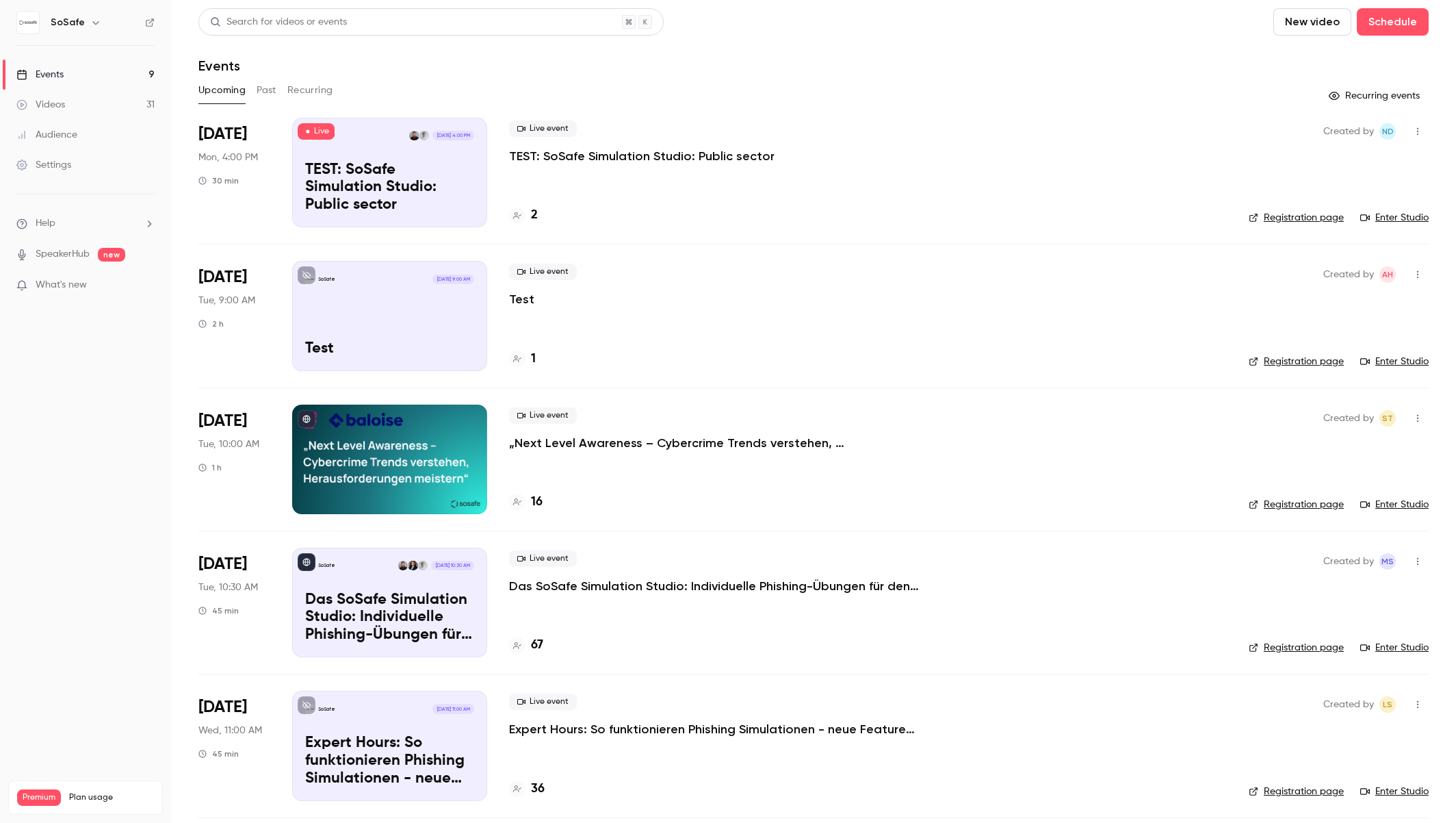
click at [612, 162] on p "TEST: SoSafe Simulation Studio: Public sector" at bounding box center [642, 155] width 265 height 16
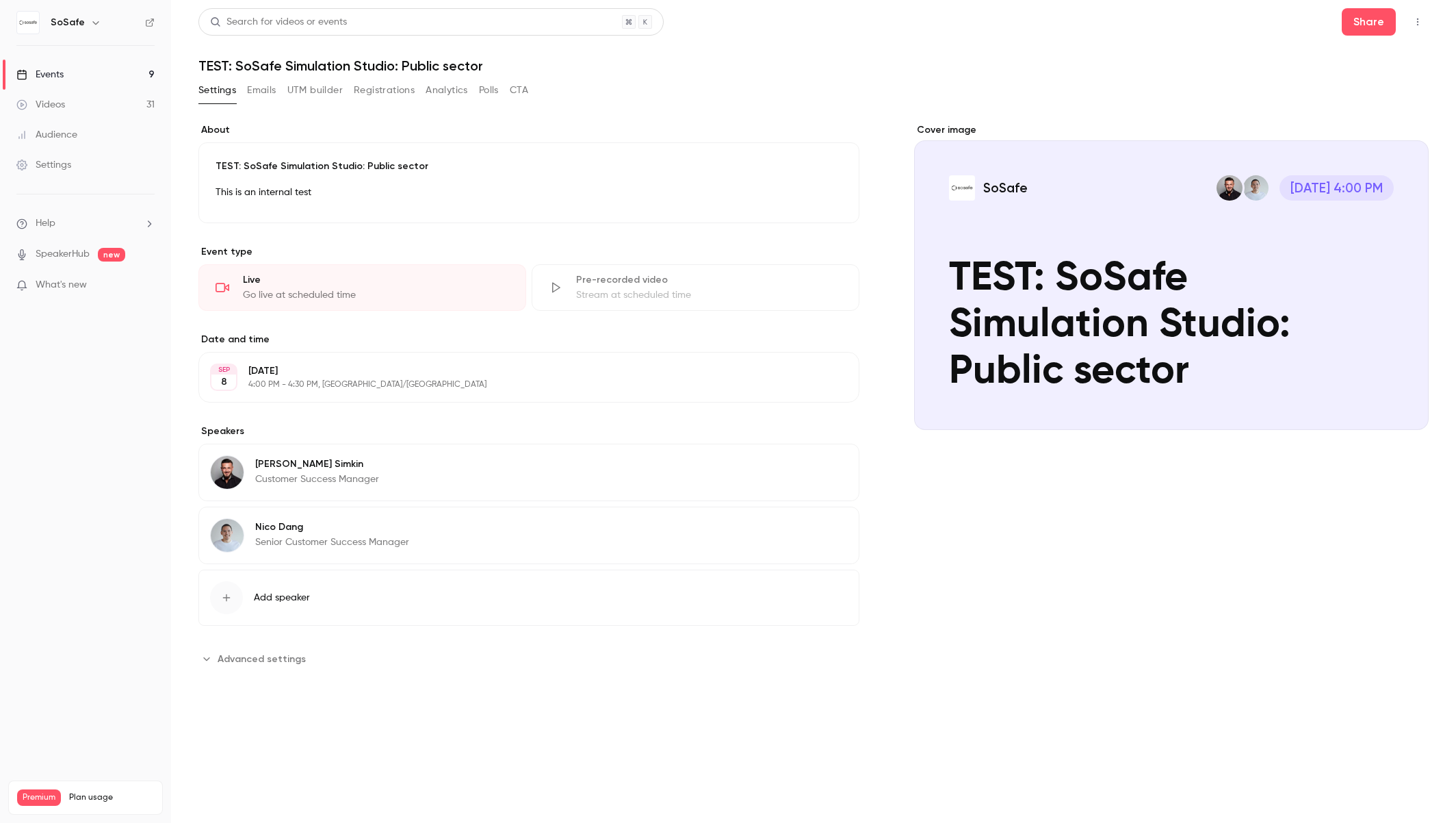
click at [239, 653] on span "Advanced settings" at bounding box center [262, 659] width 88 height 14
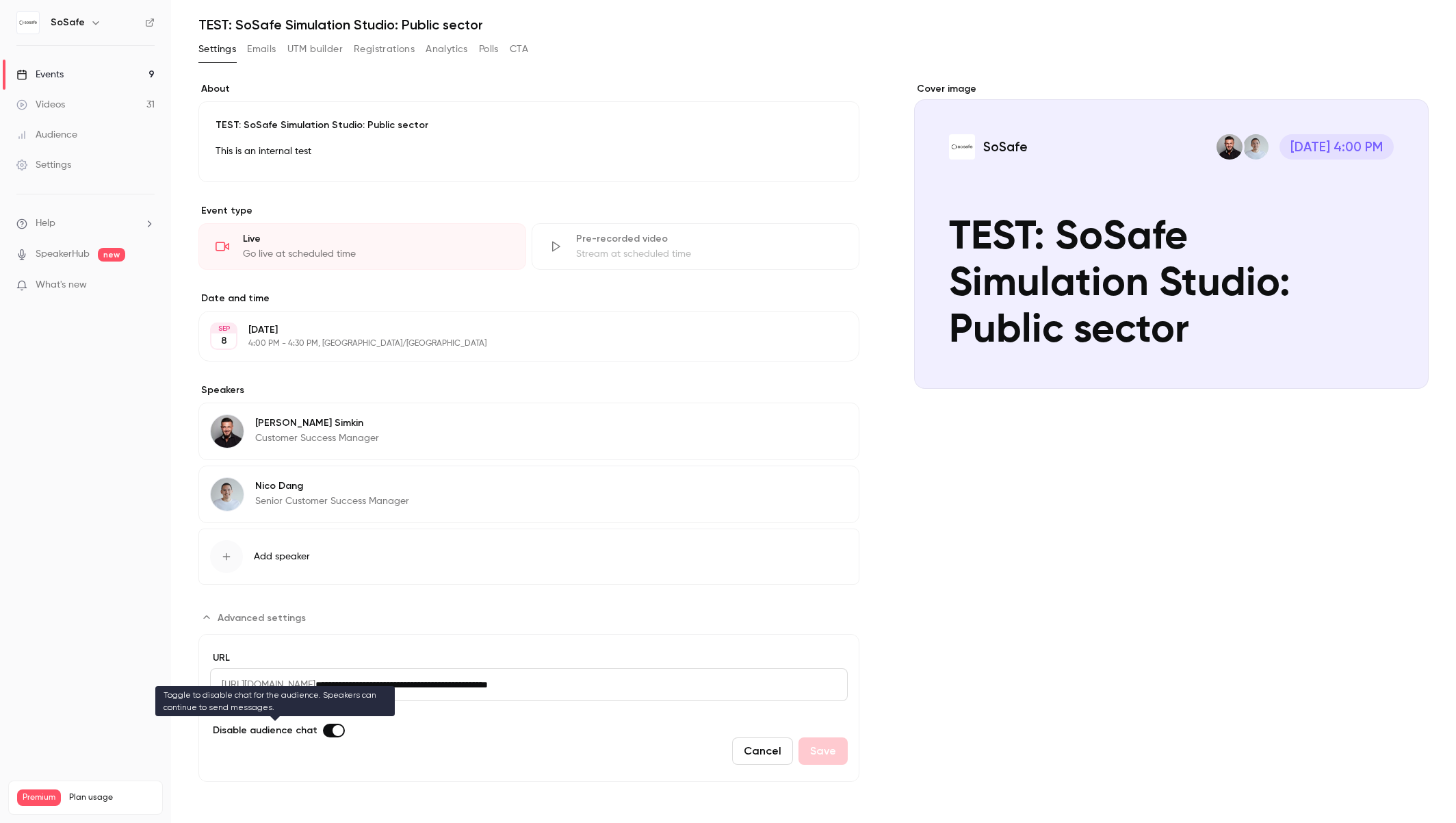
drag, startPoint x: 325, startPoint y: 724, endPoint x: 334, endPoint y: 731, distance: 11.4
click at [325, 725] on label "Advanced settings" at bounding box center [333, 730] width 22 height 13
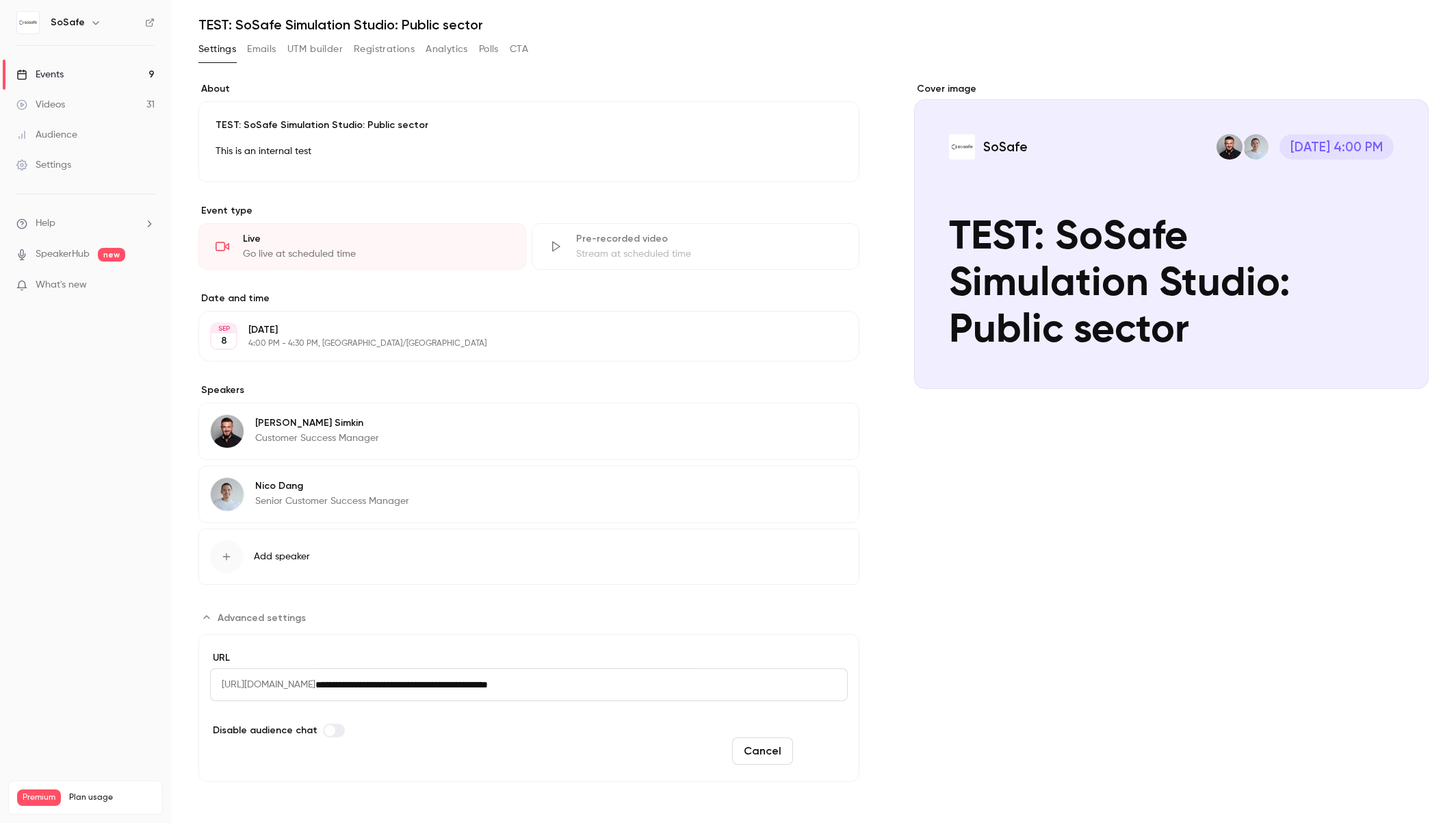
click at [837, 749] on button "Save" at bounding box center [823, 751] width 49 height 28
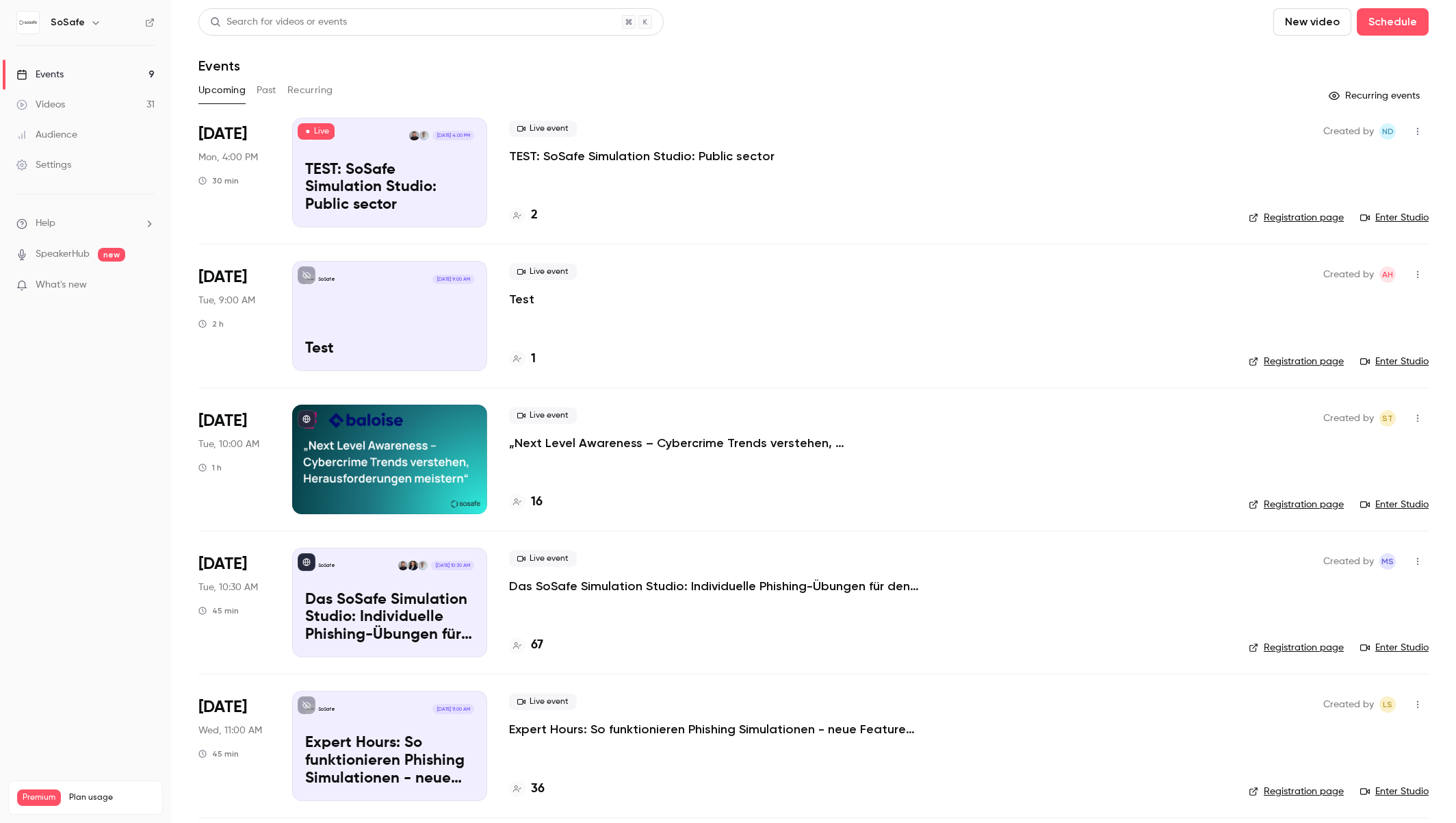
click at [623, 588] on p "Das SoSafe Simulation Studio: Individuelle Phishing-Übungen für den öffentliche…" at bounding box center [714, 585] width 411 height 16
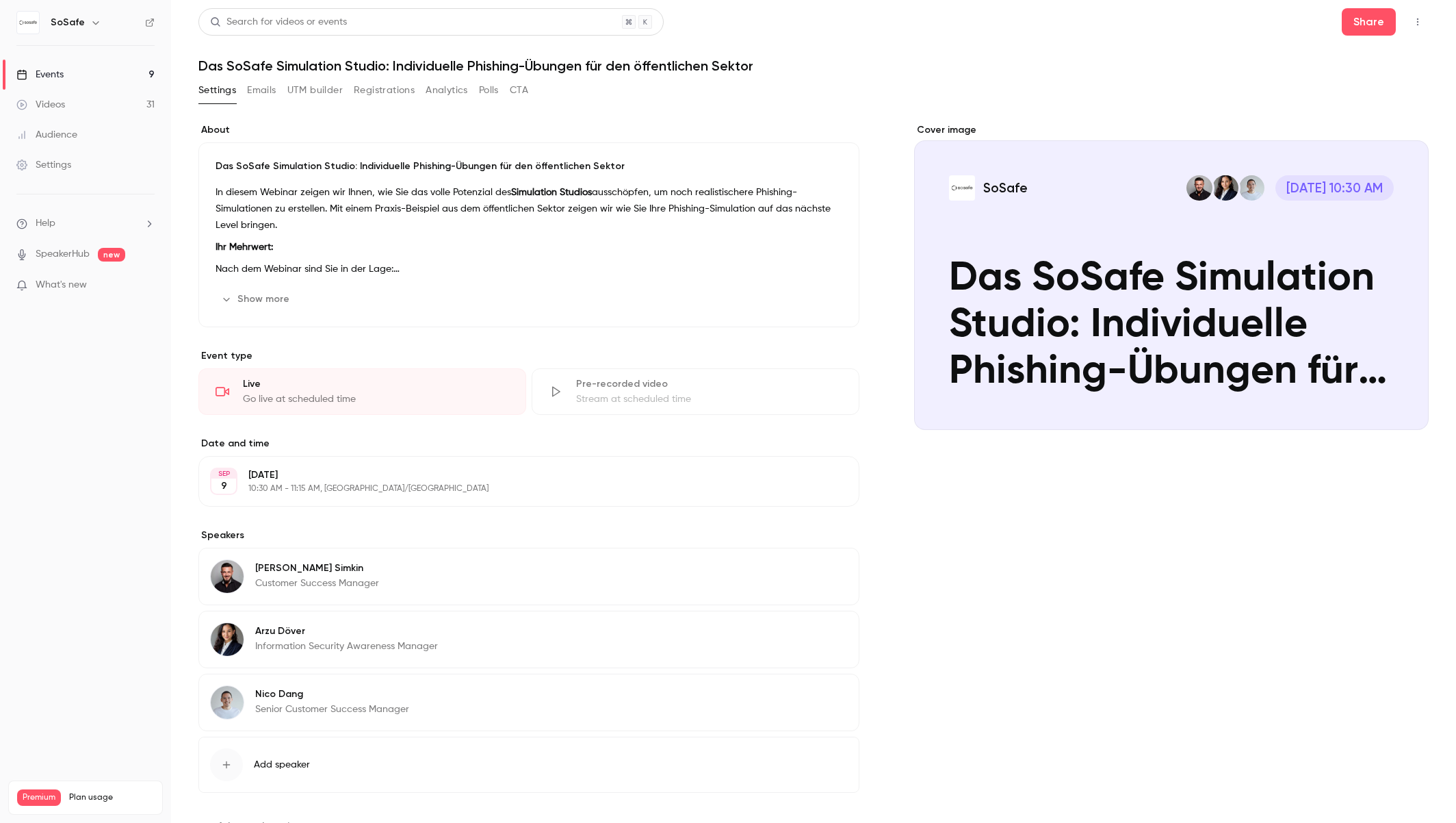
scroll to position [55, 0]
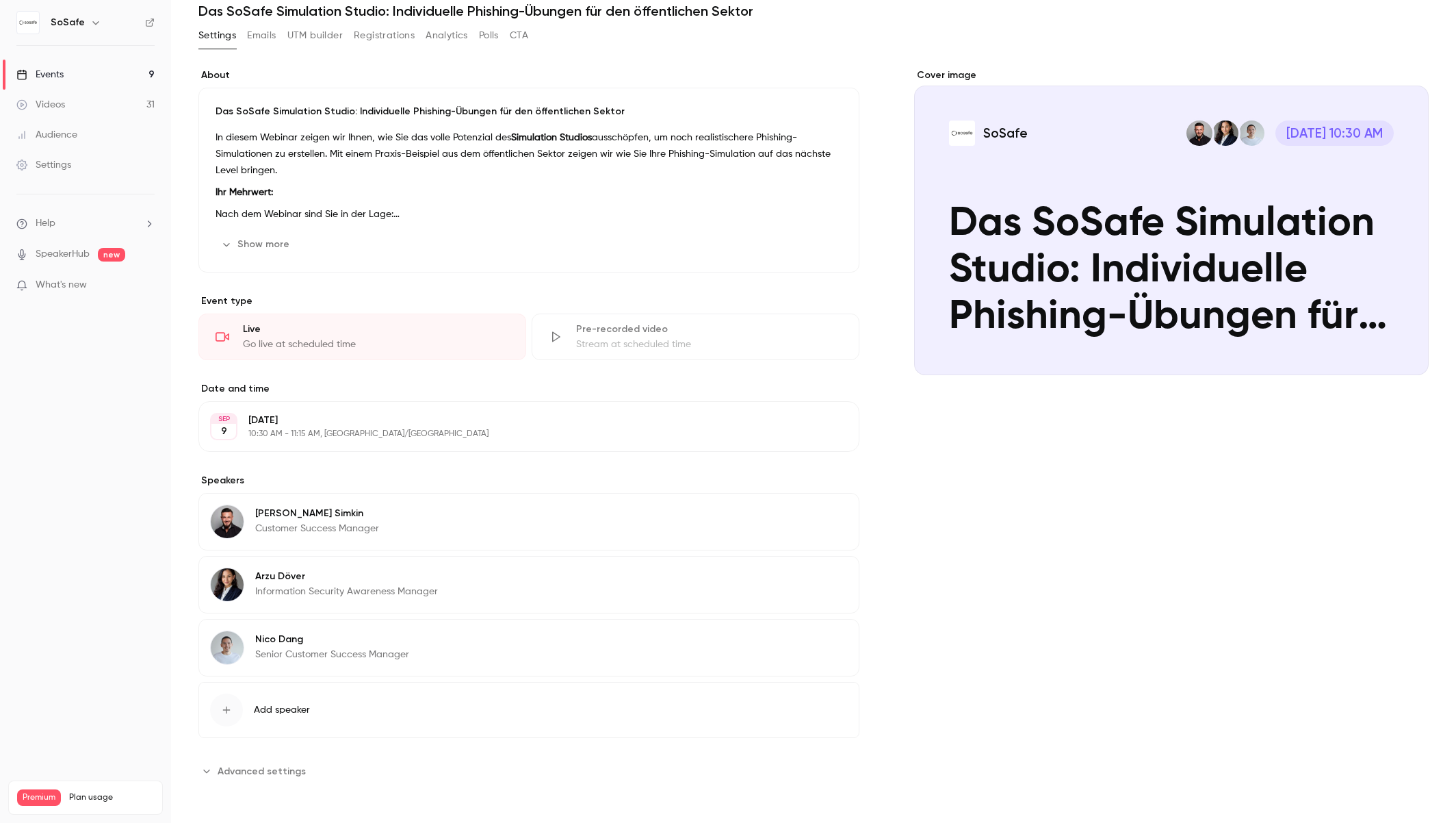
click at [265, 763] on button "Advanced settings" at bounding box center [256, 770] width 116 height 22
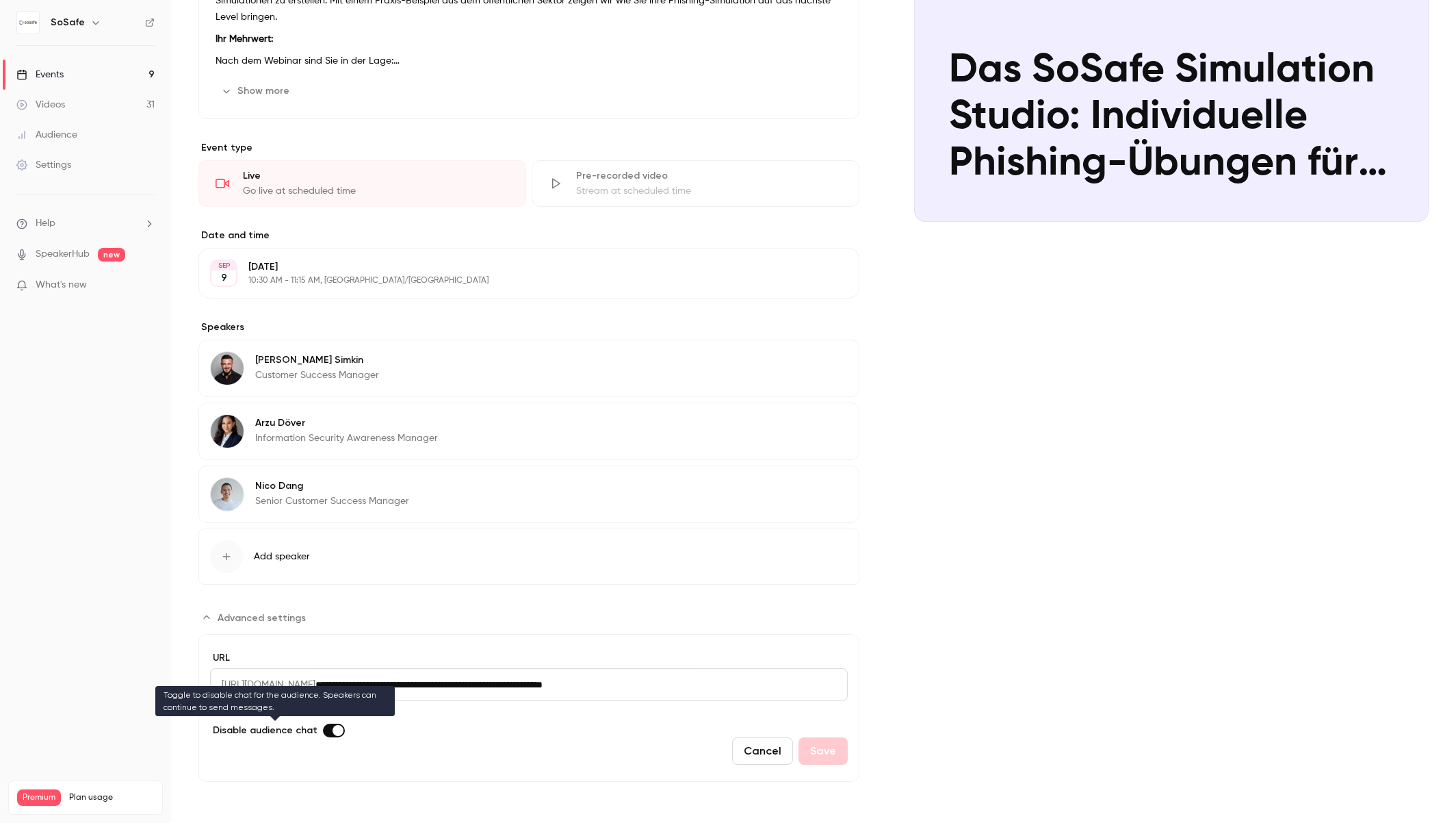
click at [323, 725] on label "Advanced settings" at bounding box center [333, 730] width 22 height 13
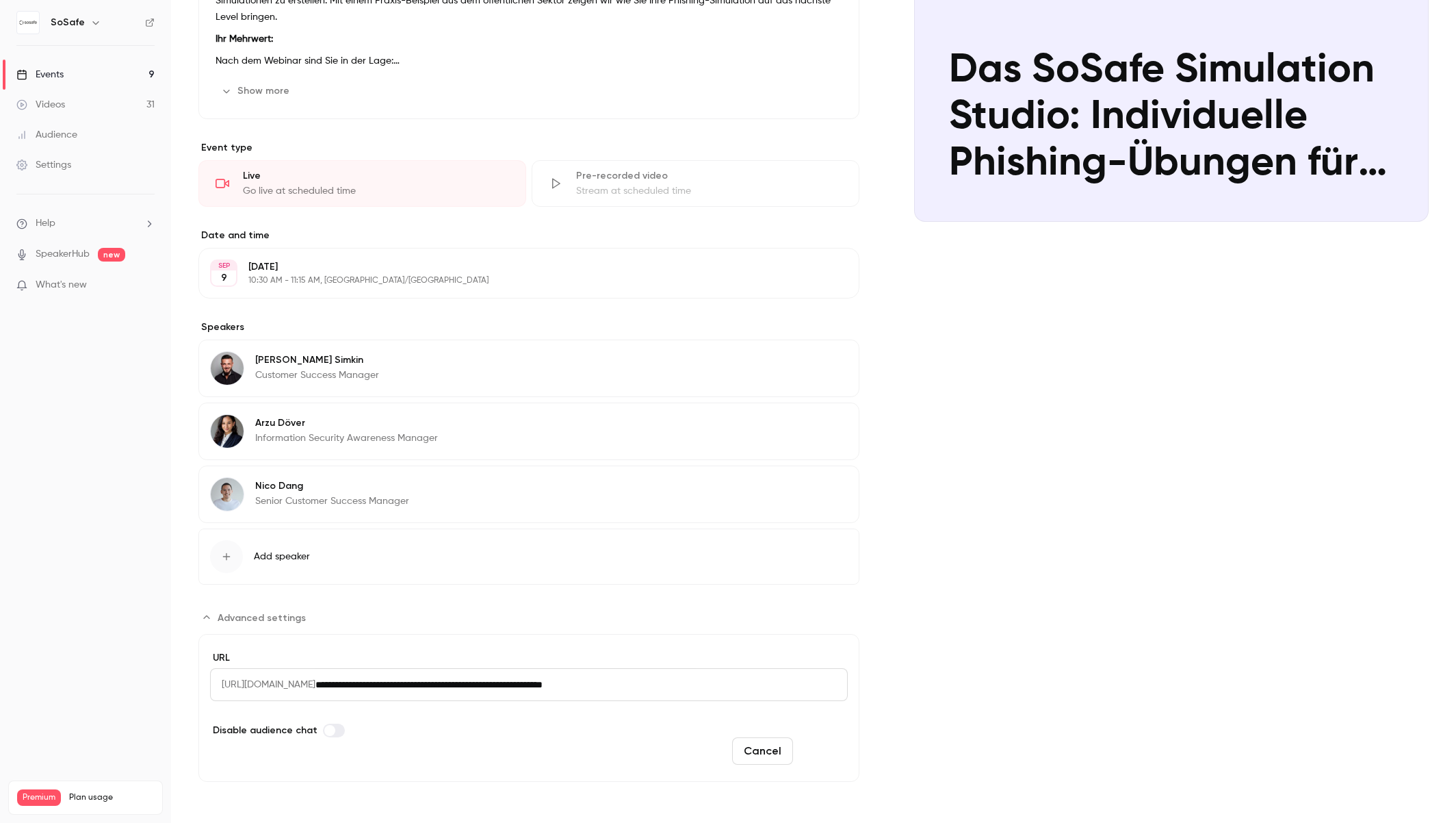
click at [835, 746] on button "Save" at bounding box center [823, 751] width 49 height 28
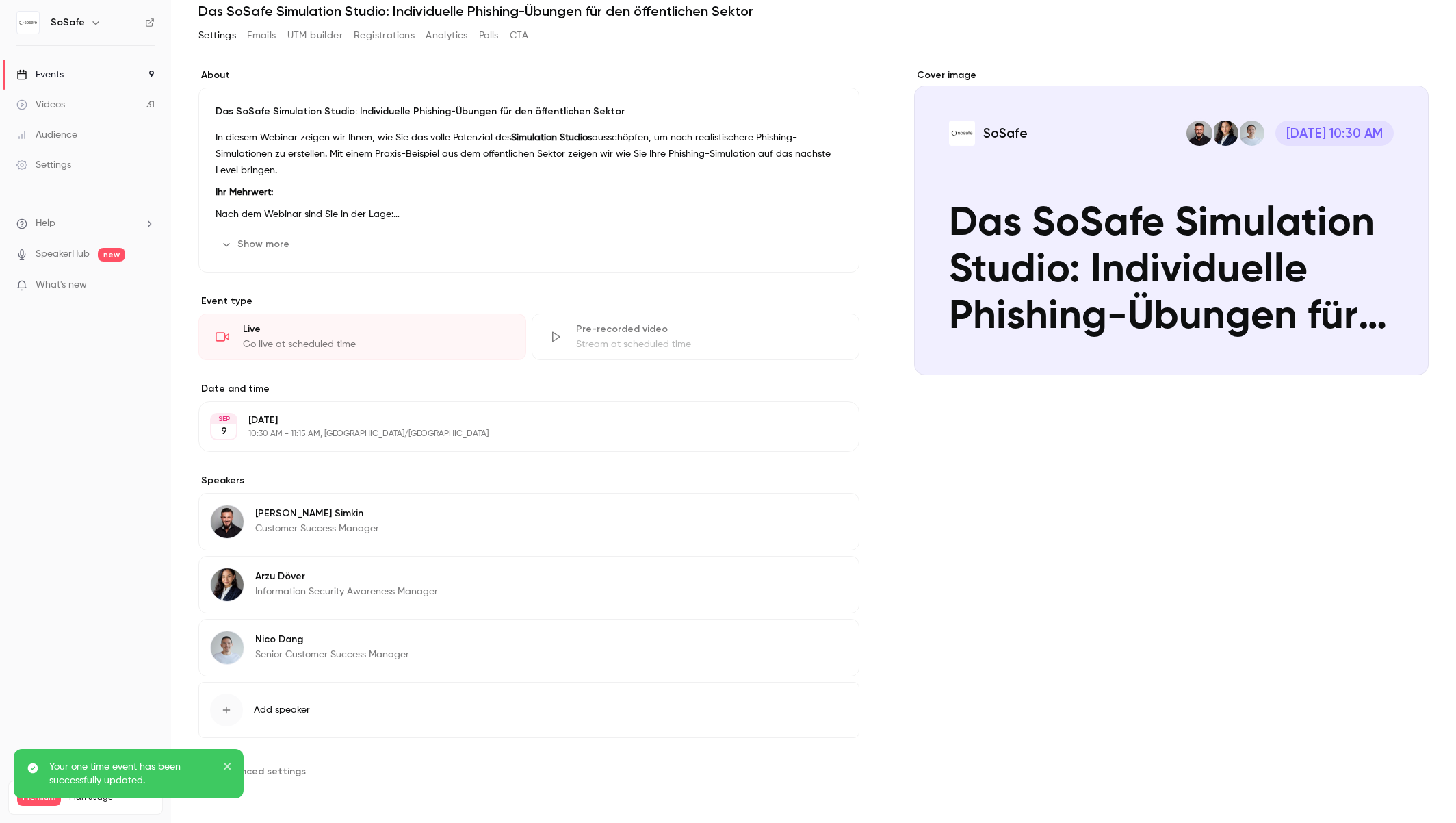
scroll to position [55, 0]
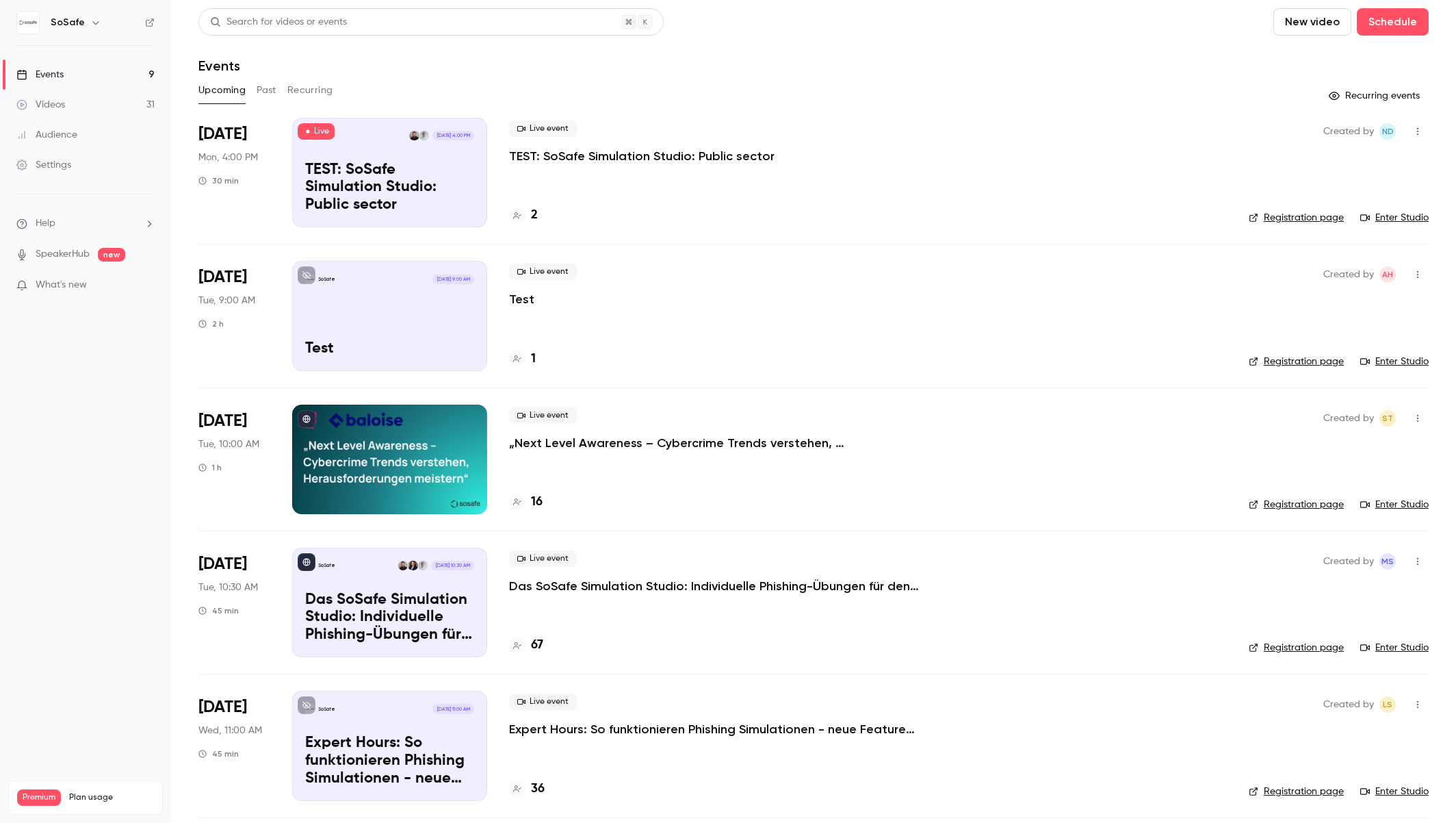
click at [606, 152] on p "TEST: SoSafe Simulation Studio: Public sector" at bounding box center [642, 155] width 265 height 16
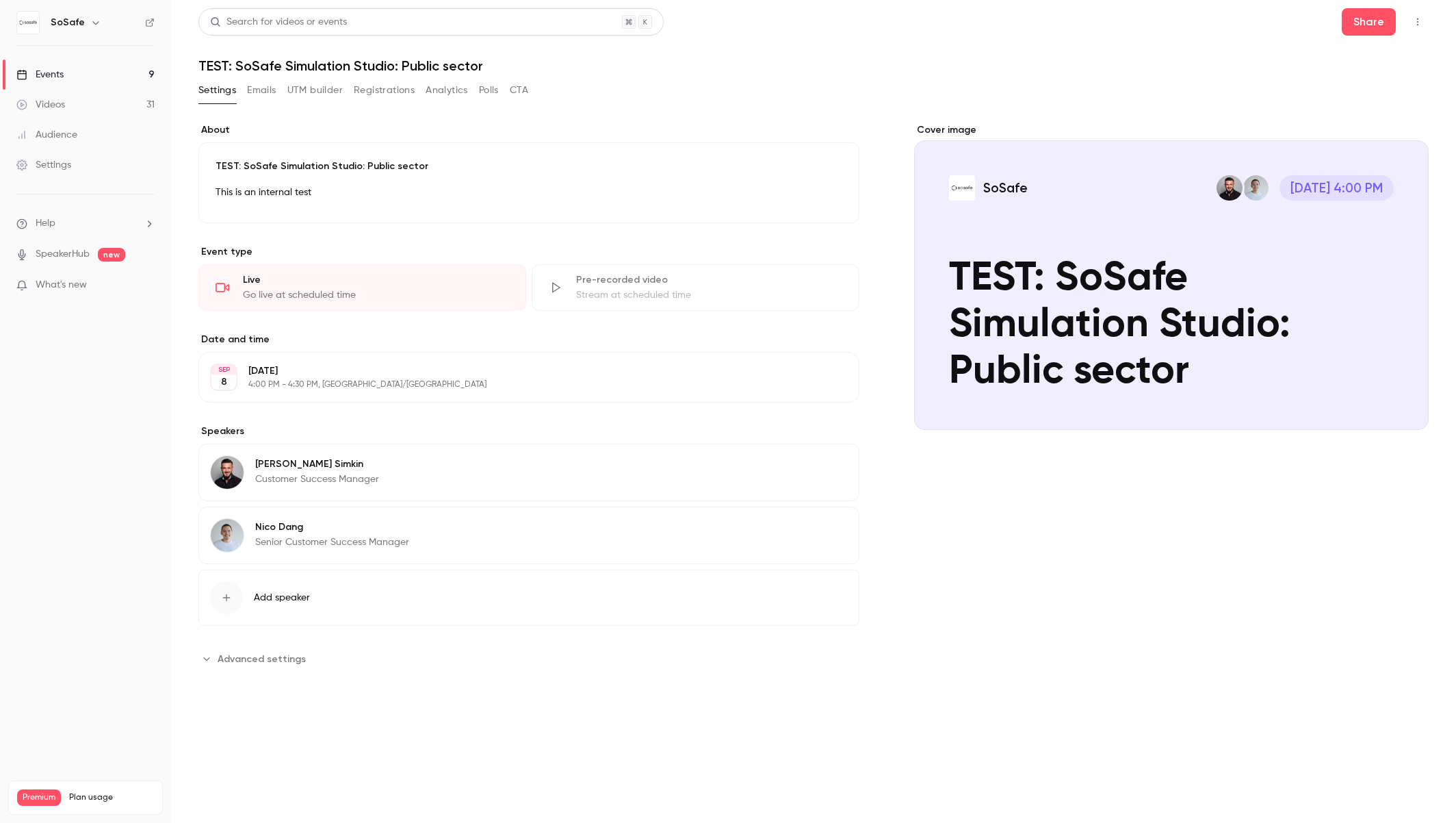
click at [240, 594] on div "button" at bounding box center [226, 597] width 33 height 33
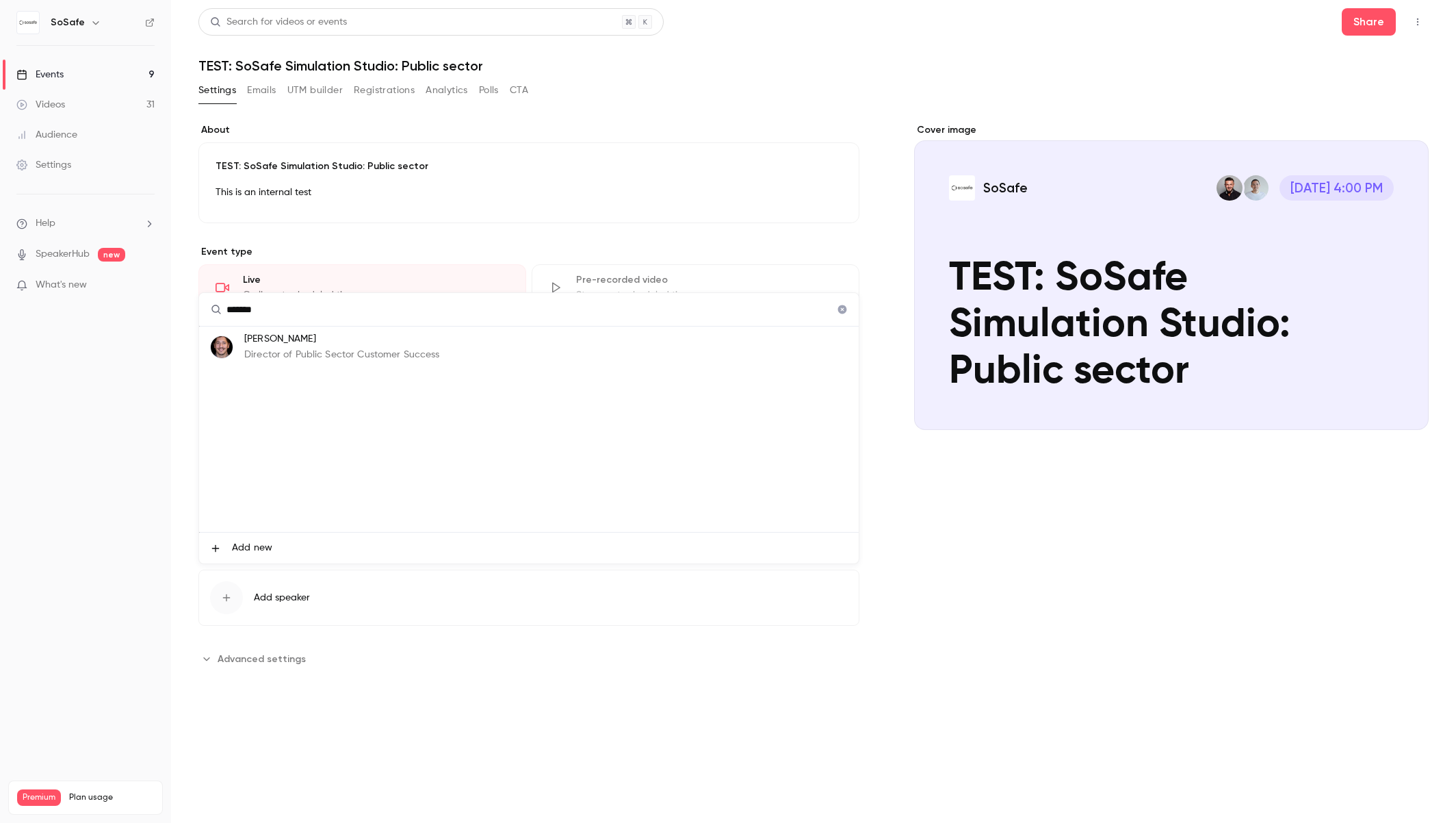
type input "*******"
click at [296, 348] on p "Director of Public Sector Customer Success" at bounding box center [342, 355] width 196 height 14
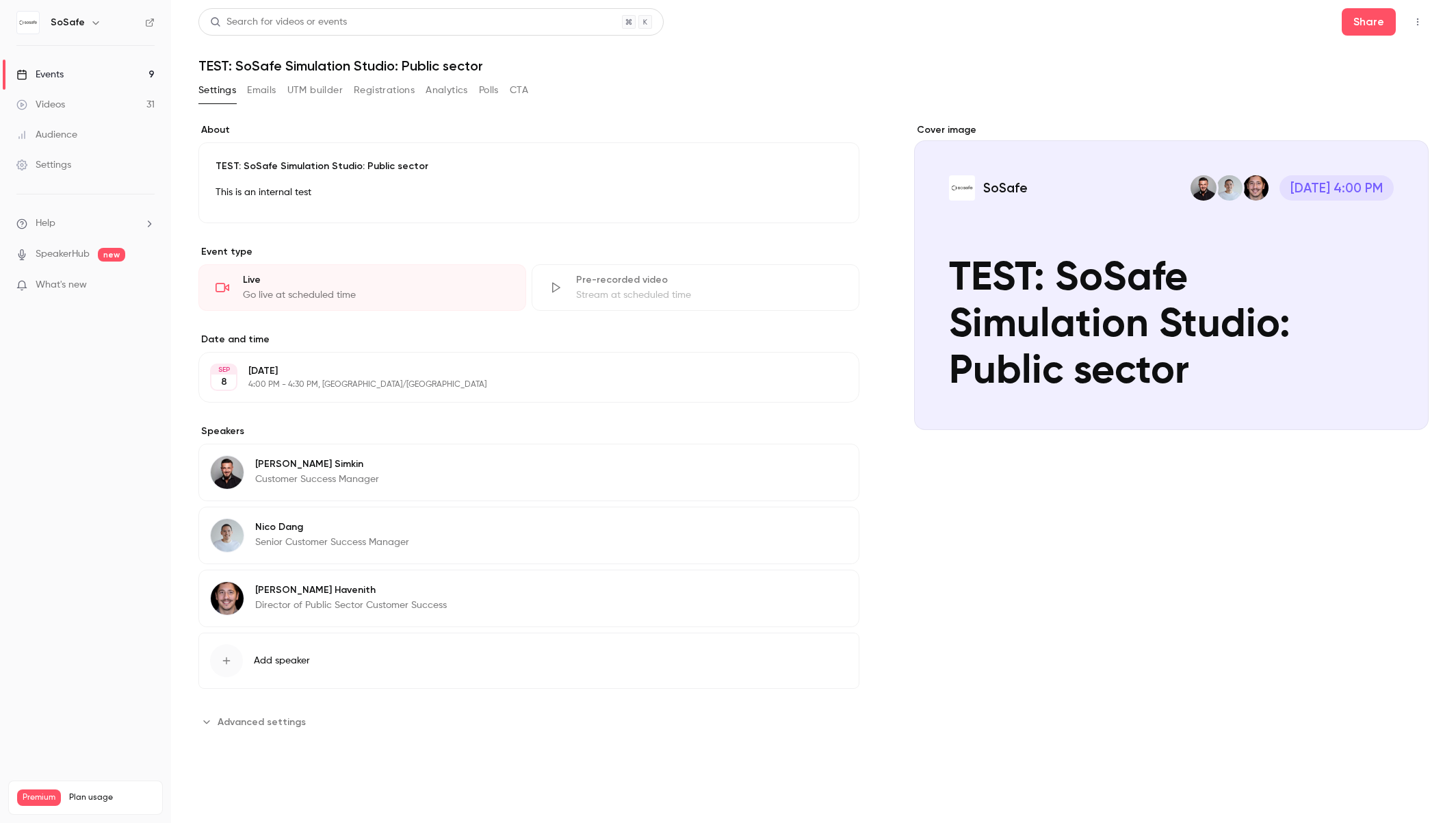
click at [753, 696] on div "**********" at bounding box center [529, 428] width 661 height 609
click at [1413, 28] on button "button" at bounding box center [1418, 21] width 22 height 22
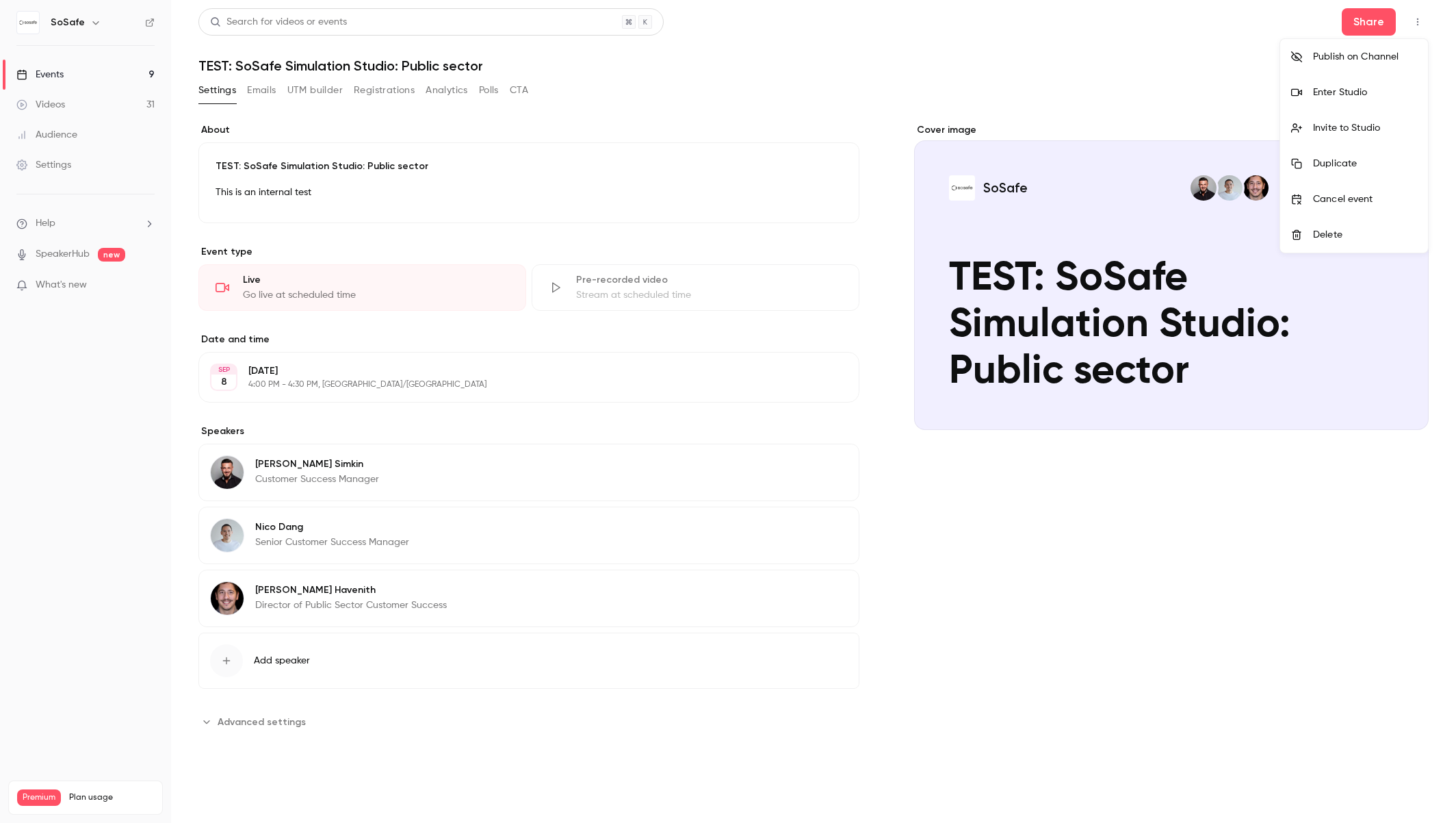
click at [1416, 20] on div at bounding box center [728, 412] width 1456 height 823
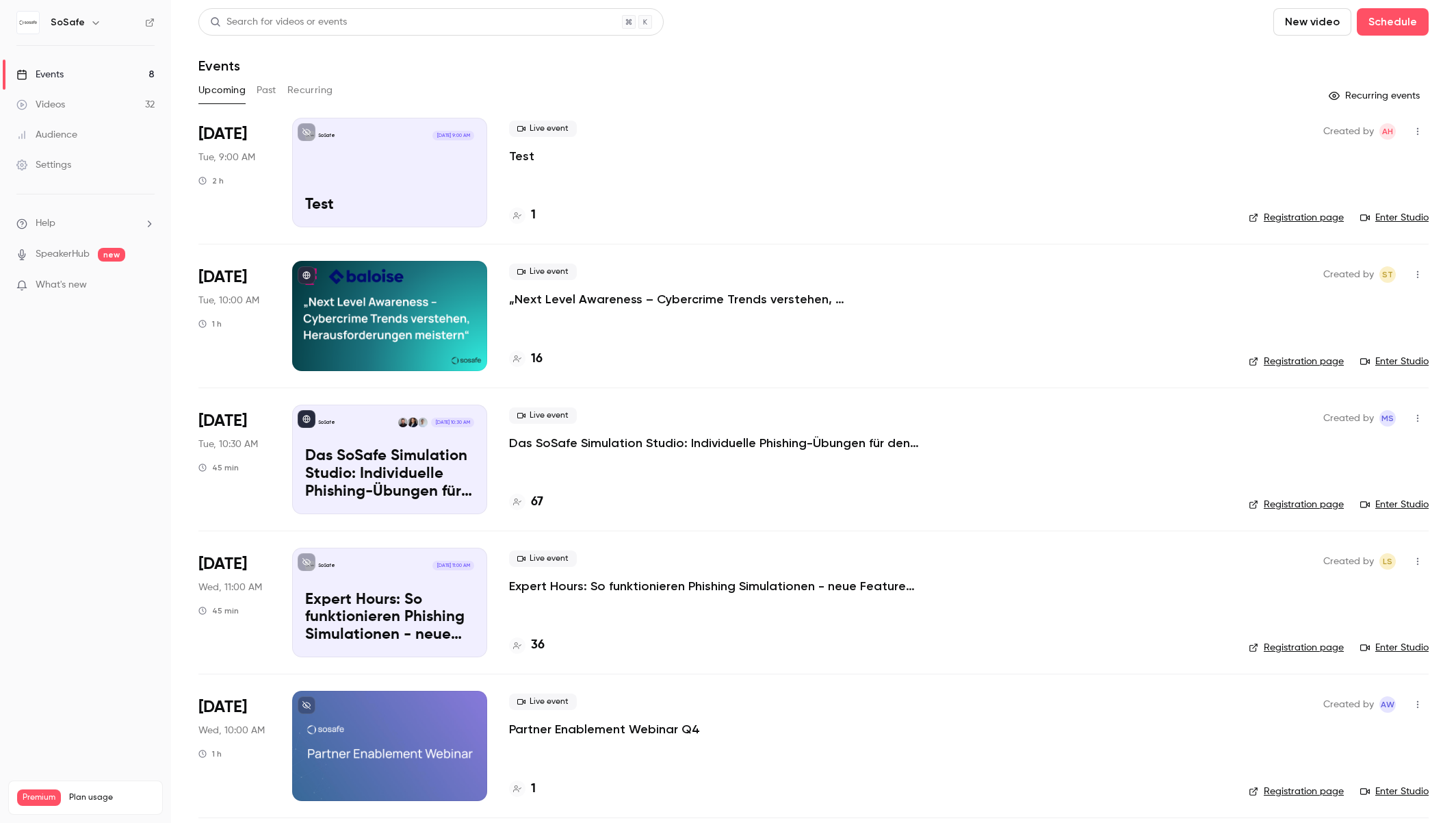
click at [270, 87] on button "Past" at bounding box center [267, 90] width 20 height 22
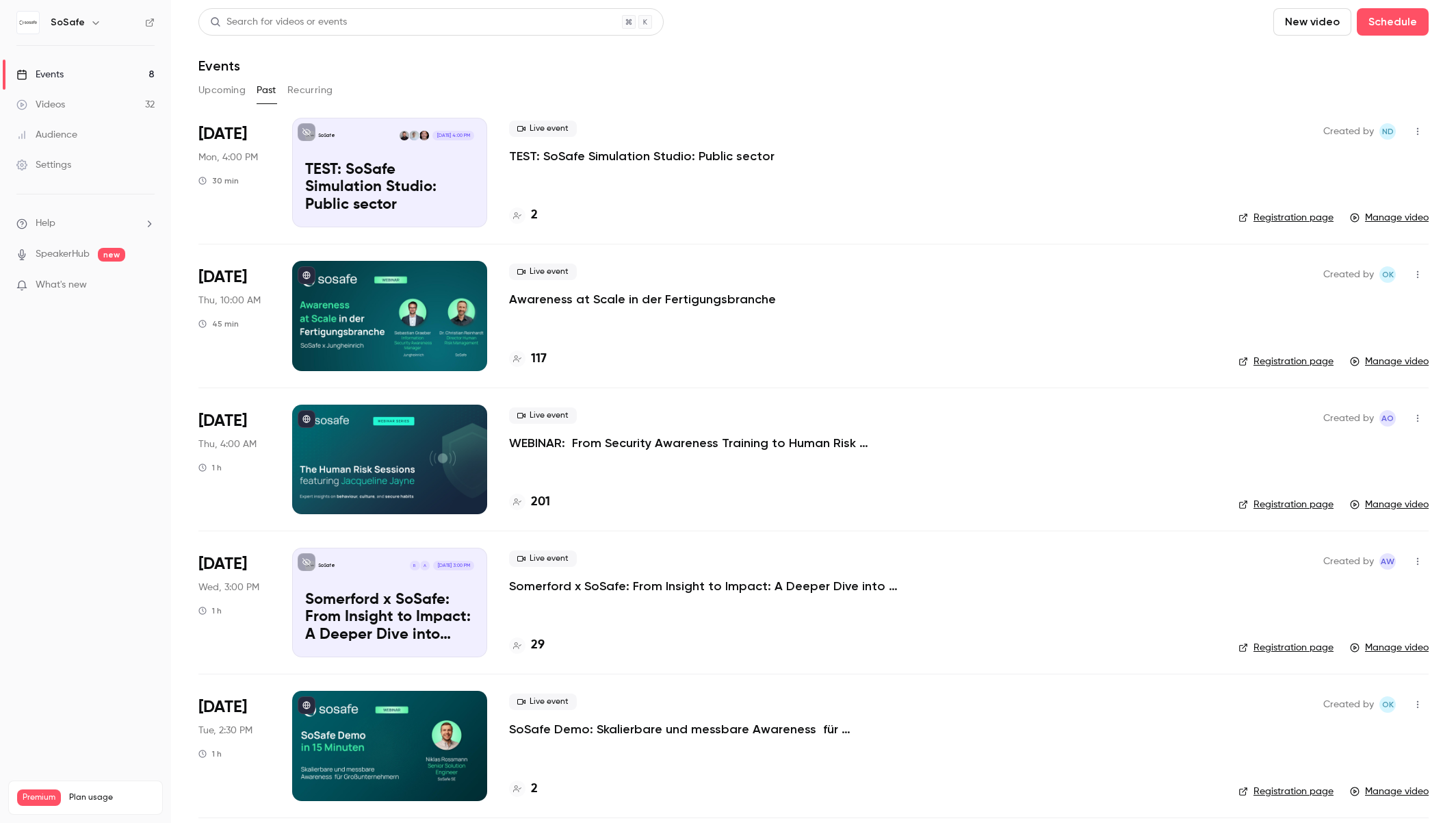
click at [660, 154] on p "TEST: SoSafe Simulation Studio: Public sector" at bounding box center [642, 155] width 265 height 16
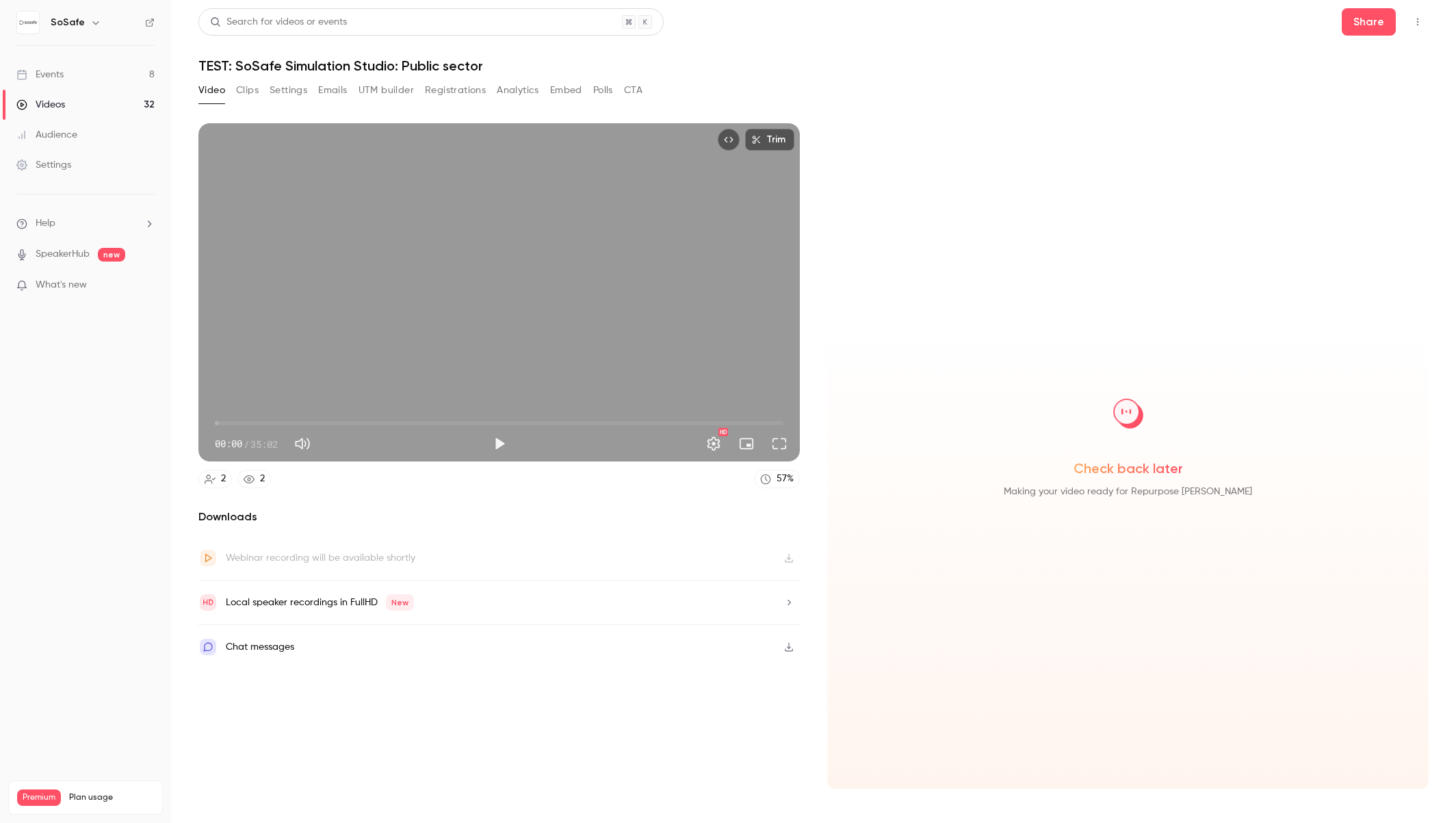
click at [600, 89] on button "Polls" at bounding box center [604, 90] width 20 height 22
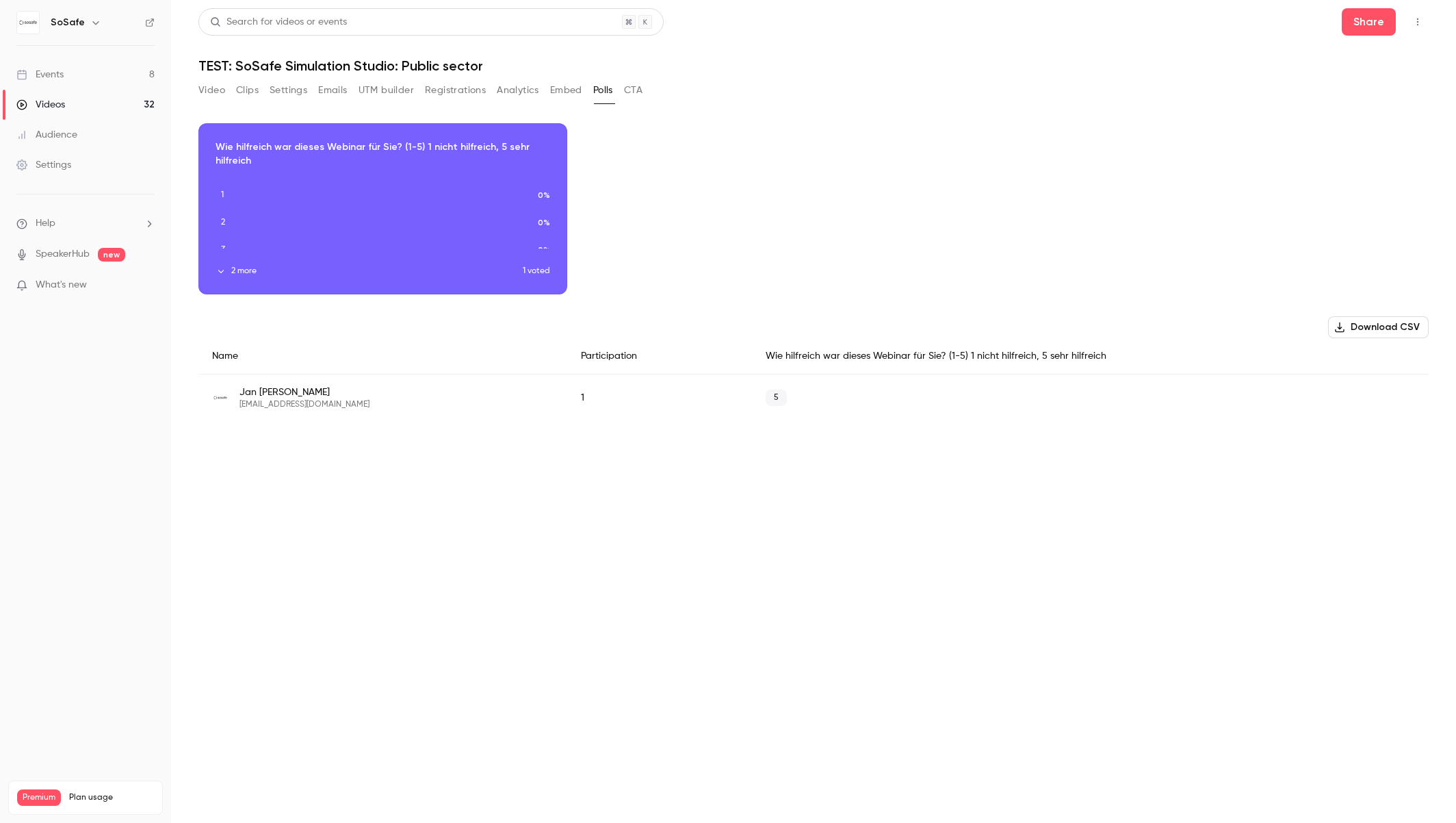
click at [241, 273] on button "2 more" at bounding box center [369, 270] width 307 height 12
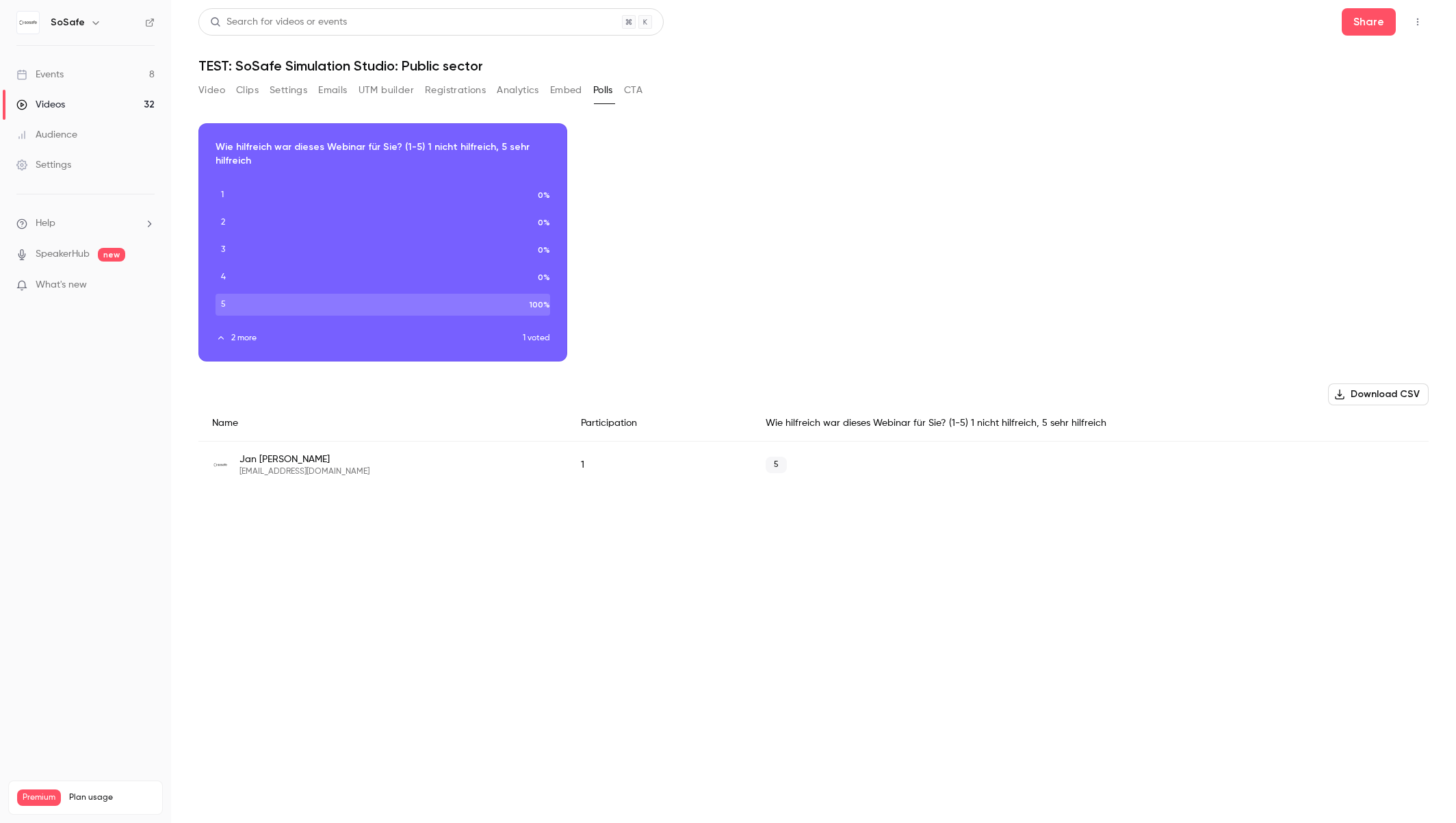
drag, startPoint x: 282, startPoint y: 89, endPoint x: 255, endPoint y: 89, distance: 27.0
click at [281, 89] on button "Settings" at bounding box center [288, 90] width 38 height 22
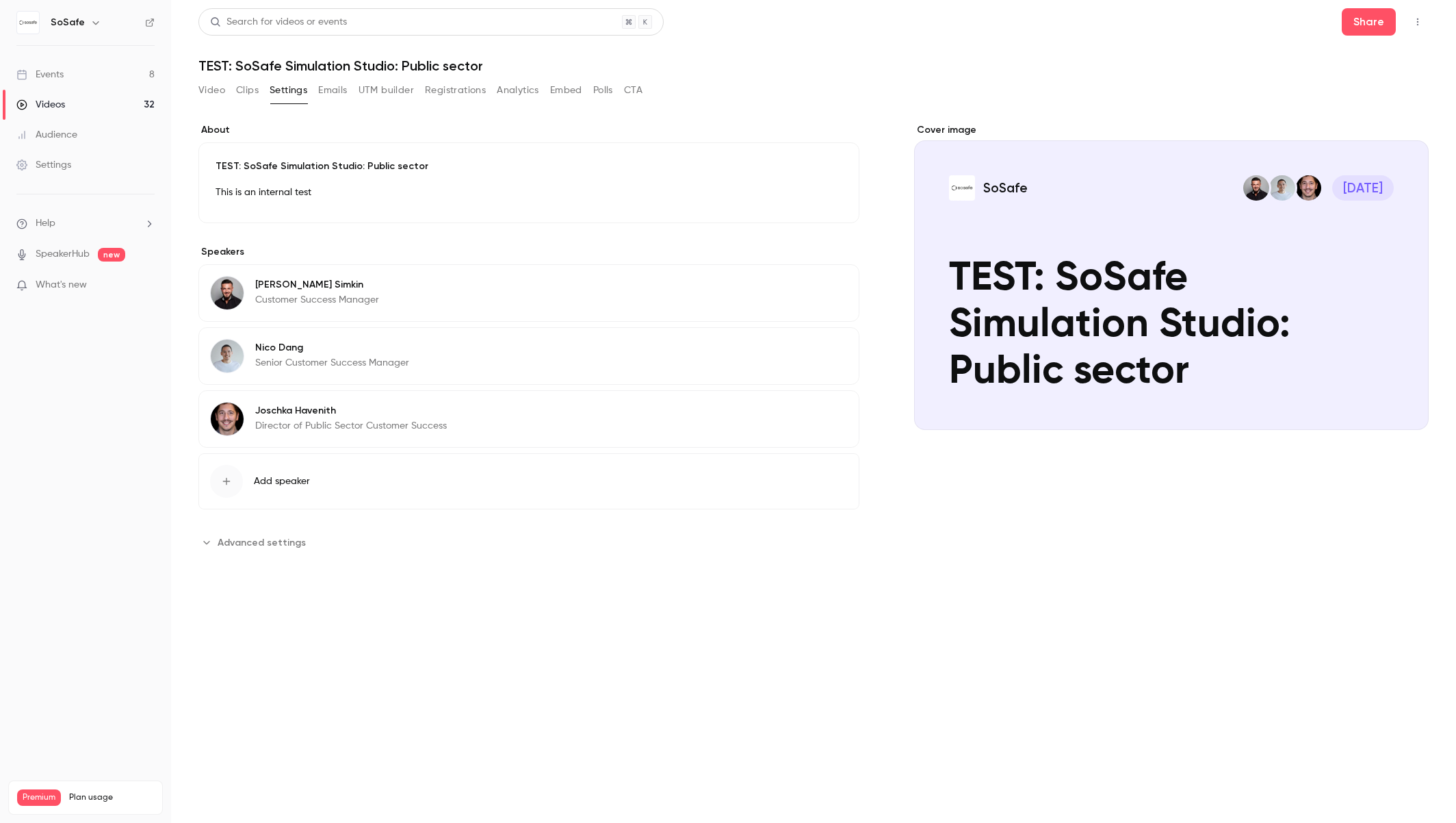
click at [247, 90] on button "Clips" at bounding box center [248, 90] width 23 height 22
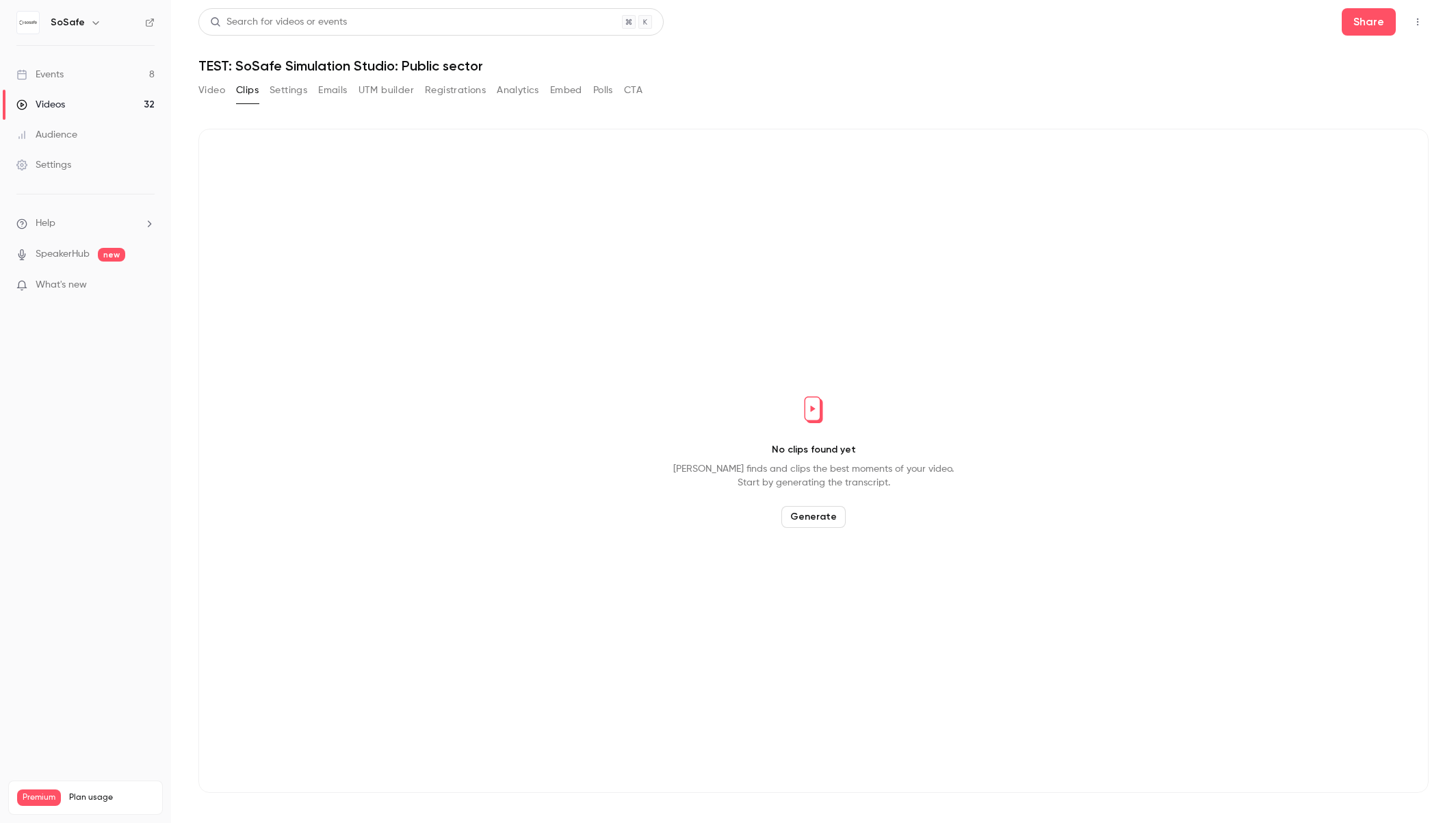
click at [216, 89] on button "Video" at bounding box center [212, 90] width 27 height 22
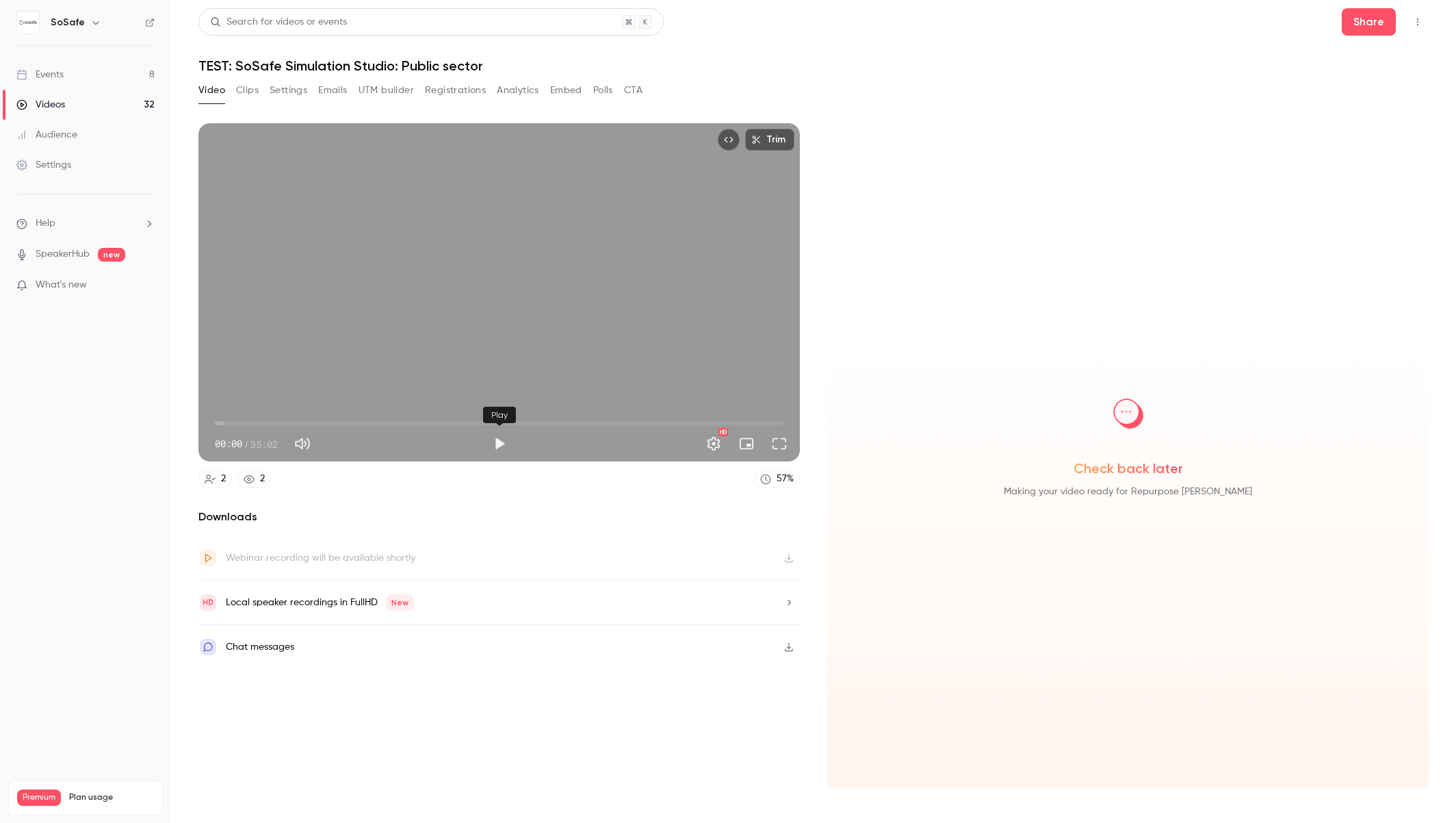
drag, startPoint x: 500, startPoint y: 447, endPoint x: 428, endPoint y: 435, distance: 73.0
click at [500, 447] on button "Play" at bounding box center [499, 443] width 28 height 28
click at [226, 421] on span "00:40" at bounding box center [499, 423] width 569 height 22
drag, startPoint x: 245, startPoint y: 422, endPoint x: 252, endPoint y: 422, distance: 7.0
click at [244, 422] on span "01:48" at bounding box center [499, 423] width 569 height 22
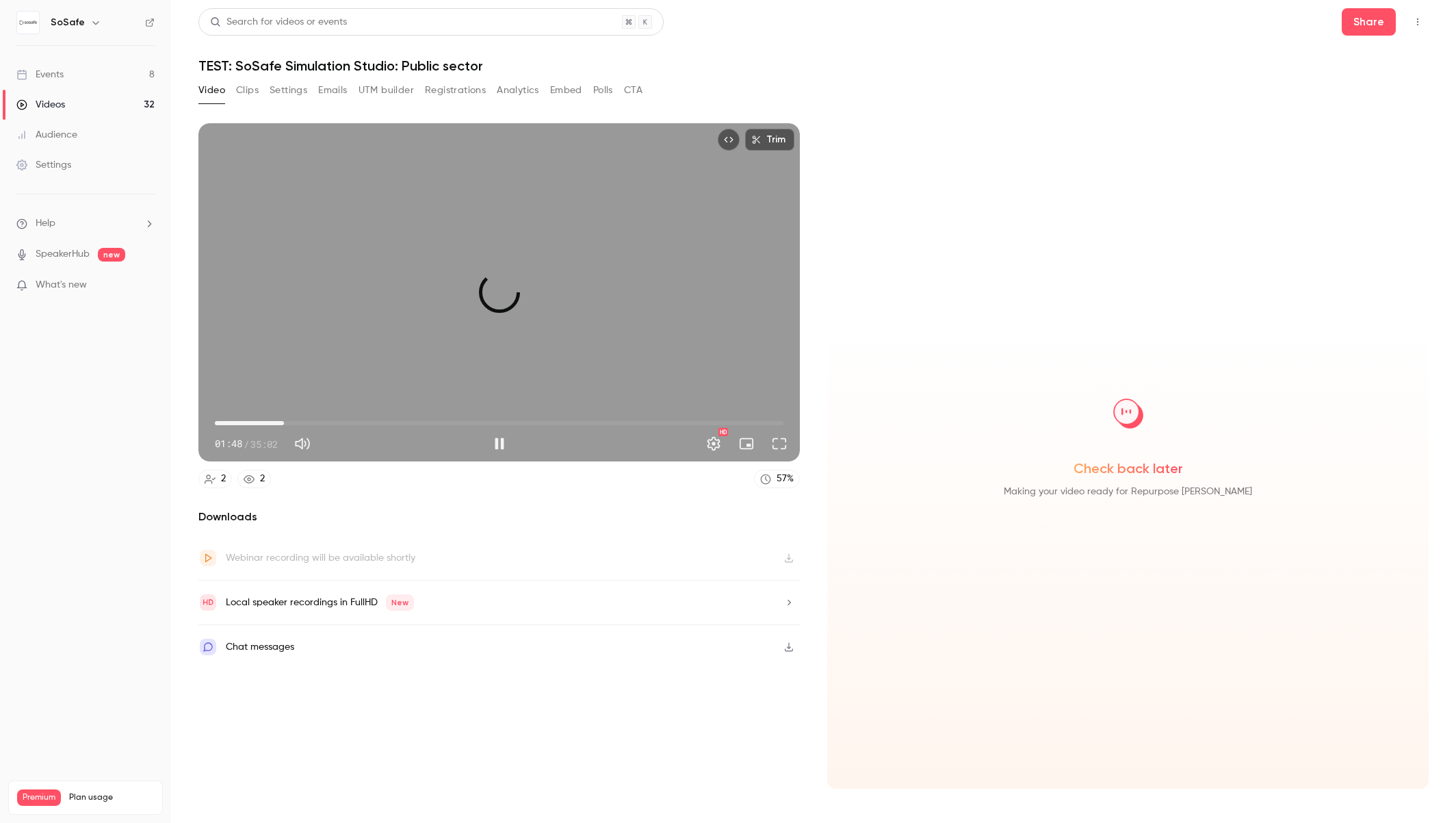
drag, startPoint x: 284, startPoint y: 423, endPoint x: 296, endPoint y: 424, distance: 12.0
click at [284, 423] on span "04:15" at bounding box center [499, 423] width 569 height 22
click at [642, 421] on span "04:18" at bounding box center [499, 423] width 569 height 22
click at [677, 424] on span "28:27" at bounding box center [499, 423] width 569 height 22
click at [726, 421] on span "28:28" at bounding box center [499, 423] width 569 height 22
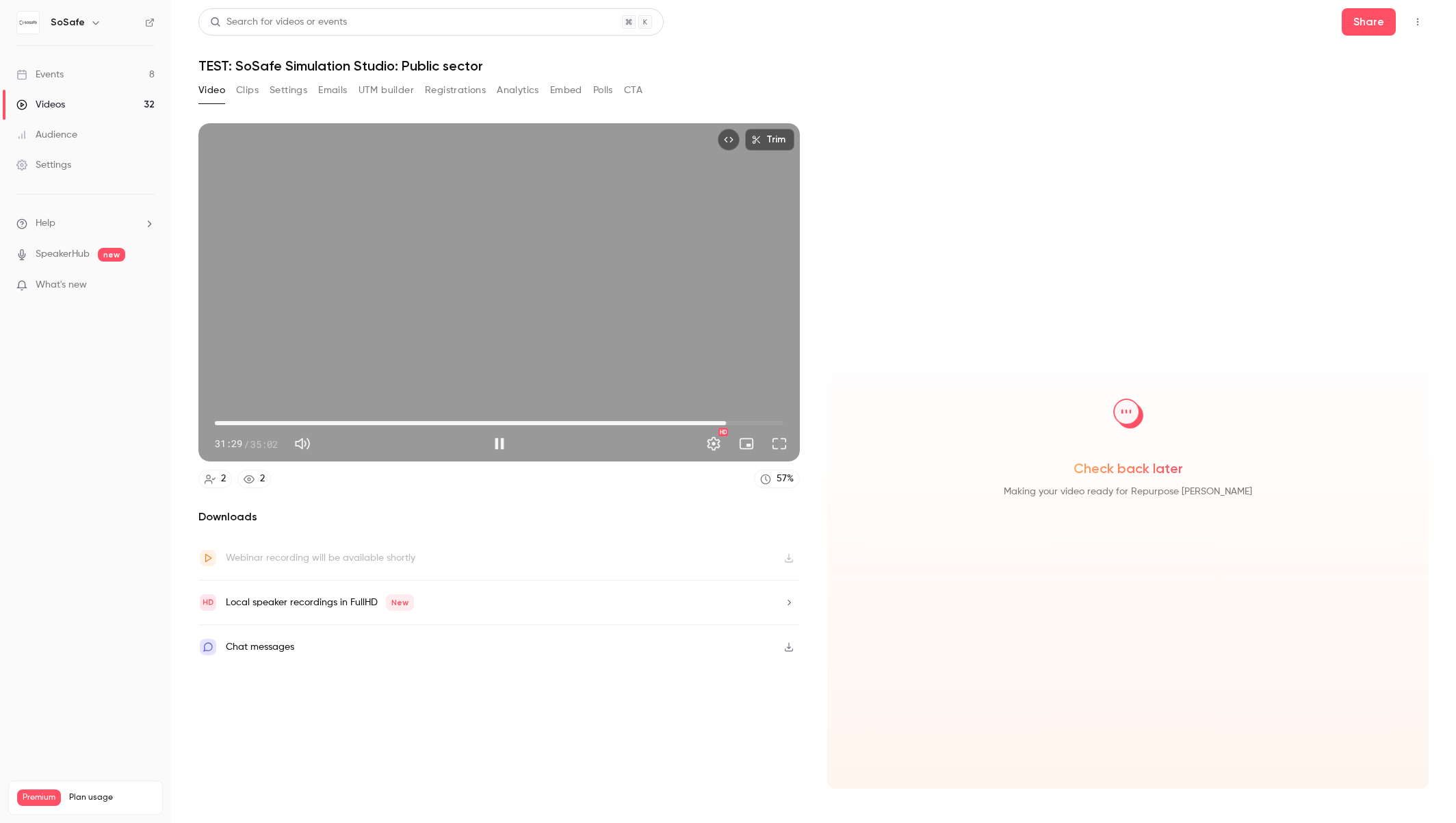
click at [752, 421] on span "31:29" at bounding box center [499, 423] width 569 height 22
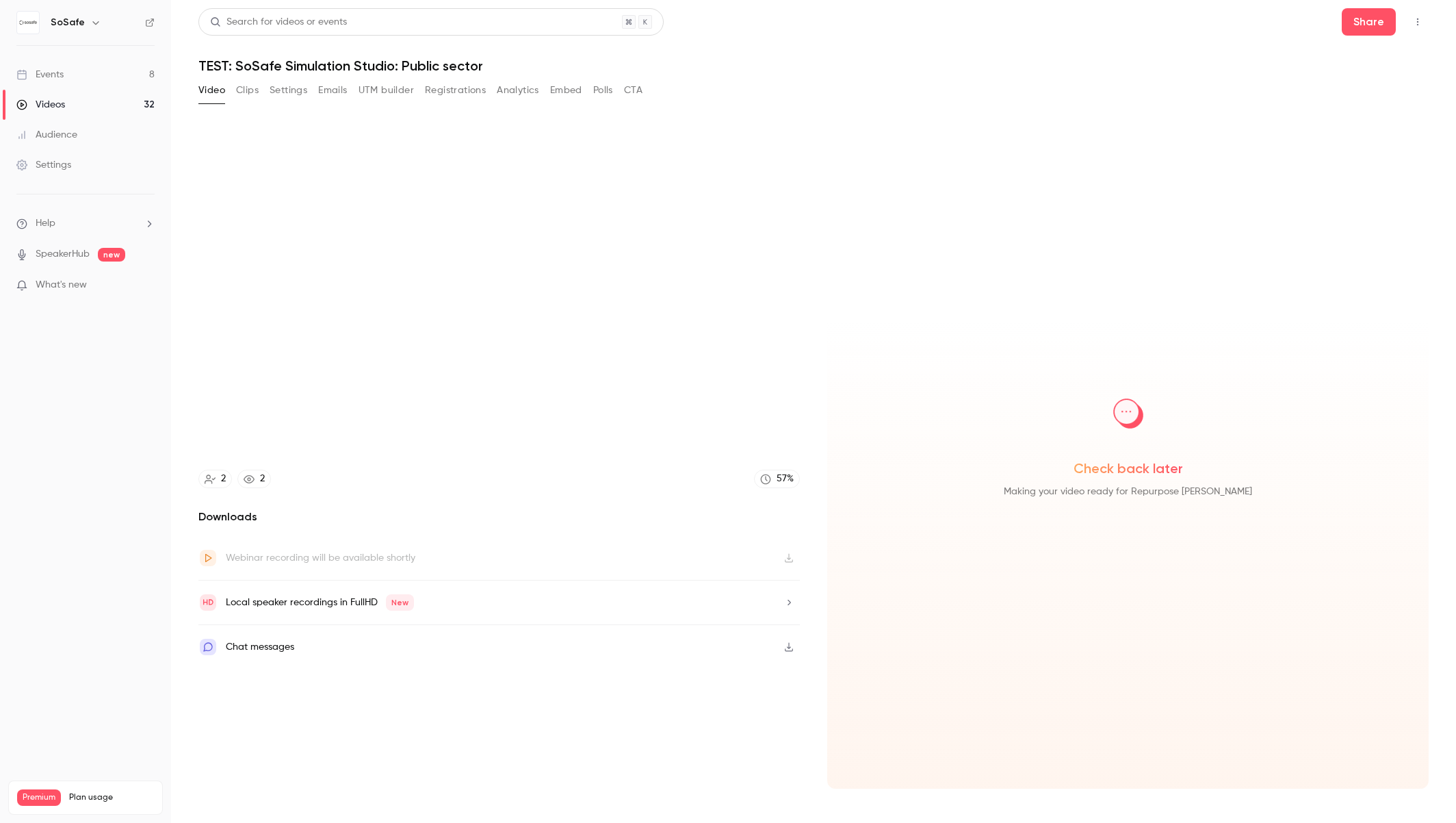
click at [206, 96] on button "Video" at bounding box center [212, 90] width 27 height 22
type input "******"
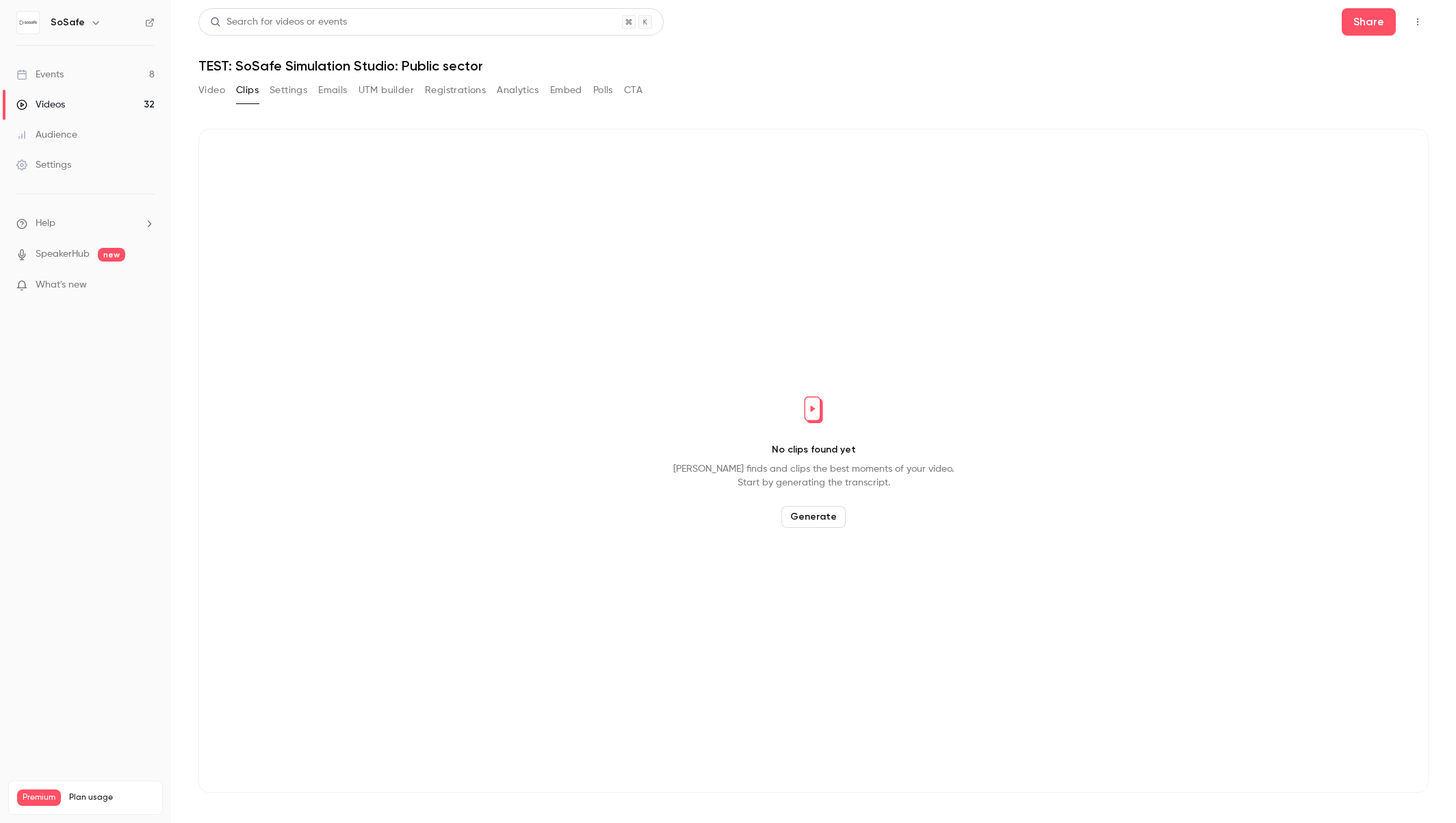
click at [210, 91] on button "Video" at bounding box center [212, 90] width 27 height 22
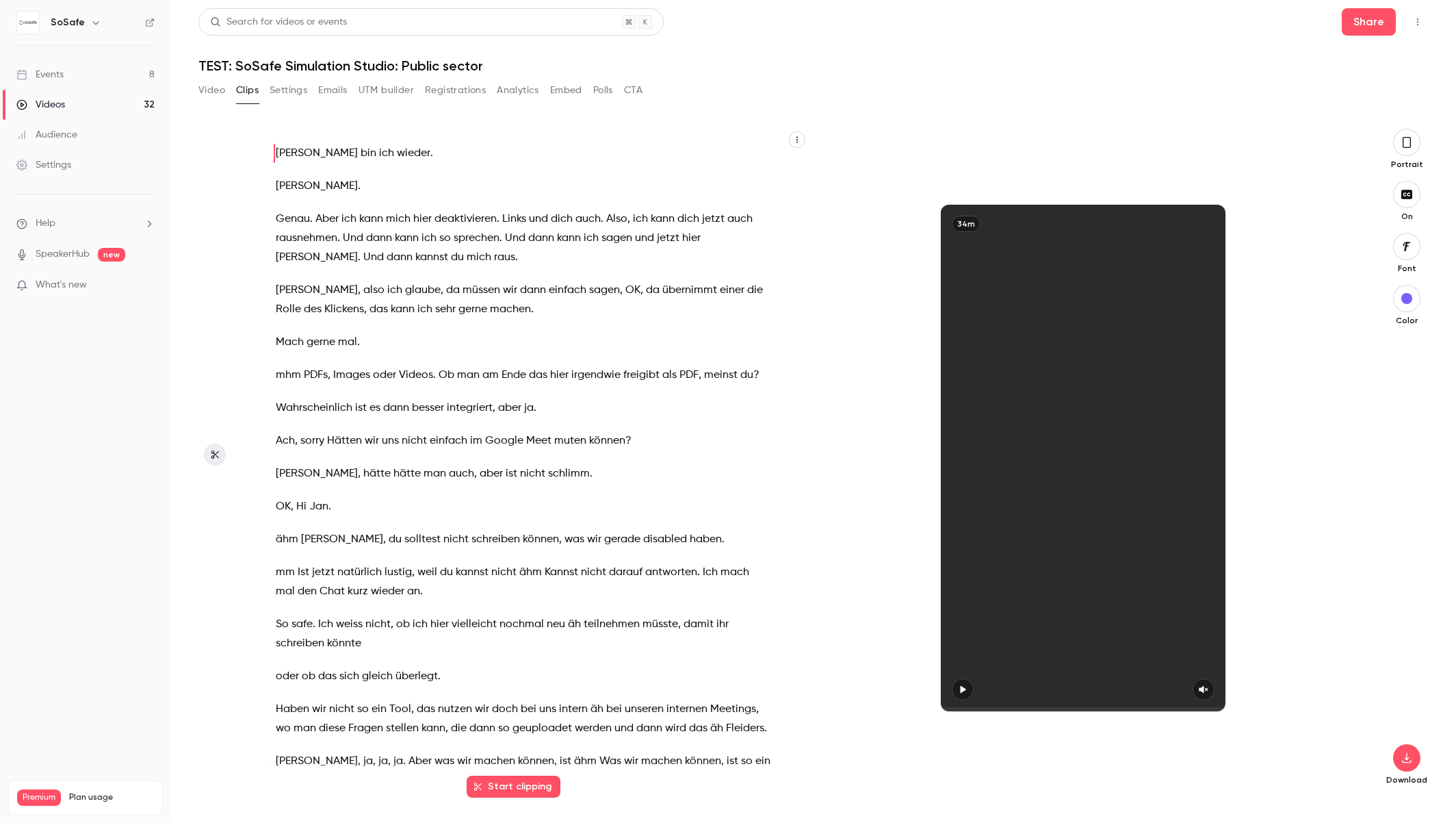
drag, startPoint x: 47, startPoint y: 71, endPoint x: 80, endPoint y: 74, distance: 33.1
click at [47, 71] on div "Events" at bounding box center [40, 74] width 48 height 13
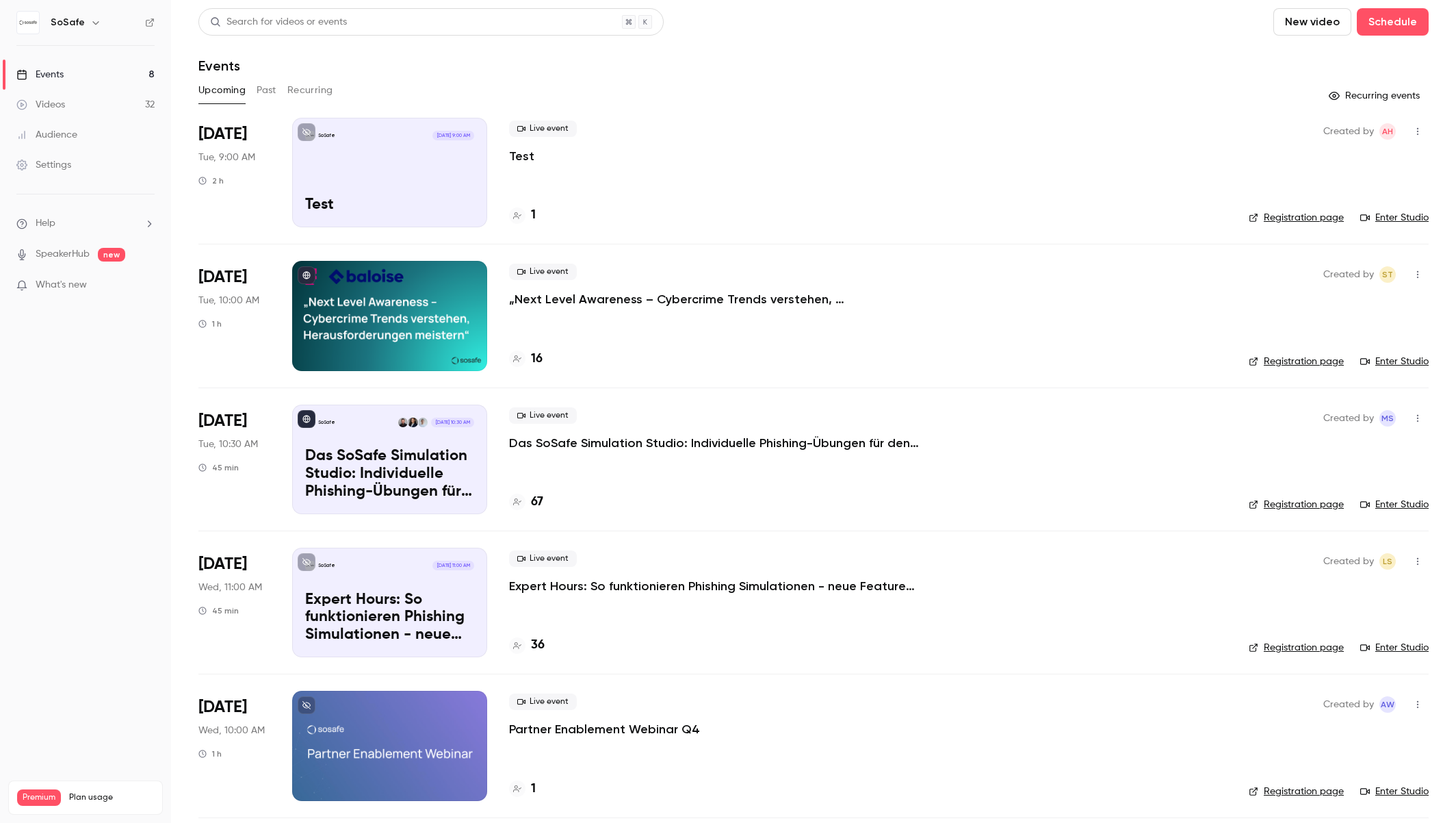
click at [568, 443] on p "Das SoSafe Simulation Studio: Individuelle Phishing-Übungen für den öffentliche…" at bounding box center [714, 443] width 411 height 16
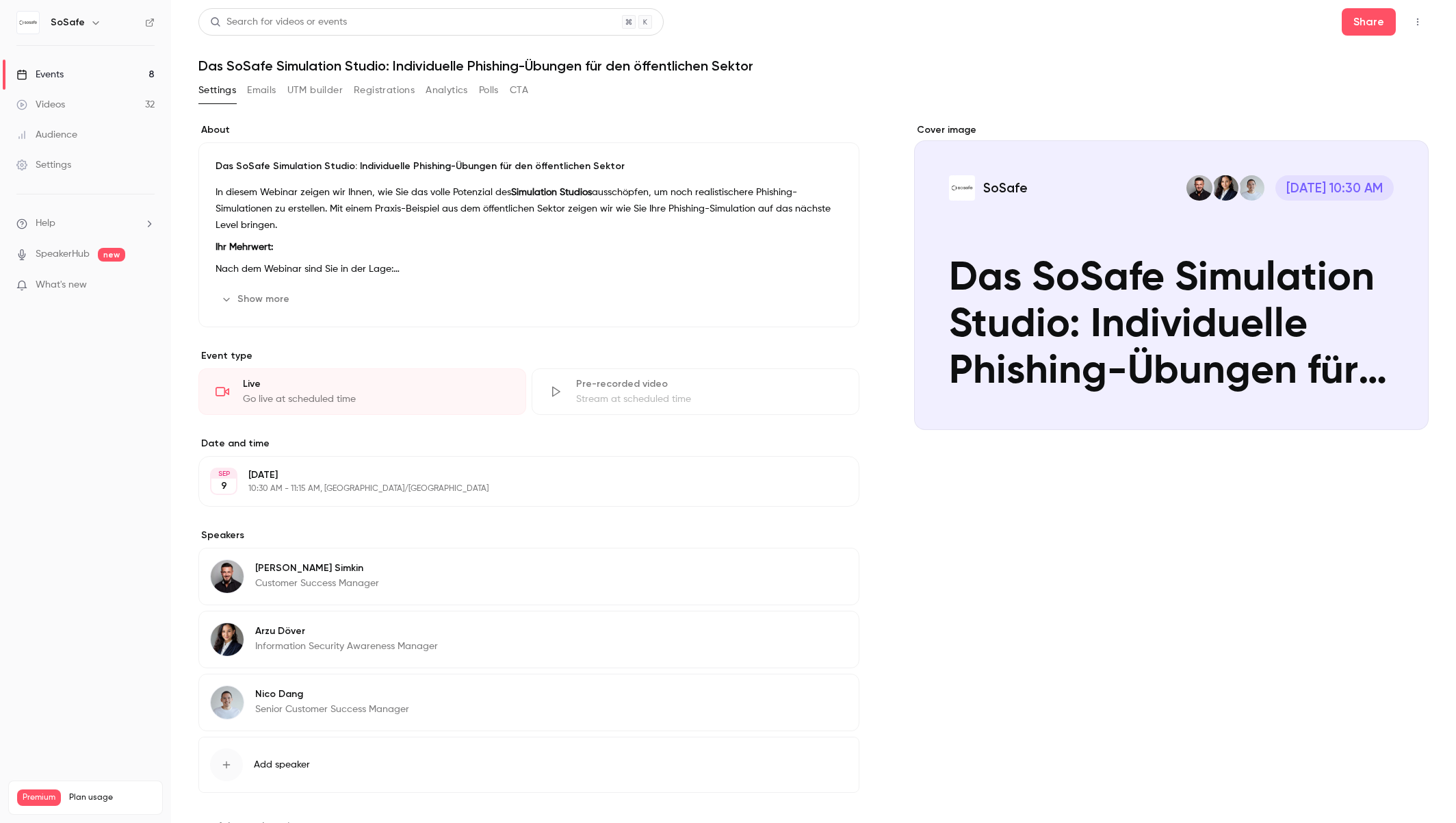
scroll to position [55, 0]
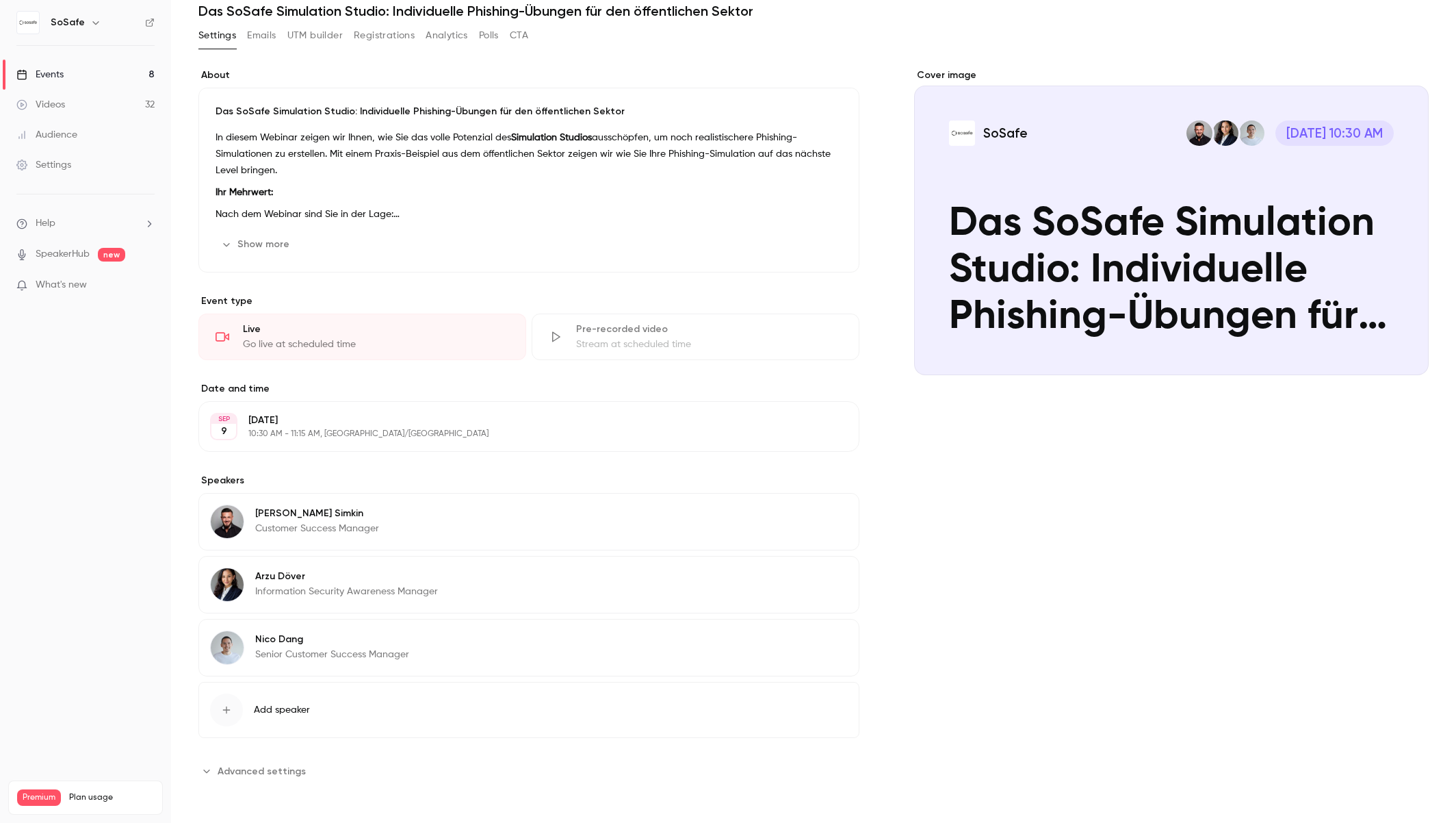
click at [303, 711] on span "Add speaker" at bounding box center [282, 709] width 56 height 13
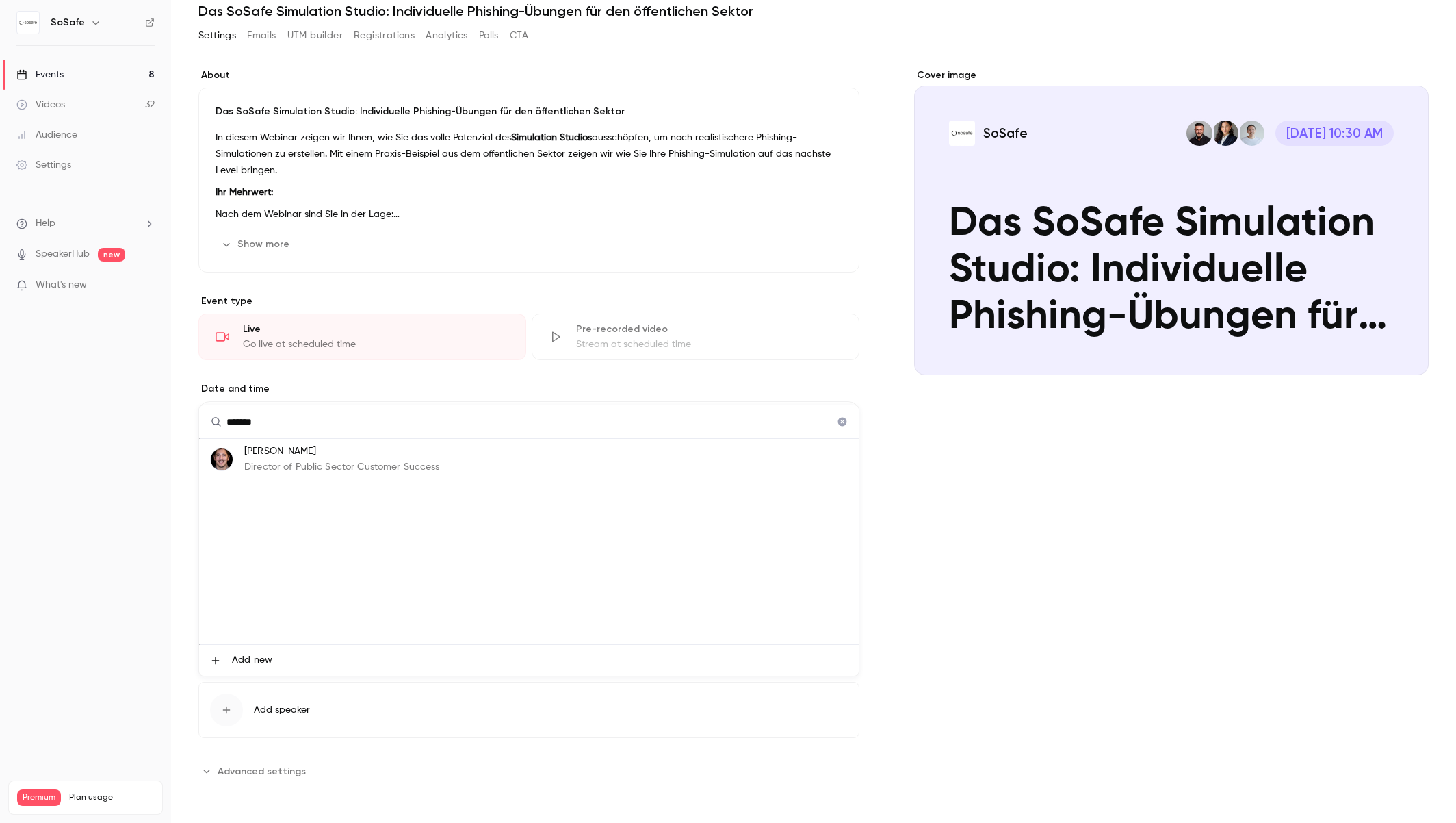
type input "*******"
click at [314, 477] on li "[PERSON_NAME] Director of Public Sector Customer Success" at bounding box center [529, 460] width 660 height 41
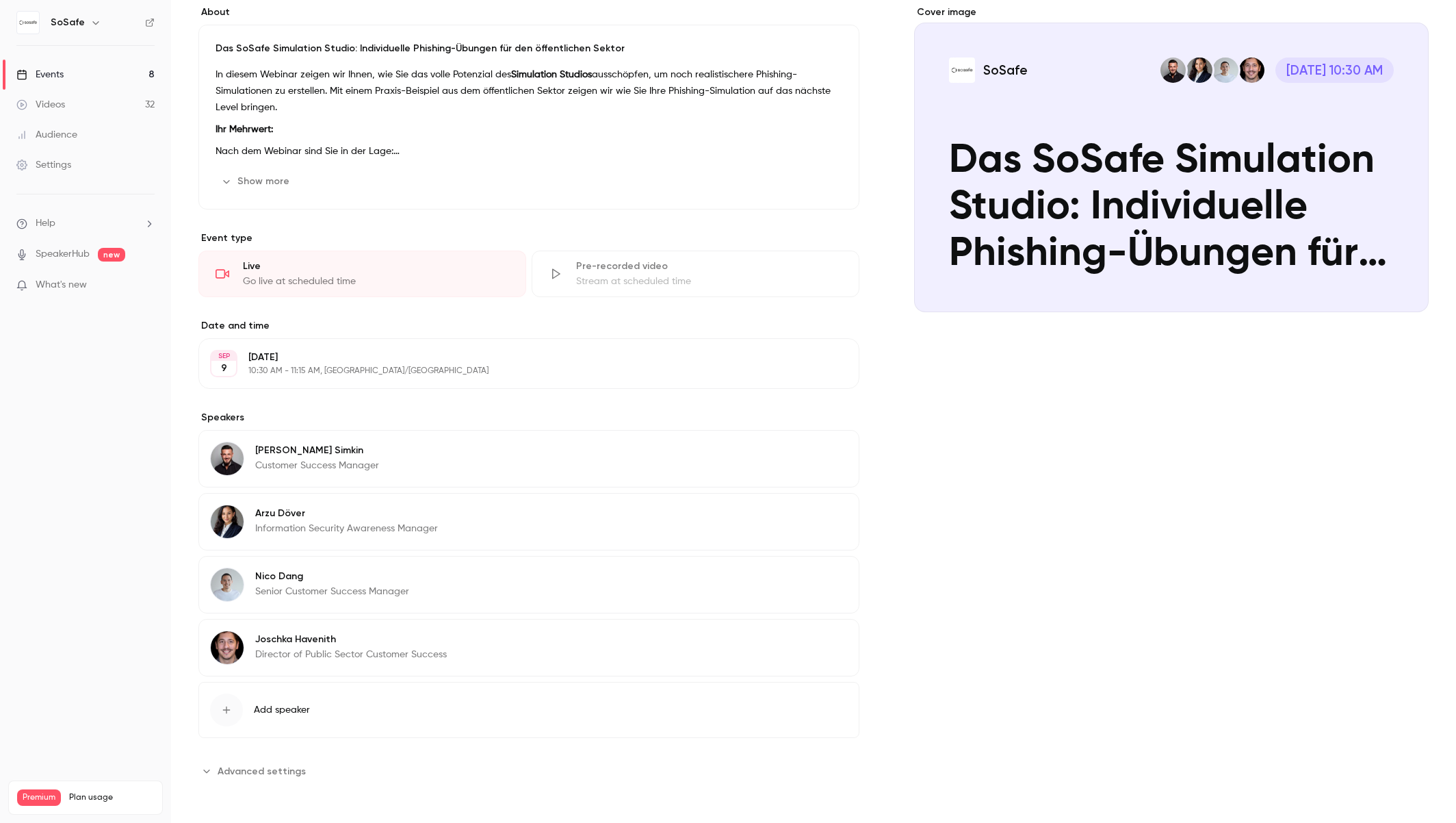
scroll to position [0, 0]
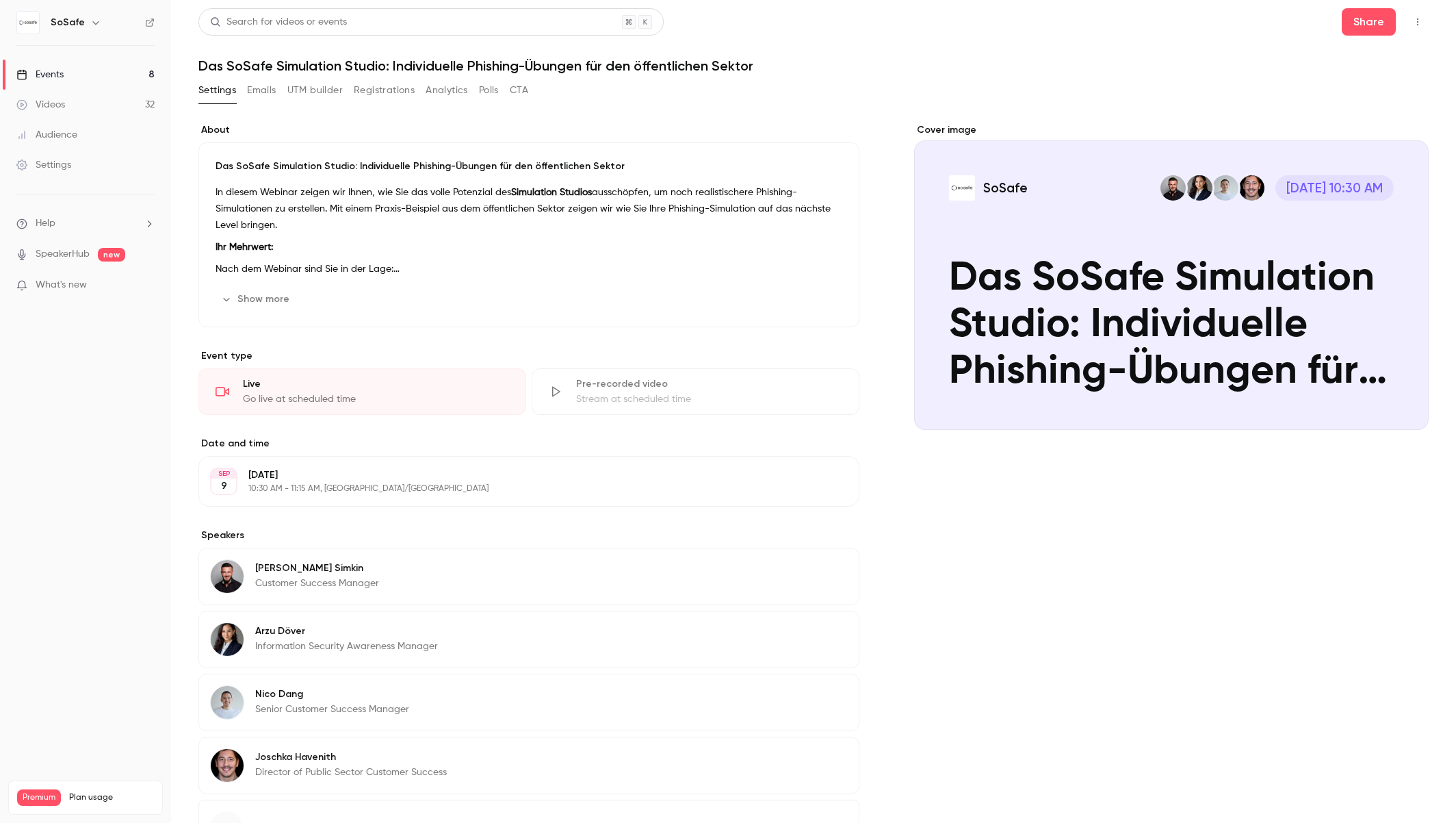
click at [49, 76] on div "Events" at bounding box center [40, 74] width 48 height 13
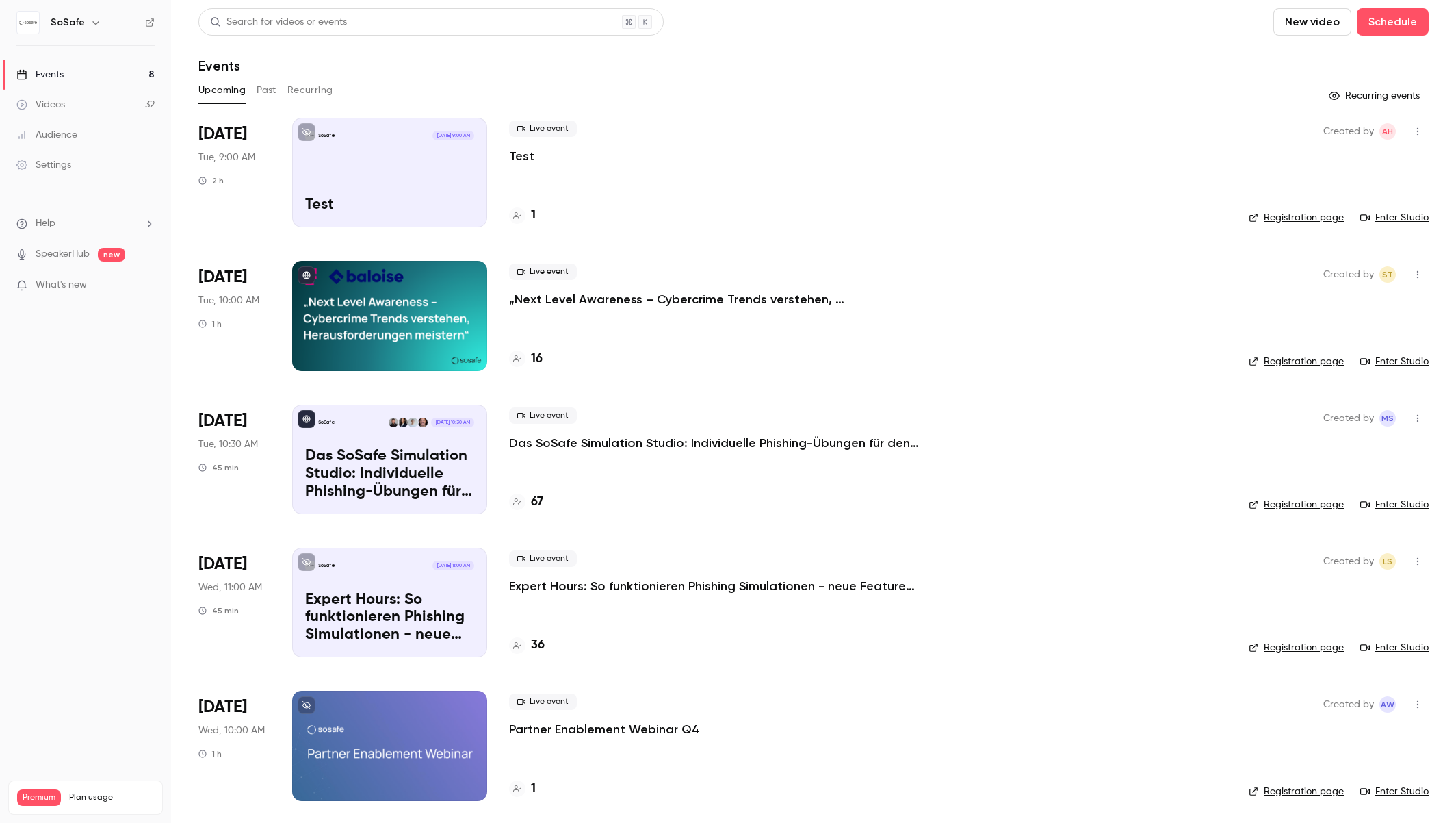
click at [261, 95] on button "Past" at bounding box center [267, 90] width 20 height 22
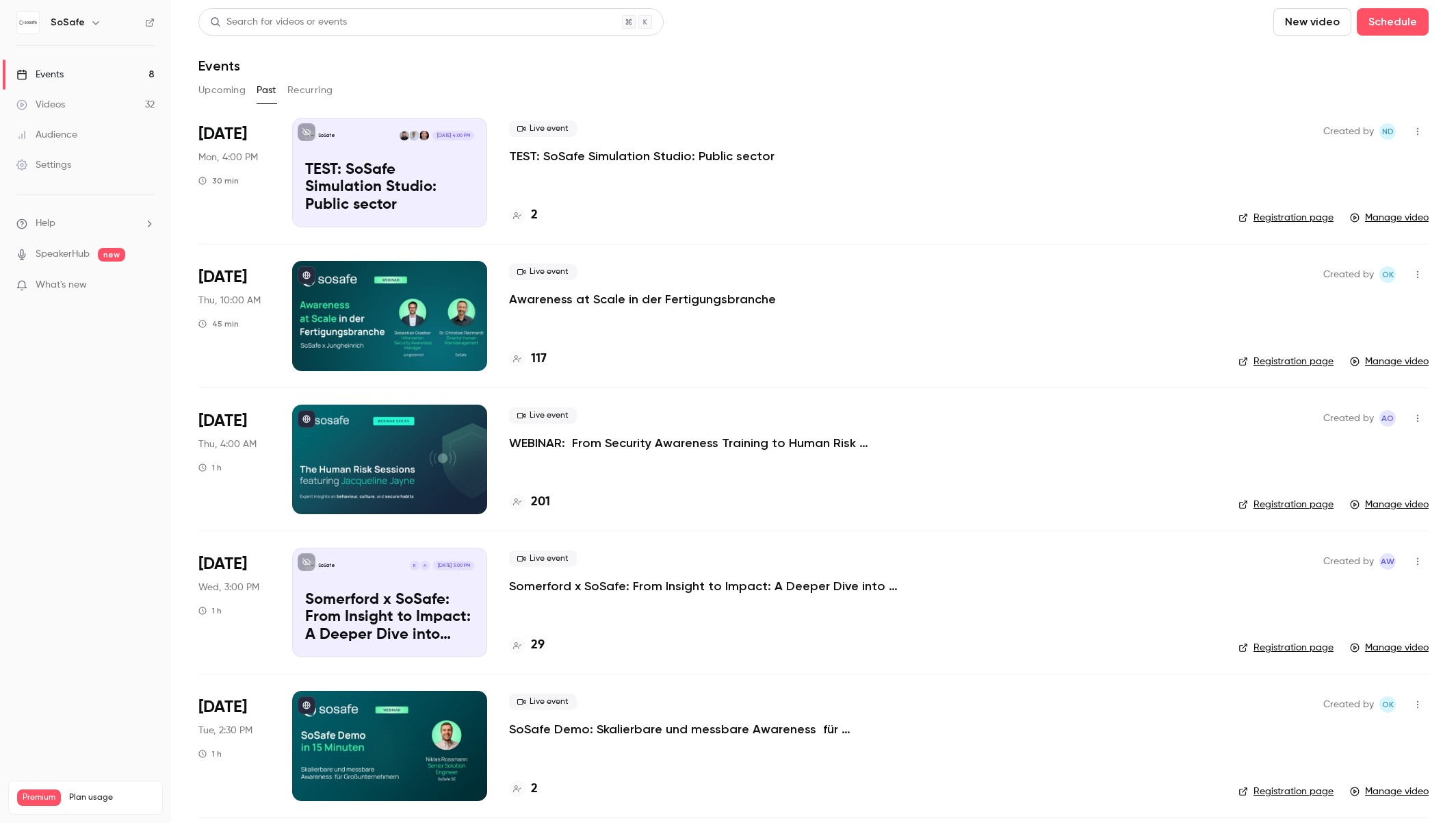
click at [305, 90] on button "Recurring" at bounding box center [310, 90] width 46 height 22
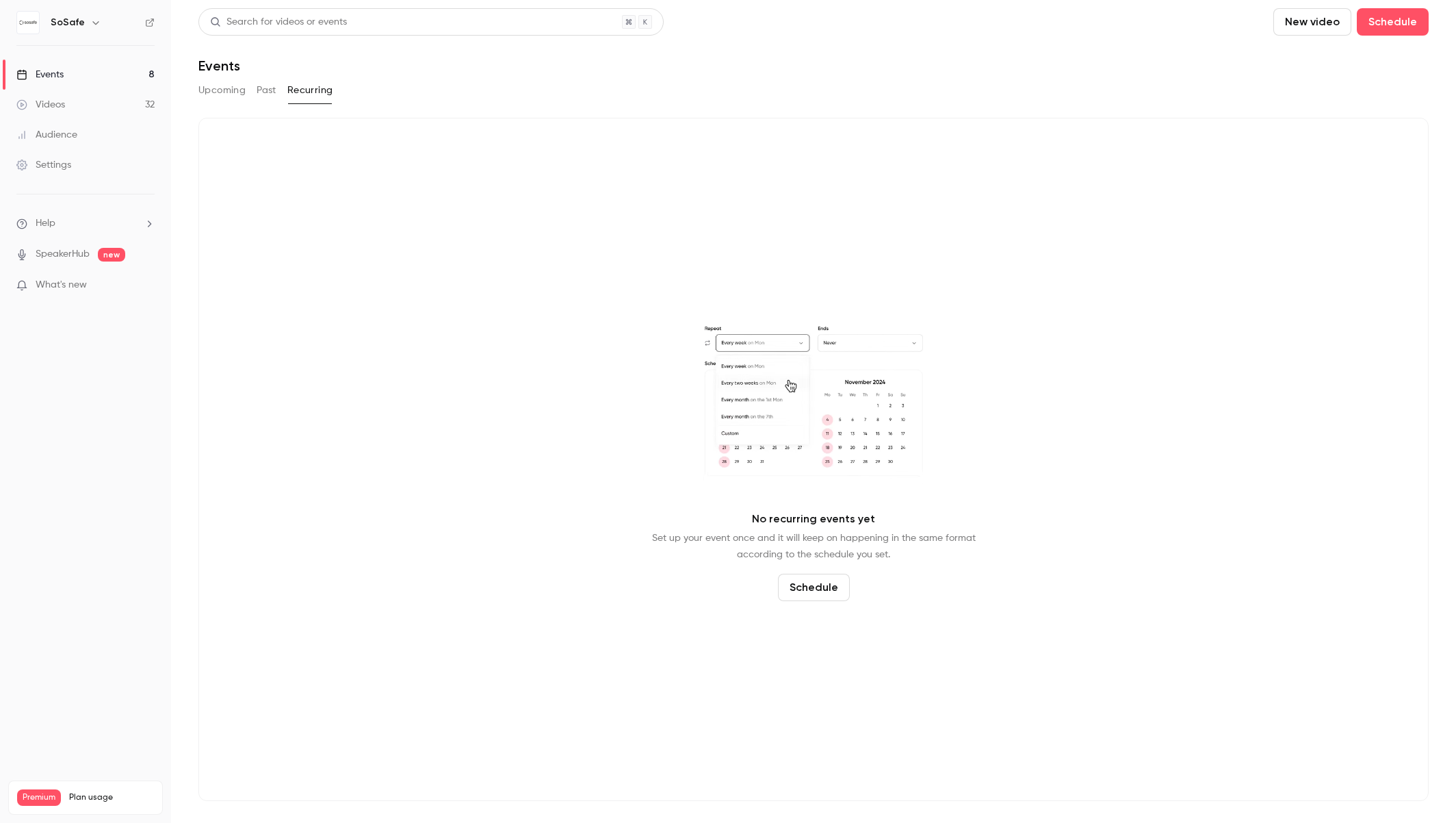
click at [270, 92] on button "Past" at bounding box center [267, 90] width 20 height 22
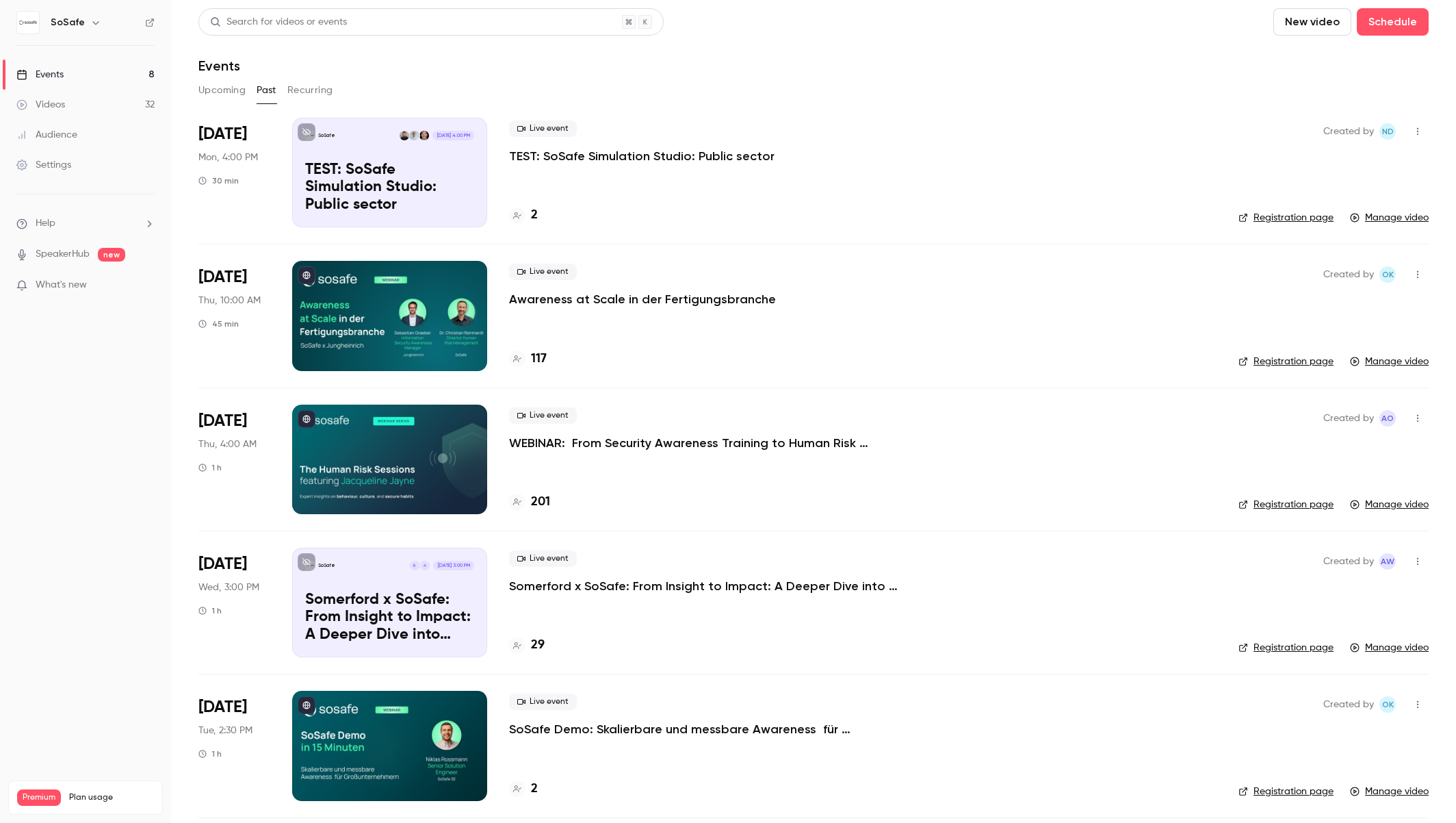
click at [682, 152] on p "TEST: SoSafe Simulation Studio: Public sector" at bounding box center [642, 155] width 265 height 16
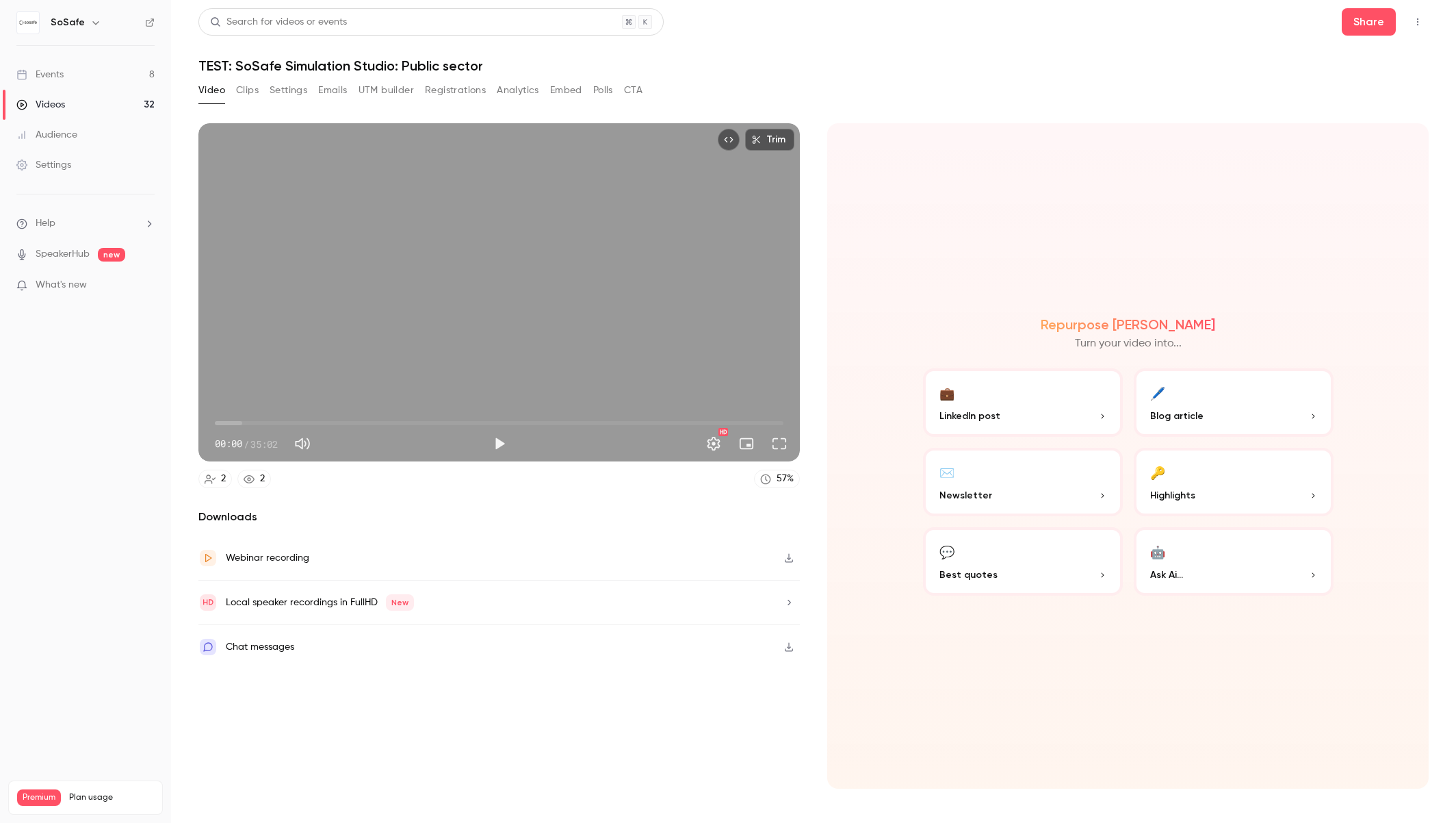
click at [326, 92] on button "Emails" at bounding box center [333, 90] width 29 height 22
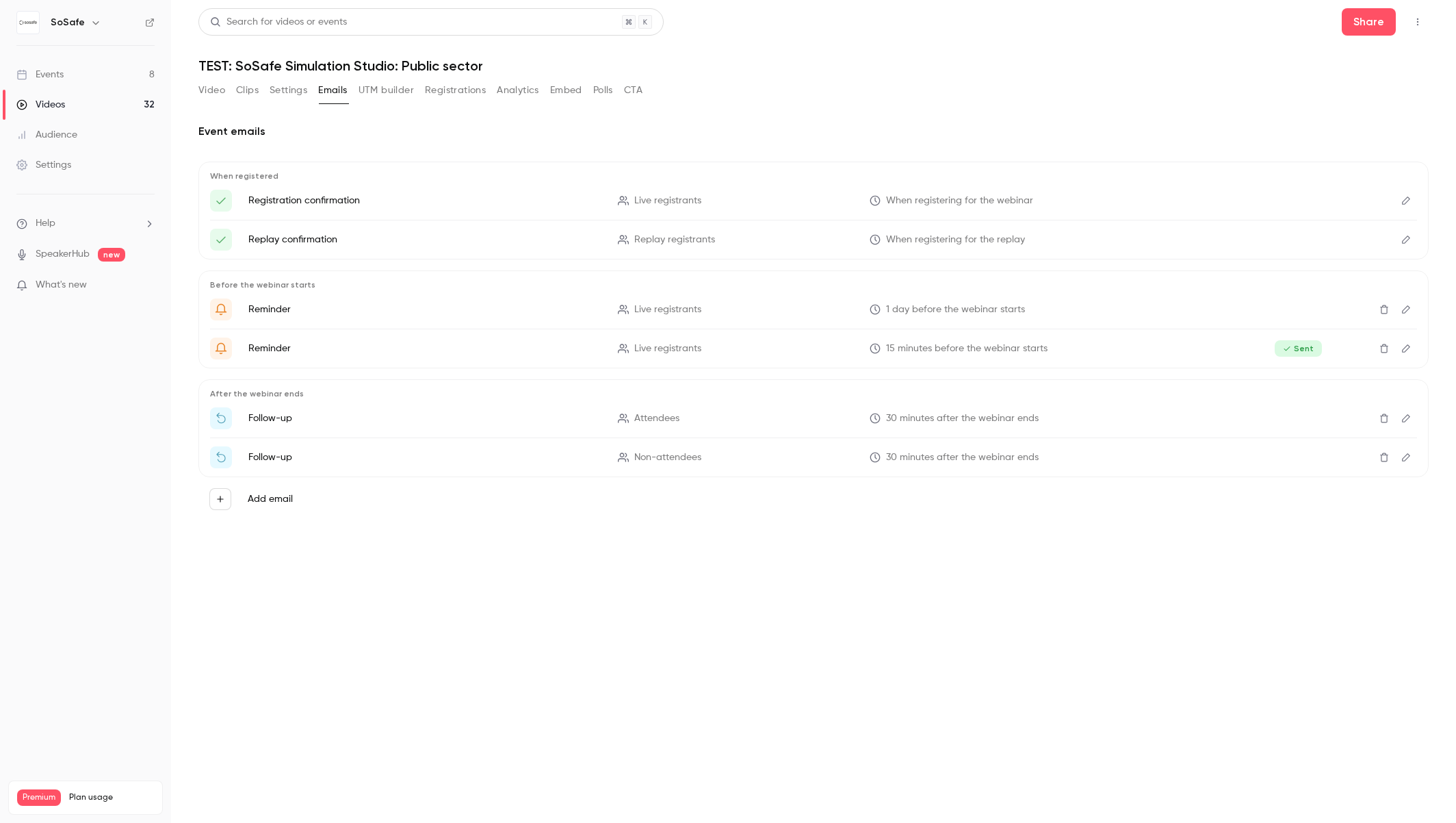
click at [599, 92] on button "Polls" at bounding box center [604, 90] width 20 height 22
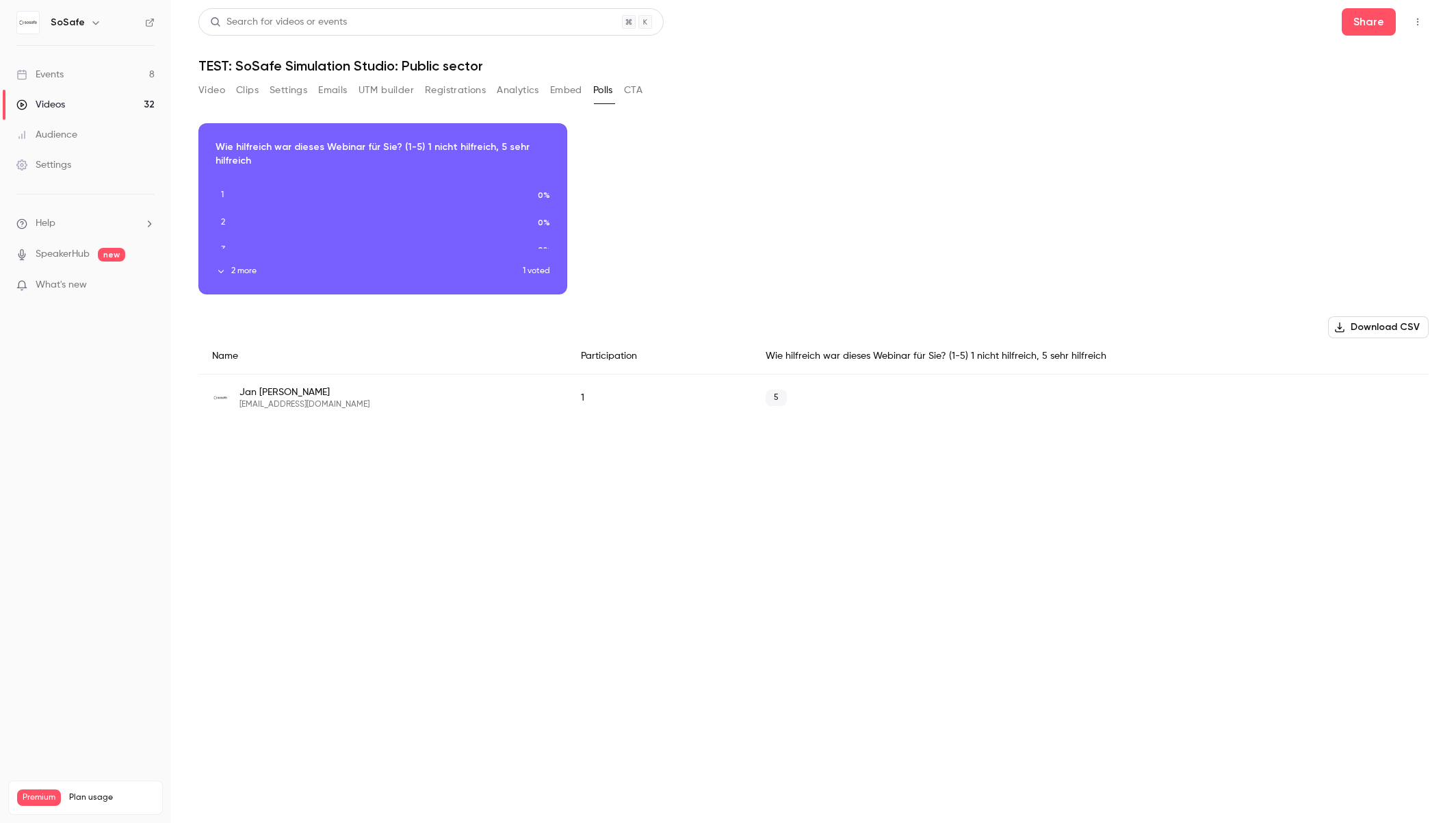
drag, startPoint x: 237, startPoint y: 270, endPoint x: 248, endPoint y: 271, distance: 11.0
click at [237, 270] on button "2 more" at bounding box center [369, 270] width 307 height 12
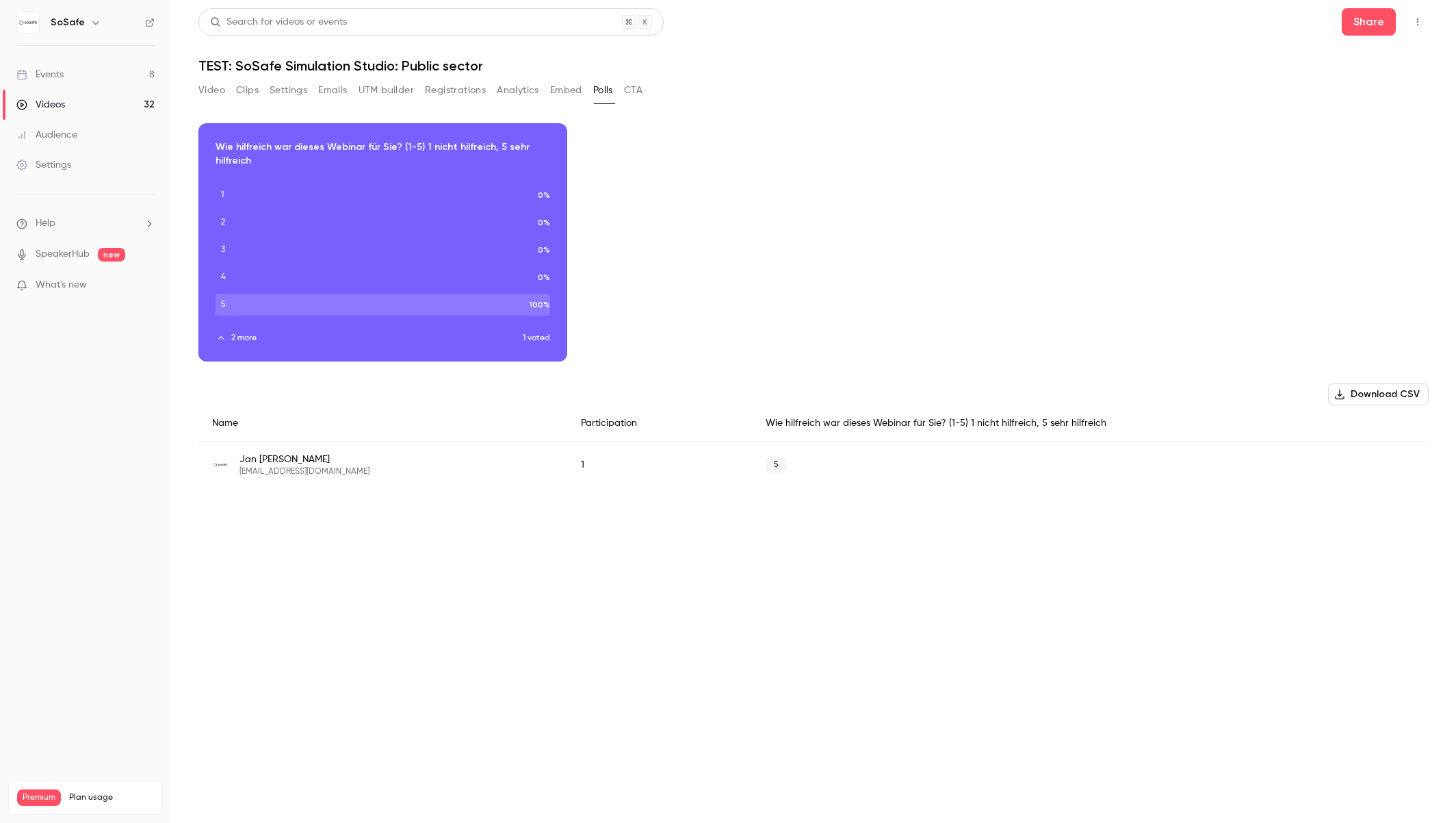
click at [665, 274] on div "Download image Wie hilfreich war dieses Webinar für Sie? (1-5) 1 nicht hilfreic…" at bounding box center [813, 243] width 1230 height 238
drag, startPoint x: 594, startPoint y: 459, endPoint x: 626, endPoint y: 461, distance: 32.1
click at [557, 464] on div "Jan Guido Schweigerer jan.guido-schweigerer@sosafe.de 1 5" at bounding box center [813, 465] width 1230 height 48
drag, startPoint x: 816, startPoint y: 459, endPoint x: 838, endPoint y: 461, distance: 22.1
click at [817, 459] on div "5" at bounding box center [1090, 465] width 677 height 48
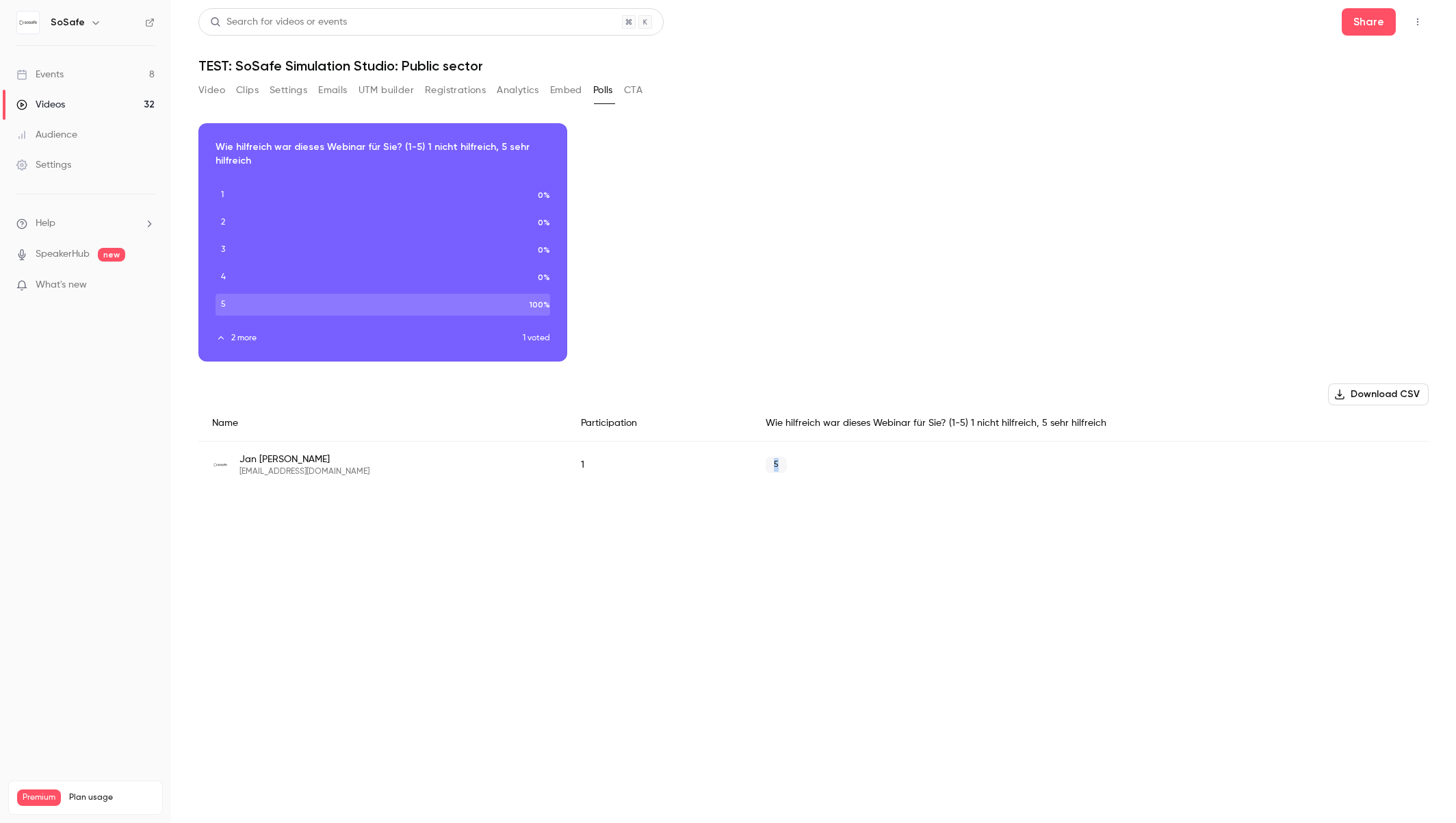
drag, startPoint x: 774, startPoint y: 460, endPoint x: 725, endPoint y: 460, distance: 49.0
click at [725, 460] on div "Jan Guido Schweigerer jan.guido-schweigerer@sosafe.de 1 5" at bounding box center [813, 465] width 1230 height 48
drag, startPoint x: 874, startPoint y: 365, endPoint x: 927, endPoint y: 372, distance: 53.5
click at [874, 365] on div "Download image Wie hilfreich war dieses Webinar für Sie? (1-5) 1 nicht hilfreic…" at bounding box center [813, 316] width 1230 height 387
click at [222, 90] on button "Video" at bounding box center [212, 90] width 27 height 22
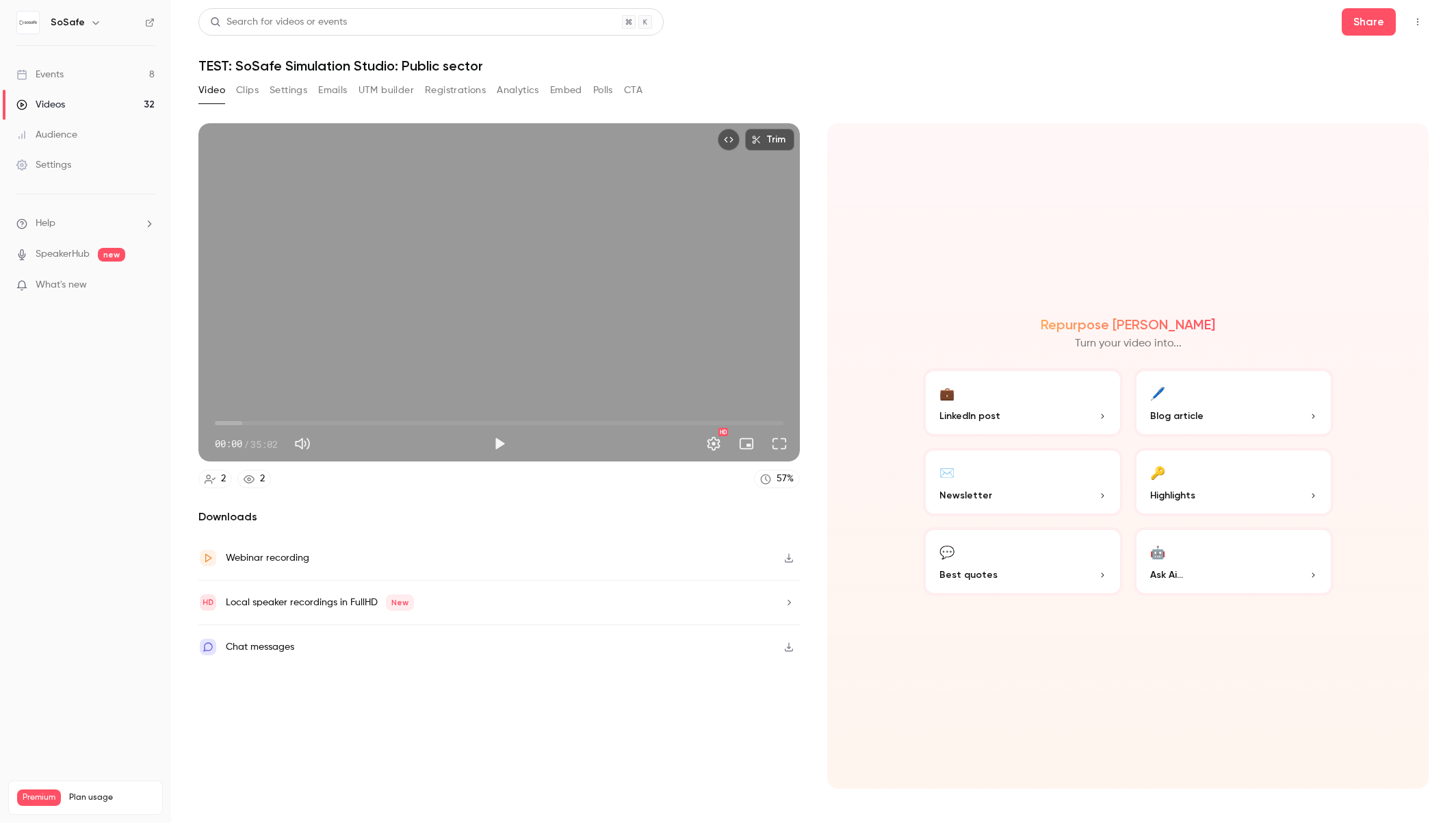
click at [67, 67] on link "Events 8" at bounding box center [85, 74] width 171 height 30
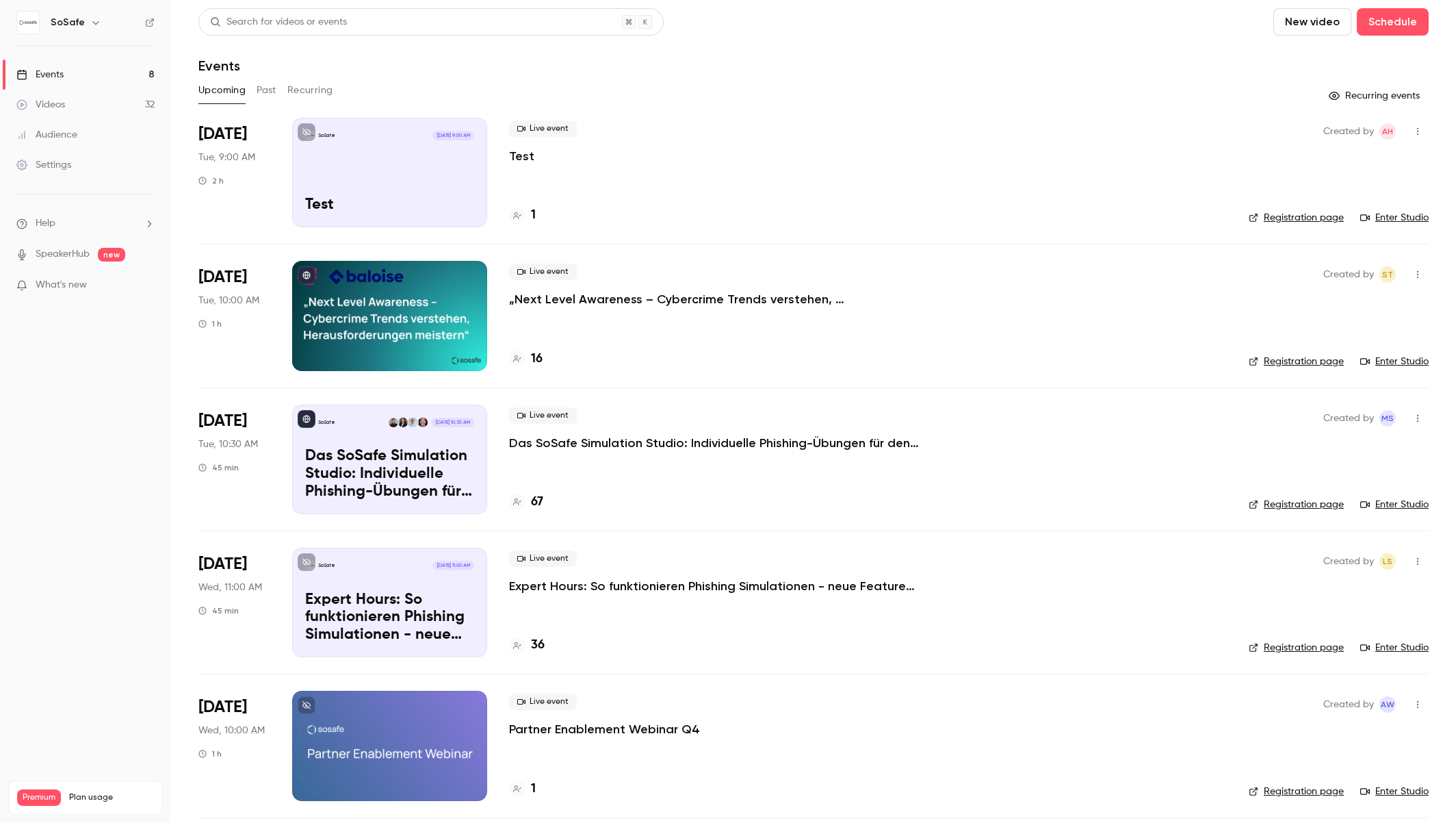
click at [602, 446] on p "Das SoSafe Simulation Studio: Individuelle Phishing-Übungen für den öffentliche…" at bounding box center [714, 443] width 411 height 16
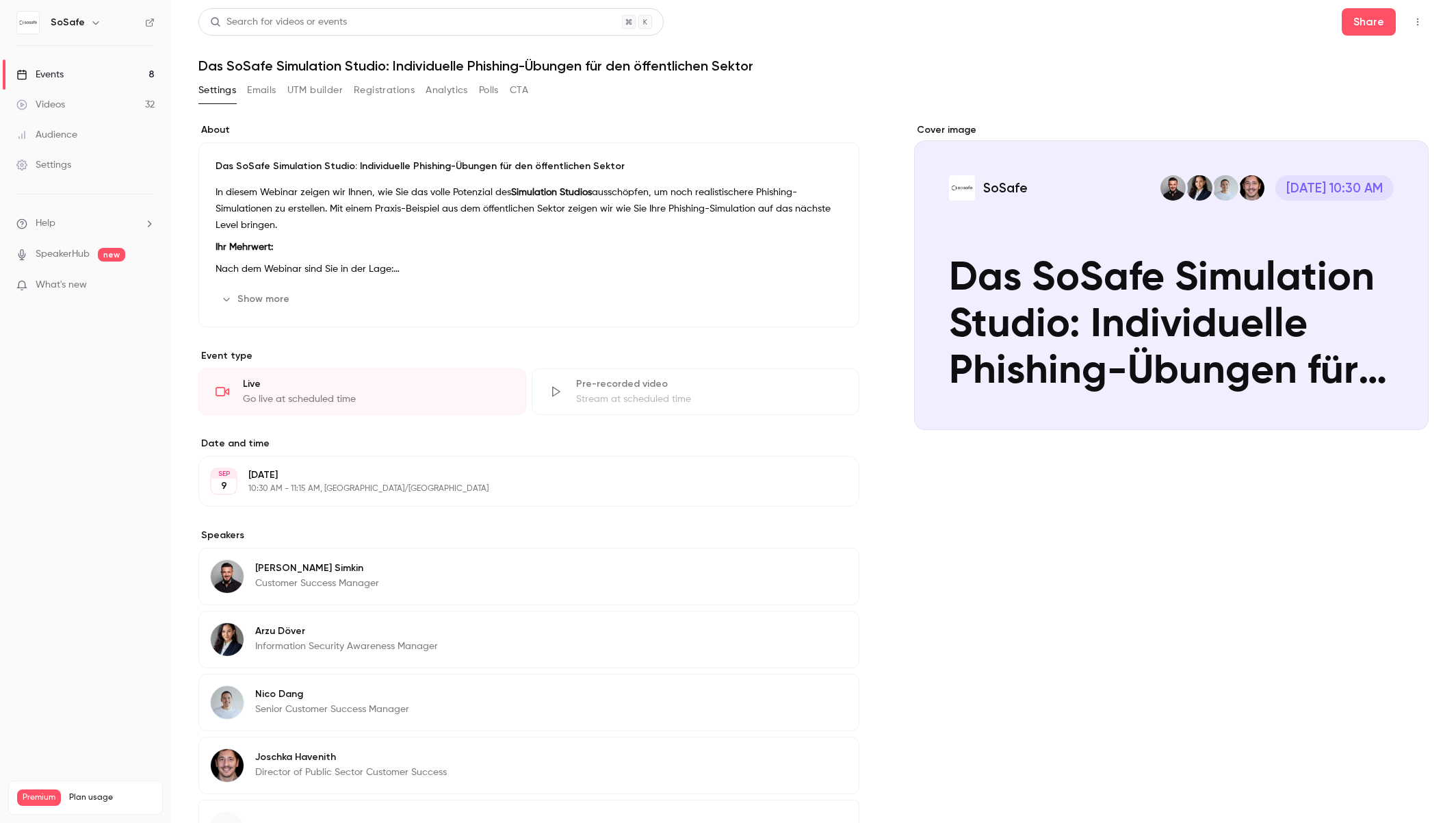
click at [1421, 24] on icon "button" at bounding box center [1418, 22] width 11 height 10
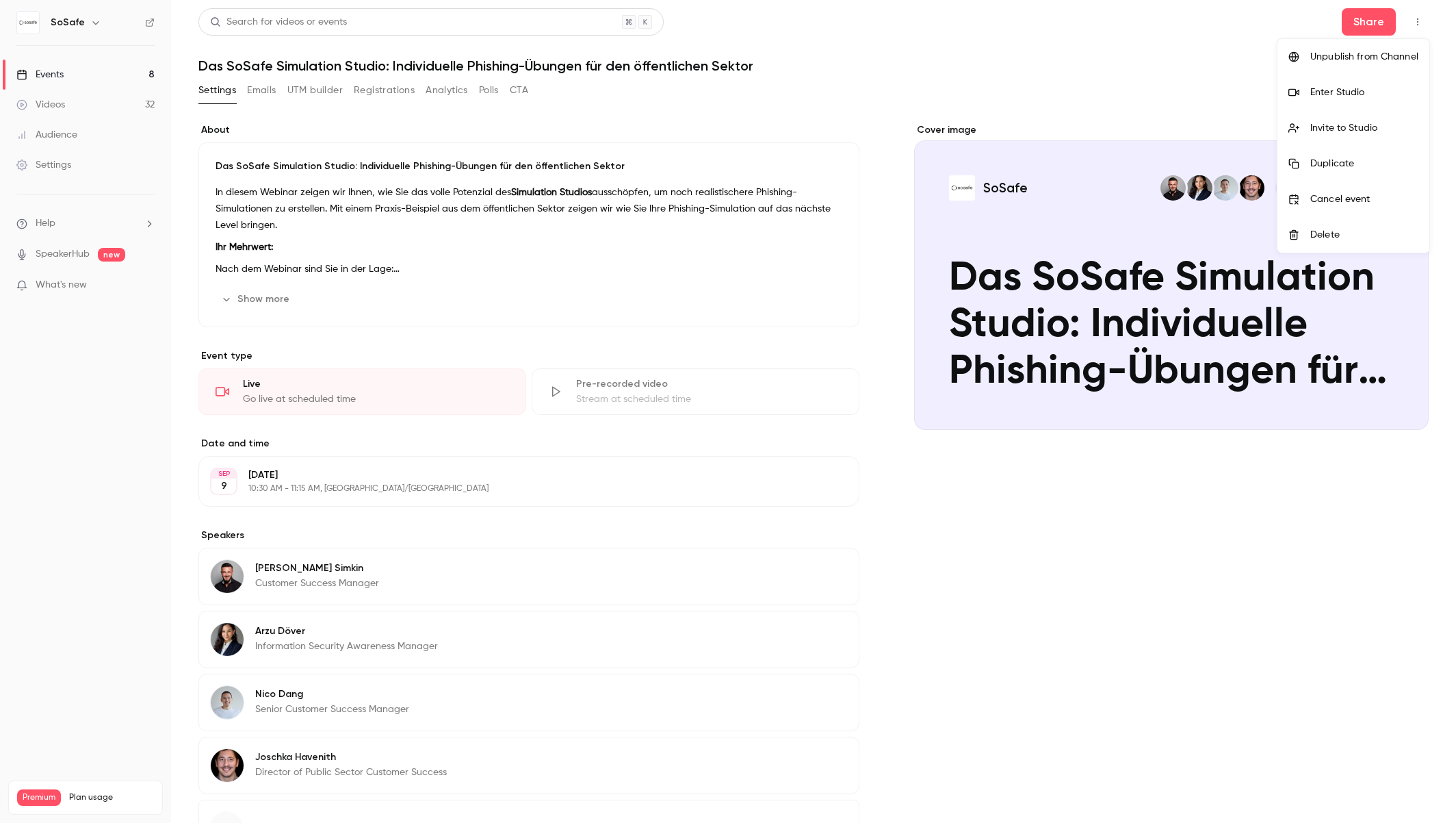
click at [1374, 90] on div "Enter Studio" at bounding box center [1365, 92] width 108 height 13
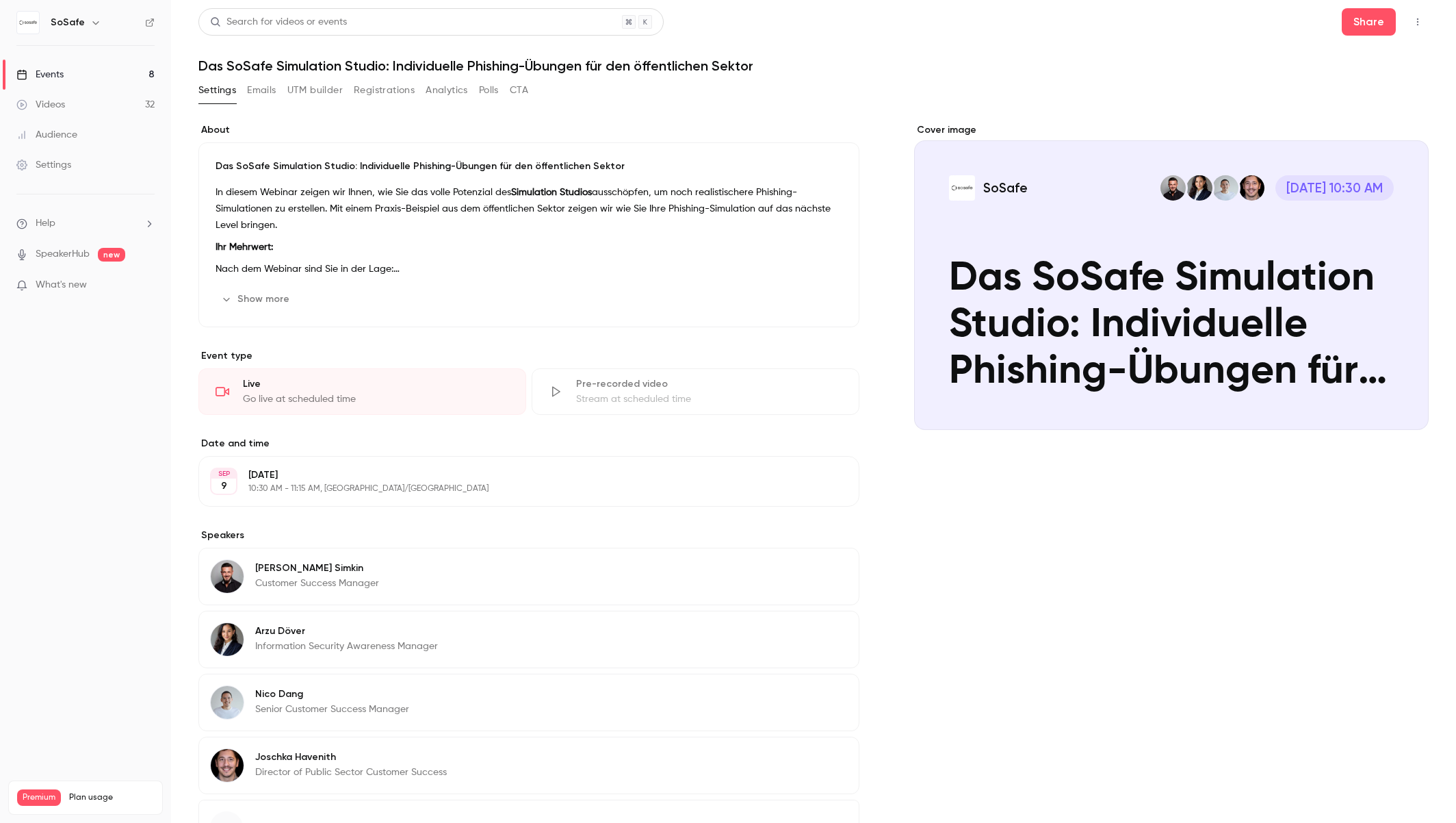
click at [279, 294] on button "Show more" at bounding box center [257, 299] width 82 height 22
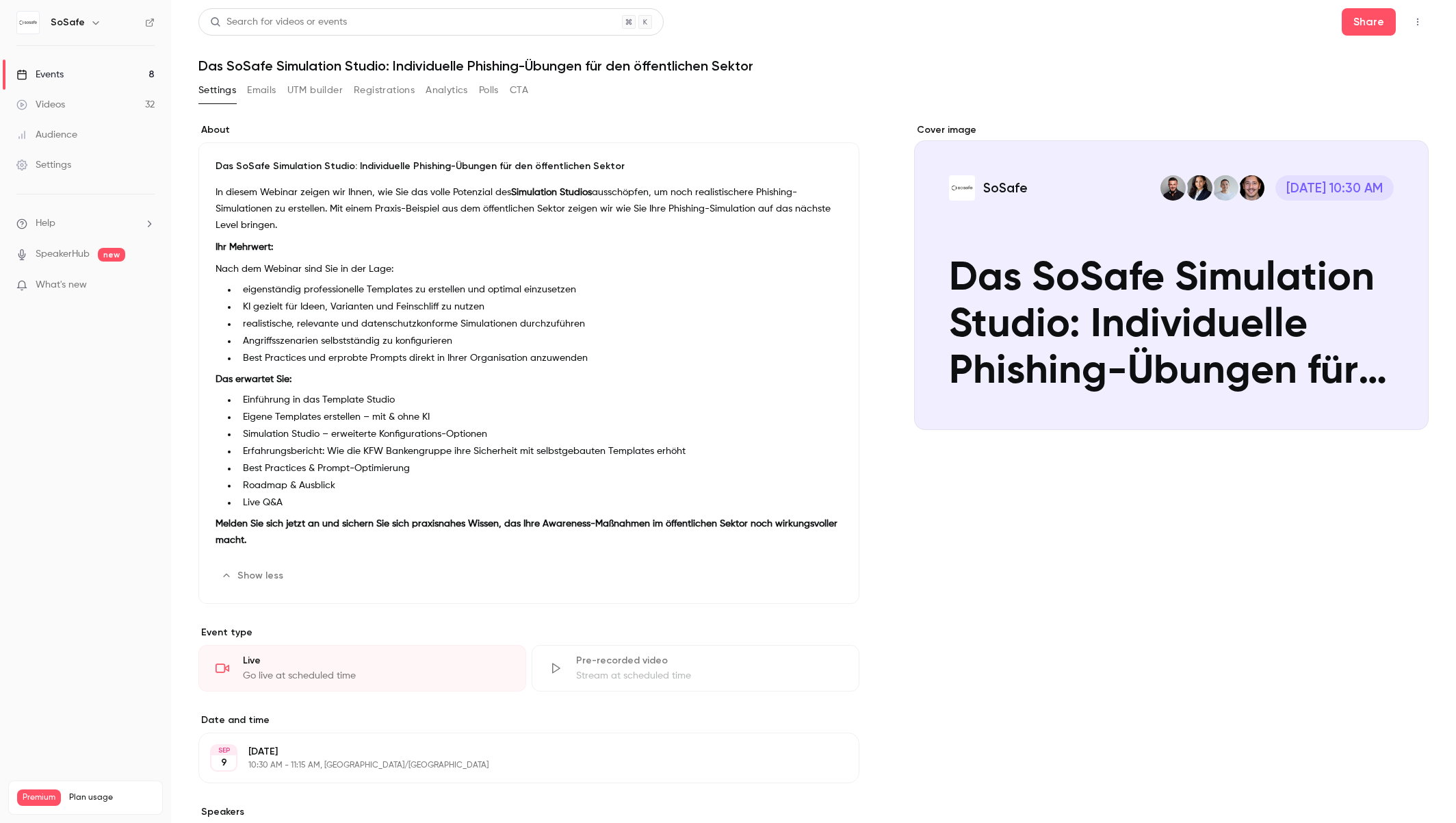
scroll to position [394, 0]
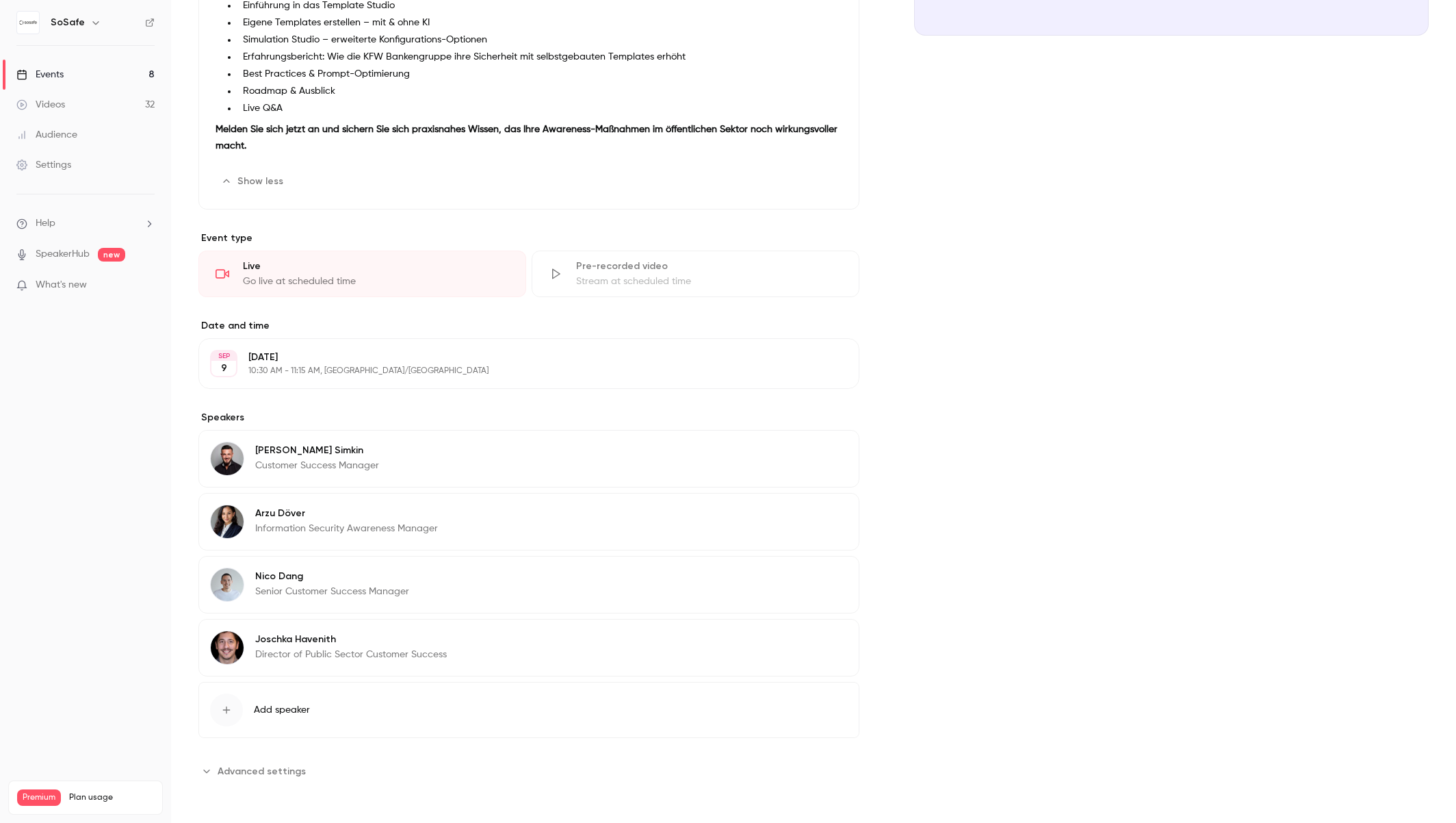
click at [243, 775] on span "Advanced settings" at bounding box center [262, 771] width 88 height 14
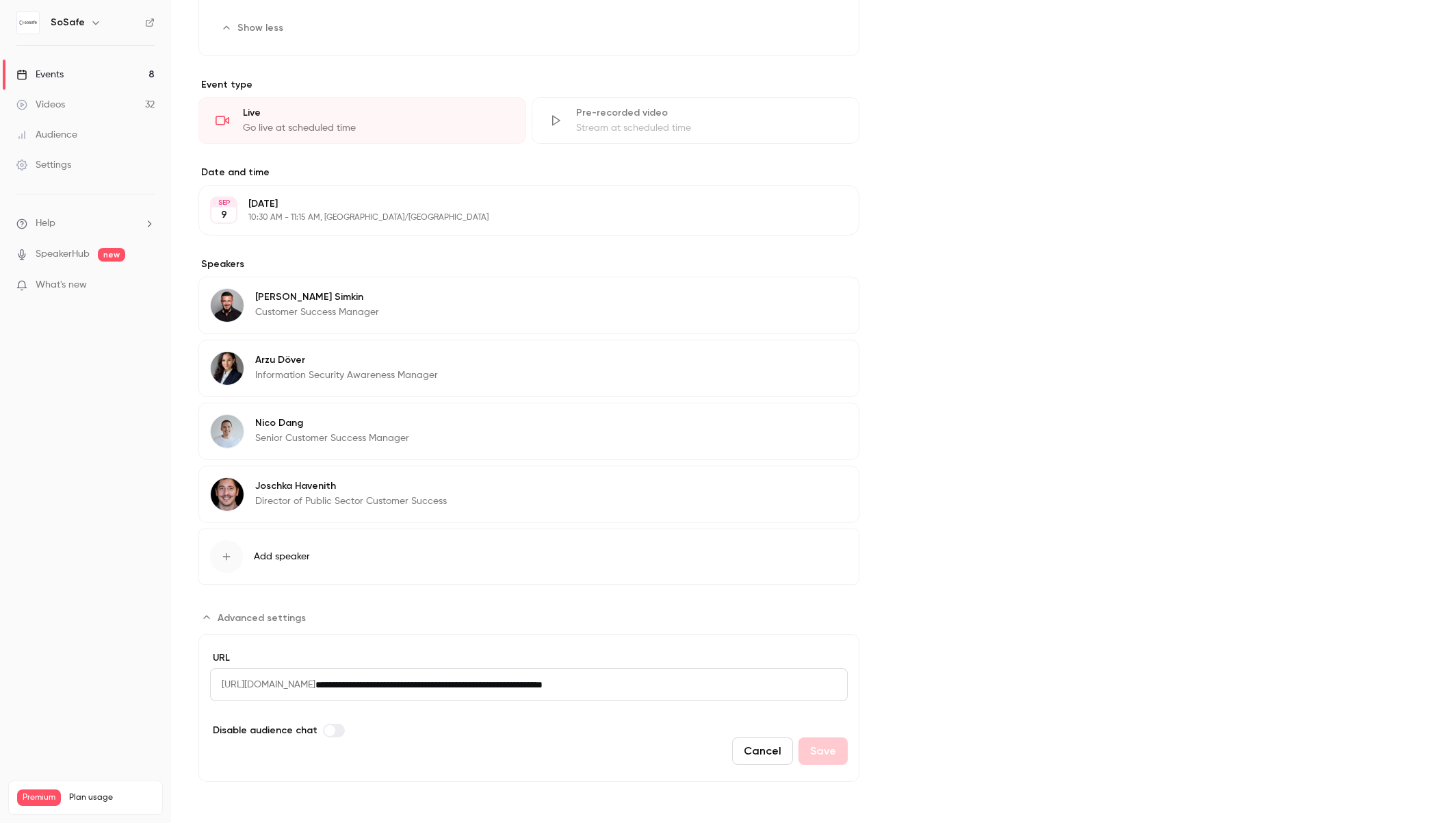
scroll to position [0, 0]
